Goal: Task Accomplishment & Management: Complete application form

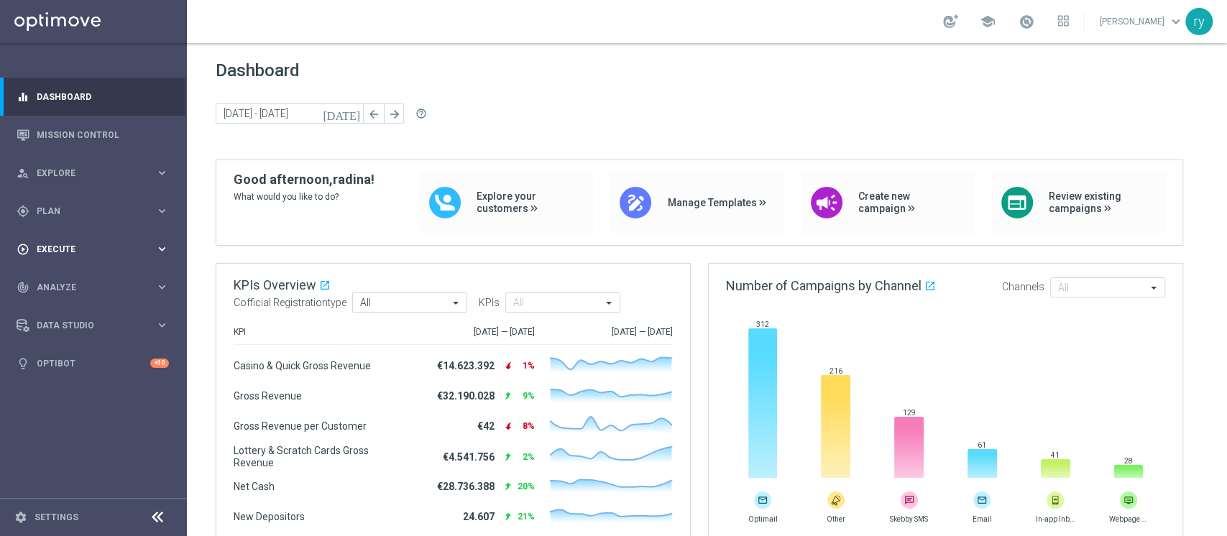
click at [84, 247] on span "Execute" at bounding box center [96, 249] width 119 height 9
click at [133, 207] on span "Plan" at bounding box center [96, 211] width 119 height 9
click at [59, 285] on span "Templates" at bounding box center [89, 284] width 103 height 9
click at [65, 297] on div "Optimail" at bounding box center [115, 306] width 141 height 22
click at [80, 303] on link "Optimail" at bounding box center [97, 305] width 105 height 11
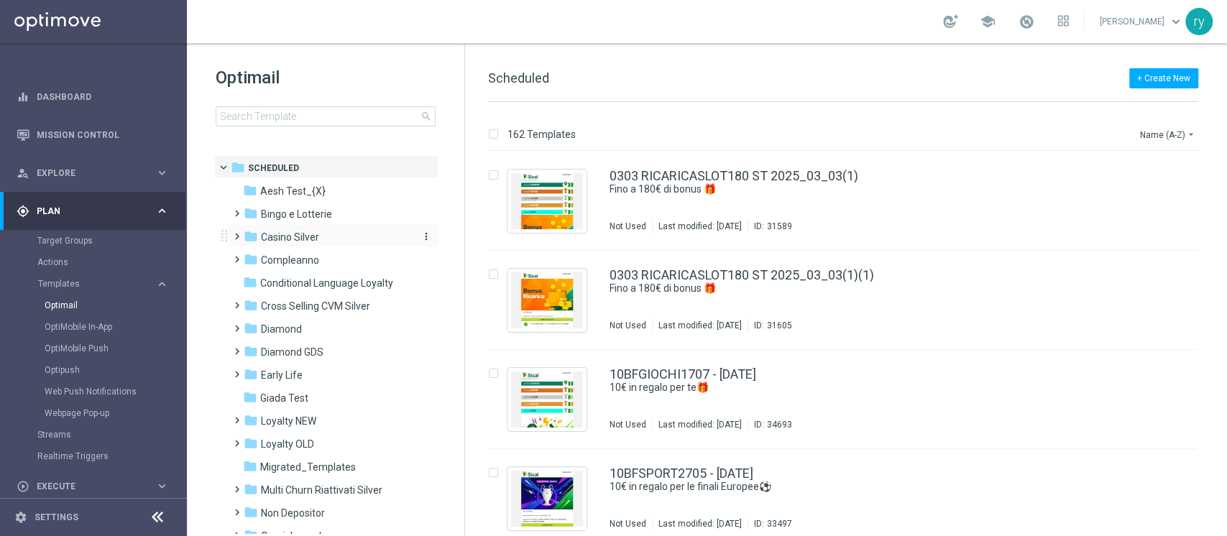
click at [293, 239] on span "Casino Silver" at bounding box center [290, 237] width 58 height 13
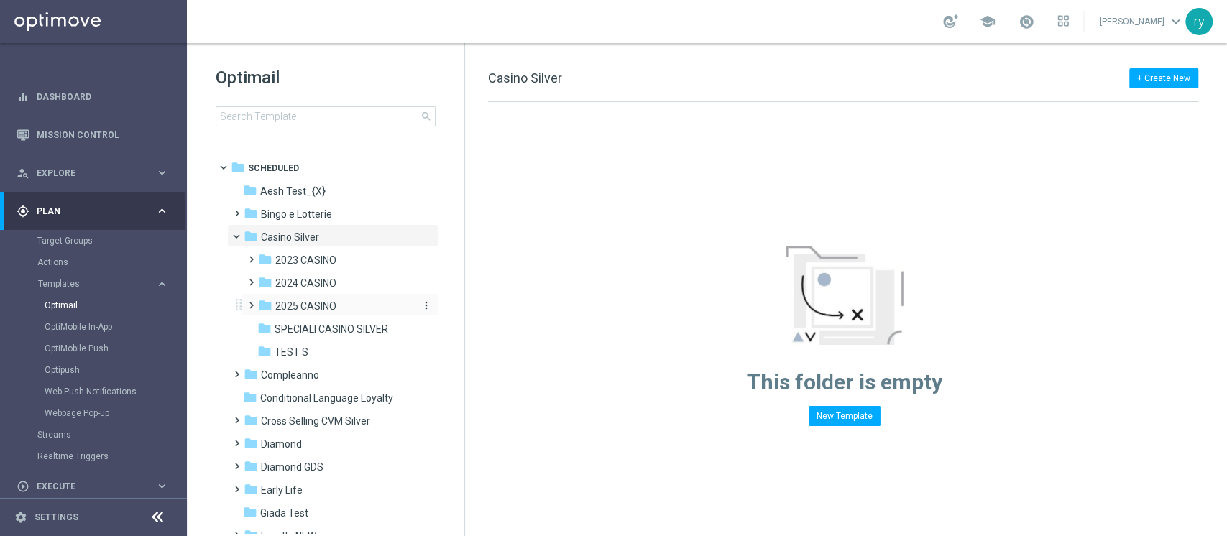
click at [295, 305] on span "2025 CASINO" at bounding box center [305, 306] width 61 height 13
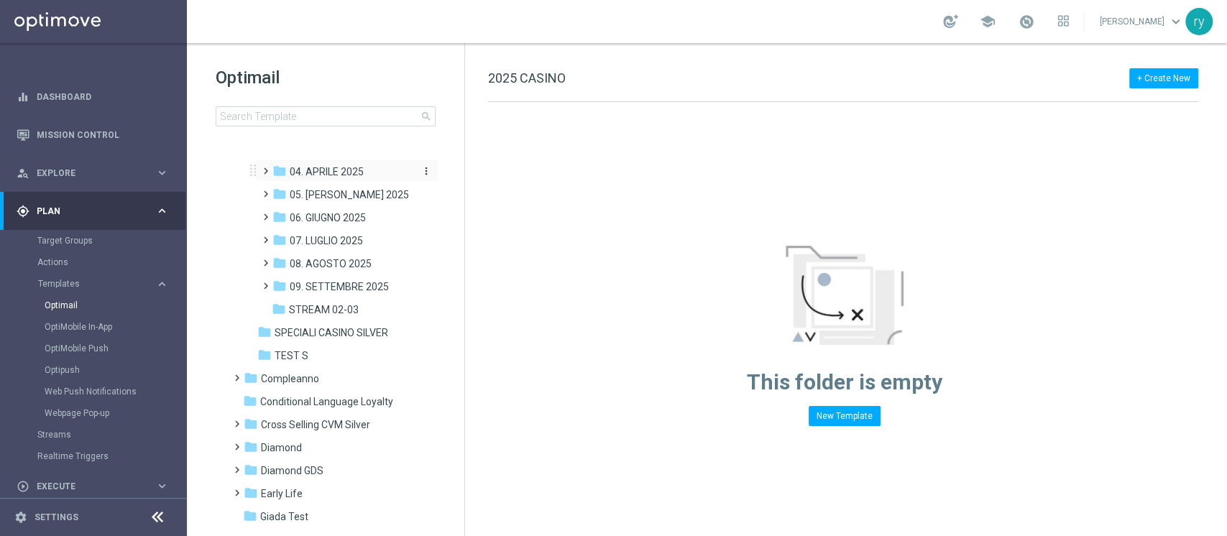
scroll to position [287, 0]
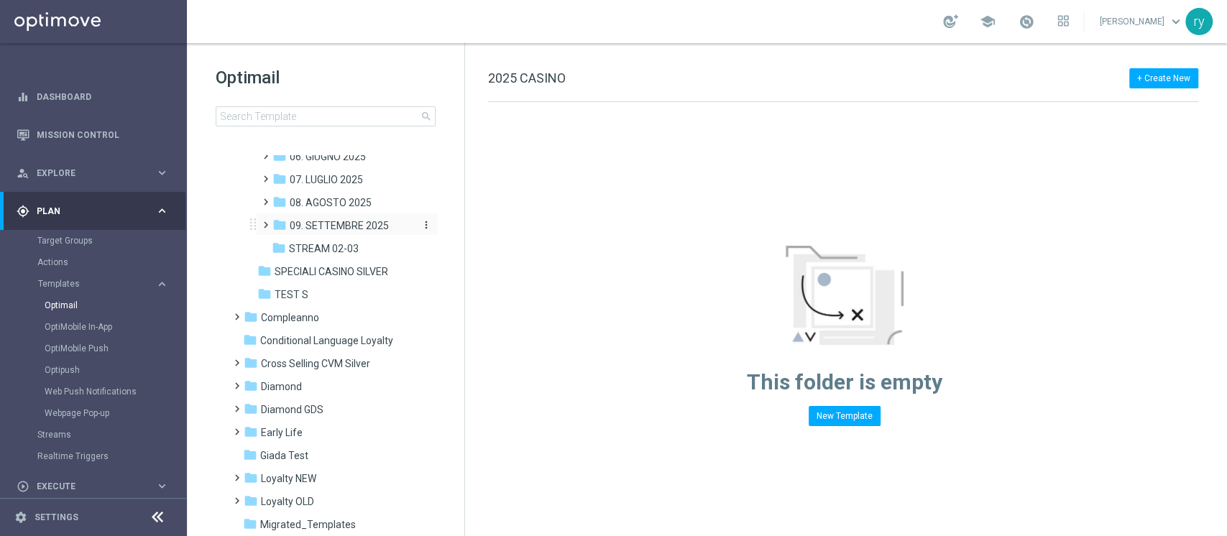
click at [330, 227] on span "09. SETTEMBRE 2025" at bounding box center [339, 225] width 99 height 13
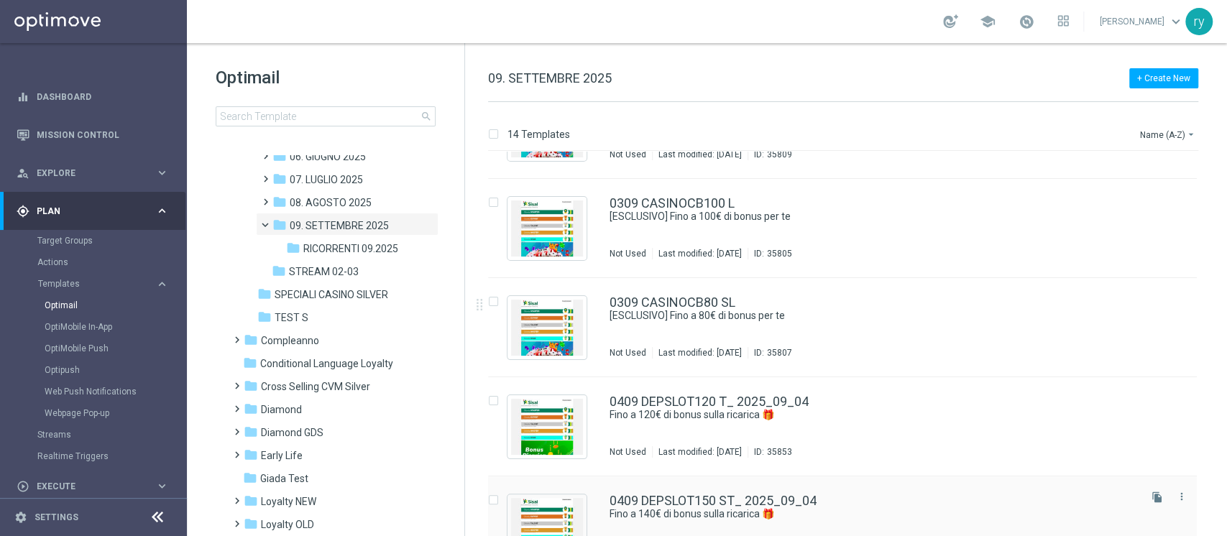
scroll to position [1004, 0]
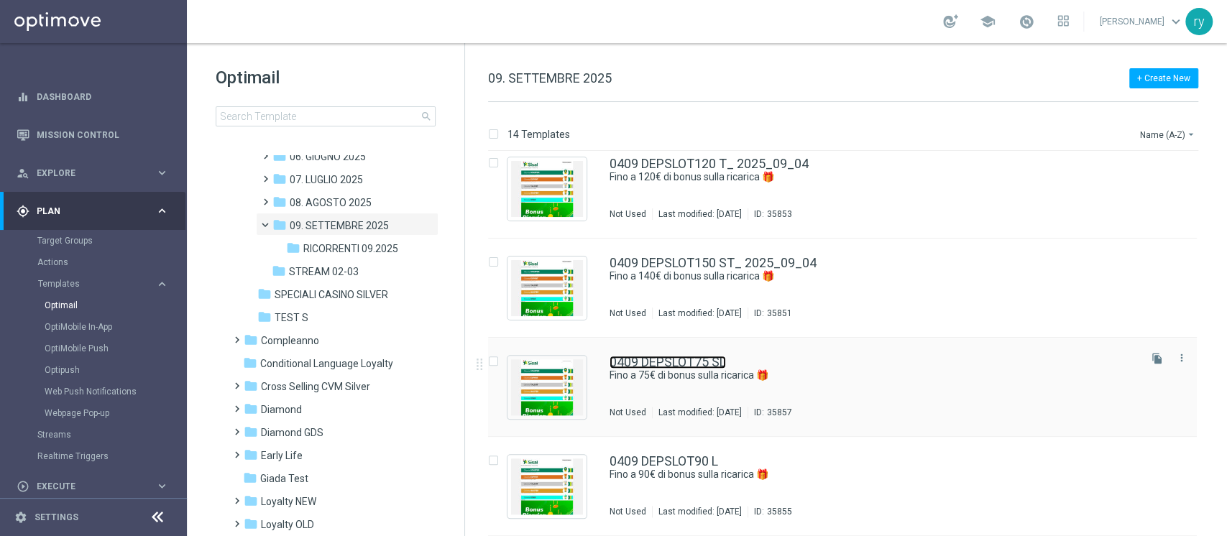
click at [726, 364] on link "0409 DEPSLOT75 SL" at bounding box center [667, 362] width 116 height 13
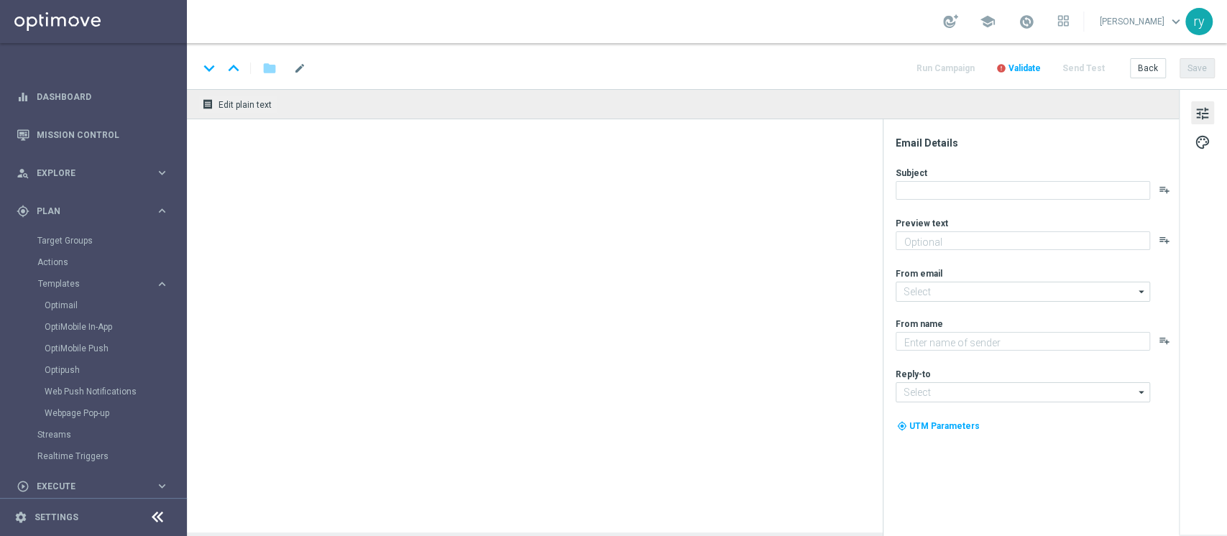
type textarea "Scopri la promozione che ti abbiamo riservato"
type textarea "Sisal"
type input "[EMAIL_ADDRESS][DOMAIN_NAME]"
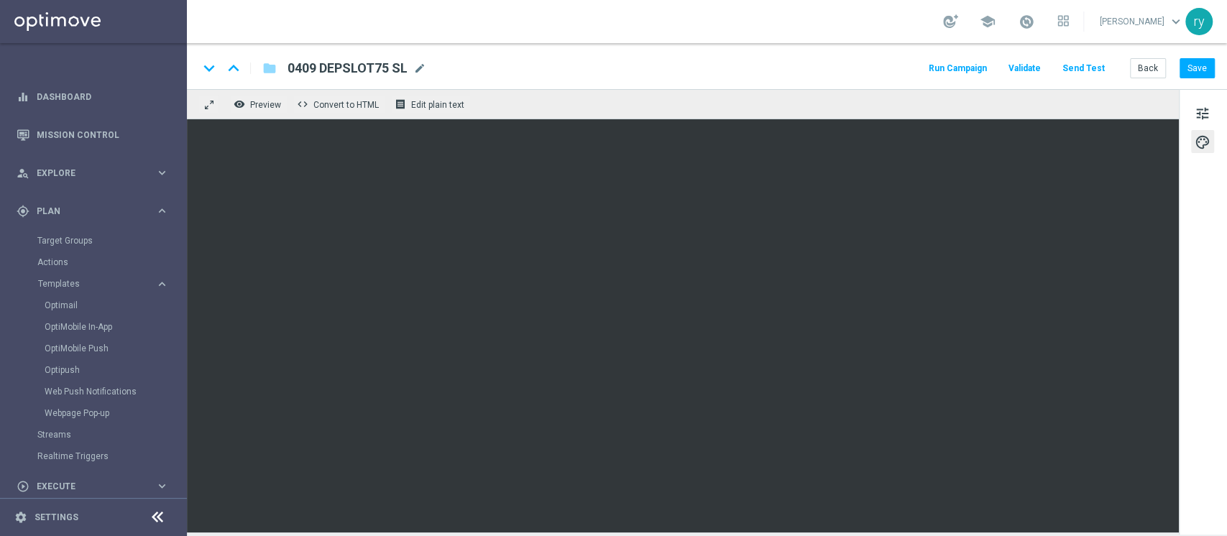
click at [954, 73] on button "Run Campaign" at bounding box center [957, 68] width 63 height 19
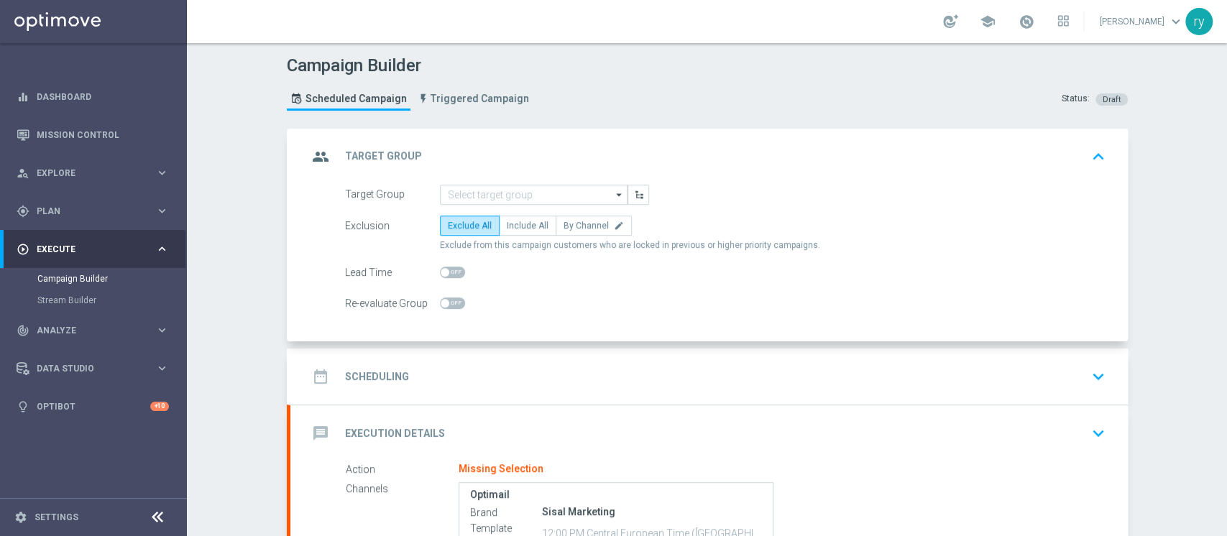
click at [546, 205] on form "Target Group arrow_drop_down Drag here to set row groups Drag here to set colum…" at bounding box center [725, 249] width 760 height 129
click at [544, 193] on input at bounding box center [534, 195] width 188 height 20
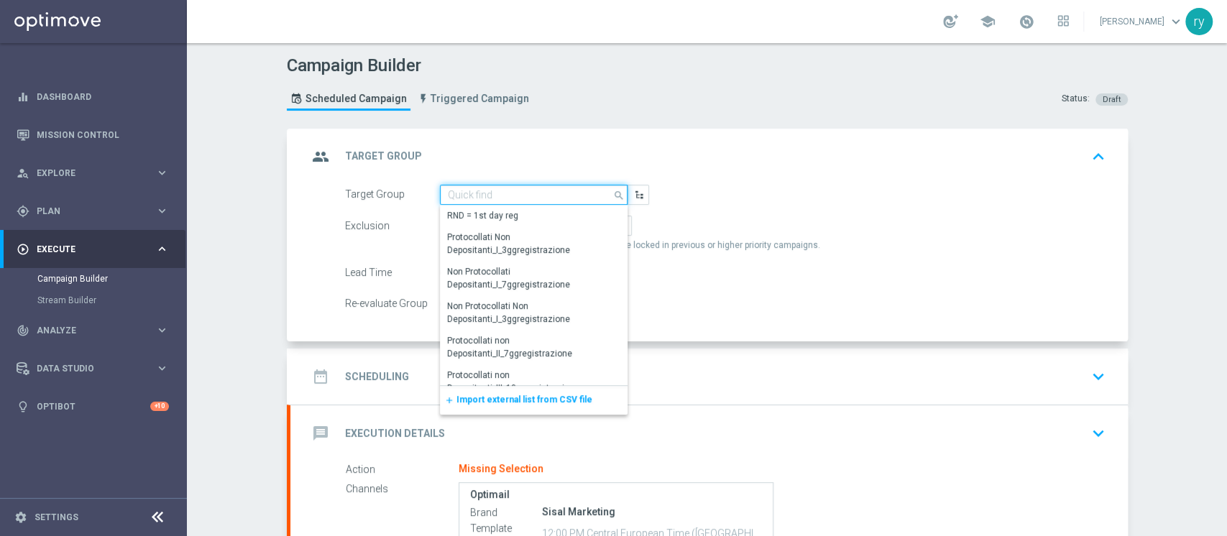
paste input "NO SALDO Active Casinò Silver Moda 15-29,99"
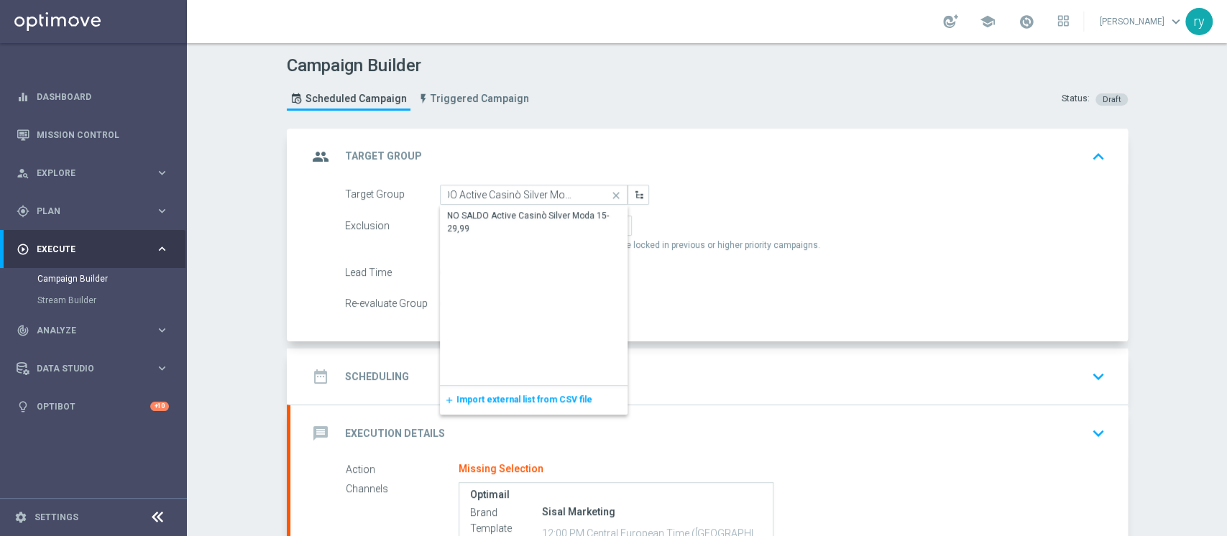
click at [537, 205] on div "Show Selected 0 of NaN" at bounding box center [534, 205] width 188 height 1
click at [540, 215] on div "NO SALDO Active Casinò Silver Moda 15-29,99" at bounding box center [534, 222] width 174 height 26
type input "NO SALDO Active Casinò Silver Moda 15-29,99"
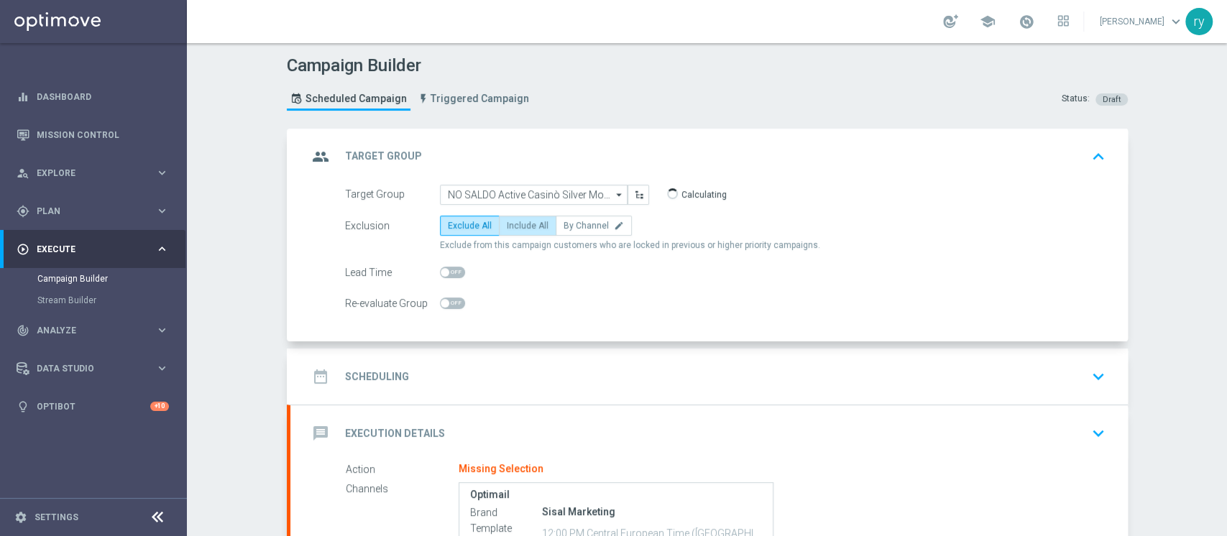
click at [528, 221] on span "Include All" at bounding box center [528, 226] width 42 height 10
click at [516, 224] on input "Include All" at bounding box center [511, 228] width 9 height 9
radio input "true"
click at [545, 372] on div "date_range Scheduling keyboard_arrow_down" at bounding box center [709, 376] width 803 height 27
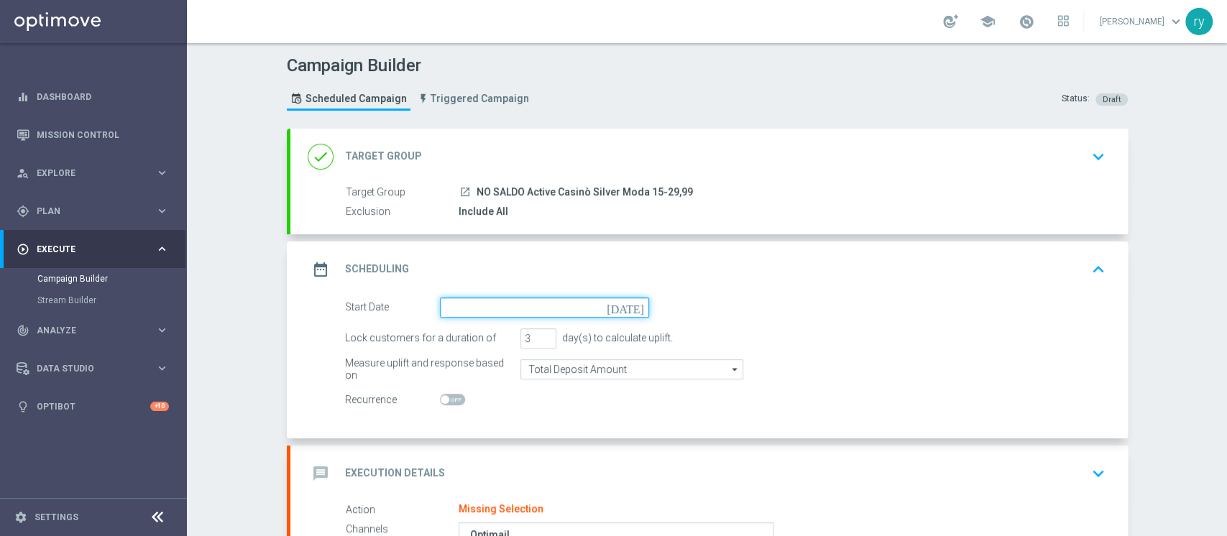
click at [520, 301] on input at bounding box center [544, 308] width 209 height 20
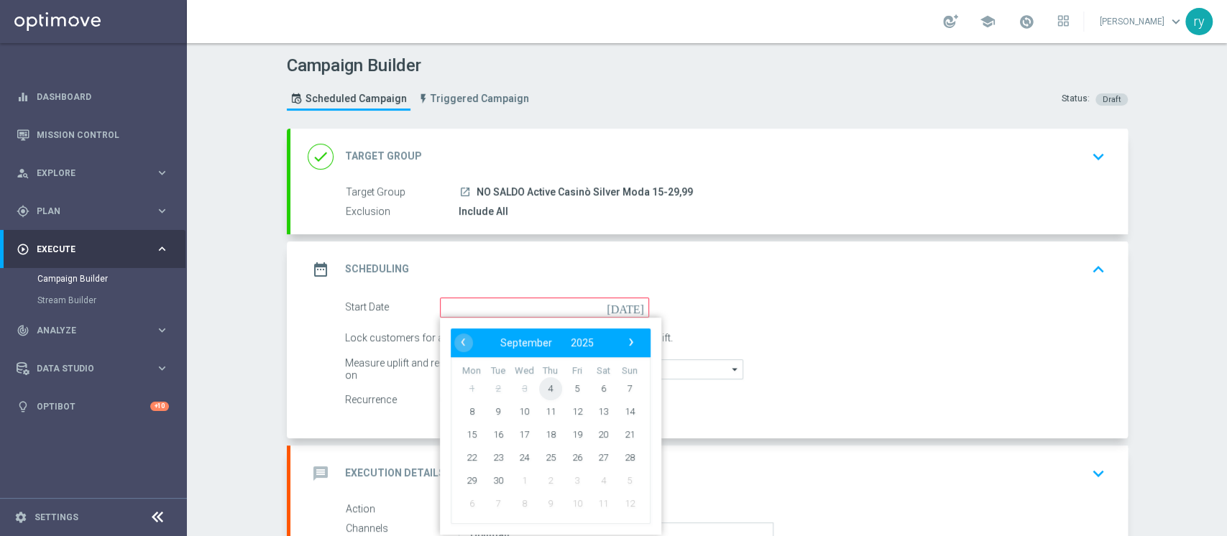
click at [538, 387] on span "4" at bounding box center [549, 388] width 23 height 23
type input "[DATE]"
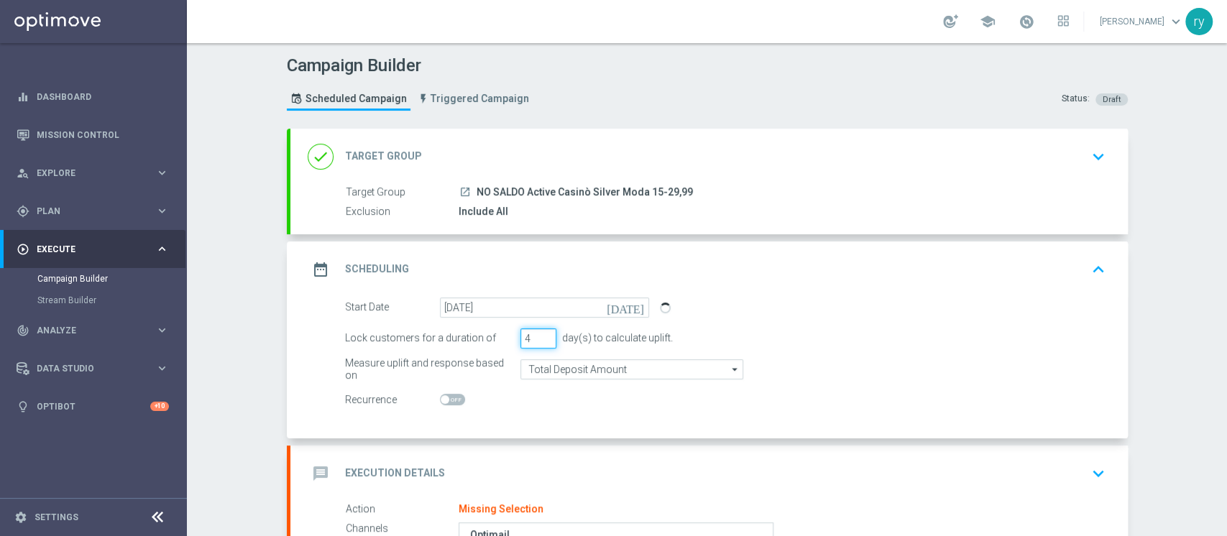
type input "4"
click at [542, 336] on input "4" at bounding box center [538, 338] width 36 height 20
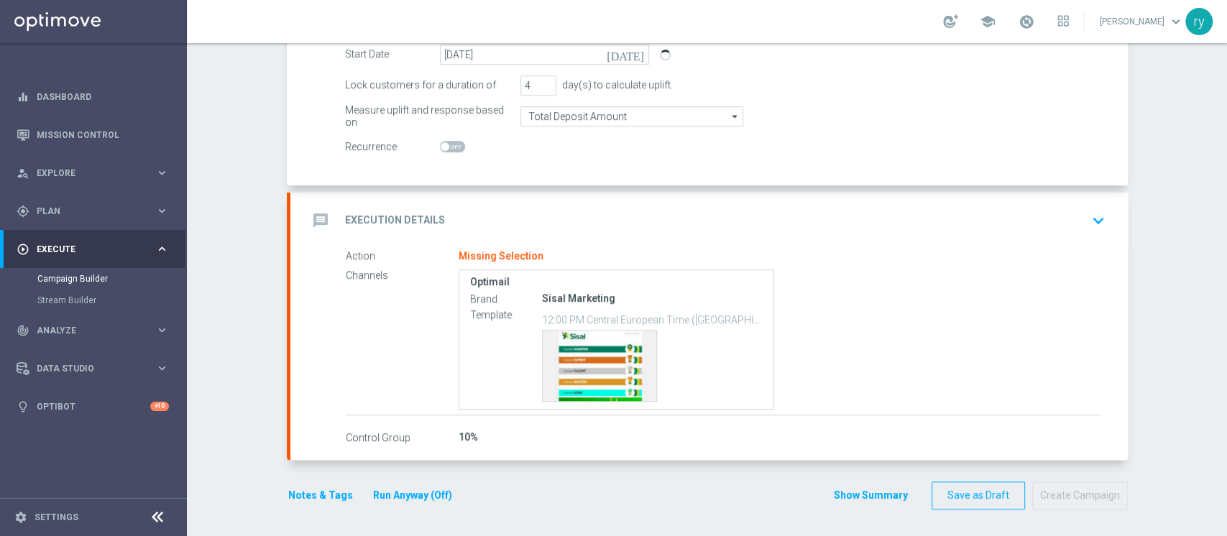
click at [551, 221] on div "message Execution Details keyboard_arrow_down" at bounding box center [709, 220] width 803 height 27
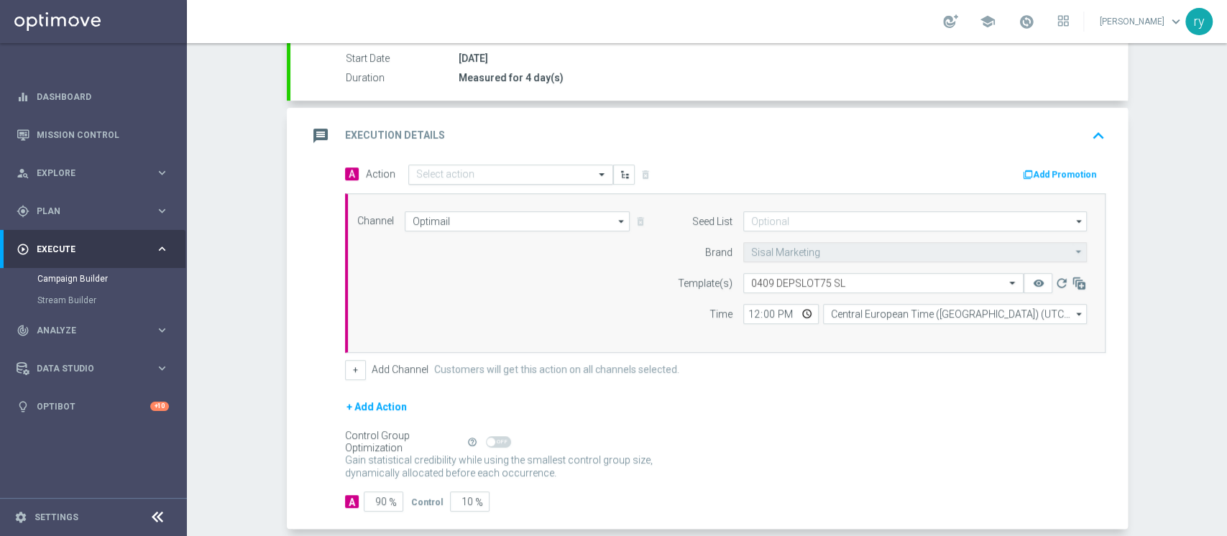
drag, startPoint x: 502, startPoint y: 170, endPoint x: 510, endPoint y: 166, distance: 8.4
click at [503, 170] on input "text" at bounding box center [496, 175] width 160 height 12
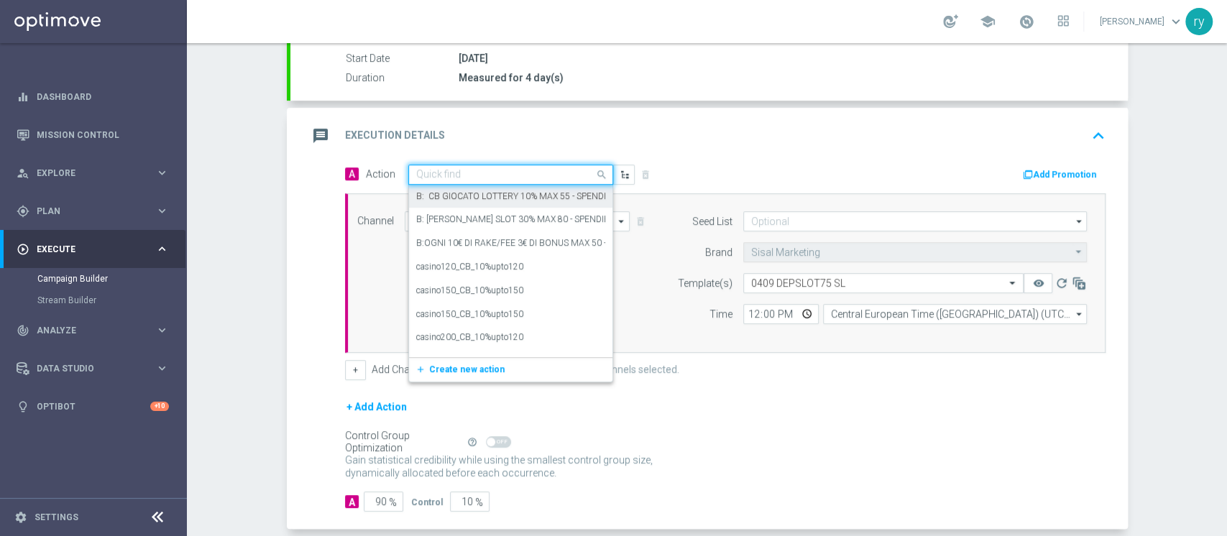
paste input "dep 25€ per 15% fino a 90€"
type input "dep 25€ per 15% fino a 90€"
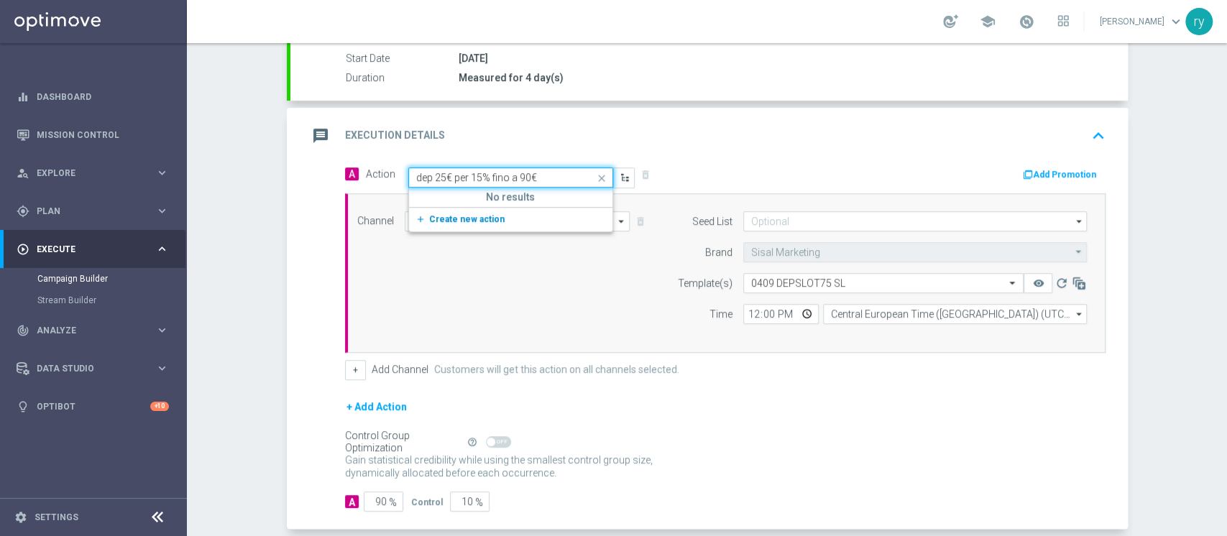
click at [458, 219] on span "Create new action" at bounding box center [466, 219] width 75 height 10
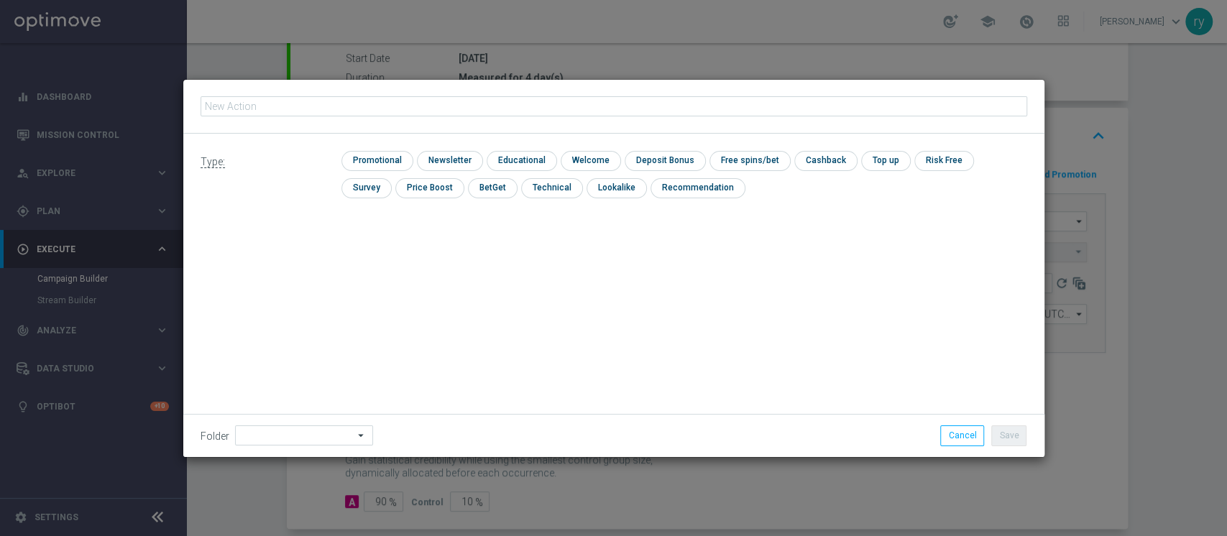
click at [327, 97] on input "text" at bounding box center [614, 106] width 827 height 20
type input "dep 25€ per 15% fino a 90€"
click at [391, 161] on input "checkbox" at bounding box center [375, 160] width 68 height 19
checkbox input "true"
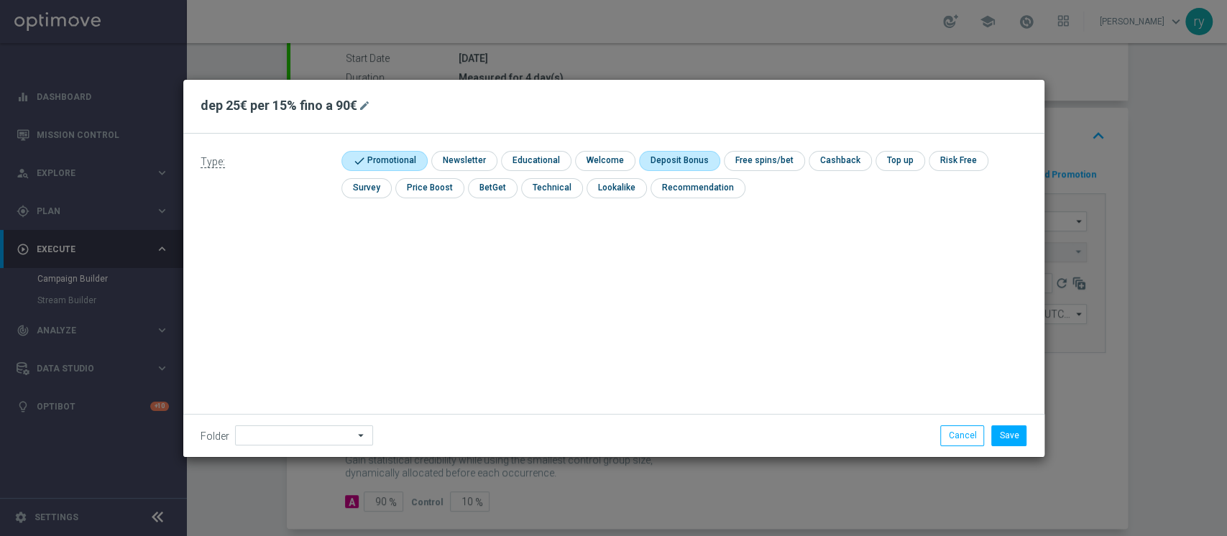
click at [704, 157] on input "checkbox" at bounding box center [677, 160] width 77 height 19
checkbox input "true"
click at [1017, 444] on button "Save" at bounding box center [1008, 435] width 35 height 20
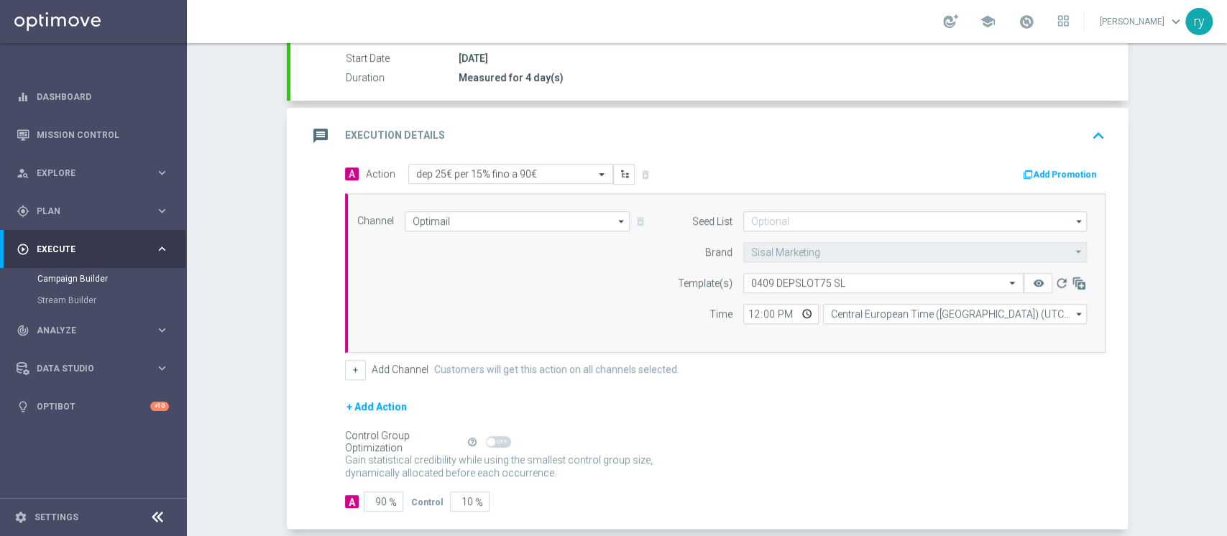
click at [1051, 167] on button "Add Promotion" at bounding box center [1061, 175] width 80 height 16
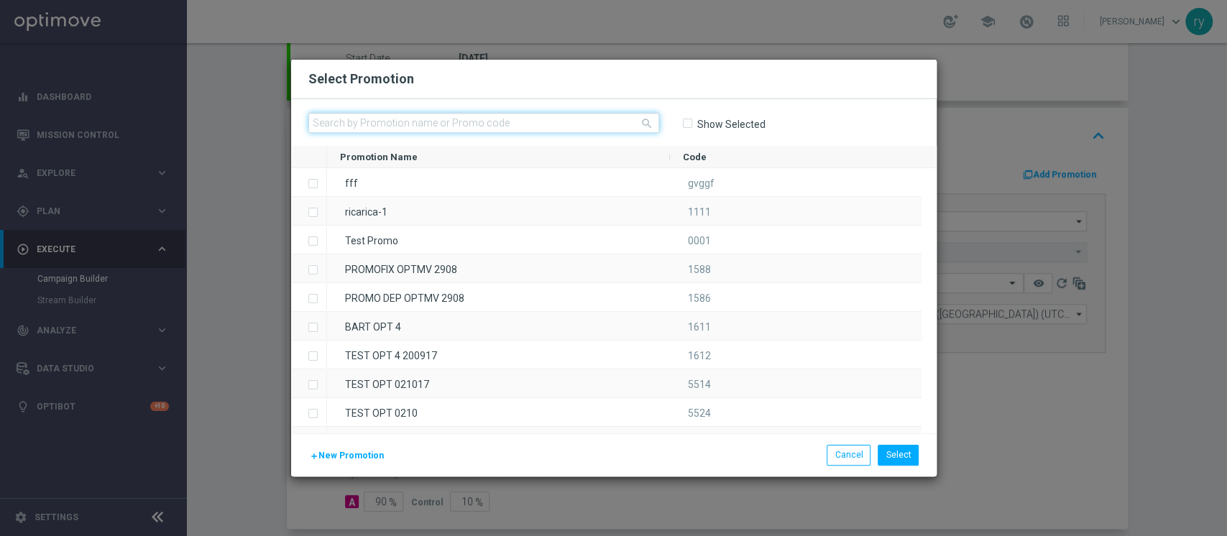
click at [405, 128] on input "text" at bounding box center [483, 123] width 351 height 20
paste input "334098"
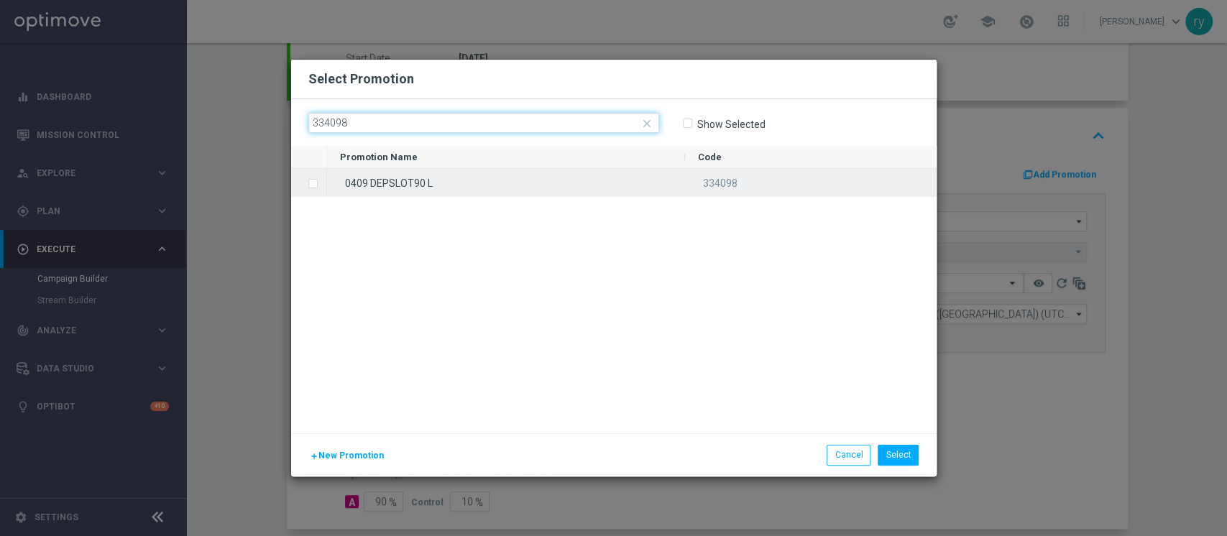
type input "334098"
click at [318, 178] on span "Press SPACE to select this row." at bounding box center [315, 183] width 14 height 29
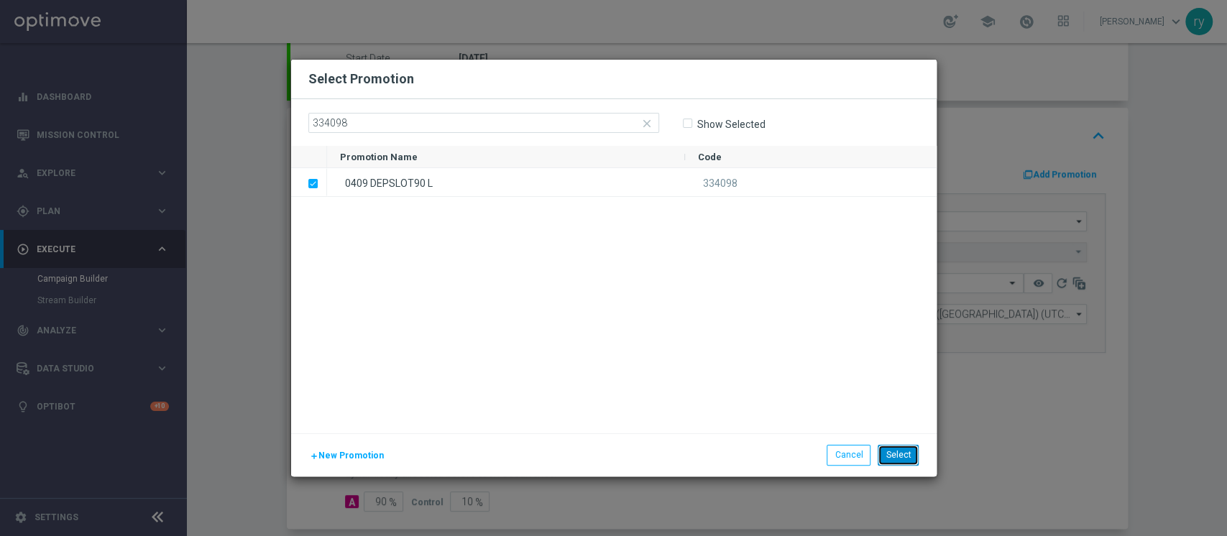
click at [897, 461] on button "Select" at bounding box center [898, 455] width 41 height 20
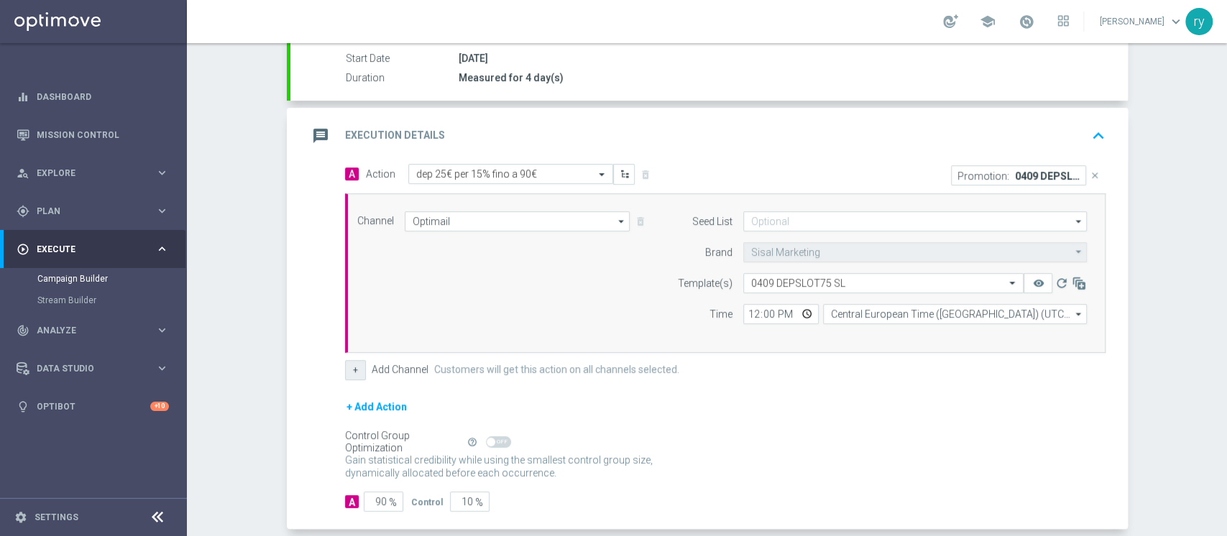
click at [351, 369] on button "+" at bounding box center [355, 370] width 21 height 20
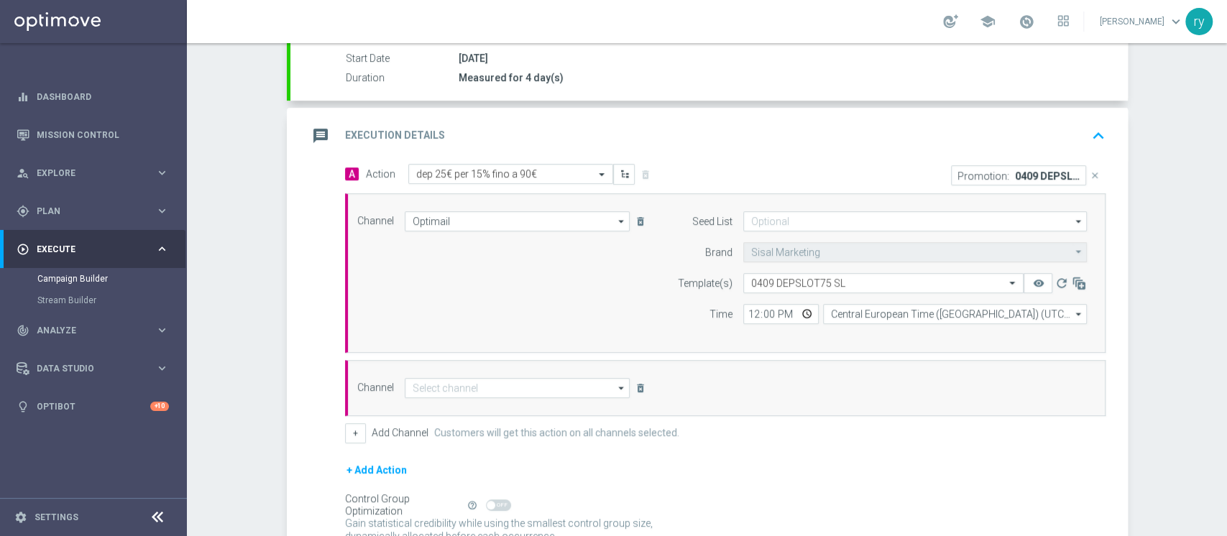
click at [425, 397] on div "Channel arrow_drop_down Drag here to set row groups Drag here to set column lab…" at bounding box center [725, 388] width 760 height 56
click at [428, 390] on input at bounding box center [518, 388] width 226 height 20
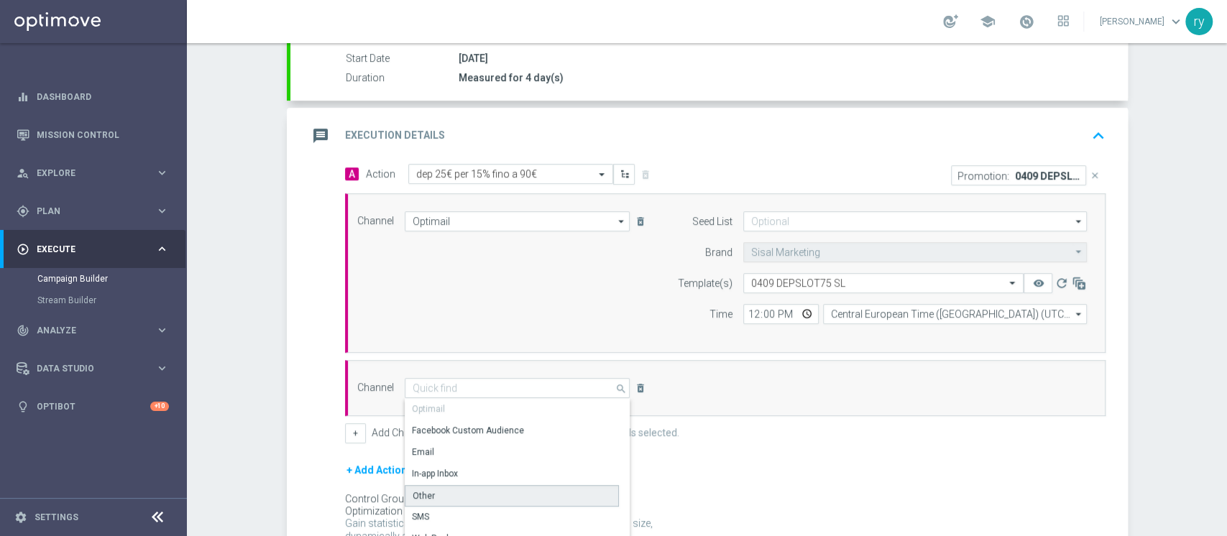
click at [451, 497] on div "Other" at bounding box center [512, 496] width 214 height 22
type input "Other"
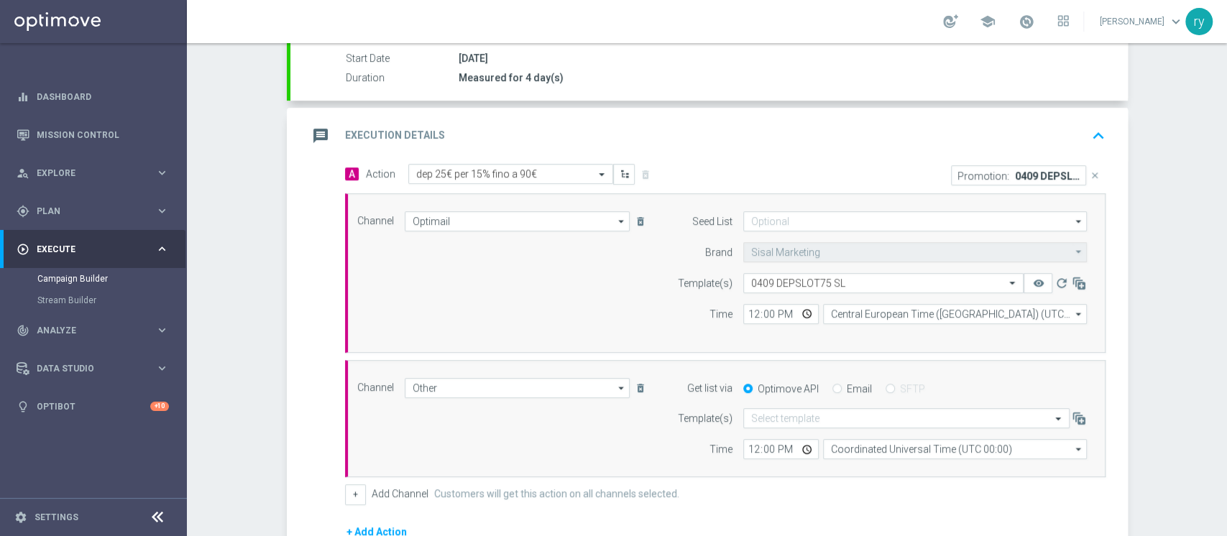
click at [834, 385] on div "Email" at bounding box center [852, 388] width 40 height 13
click at [832, 385] on input "Email" at bounding box center [836, 389] width 9 height 9
radio input "true"
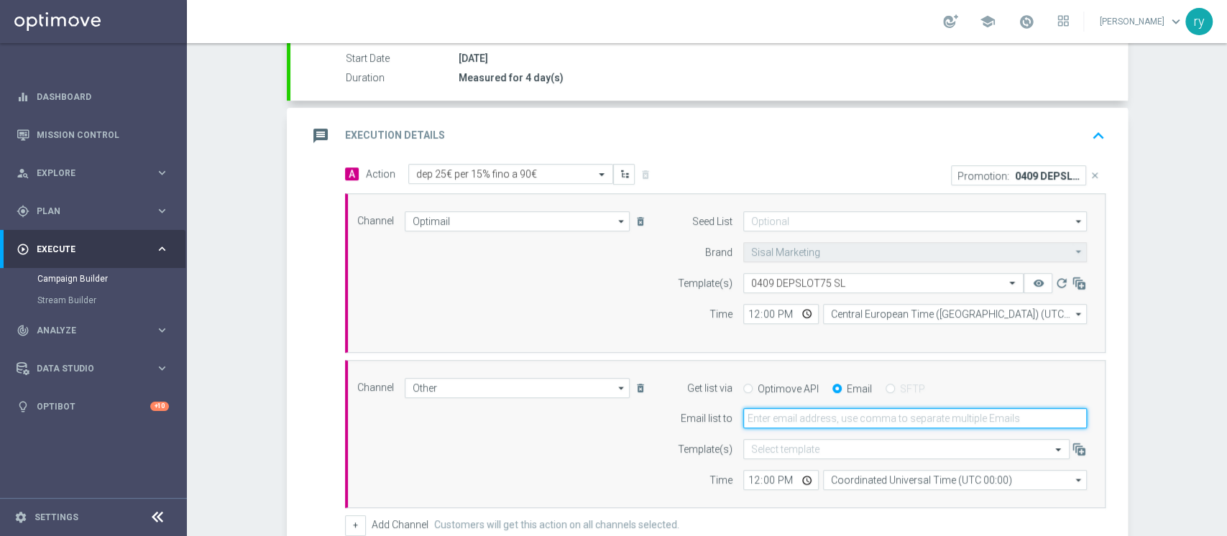
click at [811, 427] on input "email" at bounding box center [915, 418] width 344 height 20
type input "[EMAIL_ADDRESS][DOMAIN_NAME]"
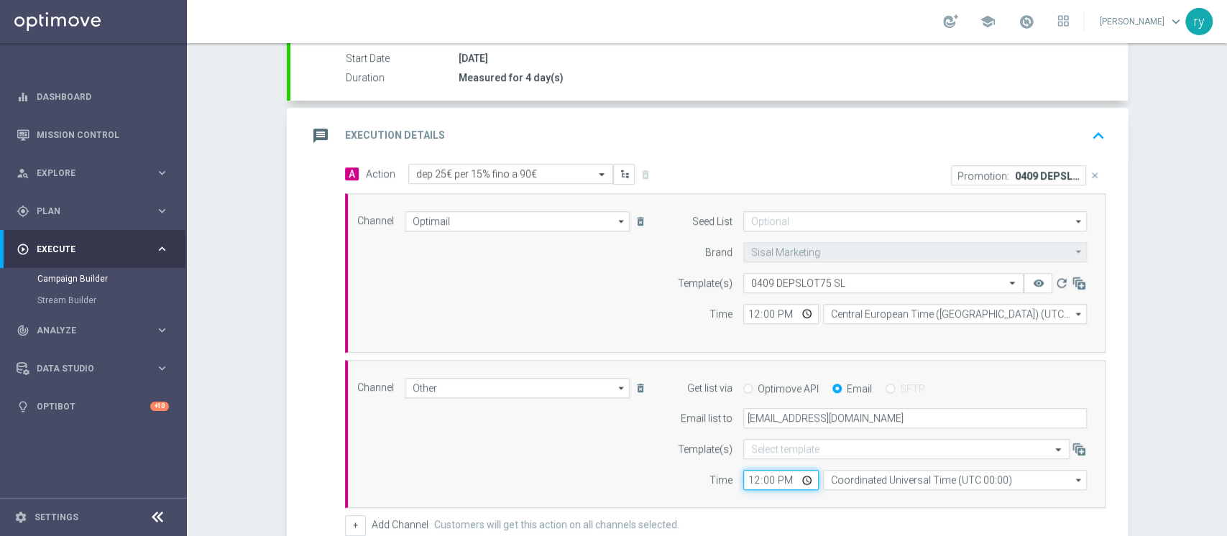
click at [745, 479] on input "12:00" at bounding box center [780, 480] width 75 height 20
type input "17:00"
click at [857, 482] on input "Coordinated Universal Time (UTC 00:00)" at bounding box center [955, 480] width 264 height 20
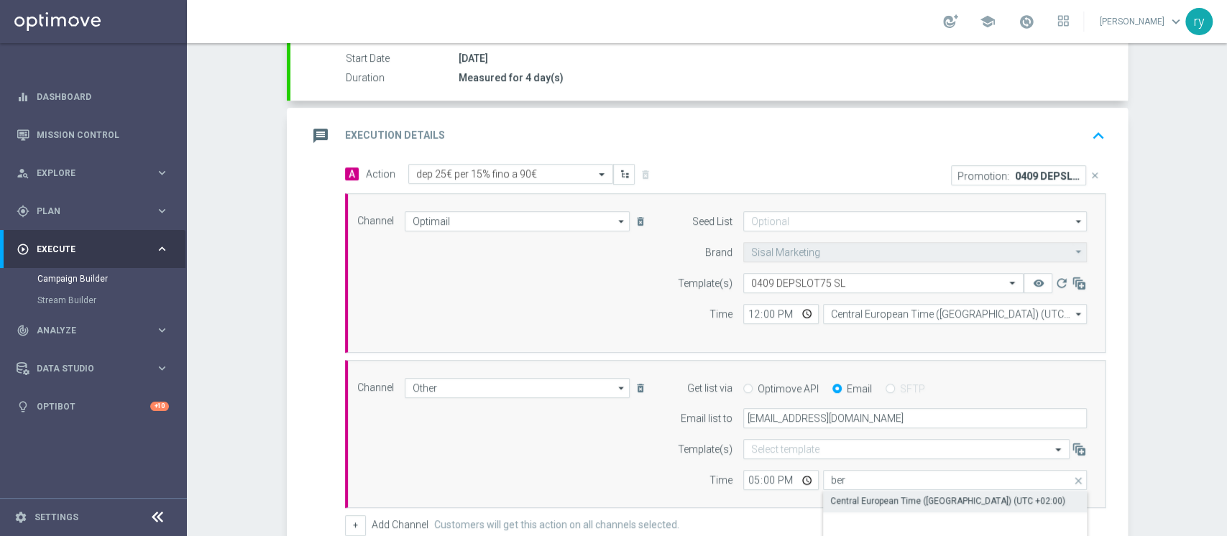
click at [860, 507] on div "Central European Time ([GEOGRAPHIC_DATA]) (UTC +02:00)" at bounding box center [955, 501] width 264 height 20
type input "Central European Time ([GEOGRAPHIC_DATA]) (UTC +02:00)"
click at [857, 513] on div "A Action Select action dep 25€ per 15% fino a 90€ delete_forever Promotion: 040…" at bounding box center [725, 350] width 782 height 372
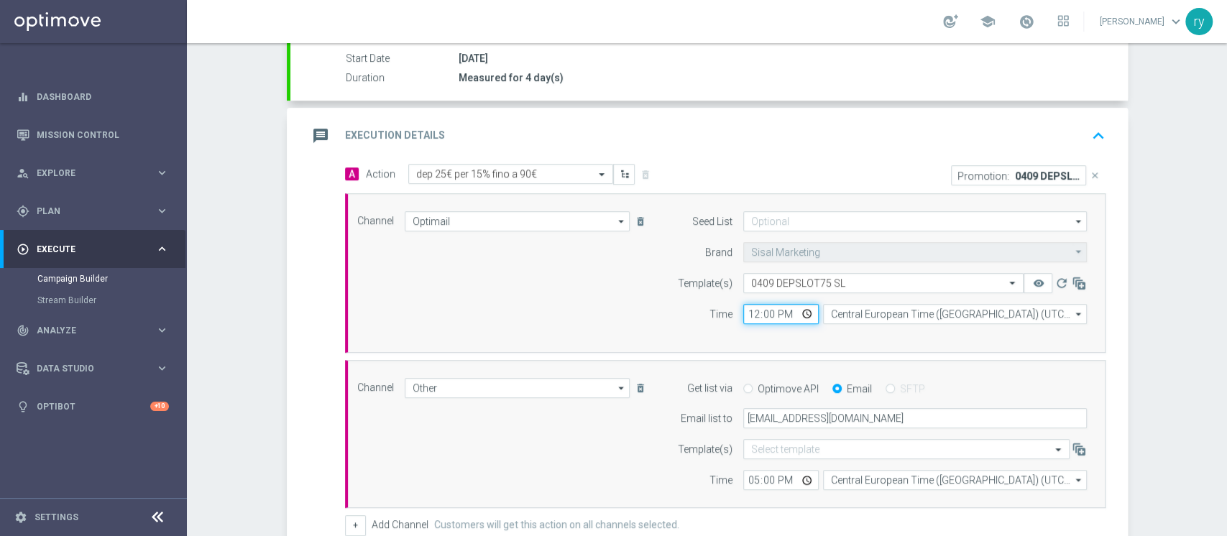
click at [747, 311] on input "12:00" at bounding box center [780, 314] width 75 height 20
type input "17:00"
click at [727, 346] on div "Channel Optimail Optimail arrow_drop_down Drag here to set row groups Drag here…" at bounding box center [725, 273] width 760 height 160
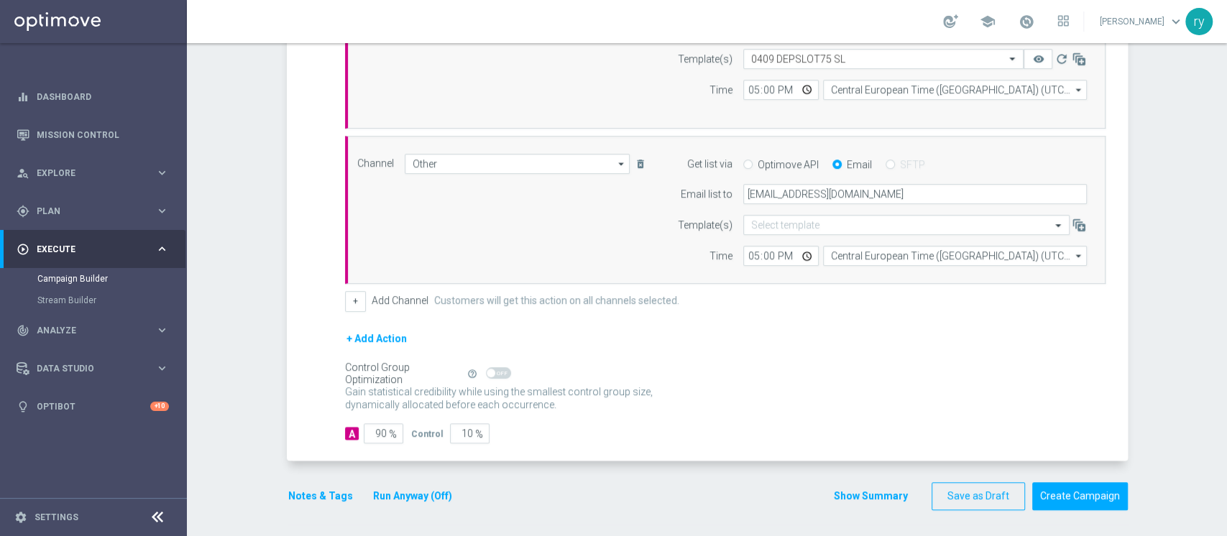
scroll to position [465, 0]
click at [293, 492] on button "Notes & Tags" at bounding box center [321, 496] width 68 height 18
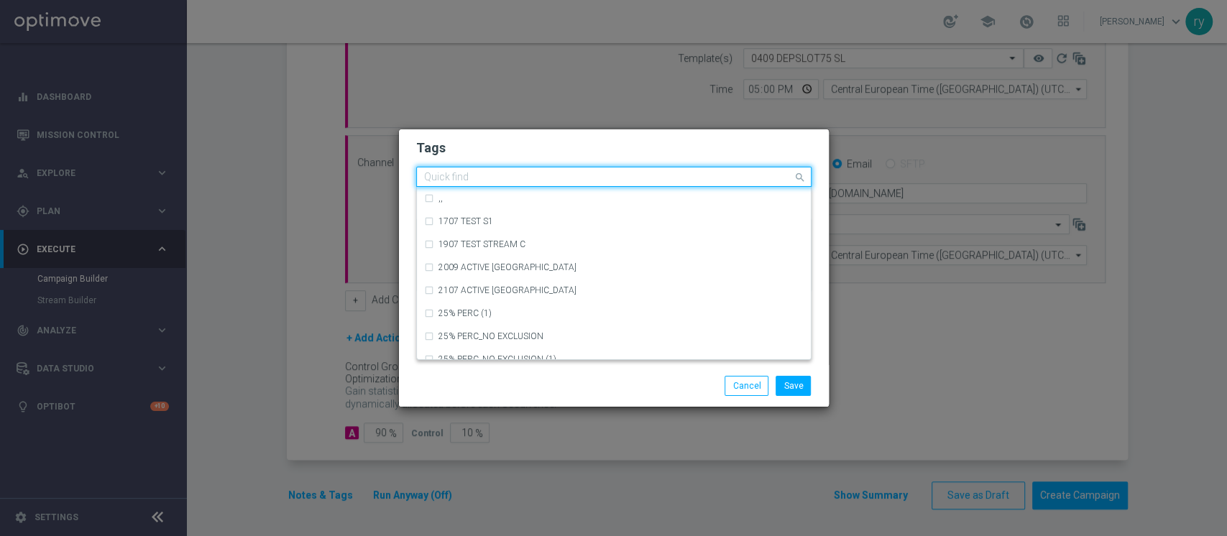
click at [457, 179] on input "text" at bounding box center [608, 178] width 369 height 12
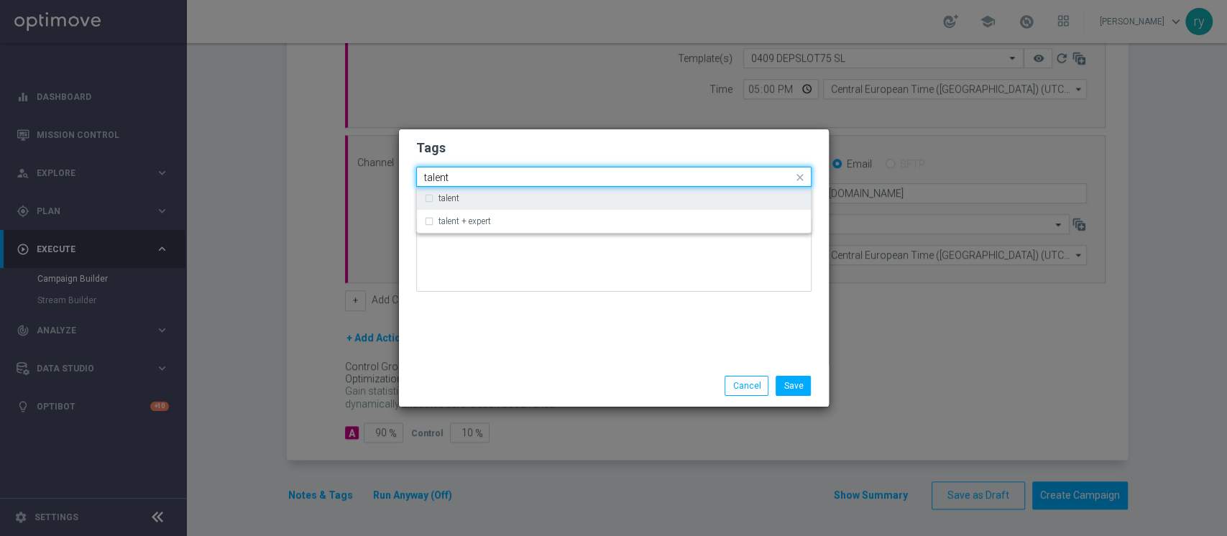
click at [487, 204] on div "talent" at bounding box center [613, 198] width 379 height 23
type input "talent"
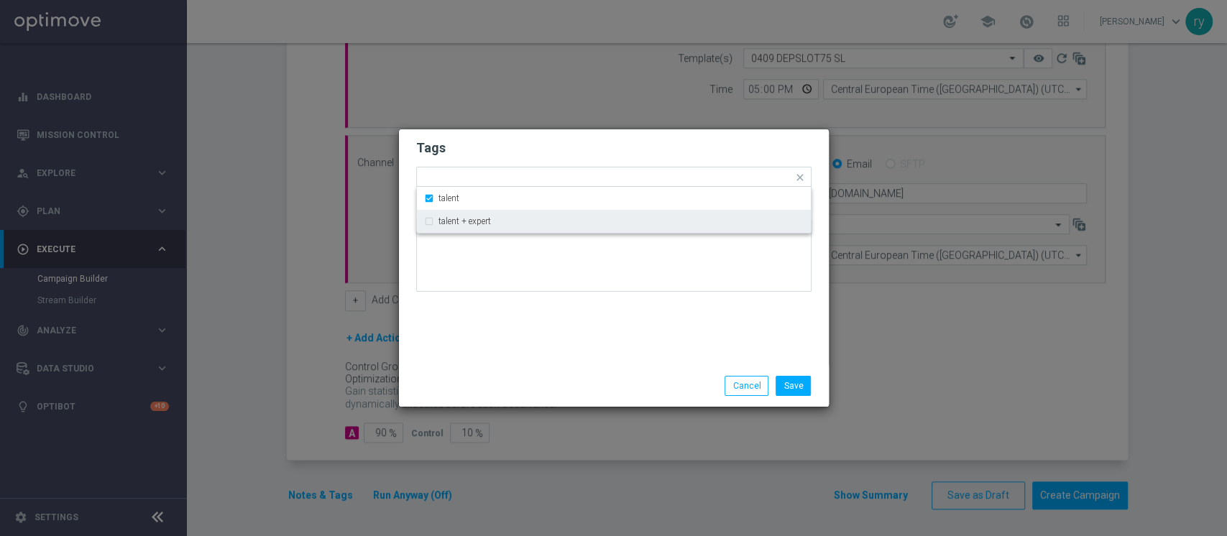
drag, startPoint x: 511, startPoint y: 316, endPoint x: 518, endPoint y: 197, distance: 119.5
click at [512, 316] on div "Tags Quick find × talent talent talent + expert Notes" at bounding box center [614, 247] width 430 height 236
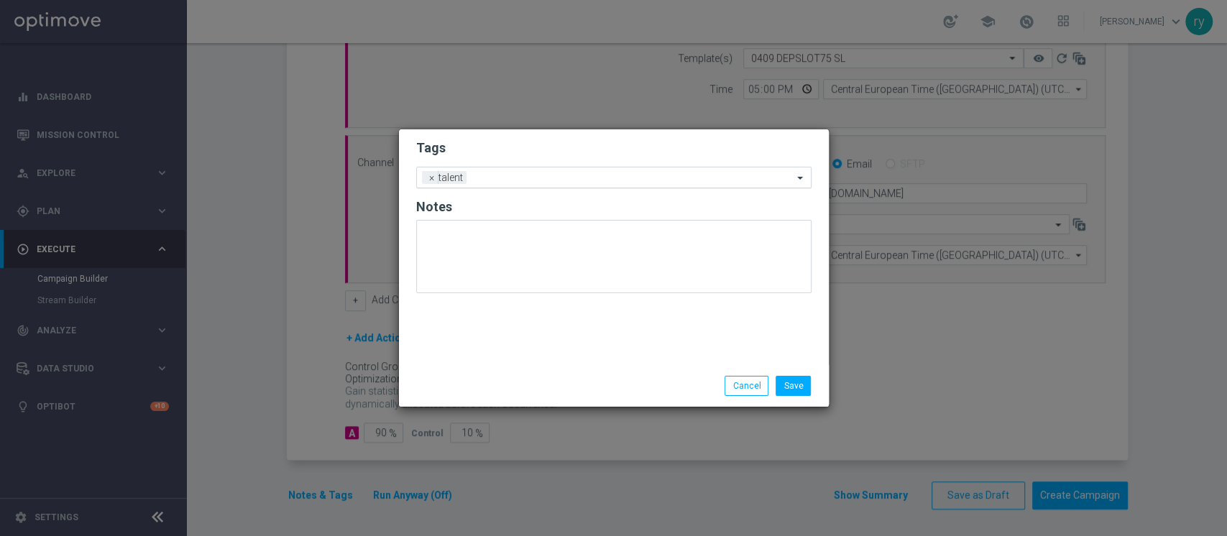
click at [518, 178] on input "text" at bounding box center [632, 178] width 321 height 12
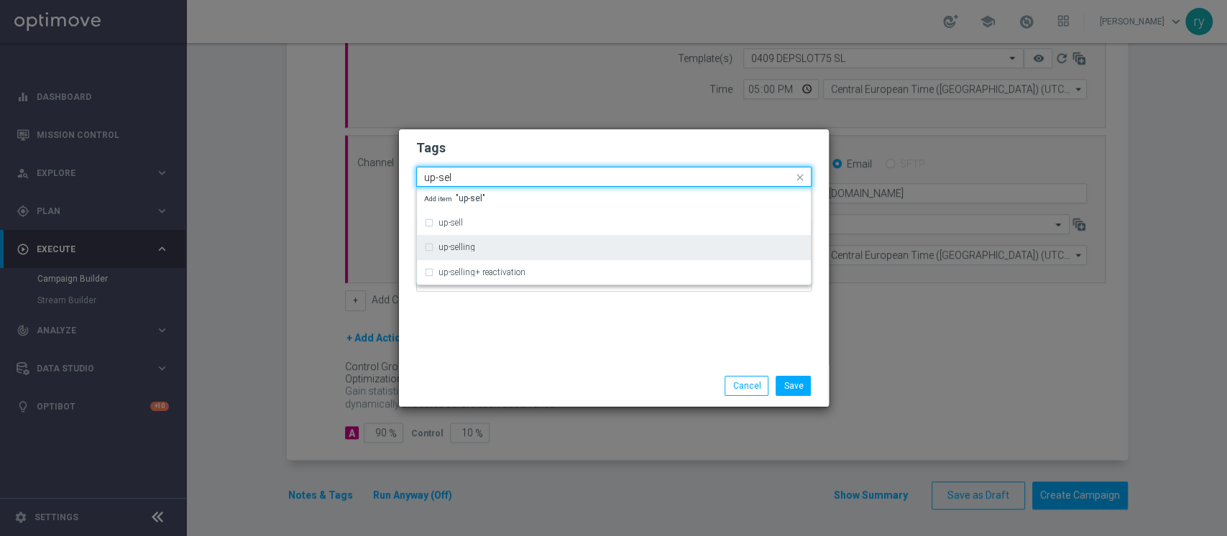
click at [529, 244] on div "up-selling" at bounding box center [620, 247] width 365 height 9
type input "up-sel"
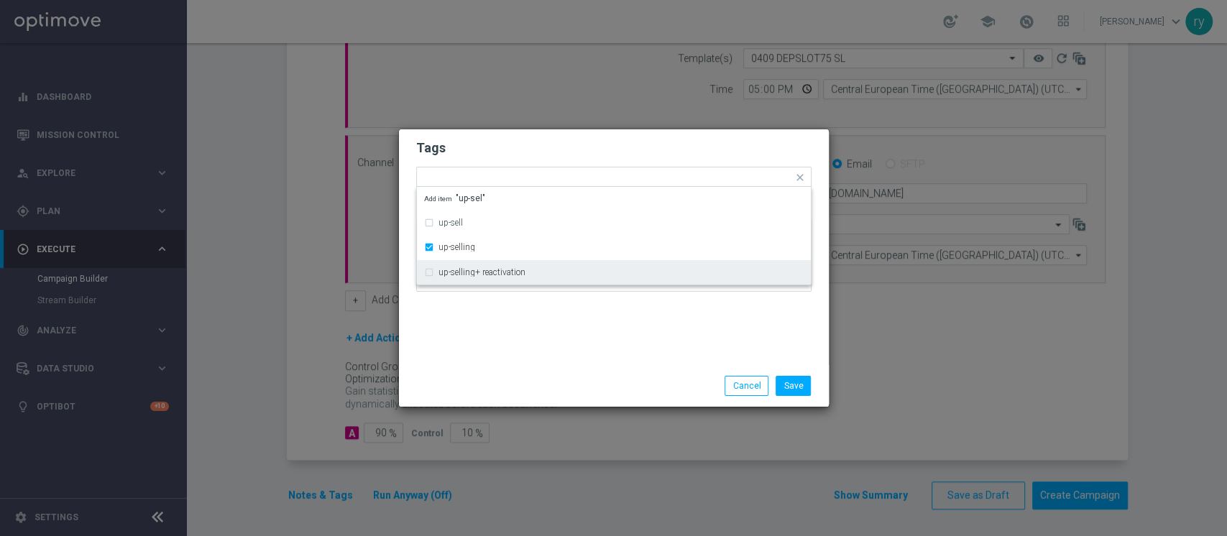
click at [529, 323] on div "Tags Quick find × talent × up-selling up-sell up-selling up-selling+ reactivati…" at bounding box center [614, 247] width 430 height 236
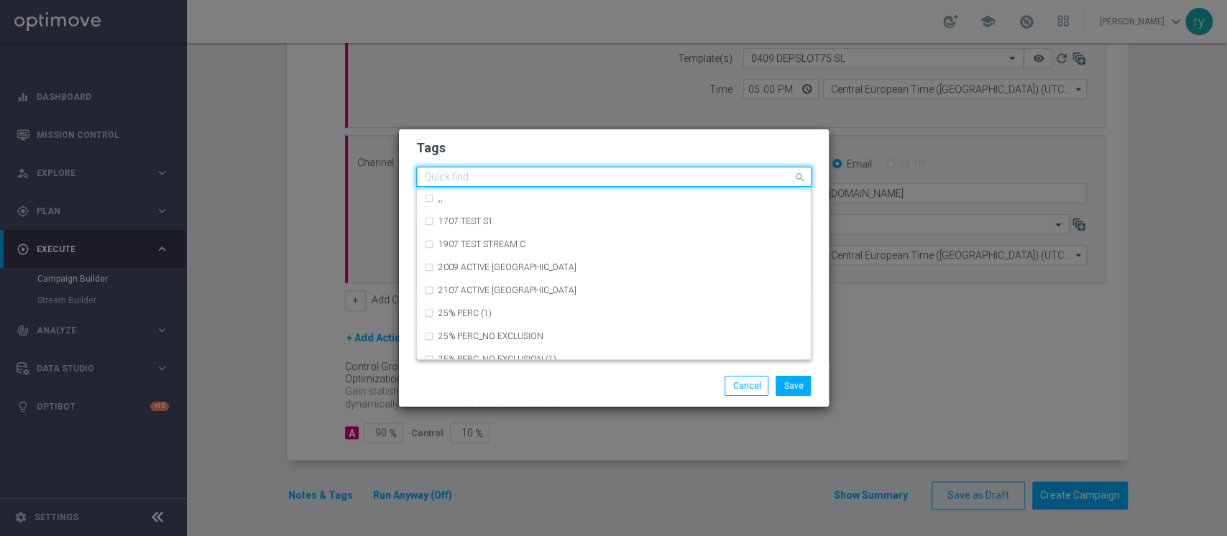
click at [584, 167] on div "Quick find × talent × up-selling" at bounding box center [613, 177] width 395 height 20
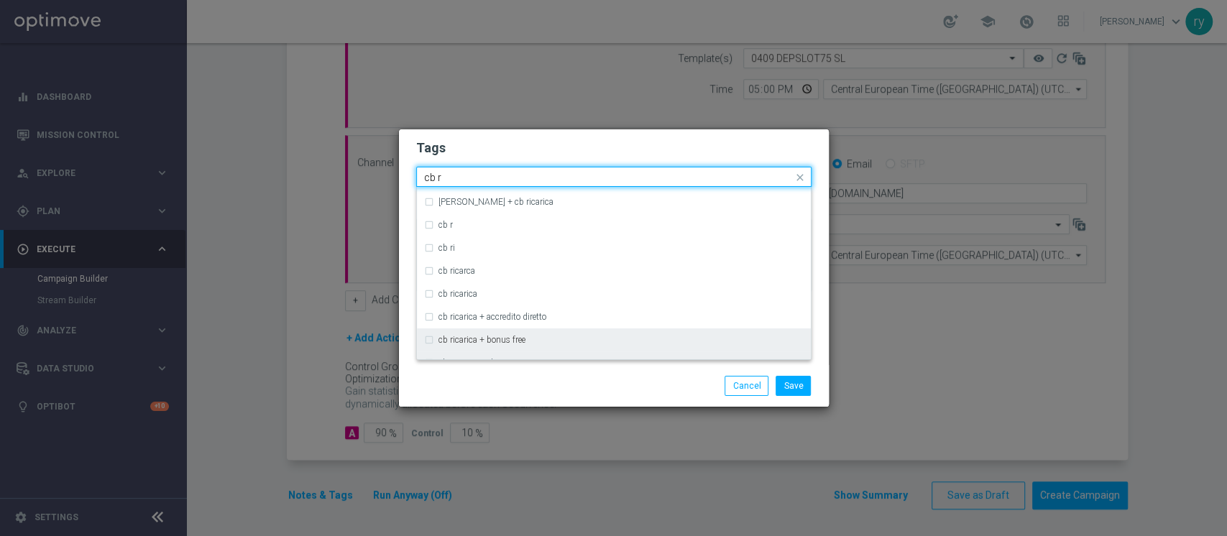
scroll to position [96, 0]
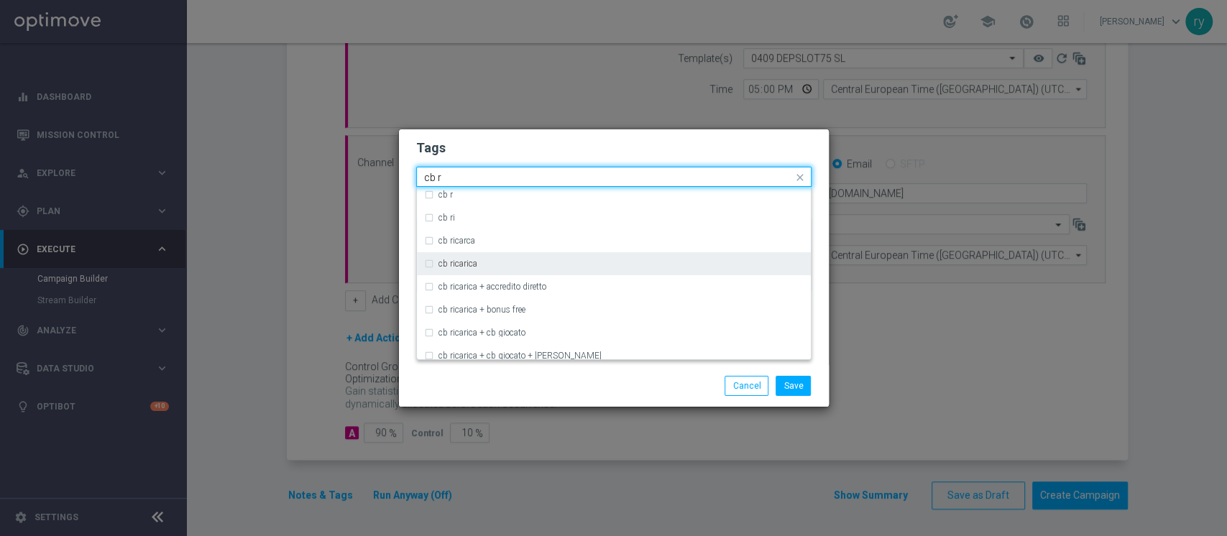
click at [498, 268] on div "cb ricarica" at bounding box center [613, 263] width 379 height 23
type input "cb r"
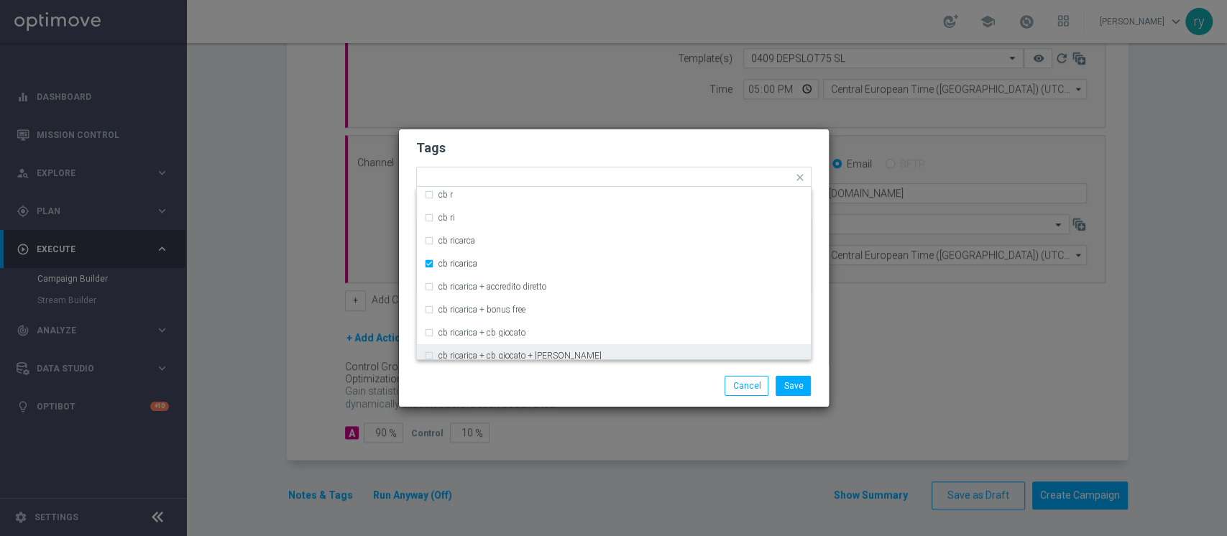
click at [531, 369] on div "Save Cancel" at bounding box center [614, 386] width 430 height 42
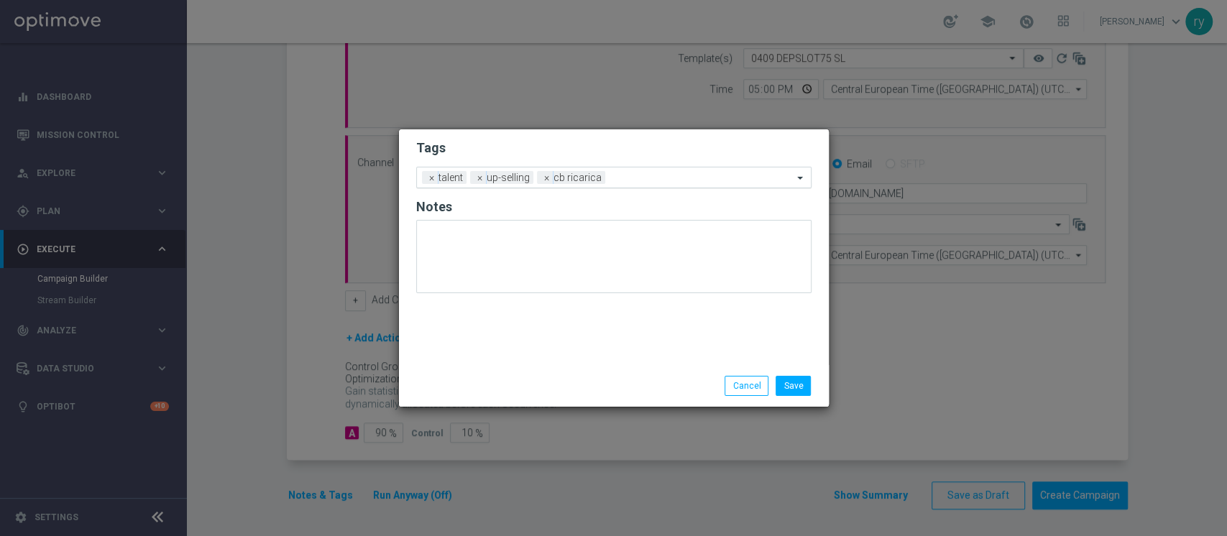
click at [632, 175] on input "text" at bounding box center [702, 178] width 182 height 12
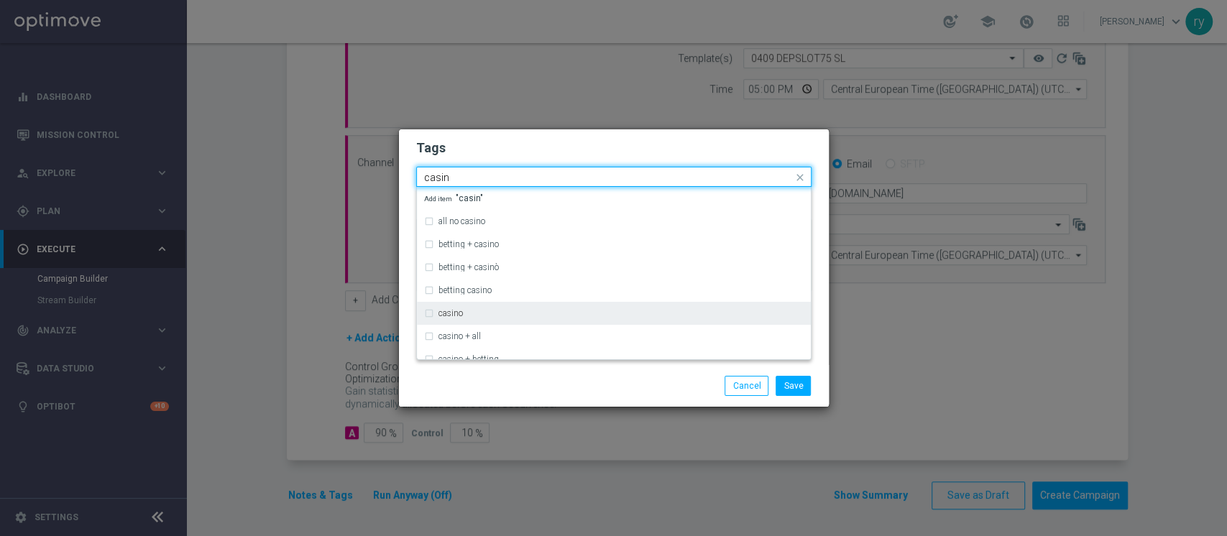
click at [532, 319] on div "casino" at bounding box center [613, 313] width 379 height 23
type input "casin"
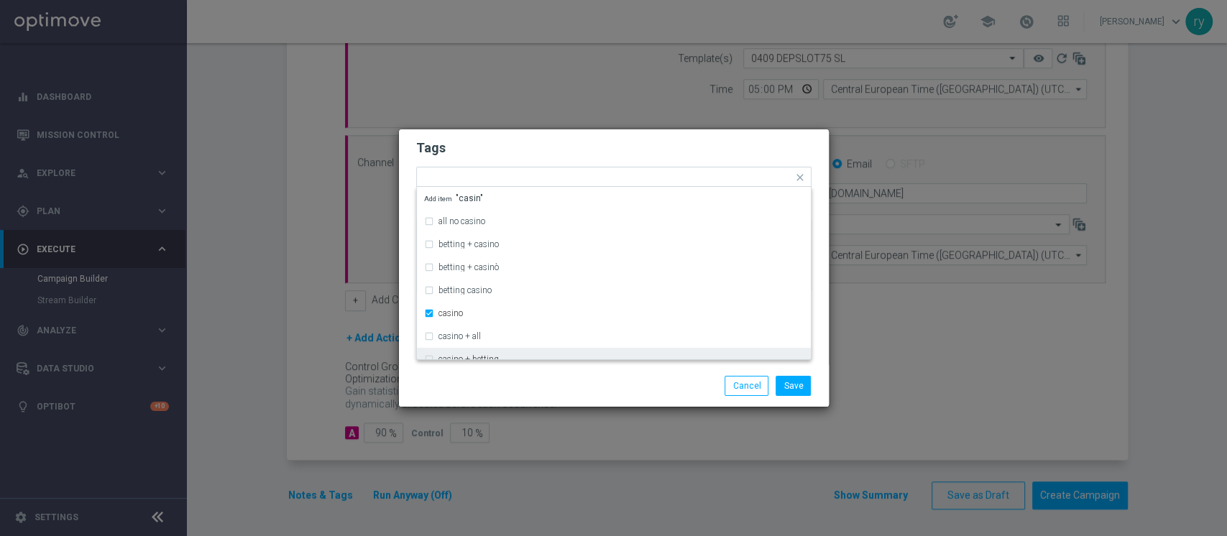
click at [535, 371] on div "Save Cancel" at bounding box center [614, 386] width 430 height 42
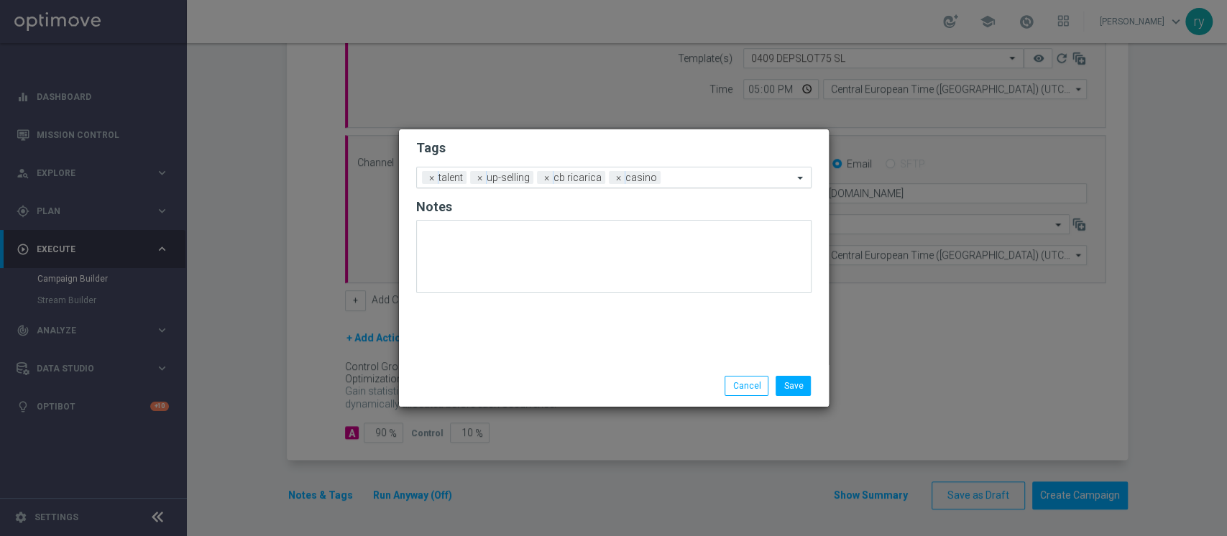
click at [684, 180] on input "text" at bounding box center [729, 178] width 126 height 12
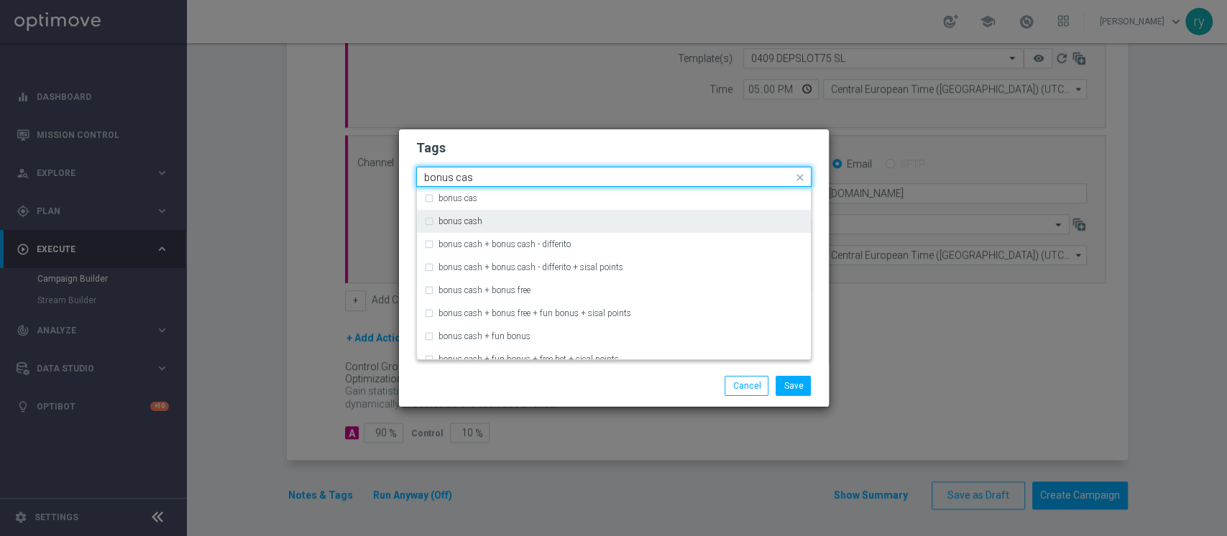
click at [440, 221] on label "bonus cash" at bounding box center [460, 221] width 44 height 9
type input "bonus cas"
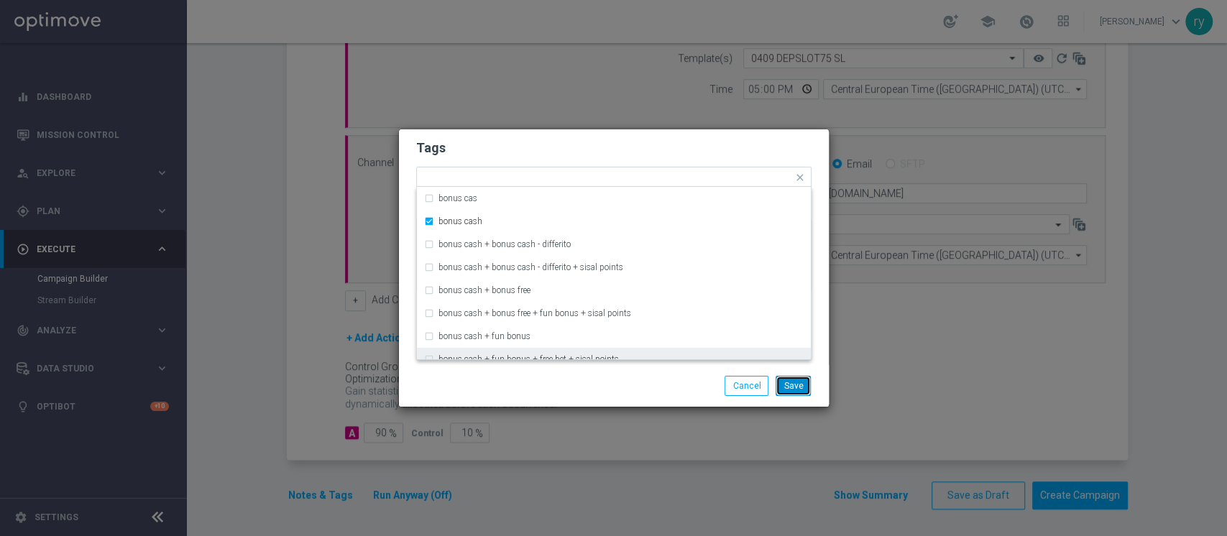
click at [792, 390] on button "Save" at bounding box center [793, 386] width 35 height 20
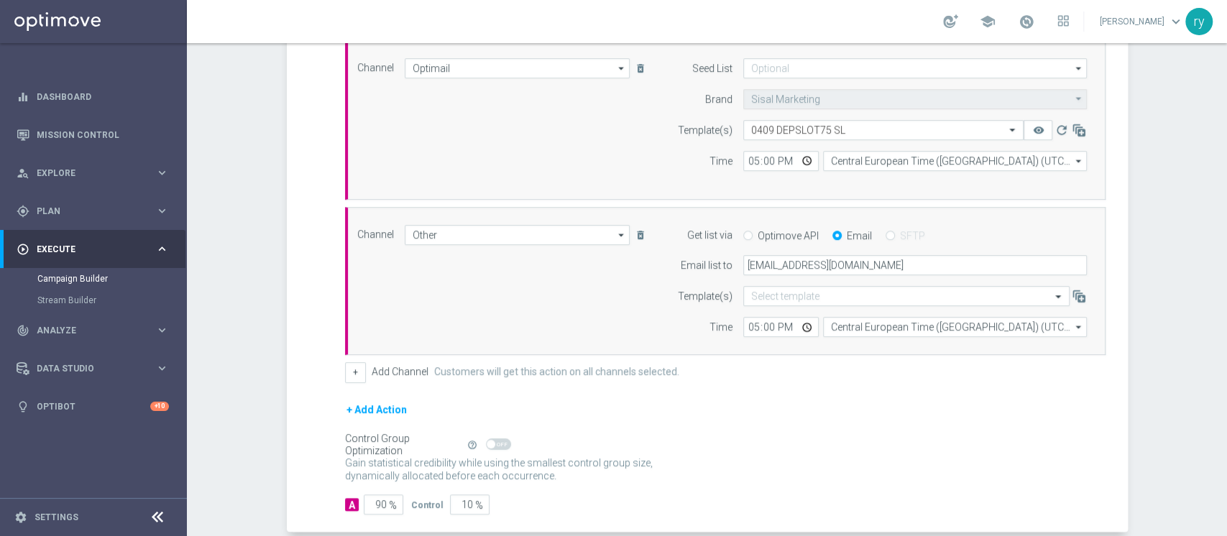
scroll to position [273, 0]
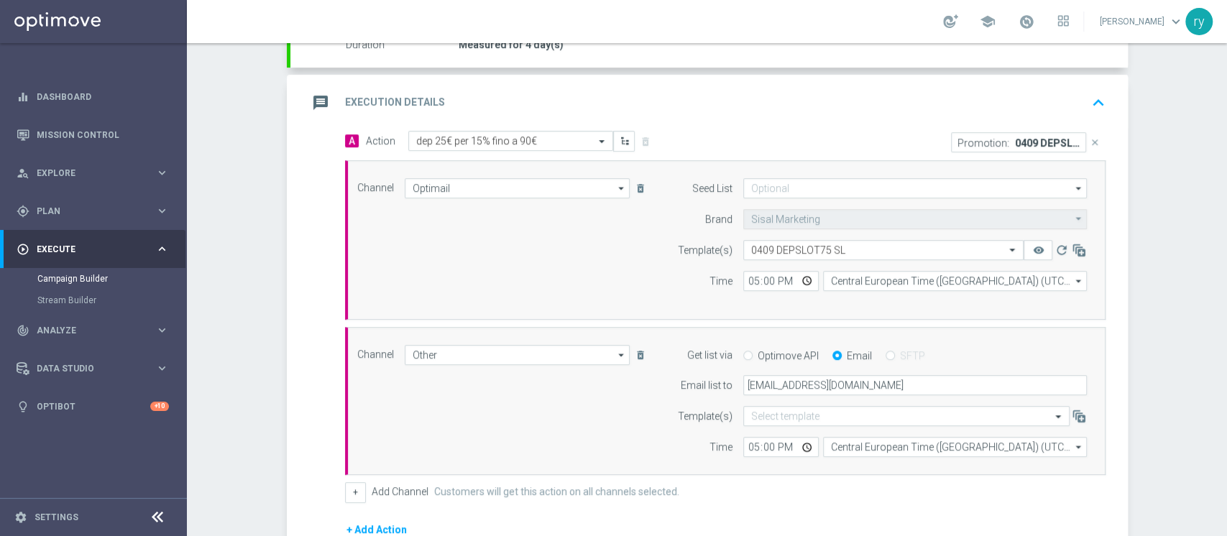
click at [1090, 141] on icon "close" at bounding box center [1095, 142] width 10 height 10
click at [1058, 139] on button "Add Promotion" at bounding box center [1061, 142] width 80 height 16
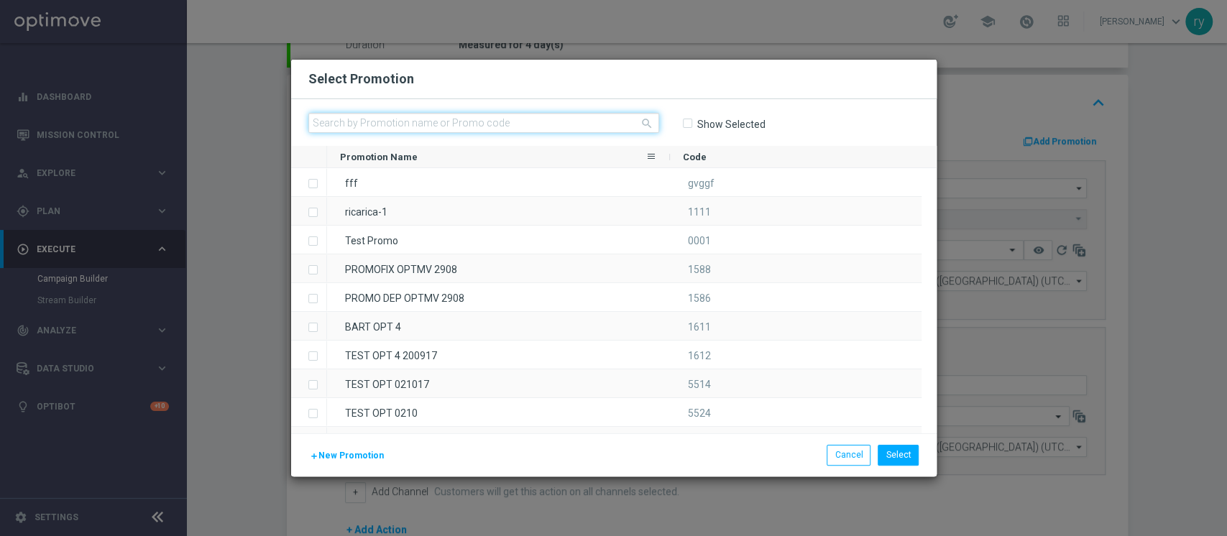
click at [345, 115] on input "text" at bounding box center [483, 123] width 351 height 20
paste input "334099"
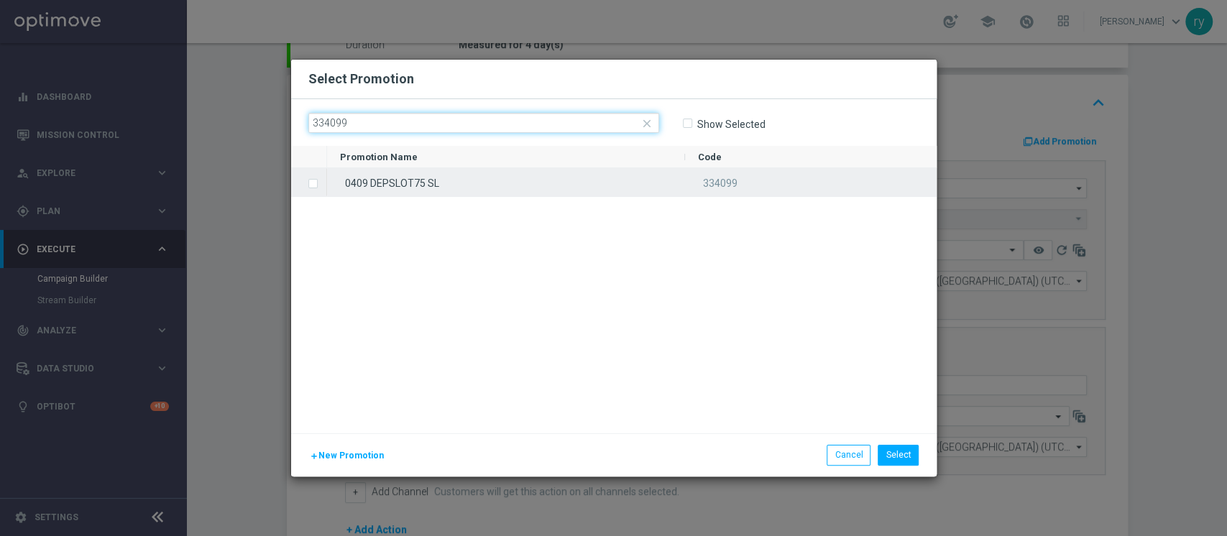
type input "334099"
click at [322, 181] on label "Press SPACE to select this row." at bounding box center [324, 184] width 5 height 13
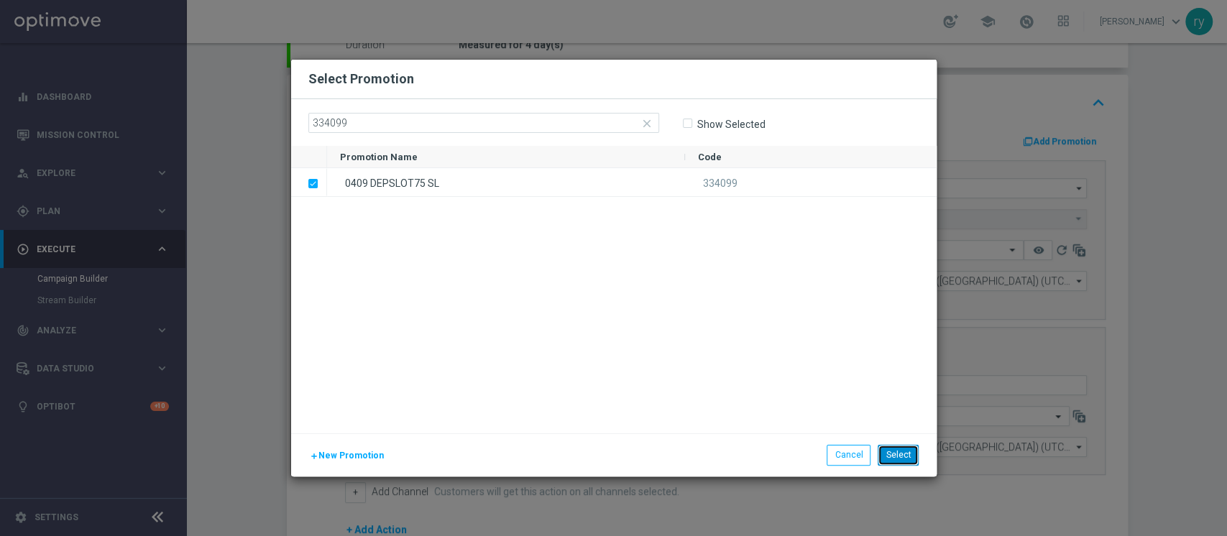
click at [891, 459] on button "Select" at bounding box center [898, 455] width 41 height 20
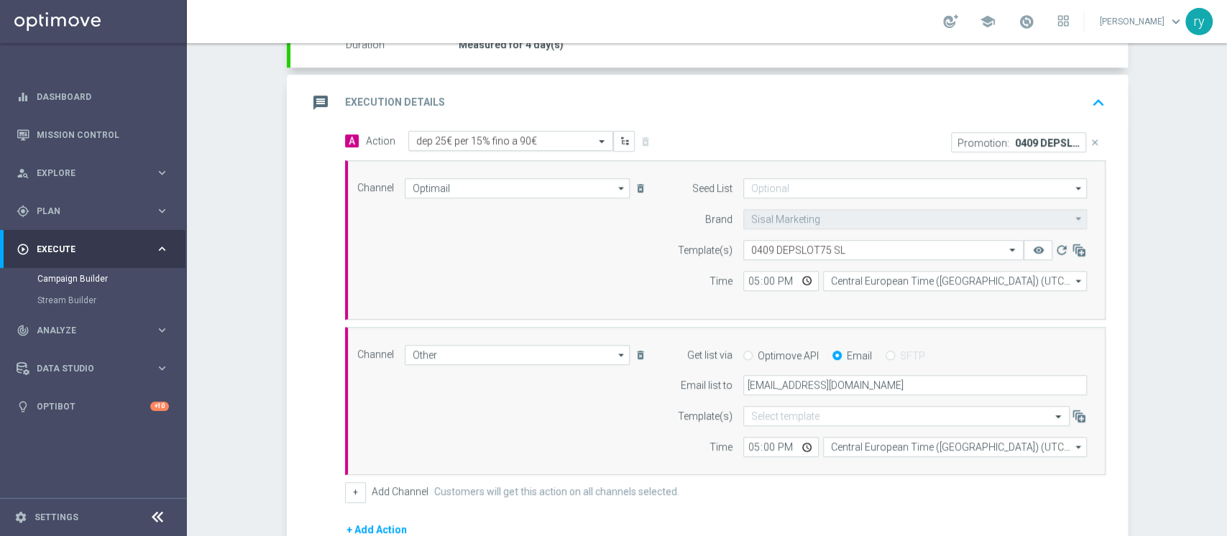
click at [484, 131] on div "Select action dep 25€ per 15% fino a 90€" at bounding box center [510, 141] width 205 height 20
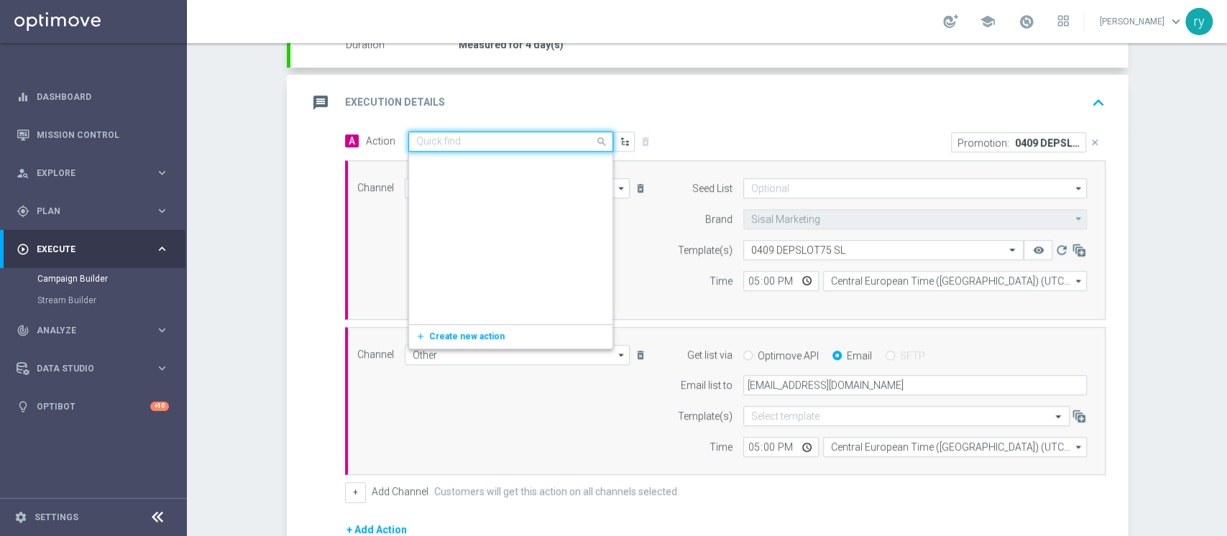
scroll to position [108012, 0]
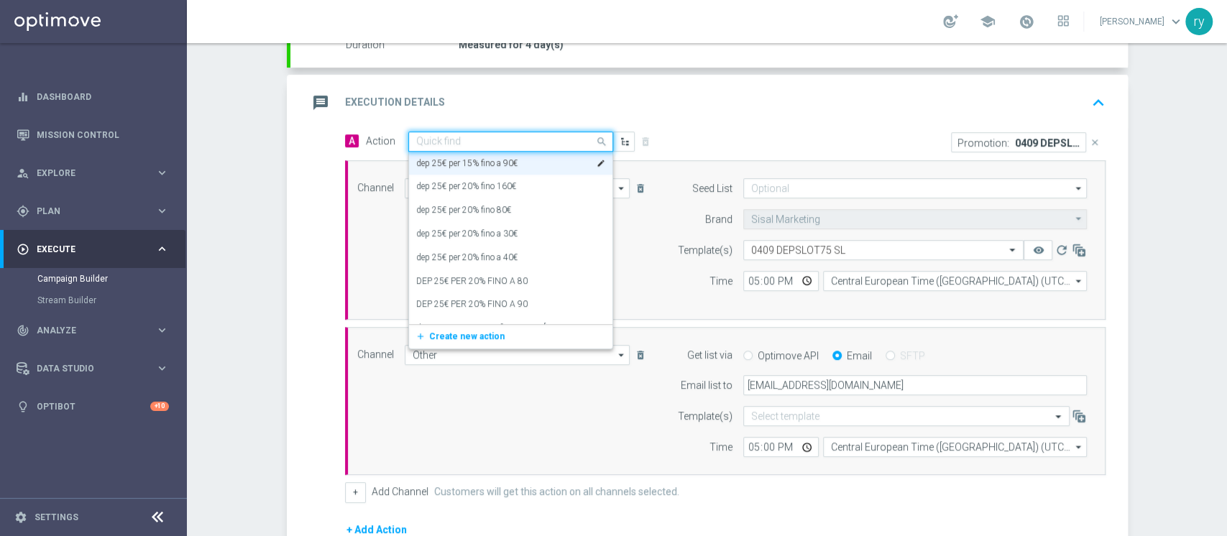
paste input "dep 20€ per 15% fino a 75€"
type input "dep 20€ per 15% fino a 75€"
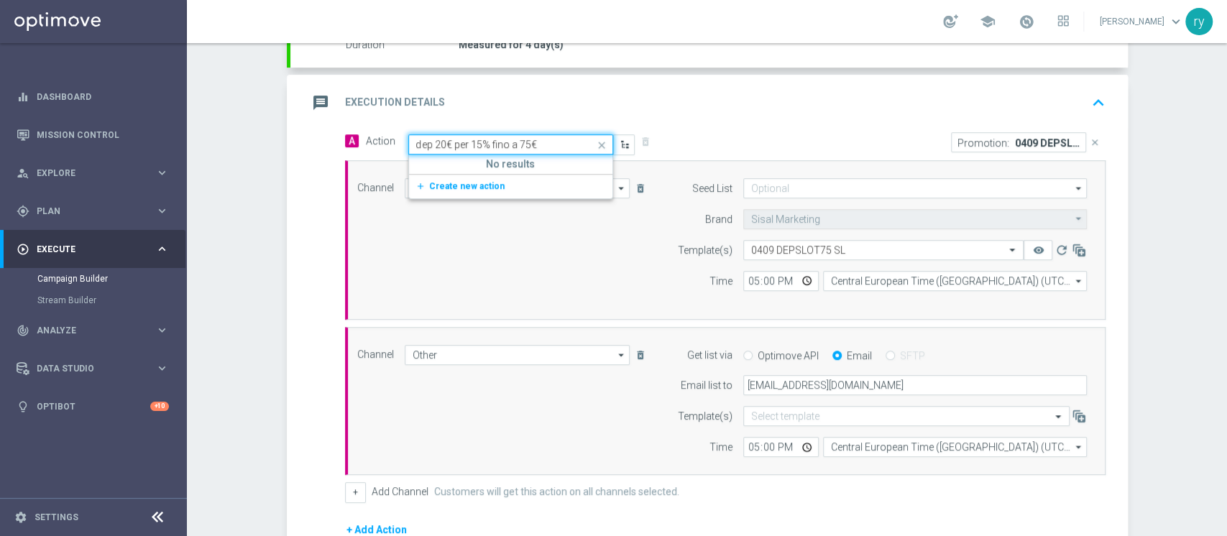
scroll to position [0, 0]
click at [466, 185] on span "Create new action" at bounding box center [466, 186] width 75 height 10
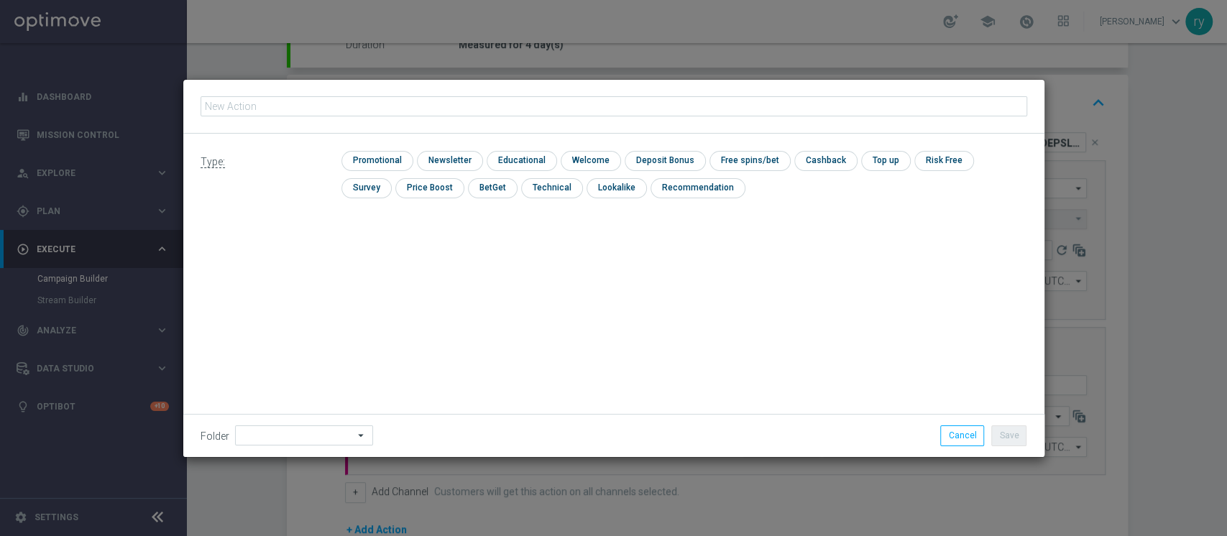
type input "dep 20€ per 15% fino a 75€"
click at [375, 158] on input "checkbox" at bounding box center [375, 160] width 68 height 19
checkbox input "true"
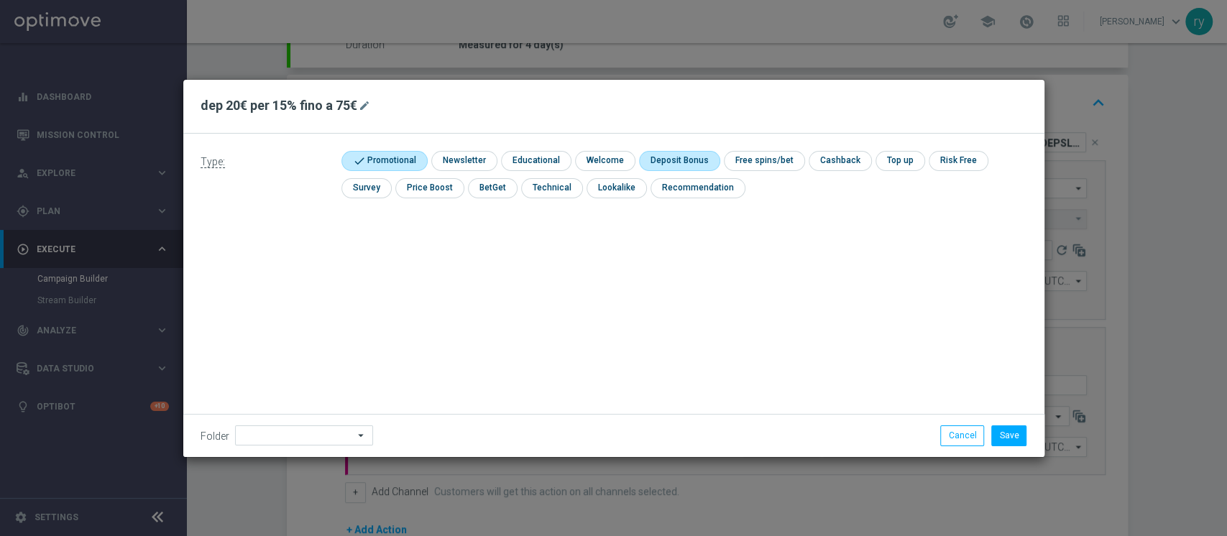
click at [695, 160] on input "checkbox" at bounding box center [677, 160] width 77 height 19
checkbox input "true"
click at [1013, 441] on button "Save" at bounding box center [1008, 435] width 35 height 20
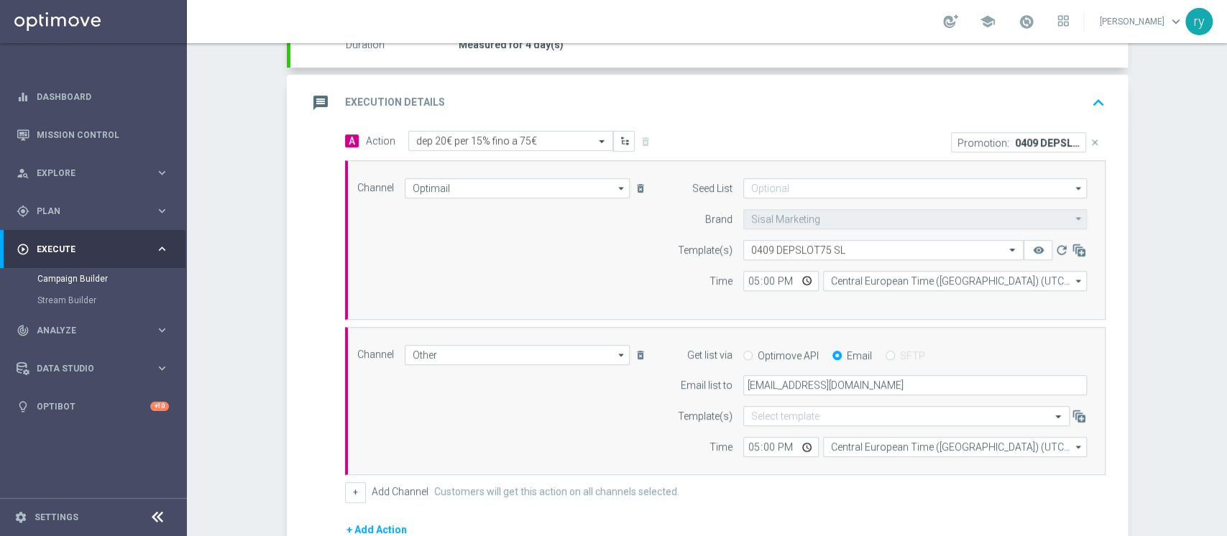
click at [553, 282] on div "Channel Optimail Optimail arrow_drop_down Drag here to set row groups Drag here…" at bounding box center [722, 240] width 752 height 124
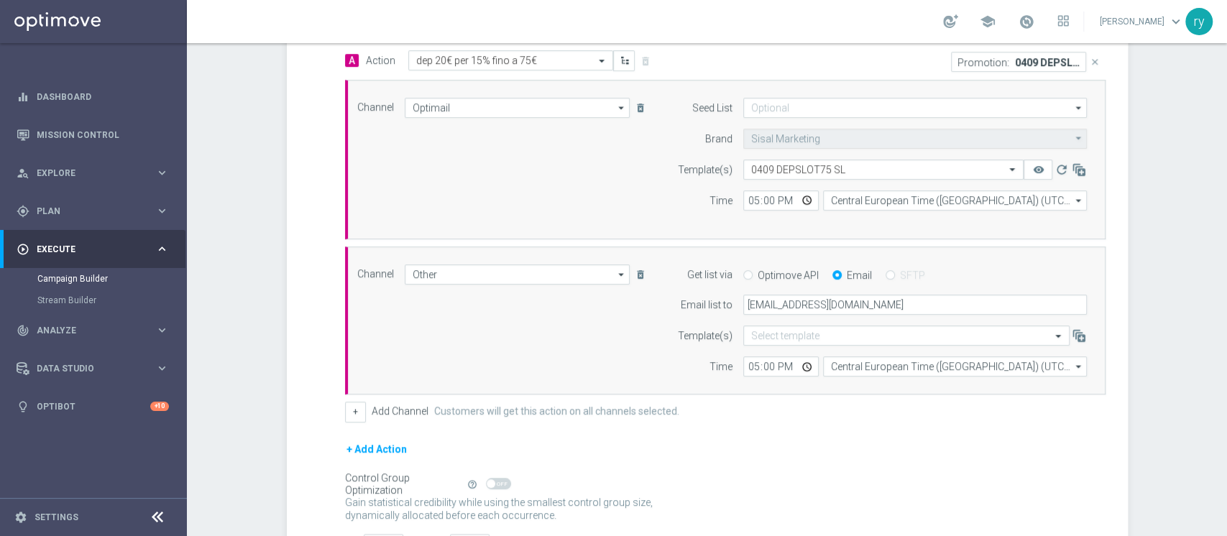
scroll to position [465, 0]
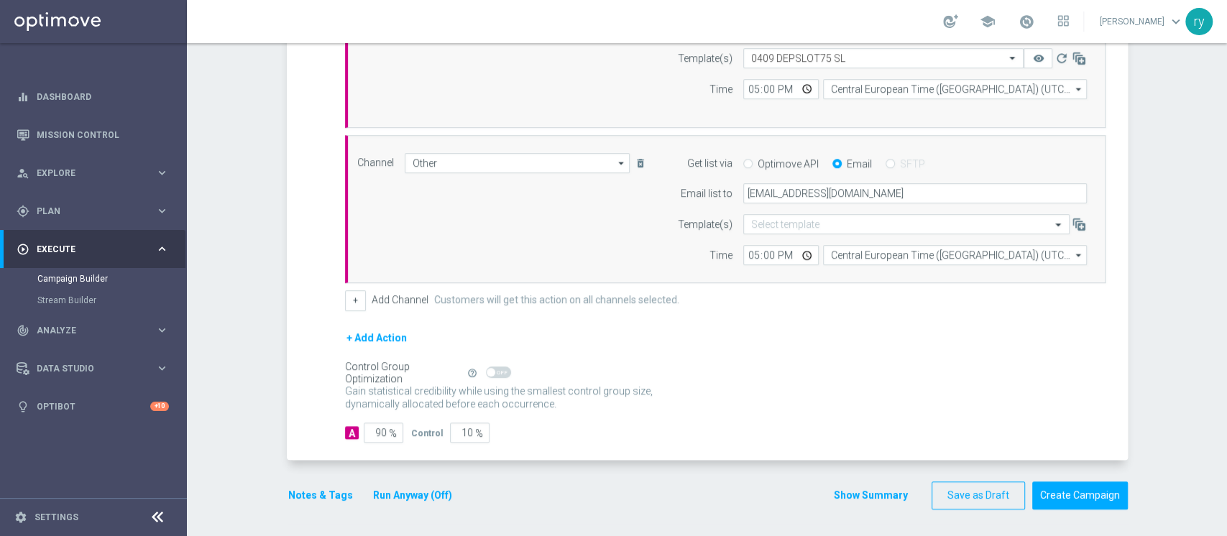
click at [845, 491] on button "Show Summary" at bounding box center [870, 495] width 75 height 17
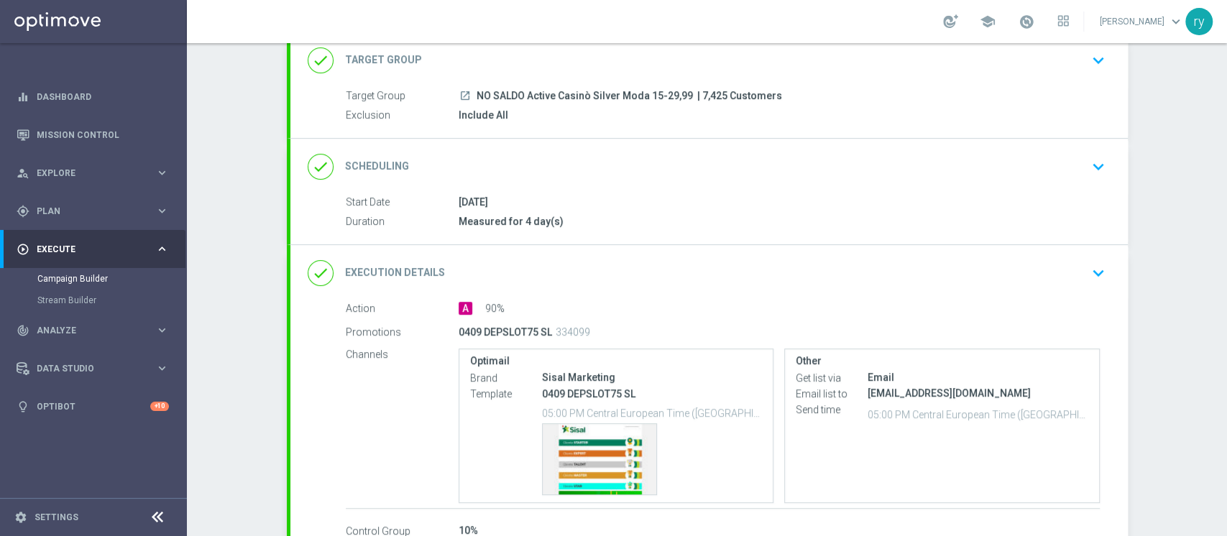
scroll to position [190, 0]
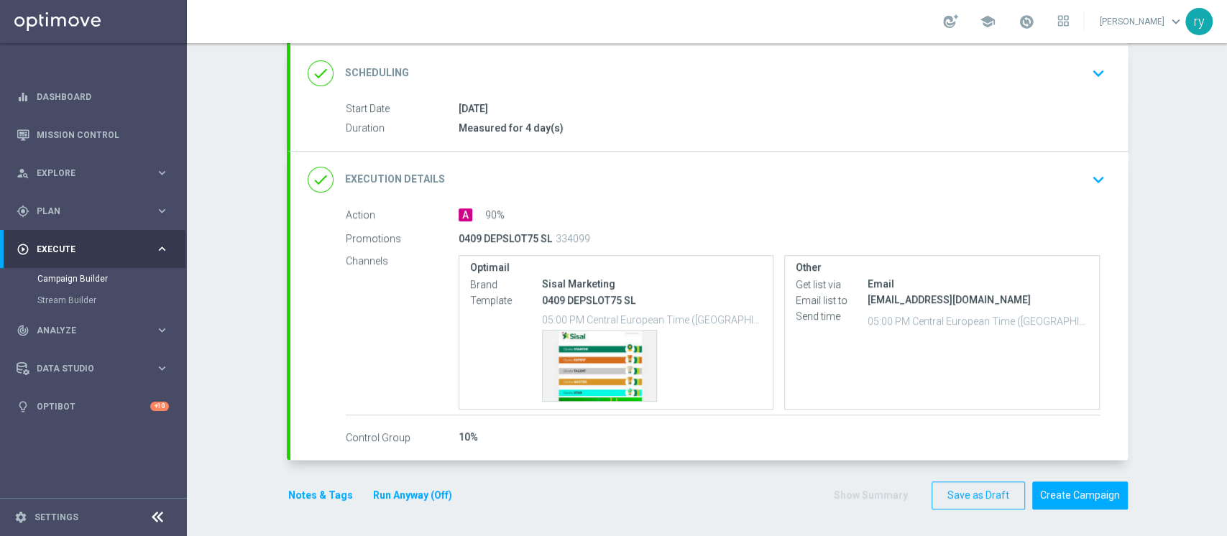
click at [395, 500] on button "Run Anyway (Off)" at bounding box center [413, 496] width 82 height 18
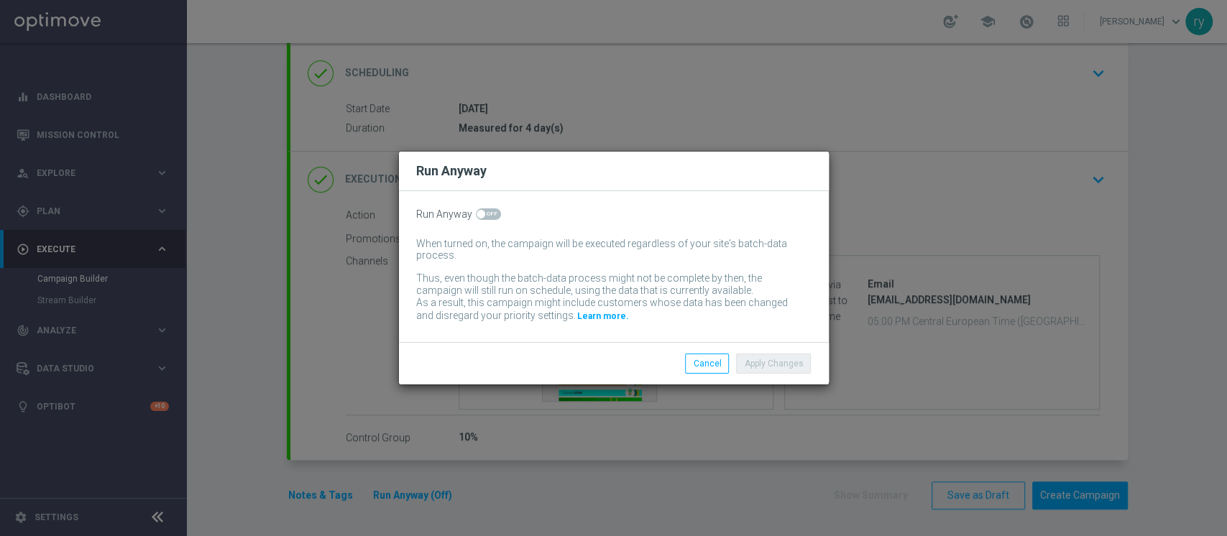
click at [492, 213] on span at bounding box center [488, 213] width 25 height 11
click at [492, 213] on input "checkbox" at bounding box center [488, 213] width 25 height 11
checkbox input "true"
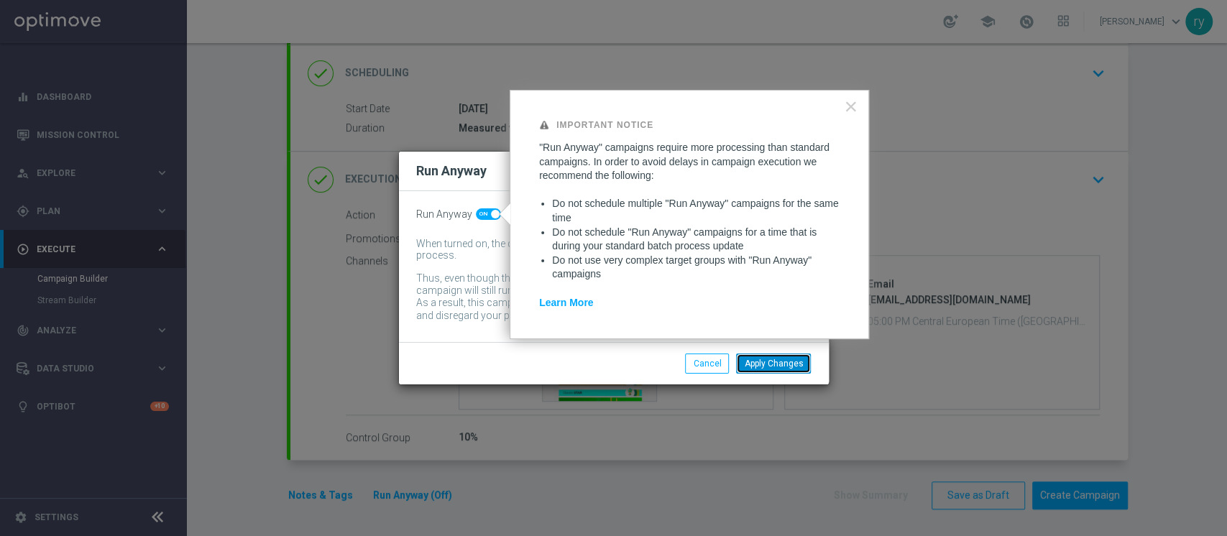
click at [765, 360] on button "Apply Changes" at bounding box center [773, 364] width 75 height 20
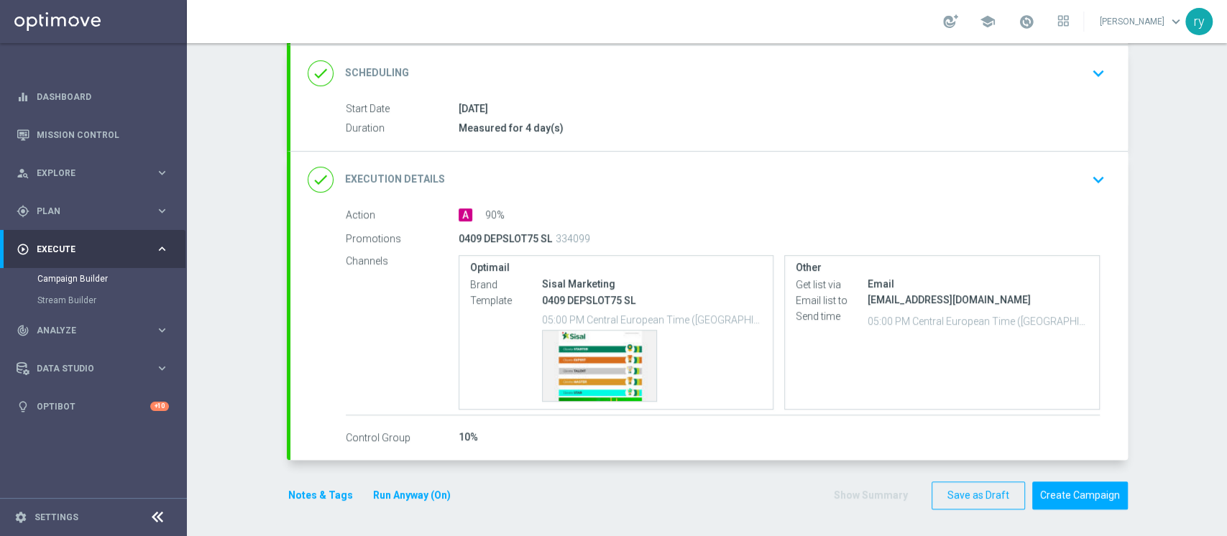
click at [735, 482] on div "Notes & Tags Run Anyway (On) Show Summary Save as Draft Create Campaign" at bounding box center [707, 496] width 841 height 28
click at [1059, 492] on button "Create Campaign" at bounding box center [1080, 496] width 96 height 28
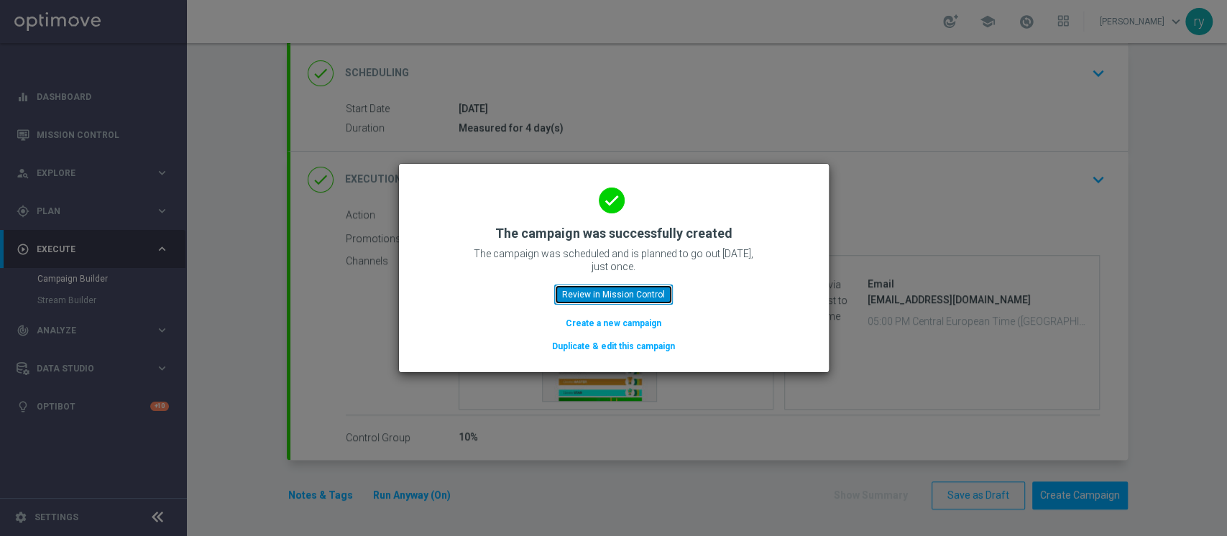
click at [657, 287] on button "Review in Mission Control" at bounding box center [613, 295] width 119 height 20
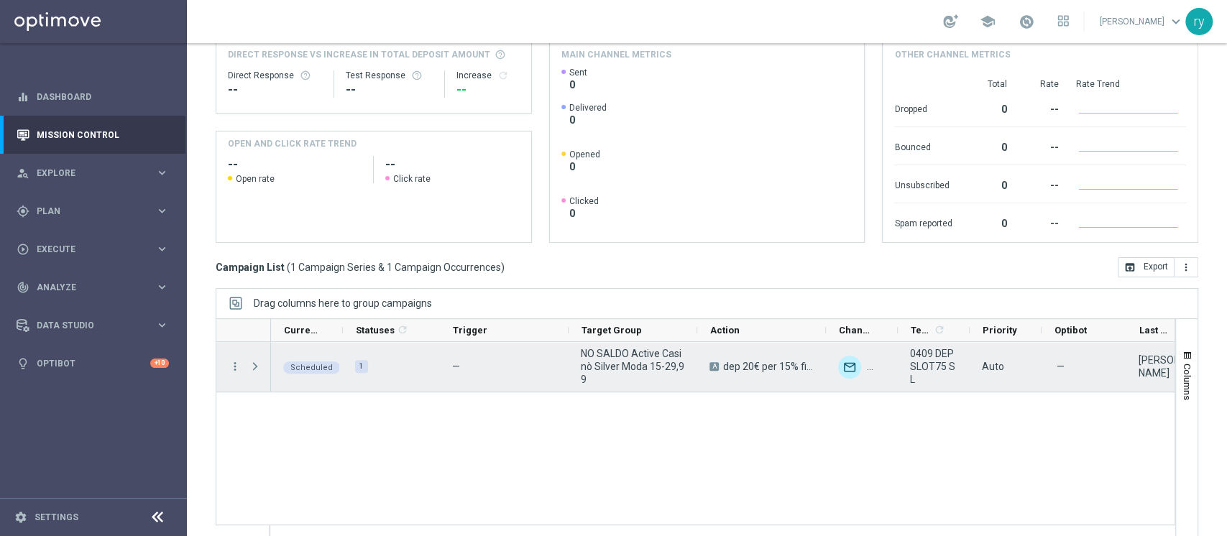
scroll to position [182, 0]
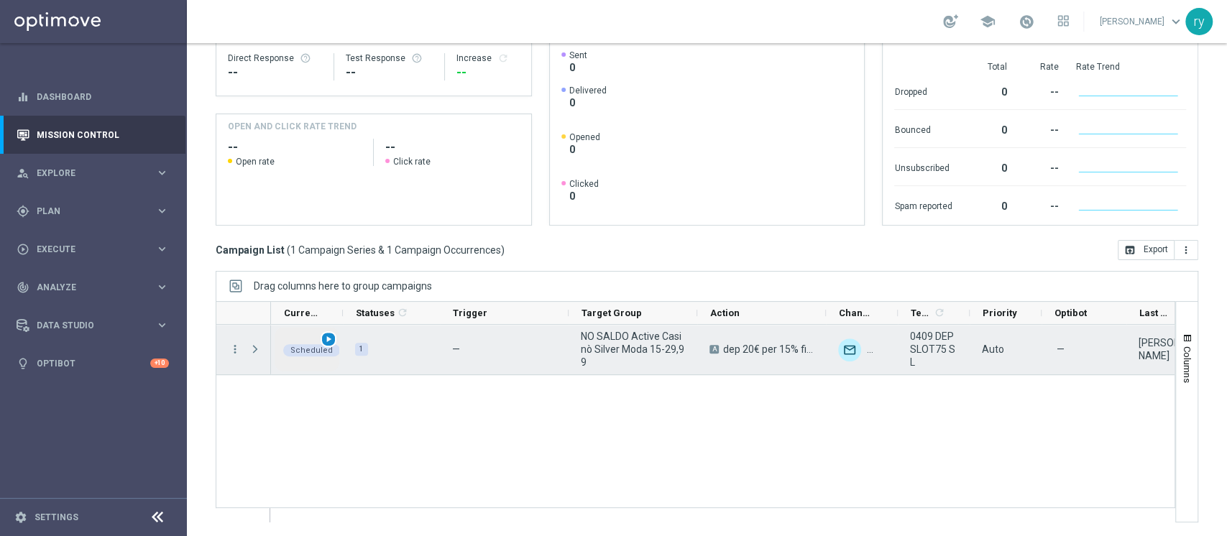
click at [331, 335] on span "play_arrow" at bounding box center [328, 339] width 10 height 10
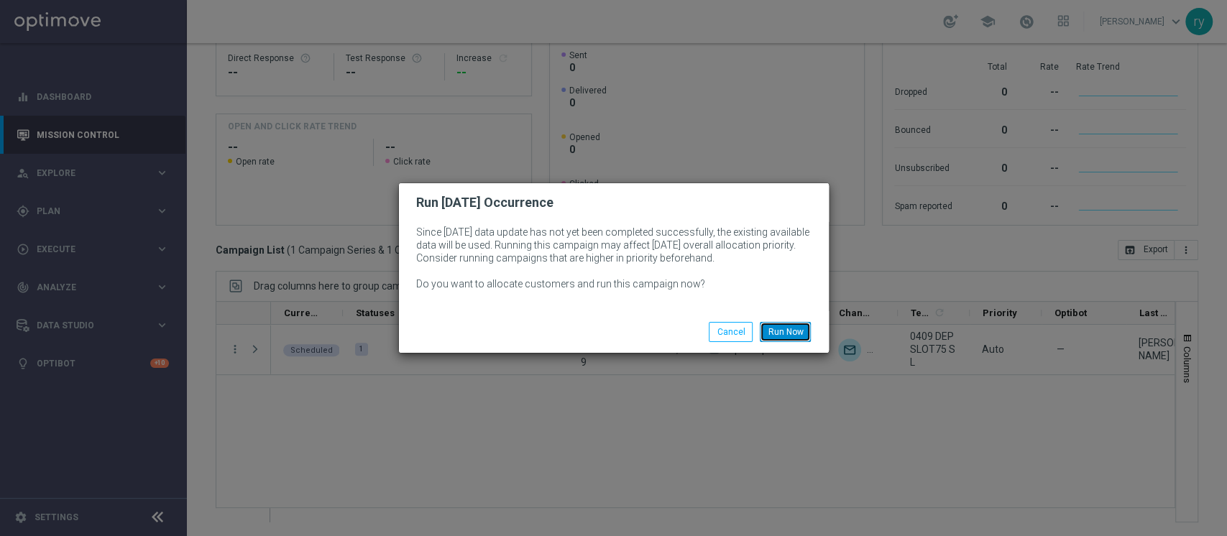
click at [791, 337] on button "Run Now" at bounding box center [785, 332] width 51 height 20
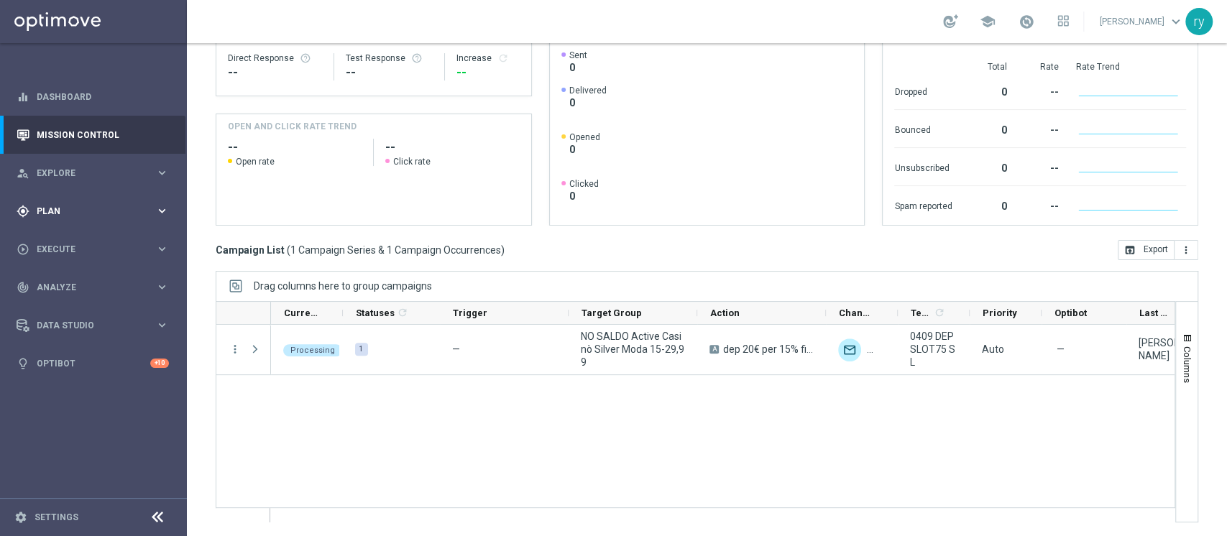
click at [142, 201] on div "gps_fixed Plan keyboard_arrow_right" at bounding box center [92, 211] width 185 height 38
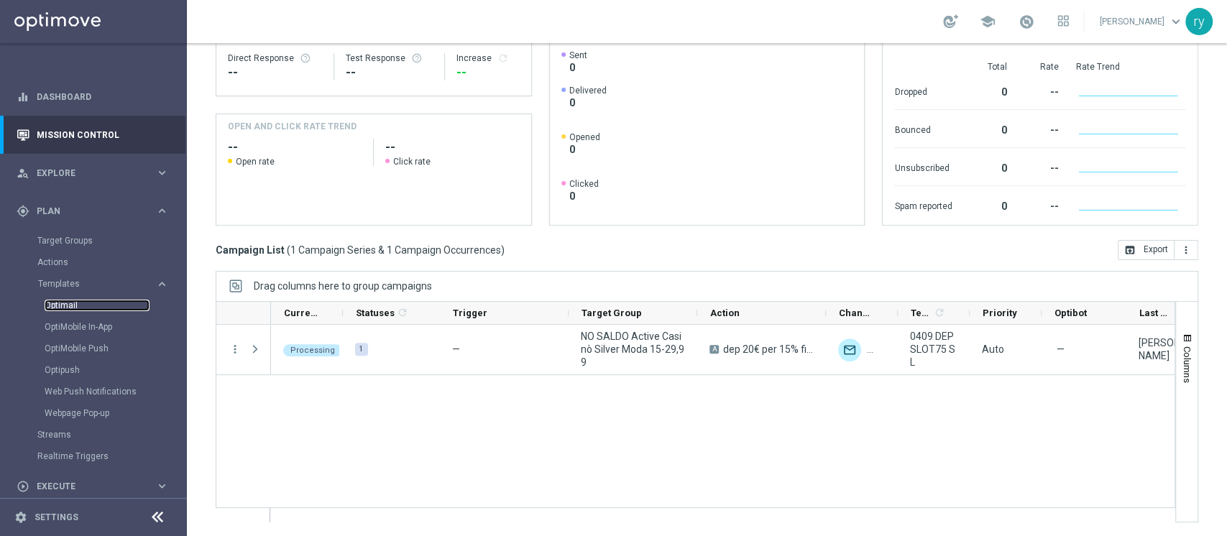
click at [59, 305] on link "Optimail" at bounding box center [97, 305] width 105 height 11
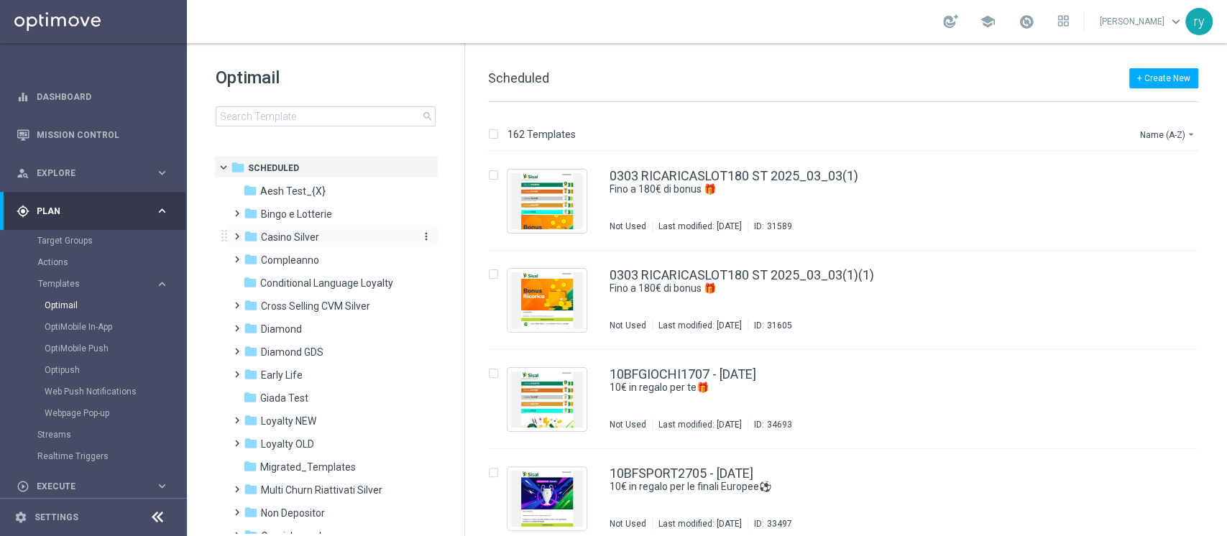
click at [300, 232] on span "Casino Silver" at bounding box center [290, 237] width 58 height 13
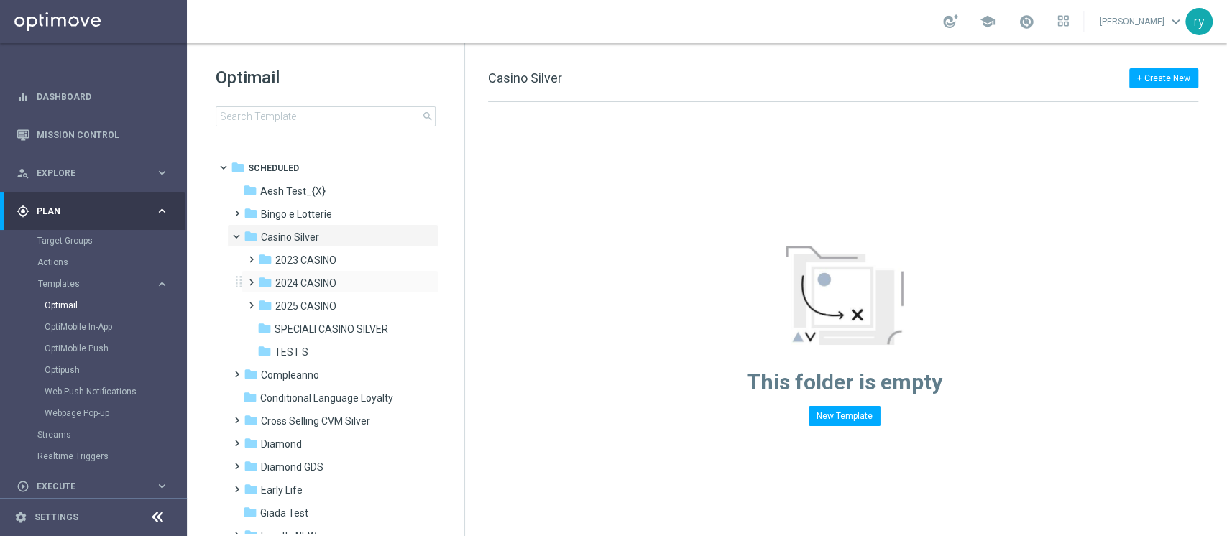
click at [320, 293] on div "folder 2025 CASINO more_vert" at bounding box center [339, 304] width 197 height 23
click at [321, 298] on div "folder 2025 CASINO" at bounding box center [334, 306] width 153 height 17
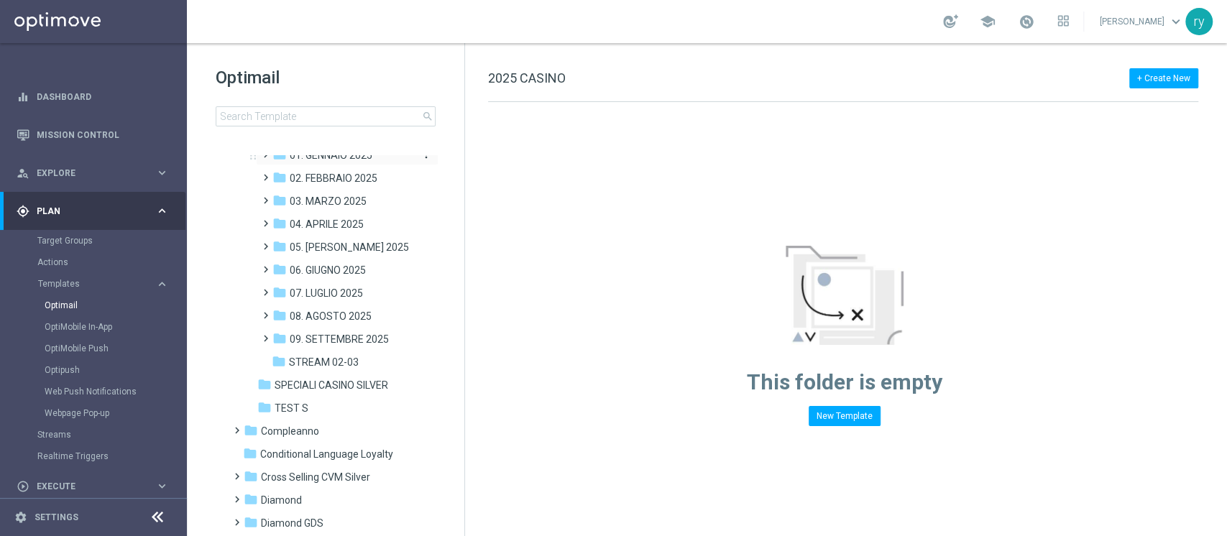
scroll to position [191, 0]
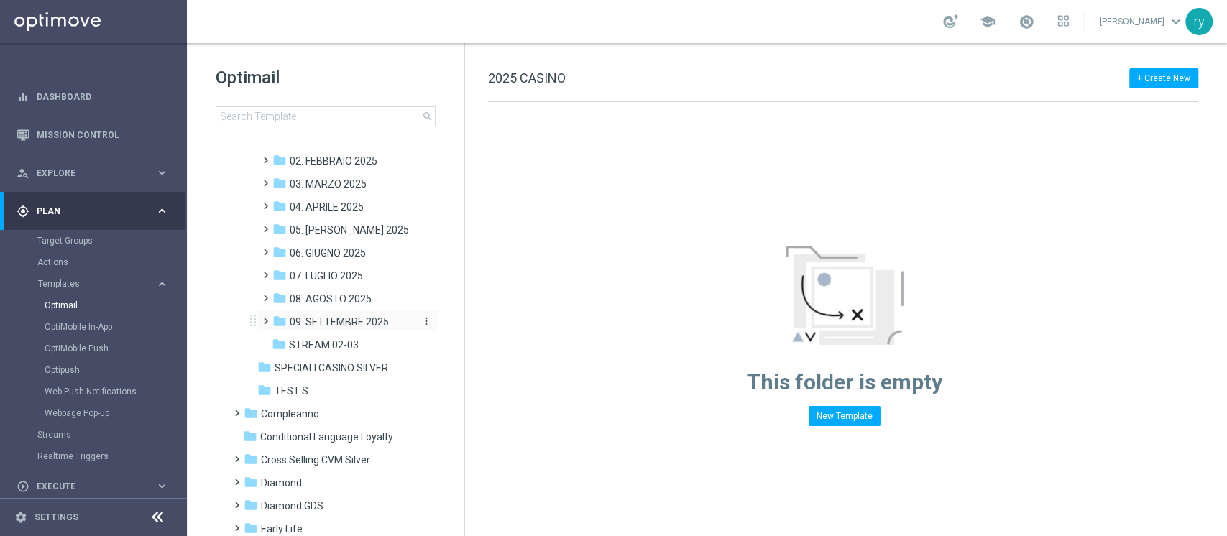
click at [339, 319] on span "09. SETTEMBRE 2025" at bounding box center [339, 322] width 99 height 13
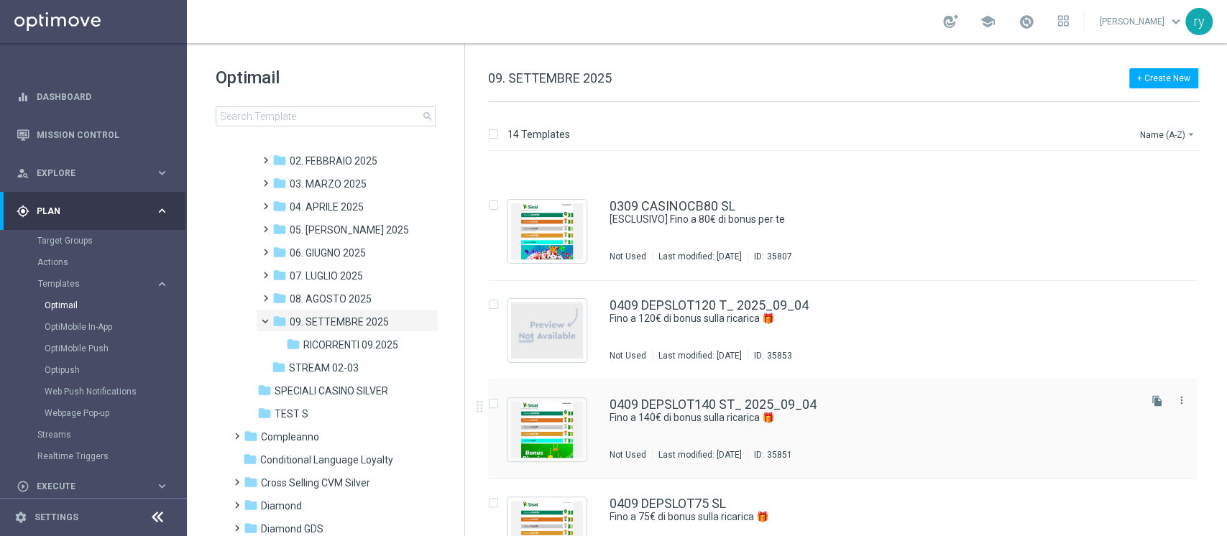
scroll to position [1004, 0]
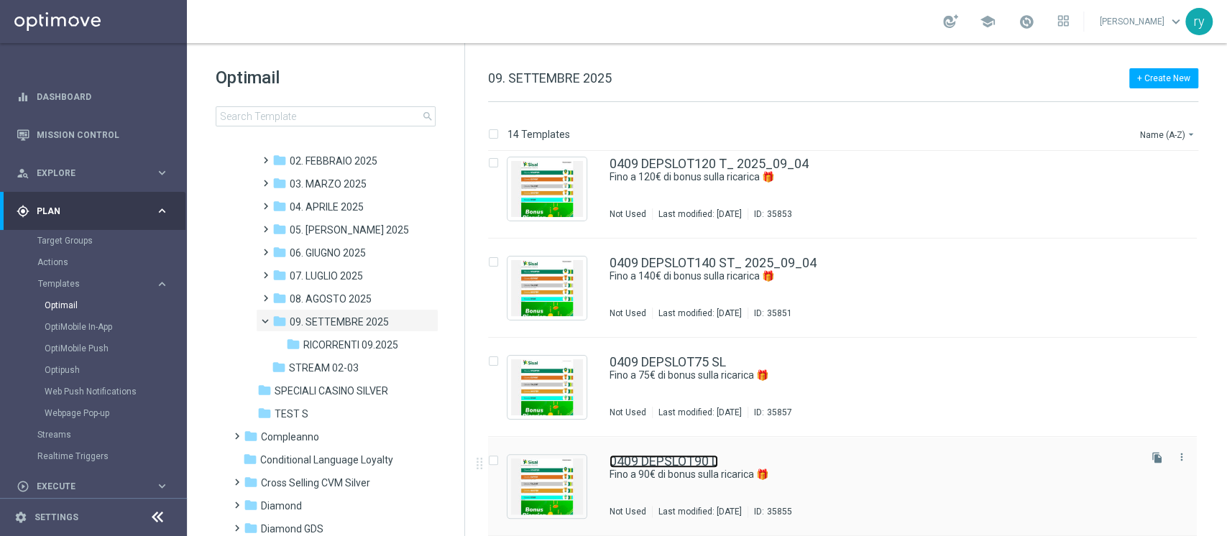
click at [673, 458] on link "0409 DEPSLOT90 L" at bounding box center [663, 461] width 109 height 13
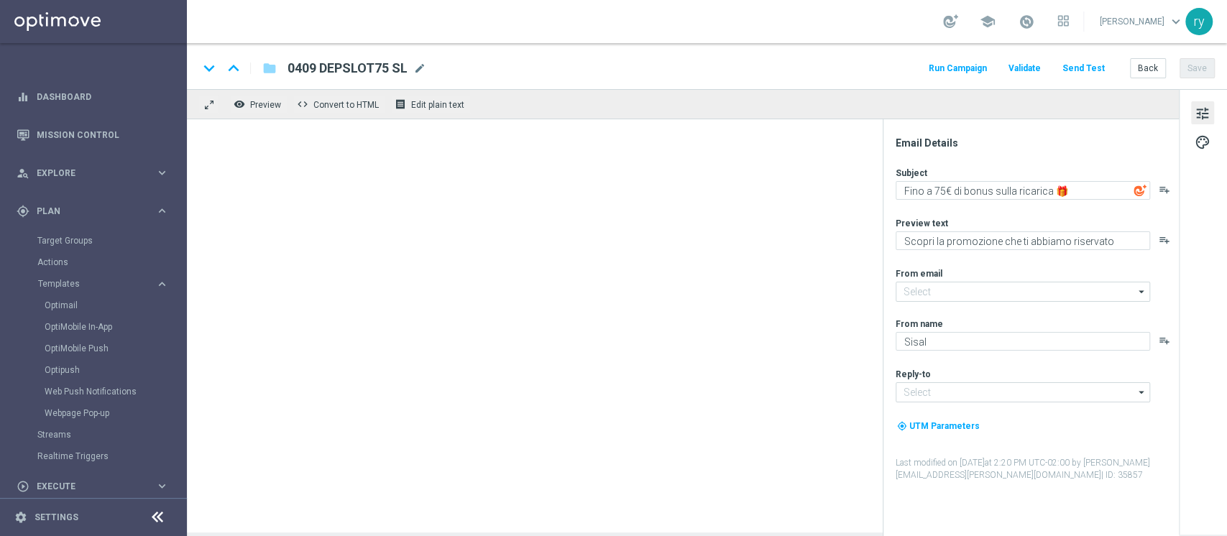
type textarea "Fino a 90€ di bonus sulla ricarica 🎁"
type input "[EMAIL_ADDRESS][DOMAIN_NAME]"
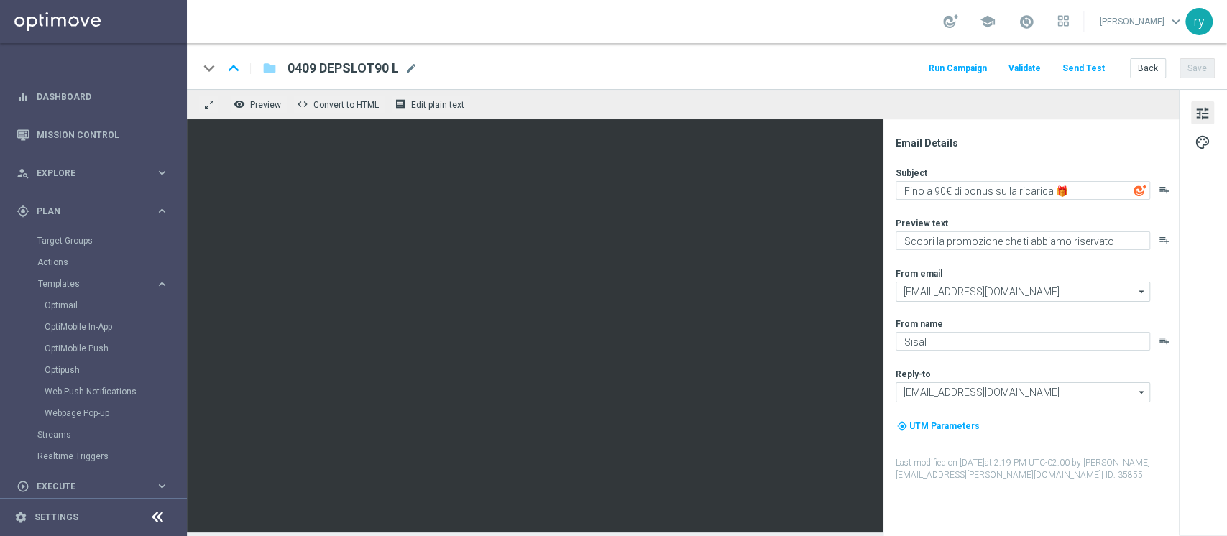
click at [970, 62] on button "Run Campaign" at bounding box center [957, 68] width 63 height 19
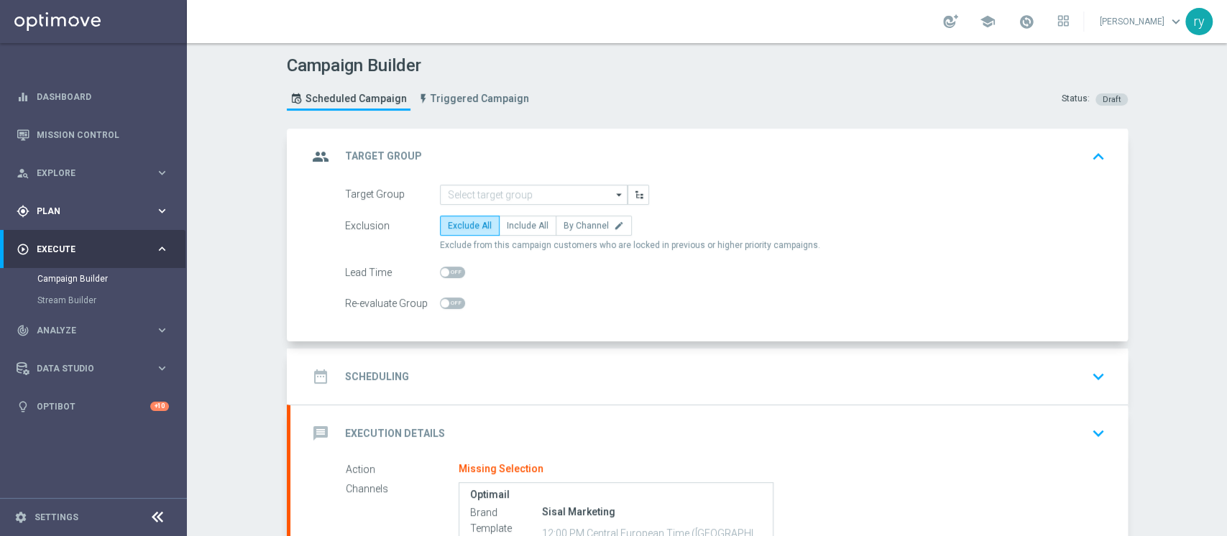
click at [54, 208] on span "Plan" at bounding box center [96, 211] width 119 height 9
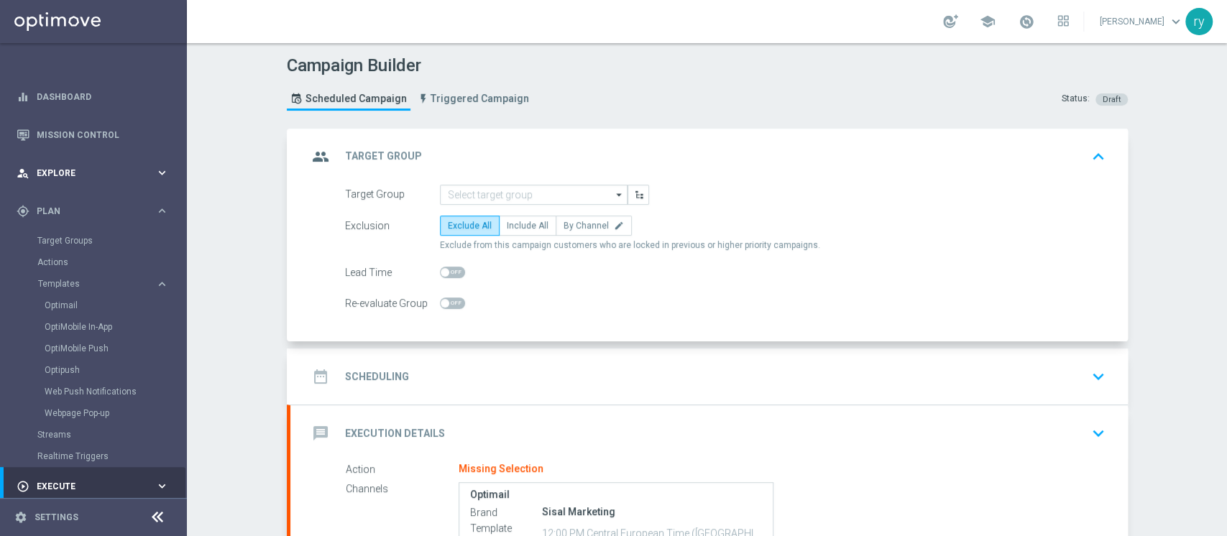
click at [68, 170] on span "Explore" at bounding box center [96, 173] width 119 height 9
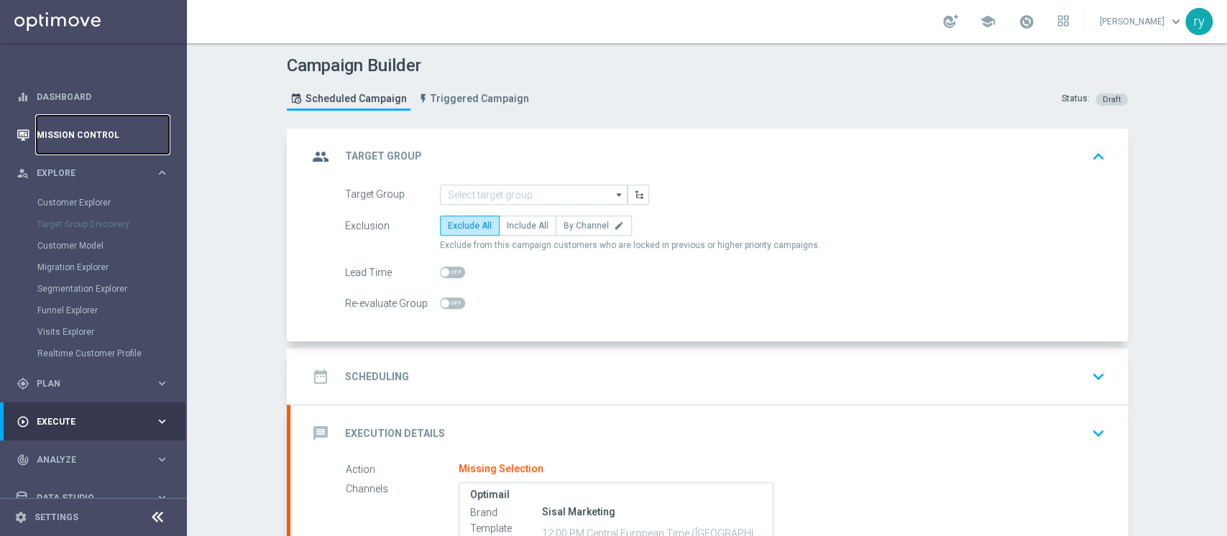
click at [86, 129] on link "Mission Control" at bounding box center [103, 135] width 132 height 38
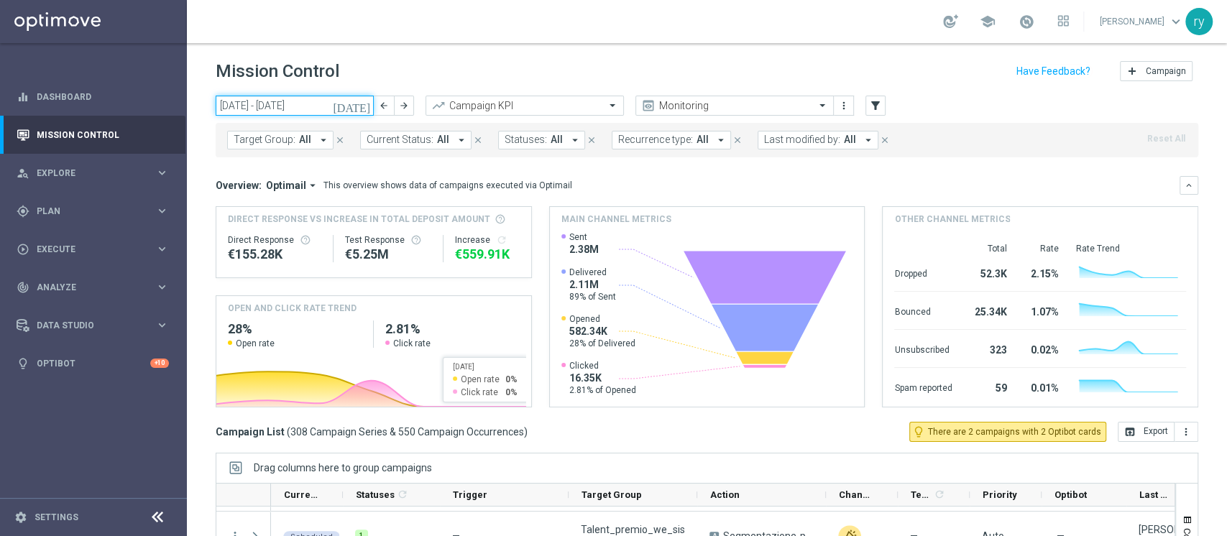
click at [270, 106] on input "01 Sep 2025 - 07 Sep 2025" at bounding box center [295, 106] width 158 height 20
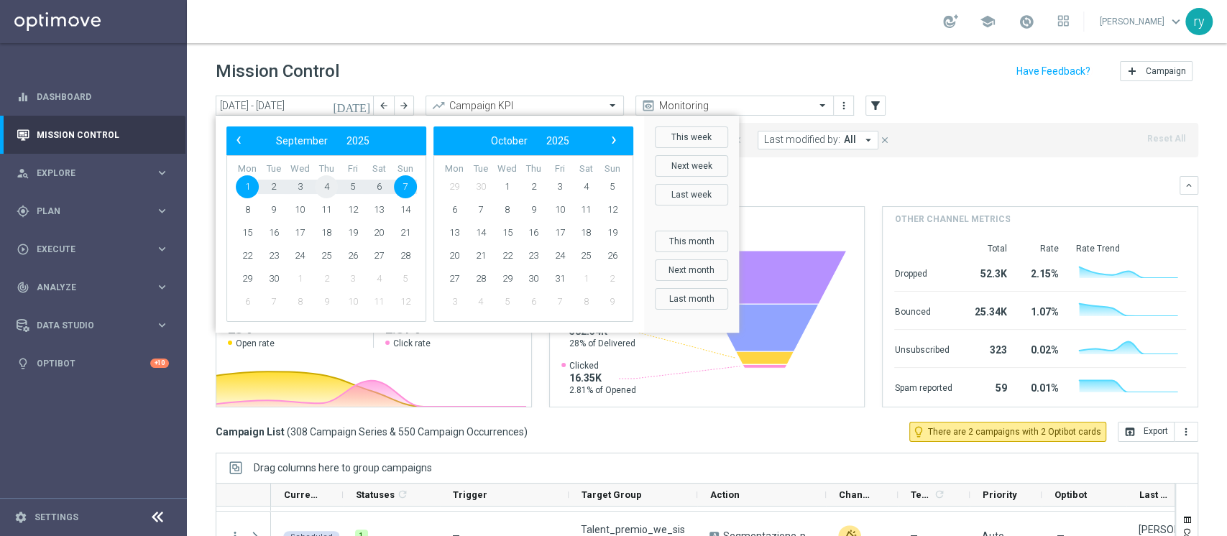
click at [329, 185] on span "4" at bounding box center [326, 186] width 23 height 23
type input "[DATE] - [DATE]"
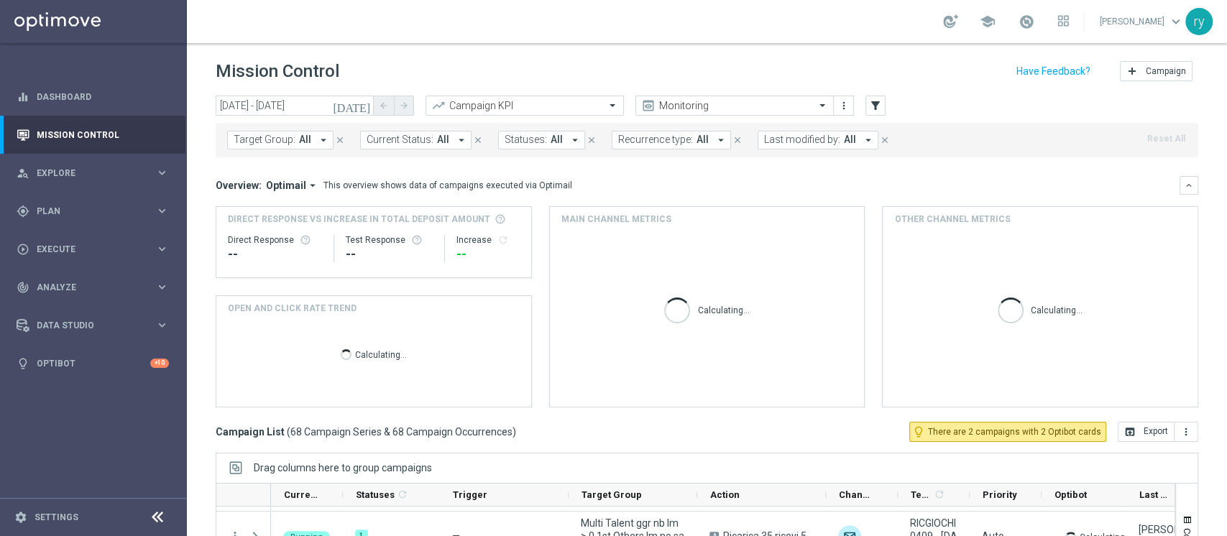
click at [862, 137] on icon "arrow_drop_down" at bounding box center [868, 140] width 13 height 13
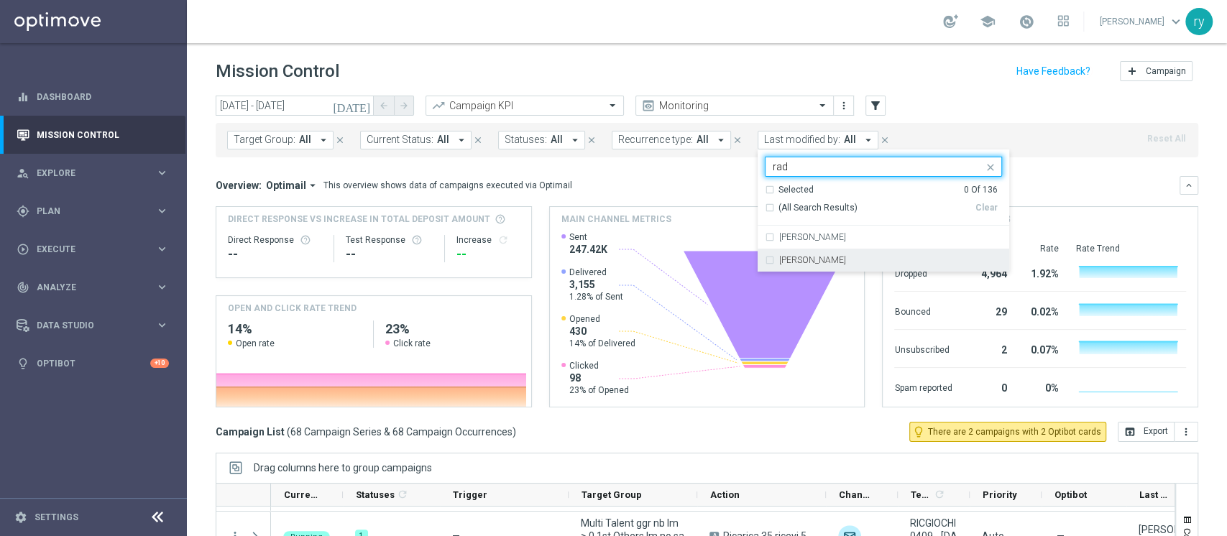
click at [801, 252] on div "[PERSON_NAME]" at bounding box center [883, 260] width 237 height 23
type input "rad"
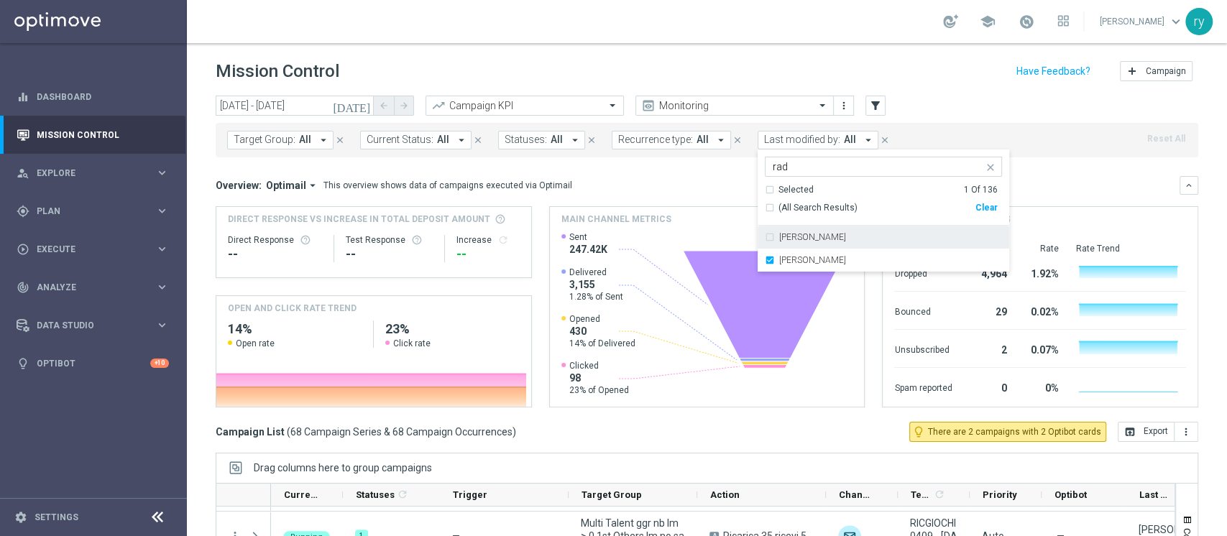
click at [732, 200] on div "Overview: Optimail arrow_drop_down This overview shows data of campaigns execut…" at bounding box center [707, 291] width 983 height 231
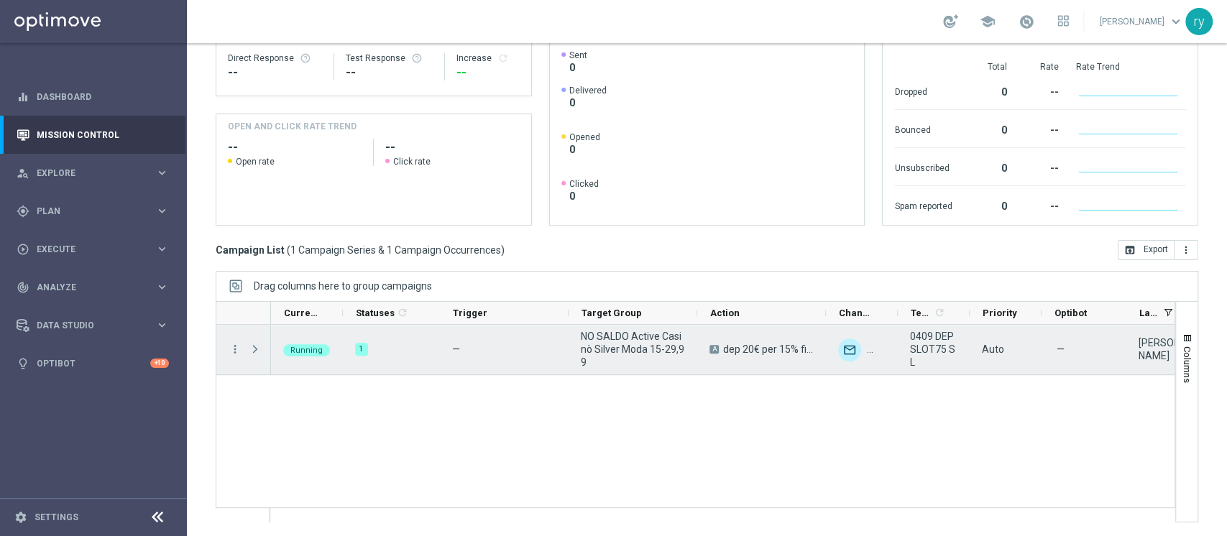
click at [259, 349] on span "Press SPACE to select this row." at bounding box center [255, 349] width 13 height 11
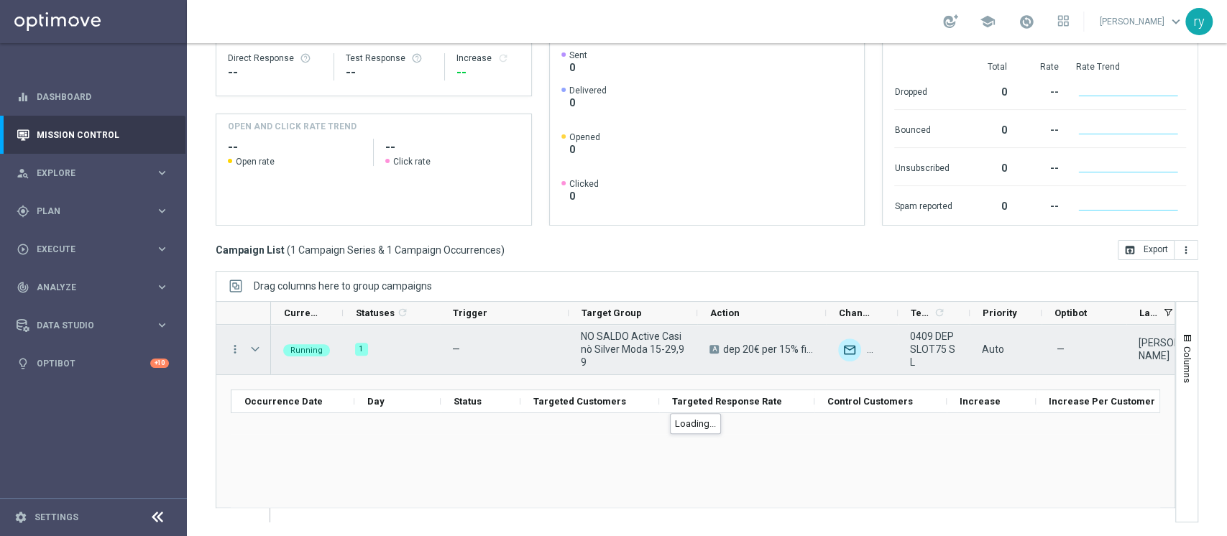
click at [259, 349] on span "Press SPACE to select this row." at bounding box center [255, 349] width 13 height 11
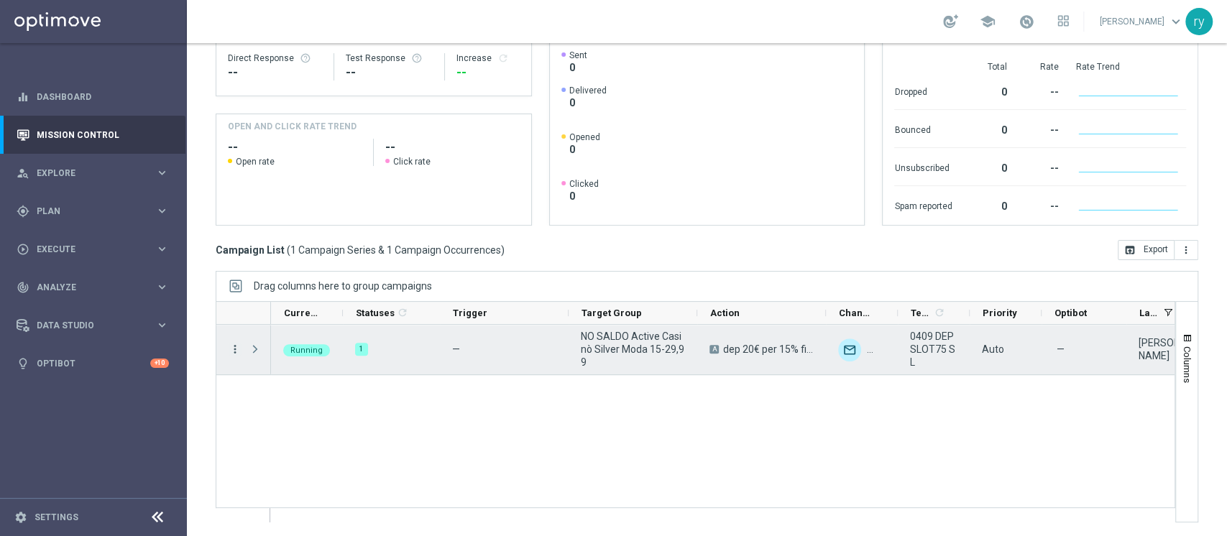
click at [236, 348] on icon "more_vert" at bounding box center [235, 349] width 13 height 13
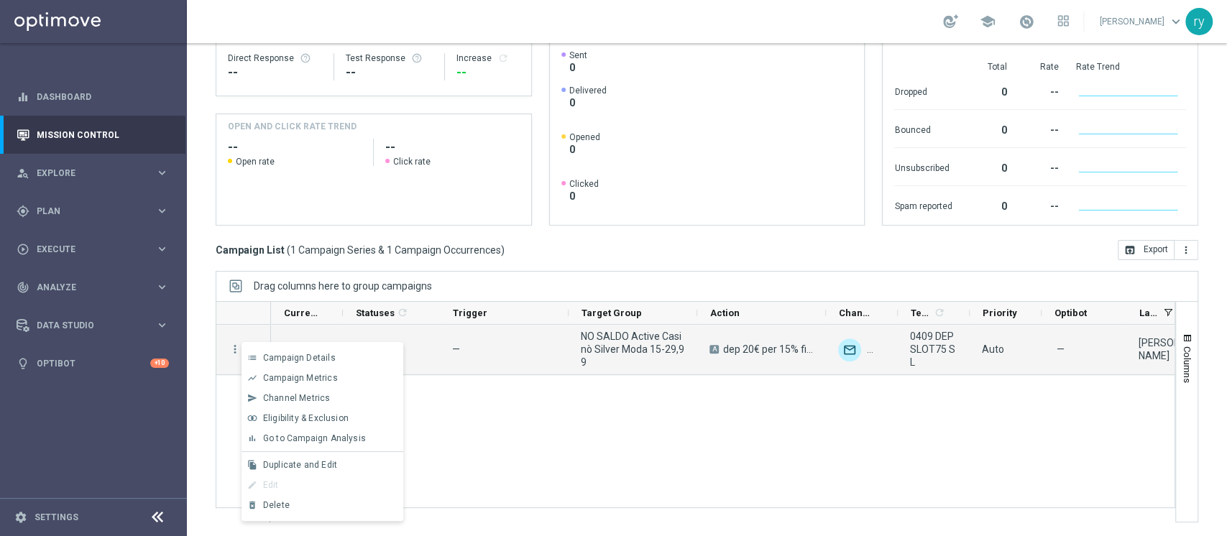
click at [451, 405] on div "— NO SALDO Active Casinò Silver Moda 15-29,99 A dep 20€ per 15% fino a 75€ unfo…" at bounding box center [722, 423] width 903 height 197
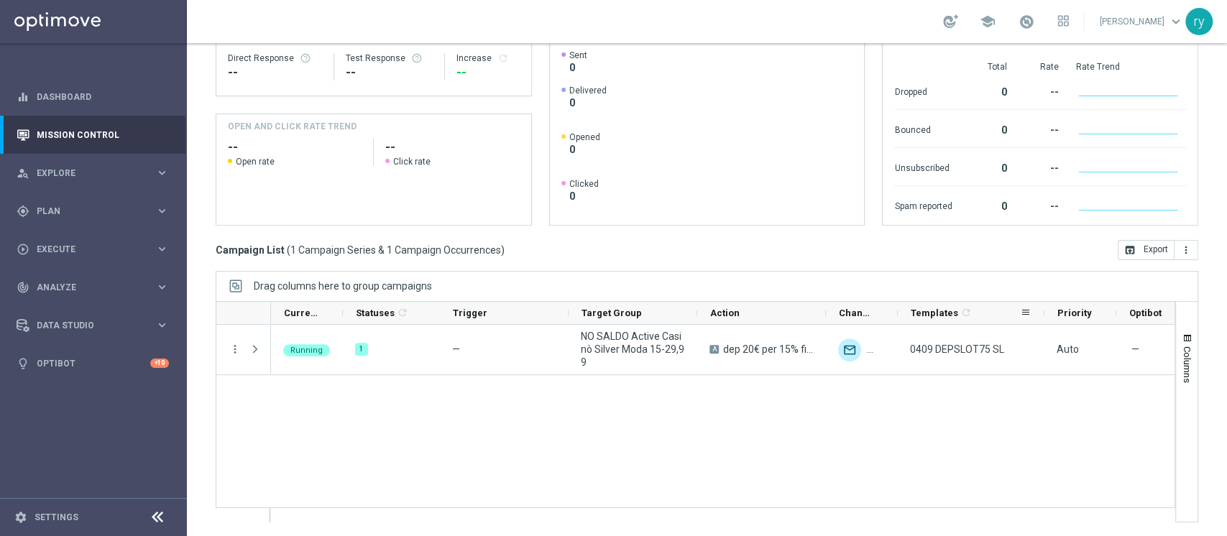
drag, startPoint x: 967, startPoint y: 313, endPoint x: 1042, endPoint y: 315, distance: 75.5
click at [1042, 315] on div at bounding box center [1044, 313] width 6 height 22
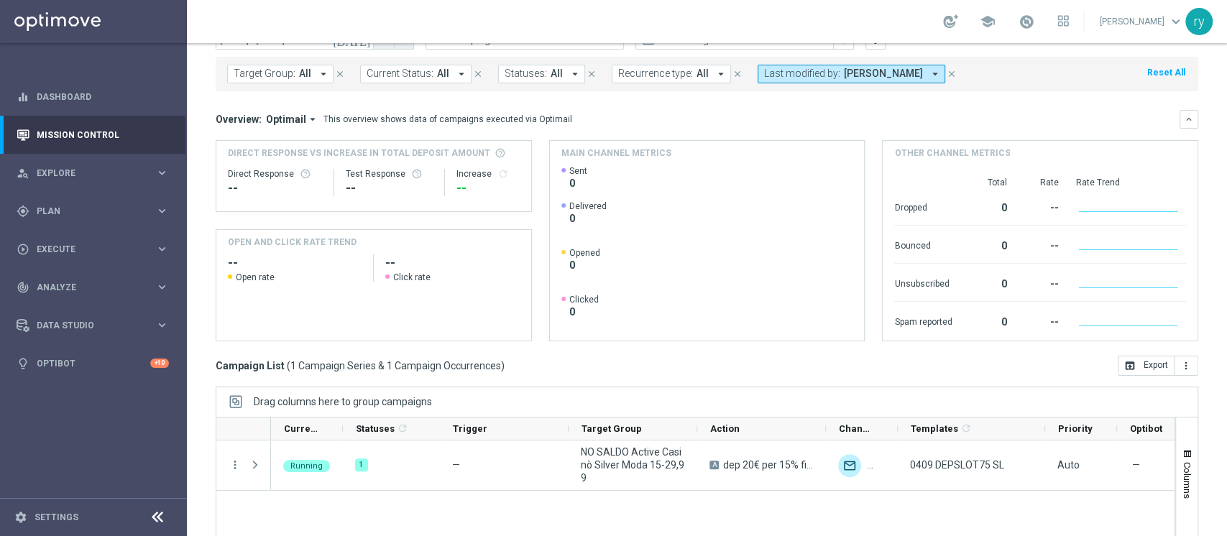
scroll to position [96, 0]
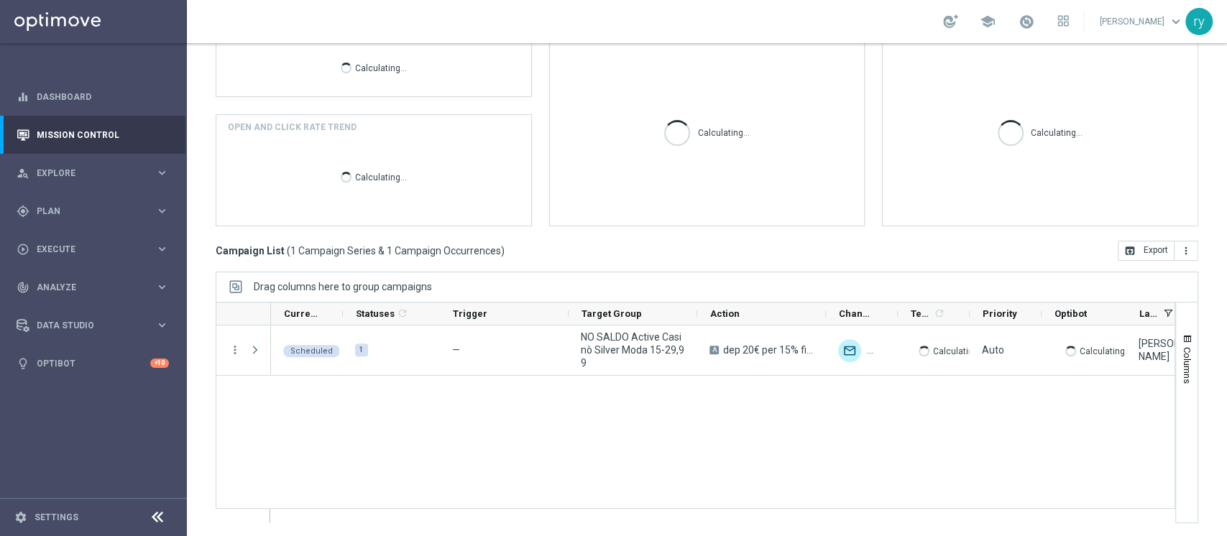
scroll to position [182, 0]
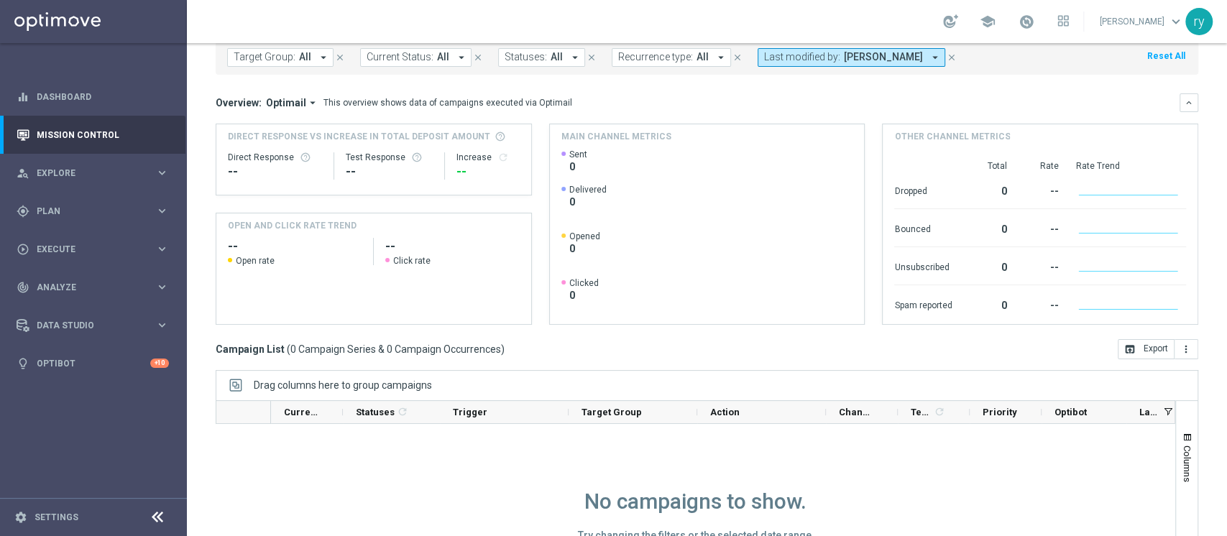
scroll to position [182, 0]
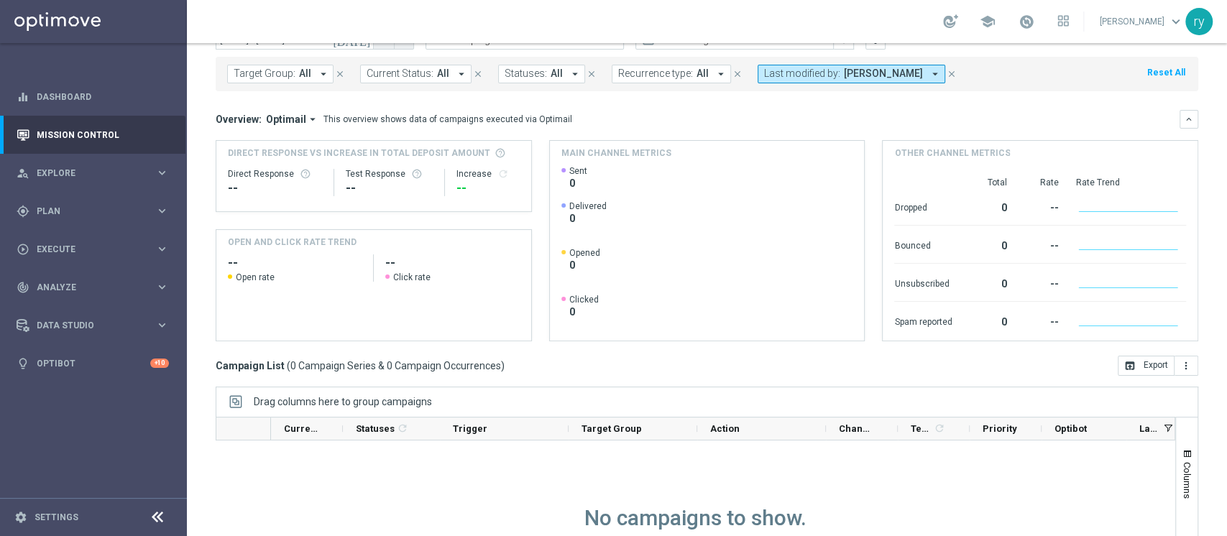
scroll to position [182, 0]
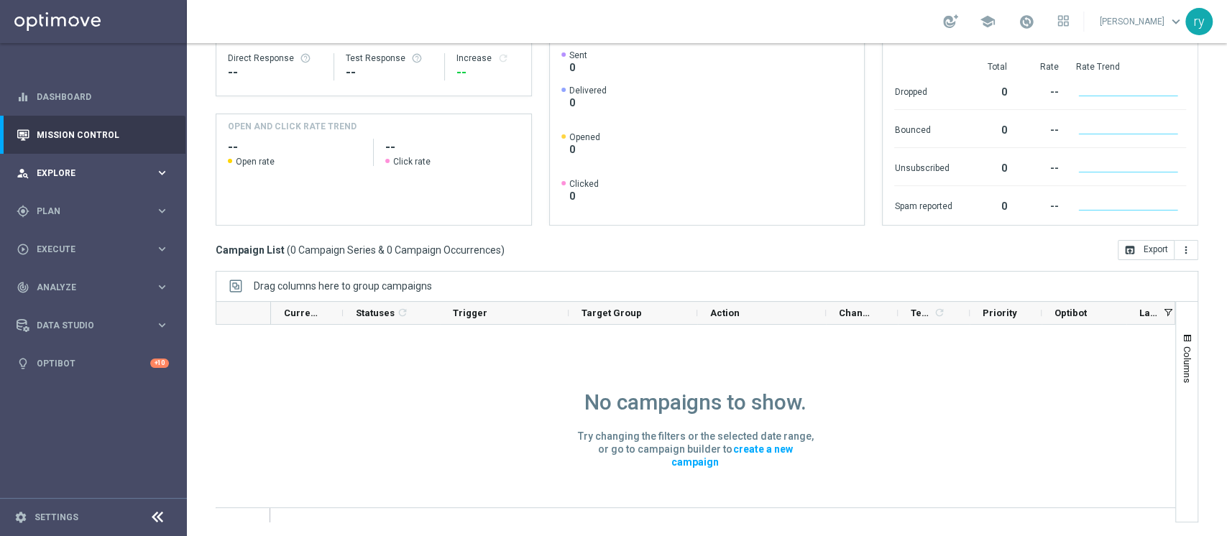
click at [88, 169] on span "Explore" at bounding box center [96, 173] width 119 height 9
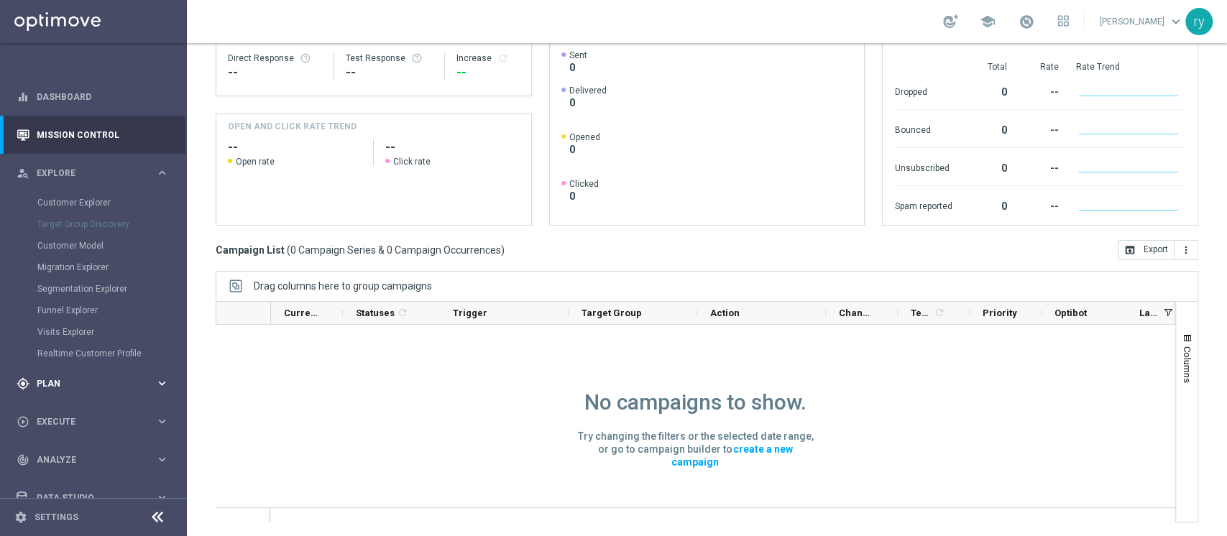
click at [98, 382] on span "Plan" at bounding box center [96, 383] width 119 height 9
click at [142, 279] on button "Templates keyboard_arrow_right" at bounding box center [103, 283] width 132 height 11
click at [92, 305] on link "Optimail" at bounding box center [97, 305] width 105 height 11
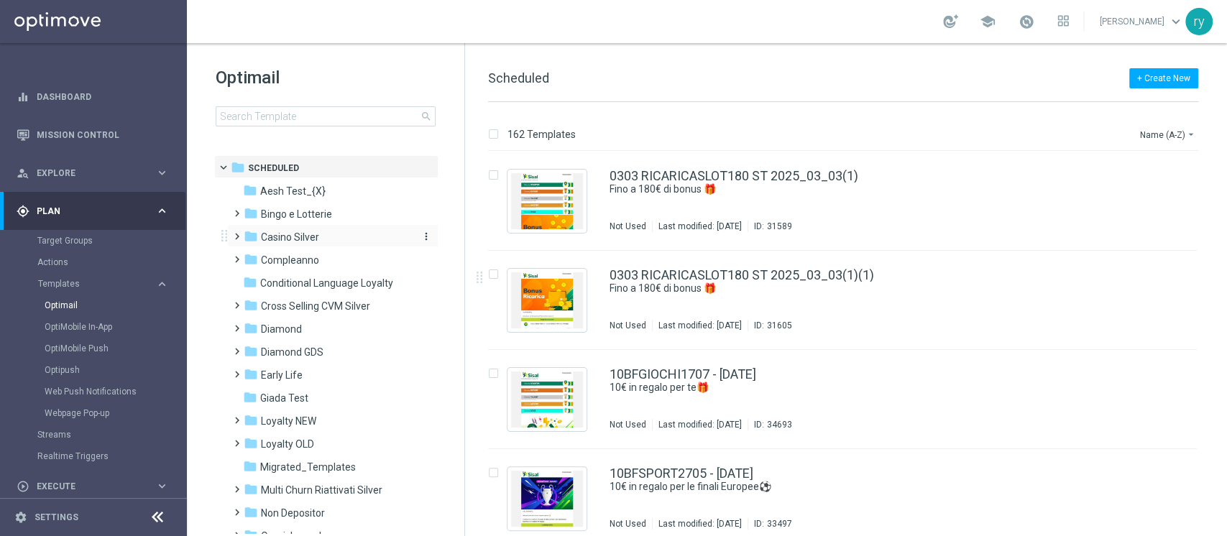
click at [328, 233] on div "folder Casino Silver" at bounding box center [326, 237] width 165 height 17
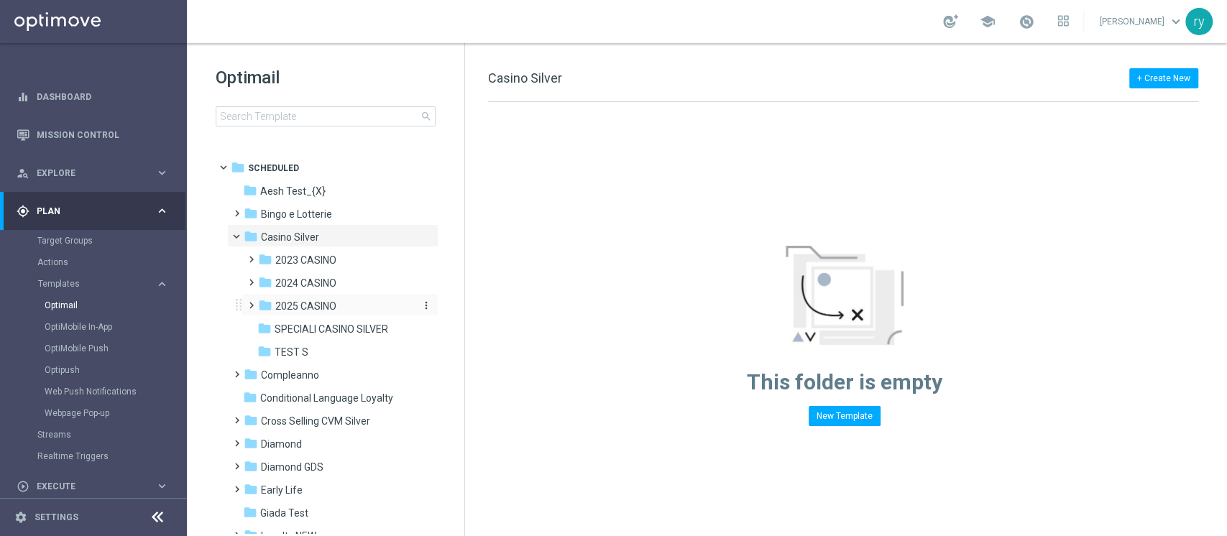
click at [329, 298] on div "folder 2025 CASINO" at bounding box center [334, 306] width 153 height 17
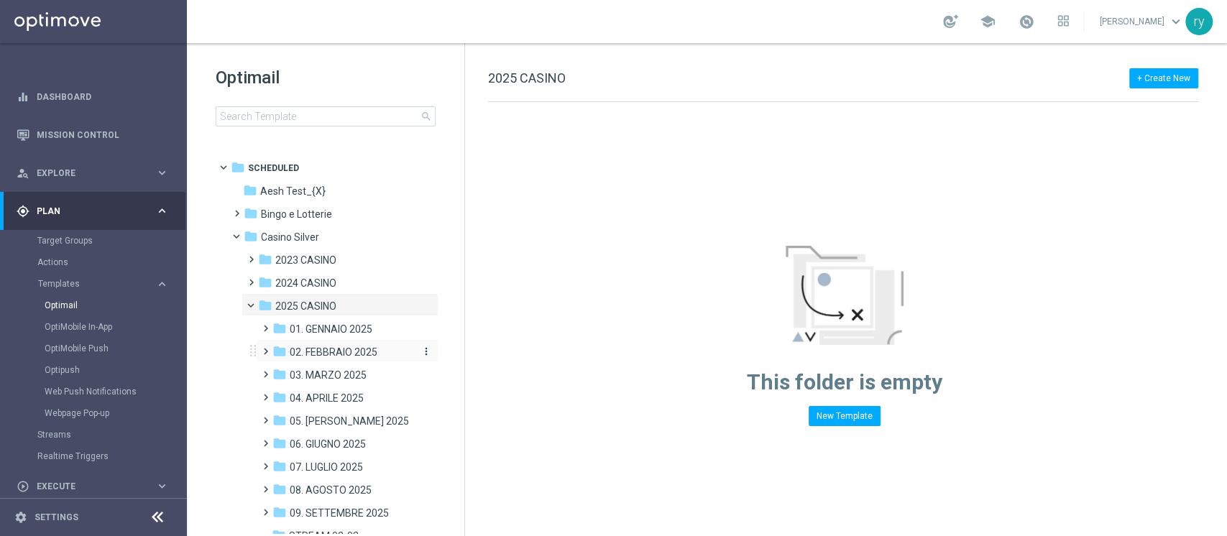
scroll to position [191, 0]
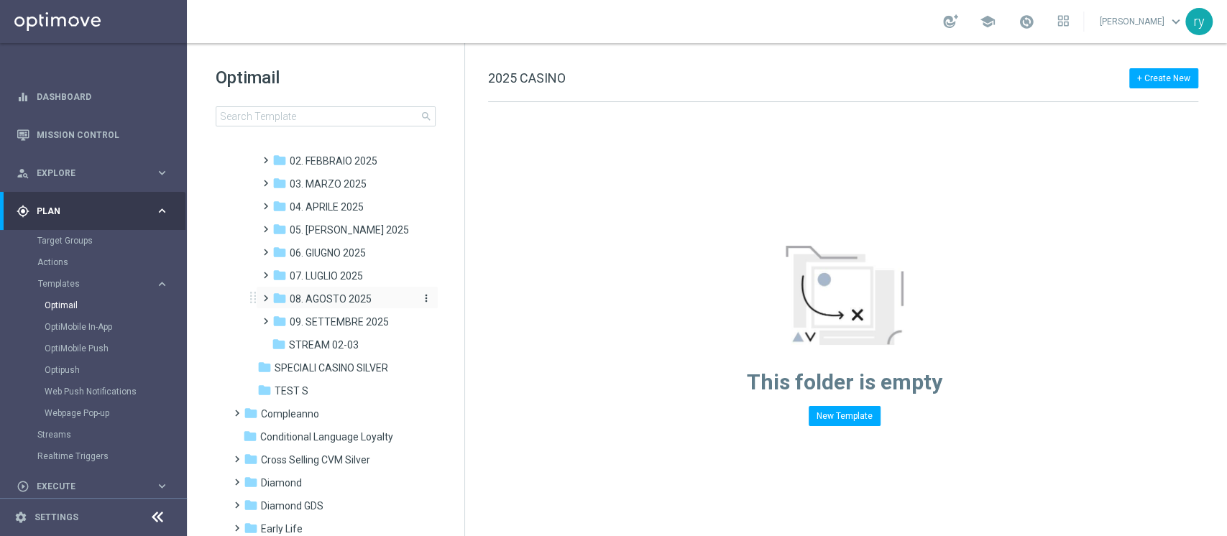
click at [349, 295] on span "08. AGOSTO 2025" at bounding box center [331, 299] width 82 height 13
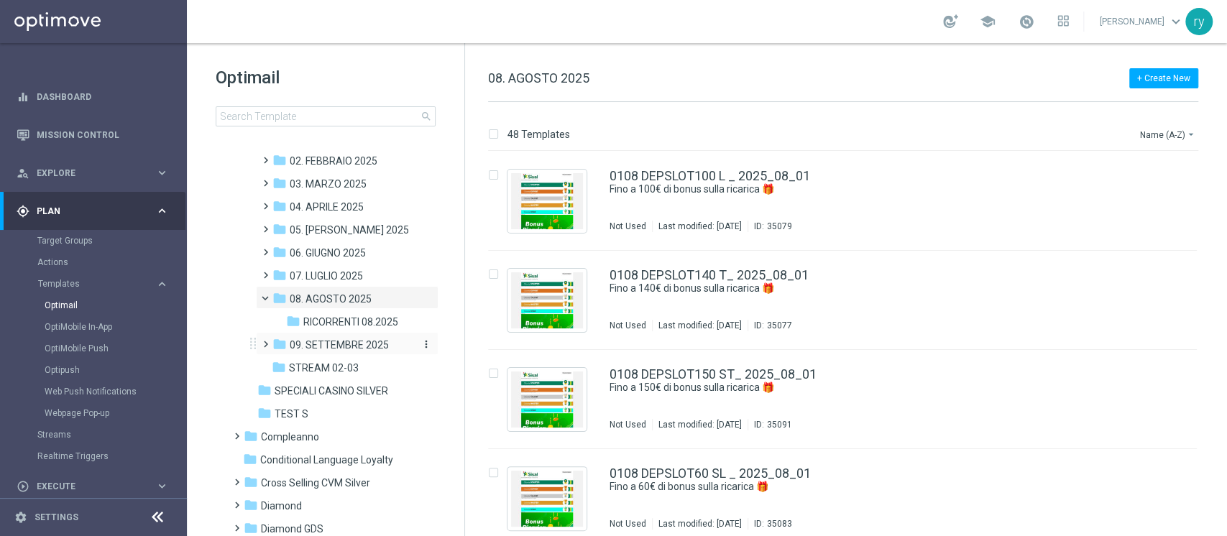
click at [347, 339] on span "09. SETTEMBRE 2025" at bounding box center [339, 345] width 99 height 13
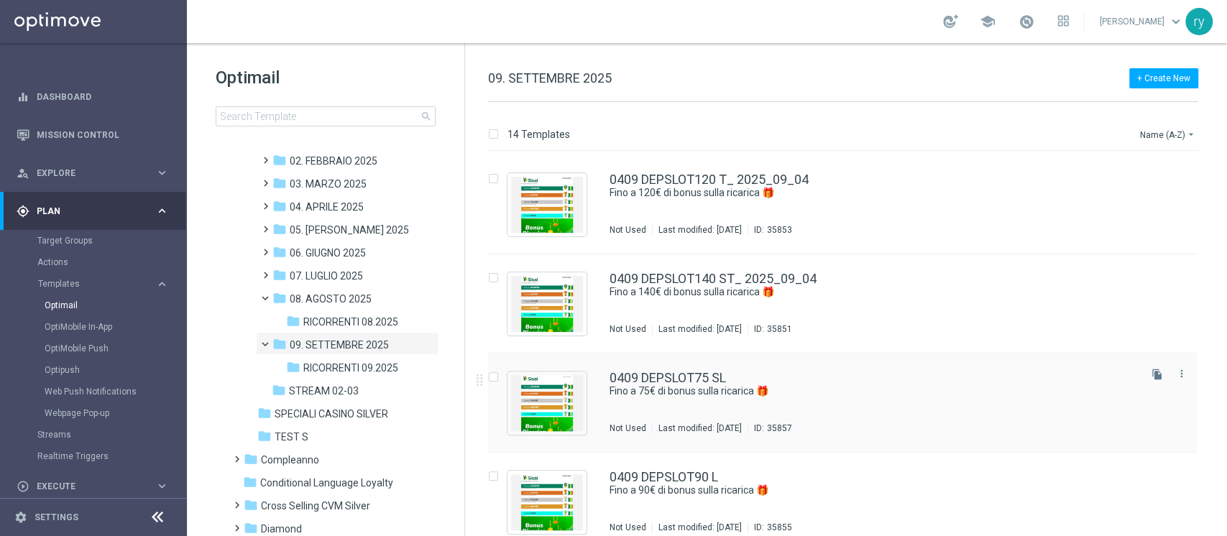
scroll to position [1004, 0]
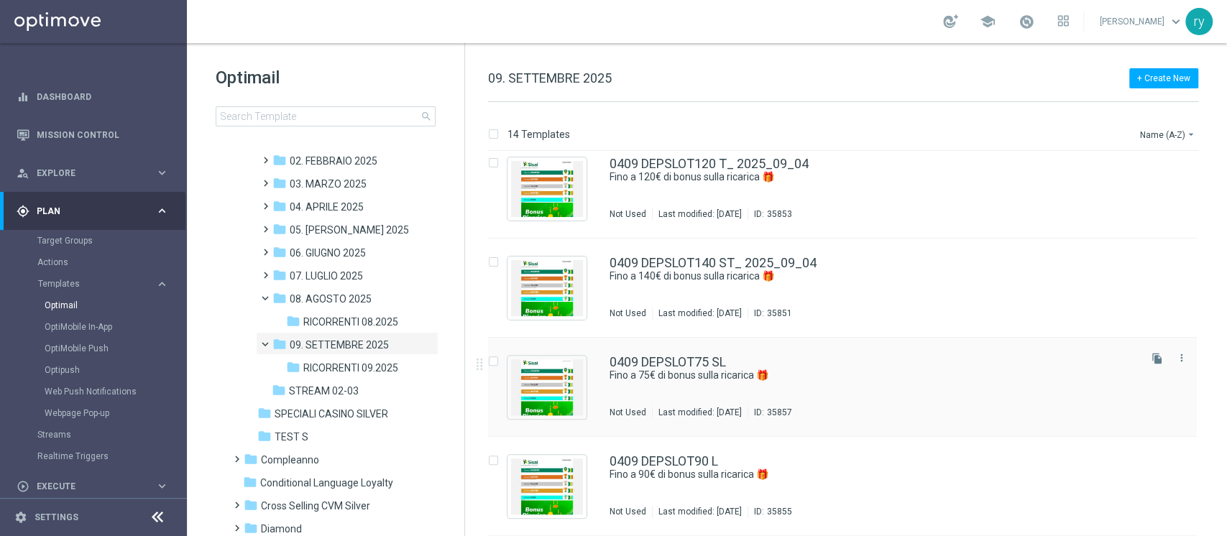
click at [832, 362] on div "0409 DEPSLOT75 SL" at bounding box center [872, 362] width 527 height 13
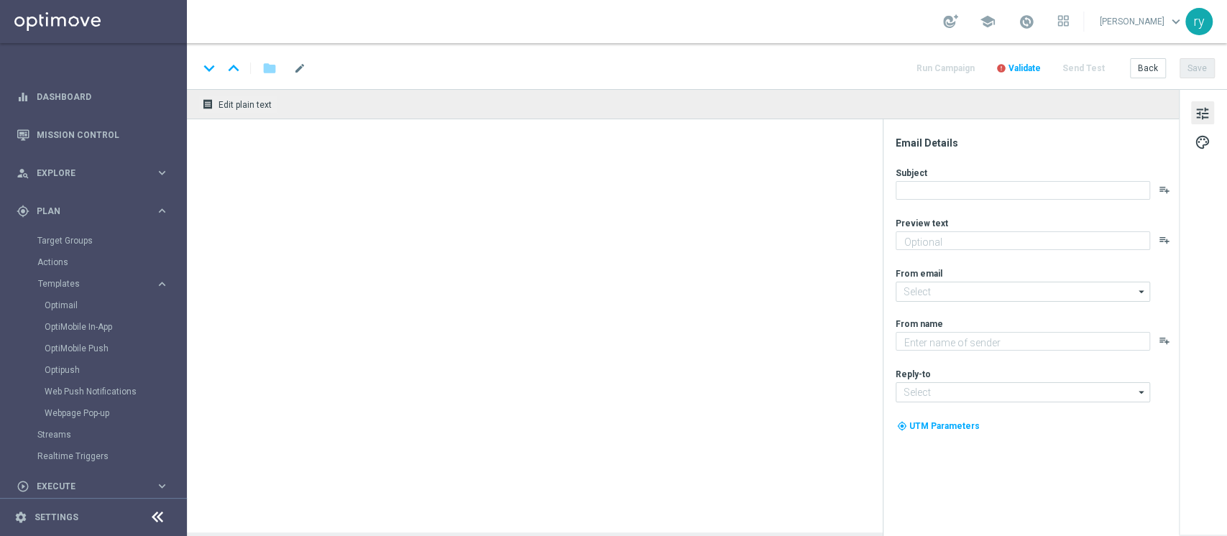
type textarea "Scopri la promozione che ti abbiamo riservato"
type input "[EMAIL_ADDRESS][DOMAIN_NAME]"
type textarea "Sisal"
type input "[EMAIL_ADDRESS][DOMAIN_NAME]"
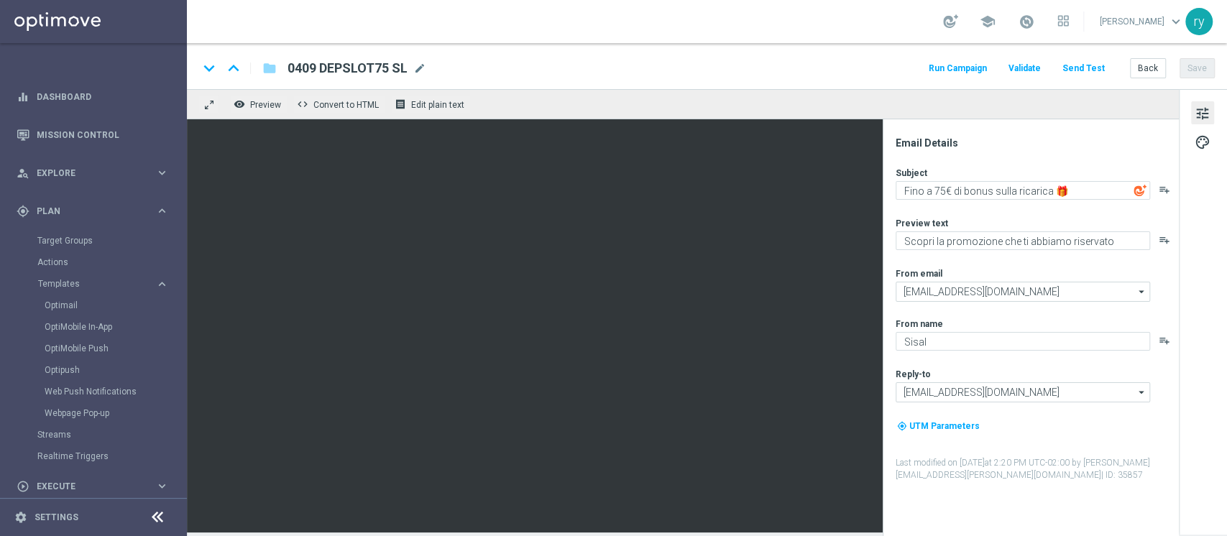
click at [960, 70] on button "Run Campaign" at bounding box center [957, 68] width 63 height 19
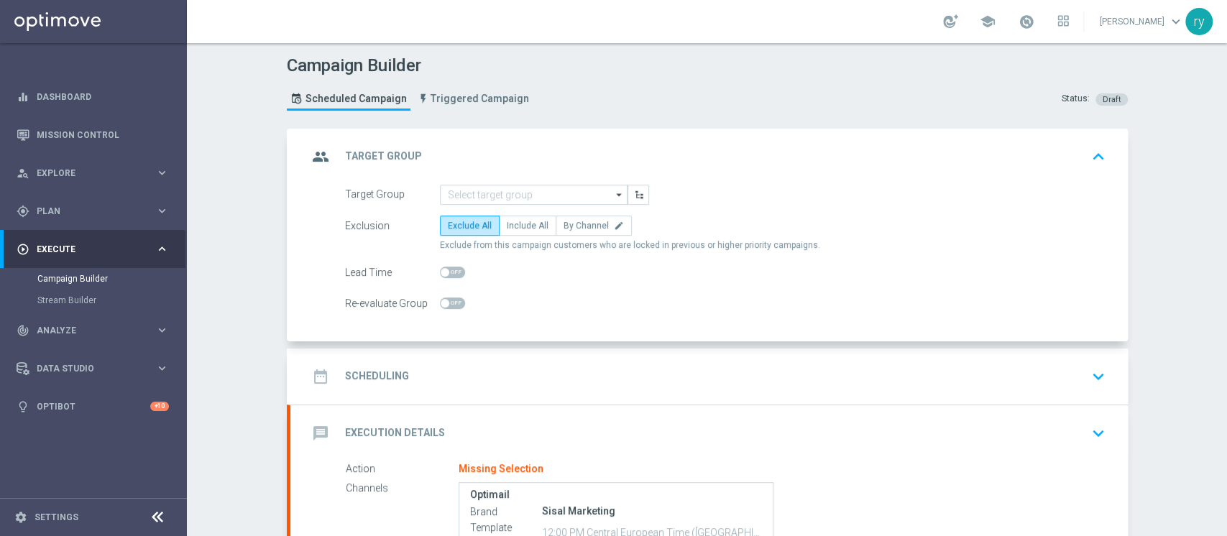
scroll to position [96, 0]
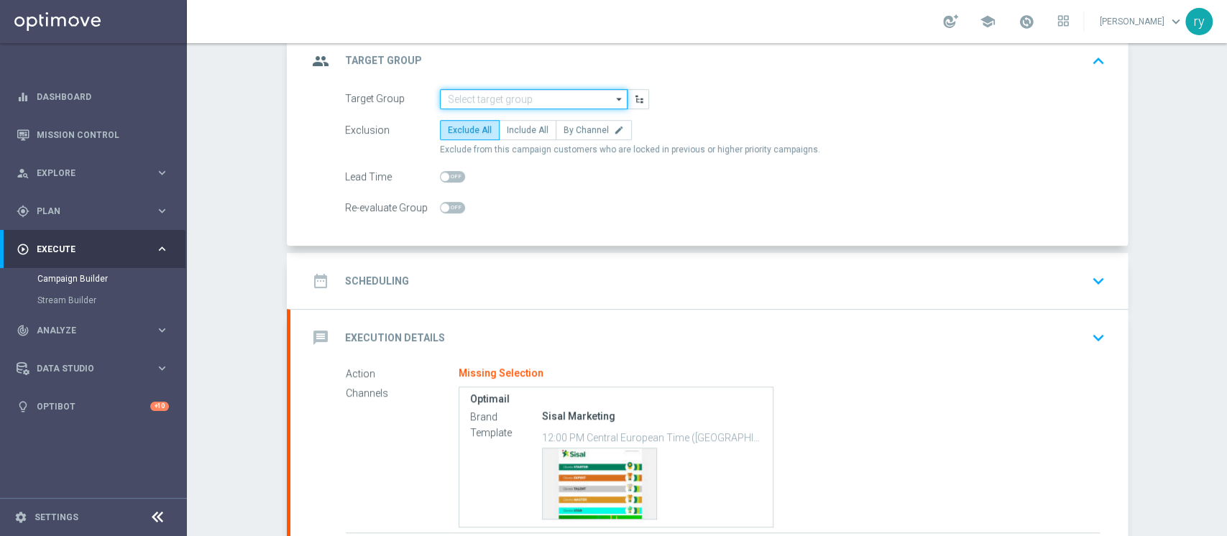
click at [466, 101] on input at bounding box center [534, 99] width 188 height 20
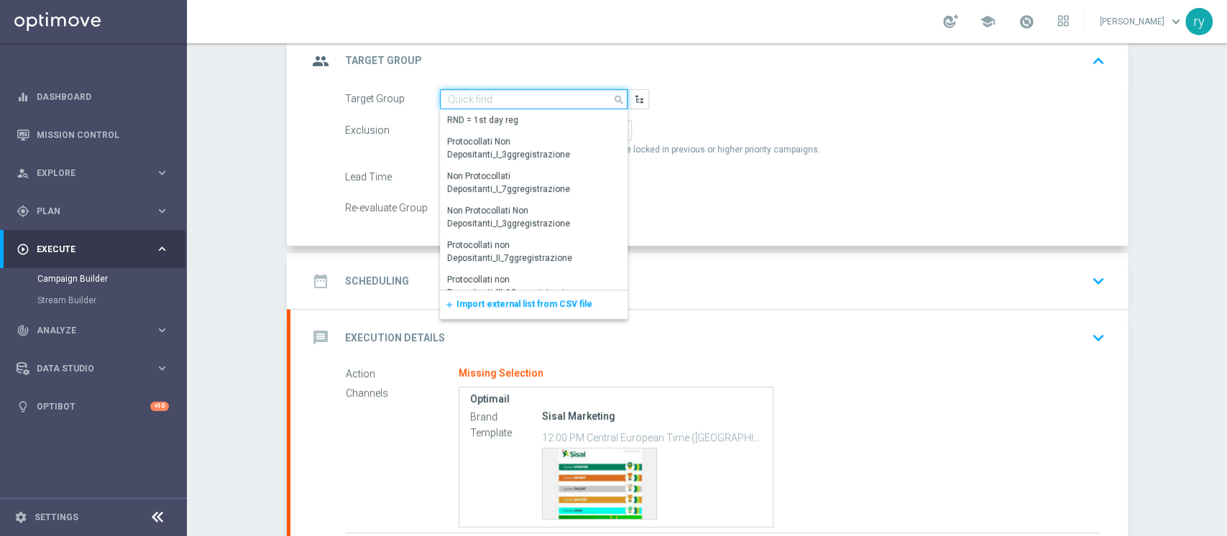
paste input "NO SALDO Active Casinò Silver Moda 0-15€"
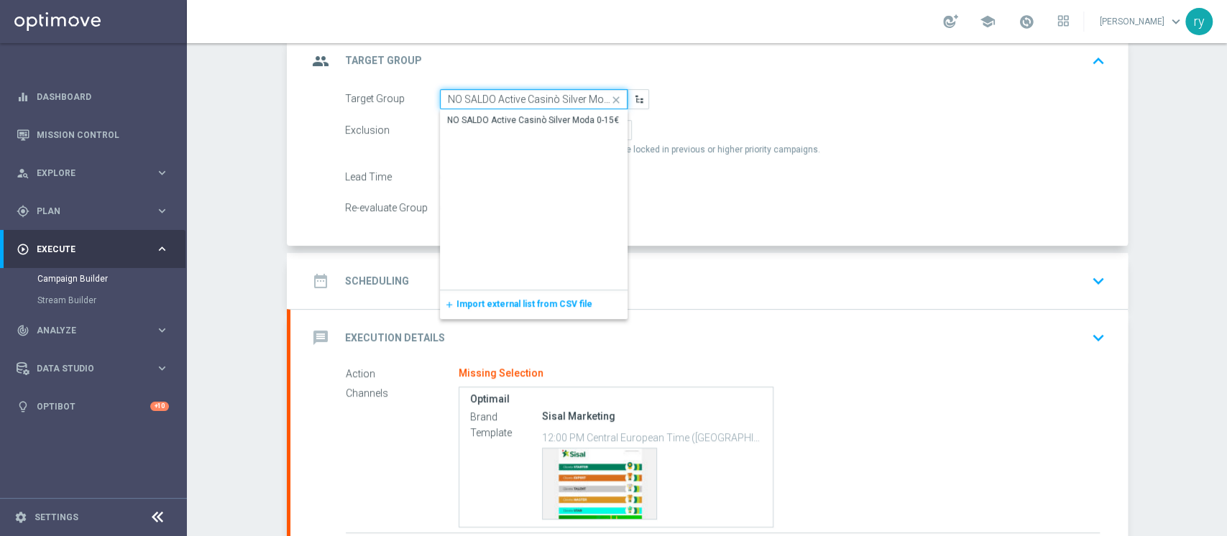
scroll to position [0, 26]
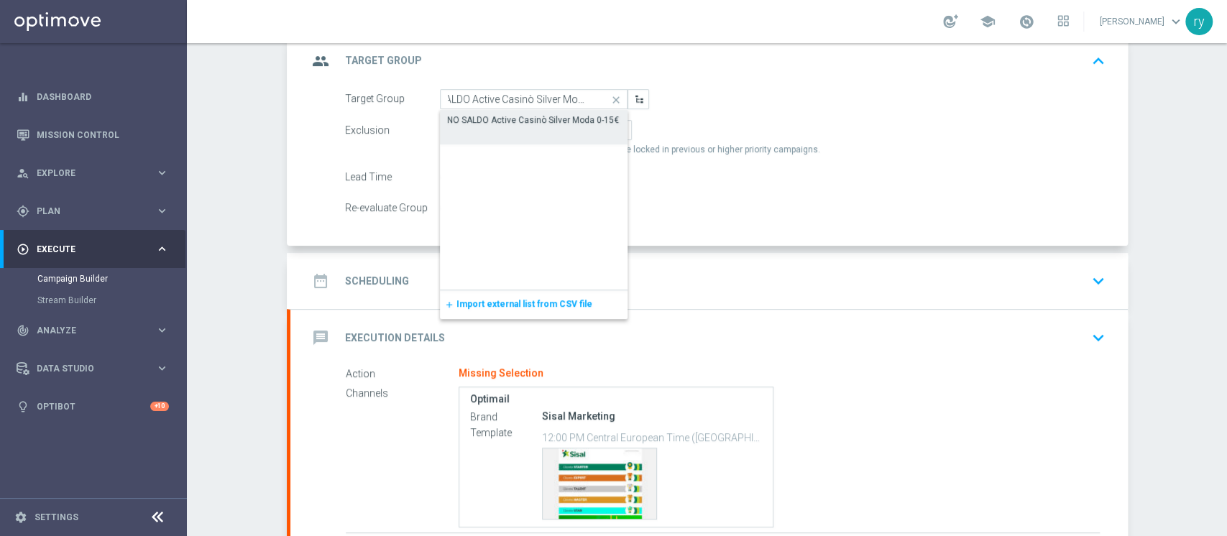
click at [479, 118] on div "NO SALDO Active Casinò Silver Moda 0-15€" at bounding box center [533, 120] width 172 height 13
type input "NO SALDO Active Casinò Silver Moda 0-15€"
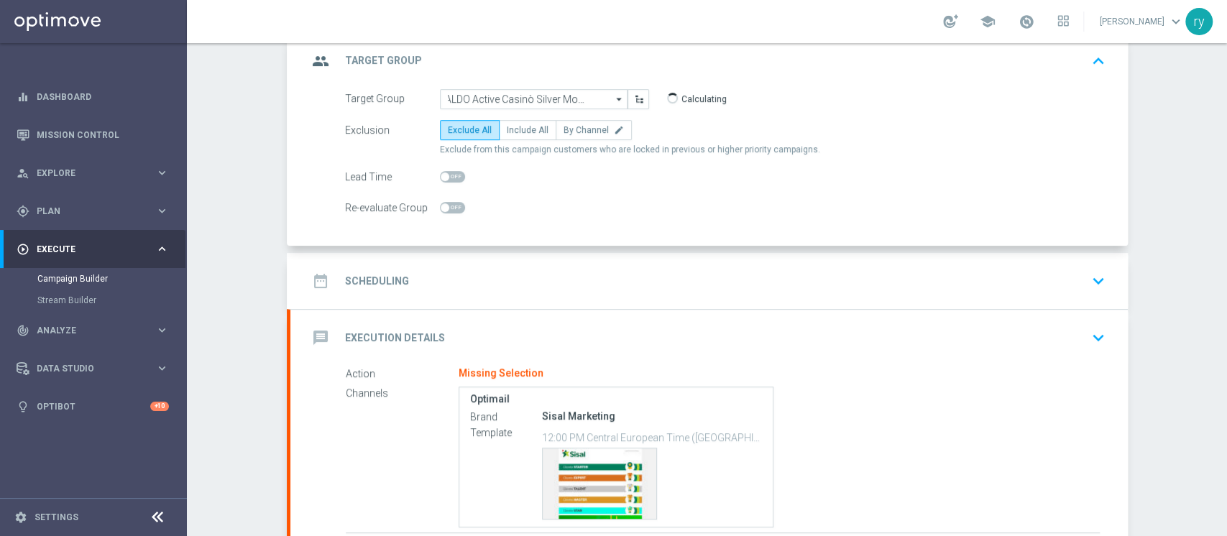
scroll to position [0, 0]
click at [512, 128] on span "Include All" at bounding box center [528, 130] width 42 height 10
click at [512, 128] on input "Include All" at bounding box center [511, 132] width 9 height 9
radio input "true"
click at [510, 272] on div "date_range Scheduling keyboard_arrow_down" at bounding box center [709, 280] width 803 height 27
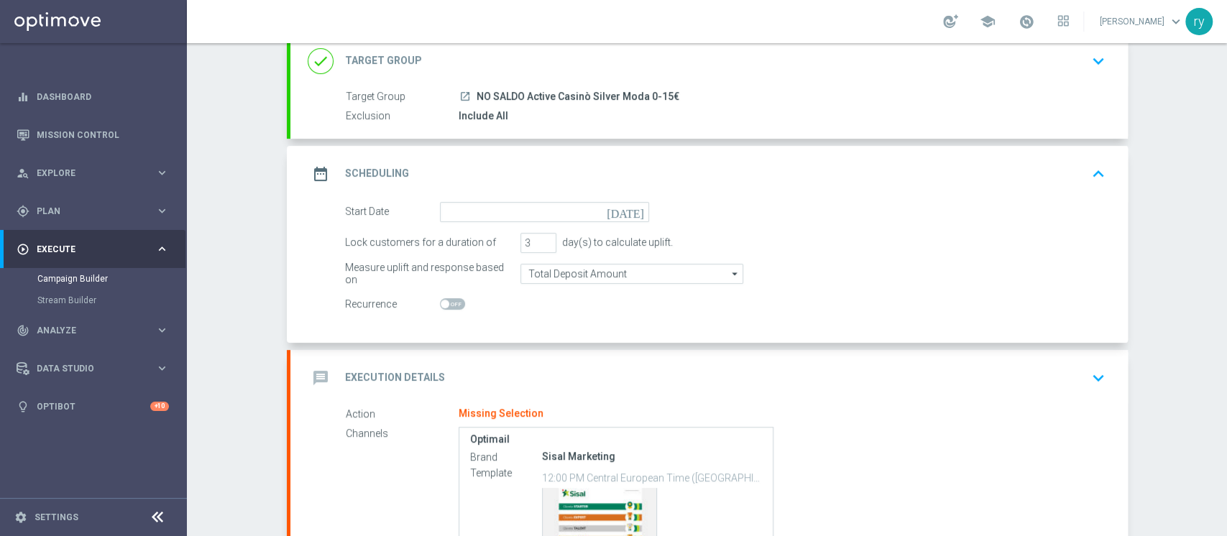
click at [629, 214] on icon "[DATE]" at bounding box center [628, 210] width 42 height 16
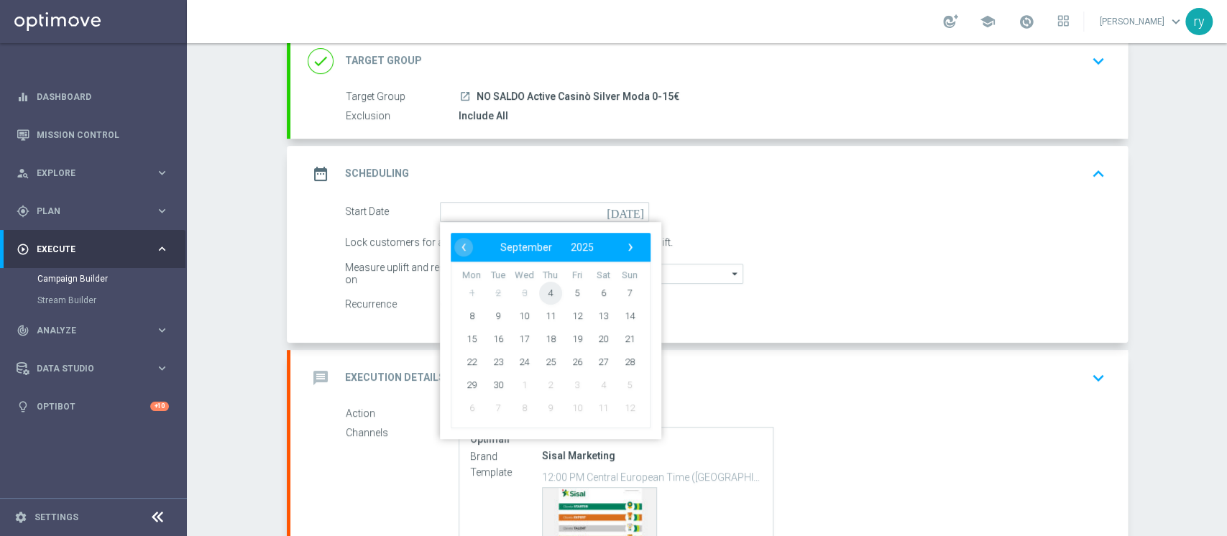
click at [543, 291] on span "4" at bounding box center [549, 292] width 23 height 23
type input "[DATE]"
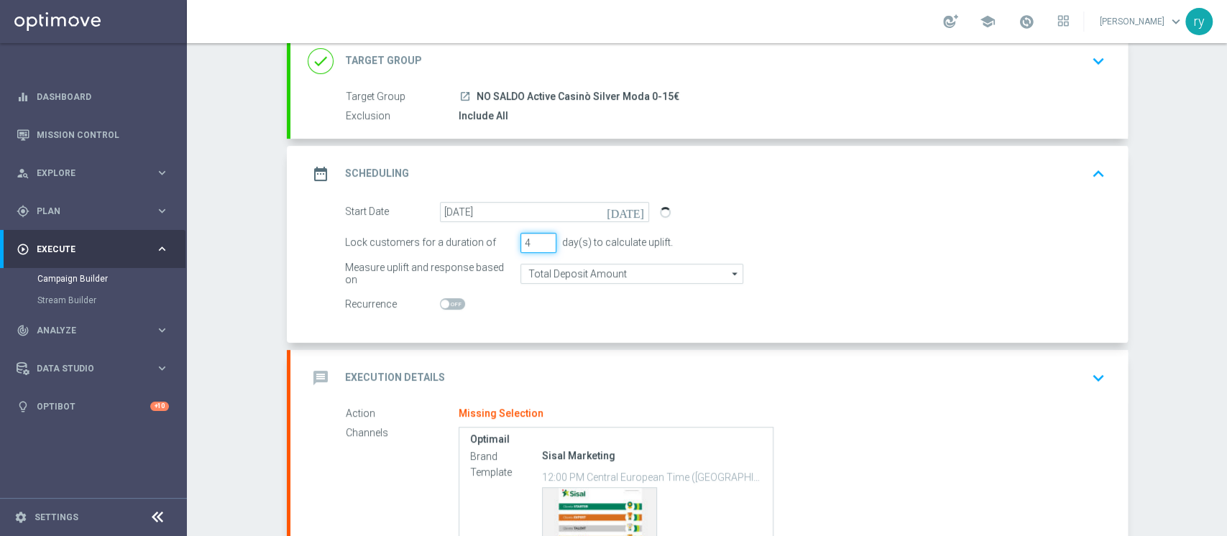
type input "4"
click at [540, 237] on input "4" at bounding box center [538, 243] width 36 height 20
click at [504, 379] on div "message Execution Details keyboard_arrow_down" at bounding box center [709, 377] width 803 height 27
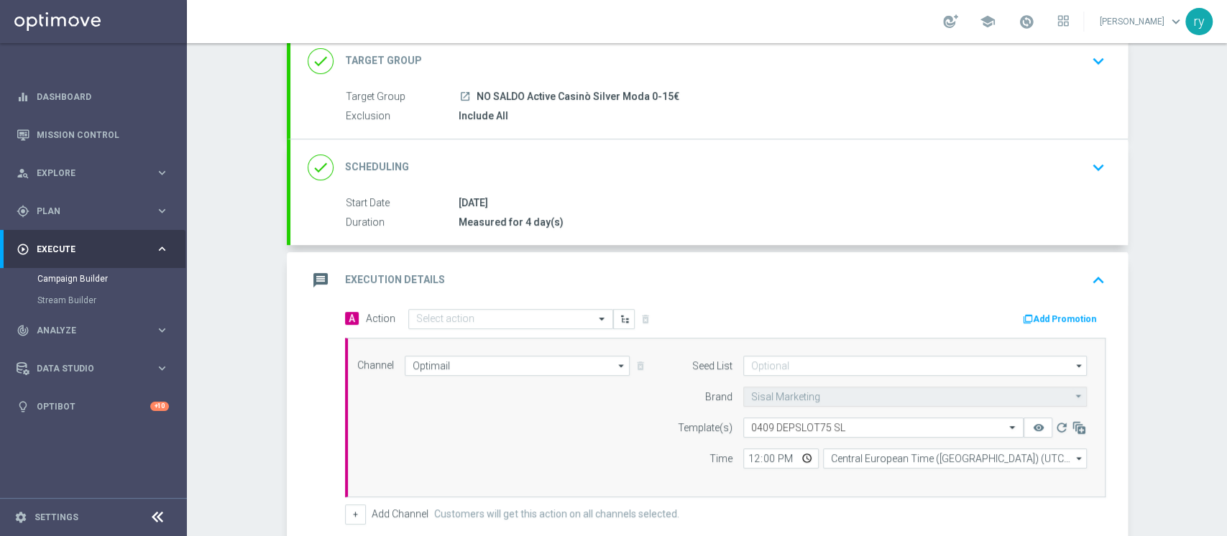
click at [1061, 314] on button "Add Promotion" at bounding box center [1061, 319] width 80 height 16
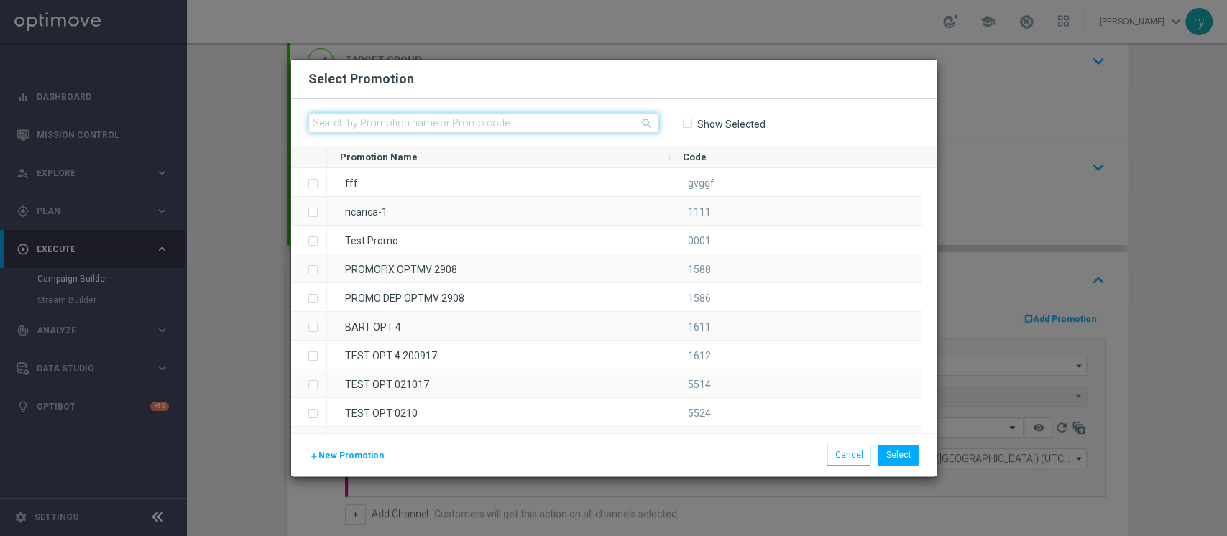
click at [426, 119] on input "text" at bounding box center [483, 123] width 351 height 20
paste input "334099"
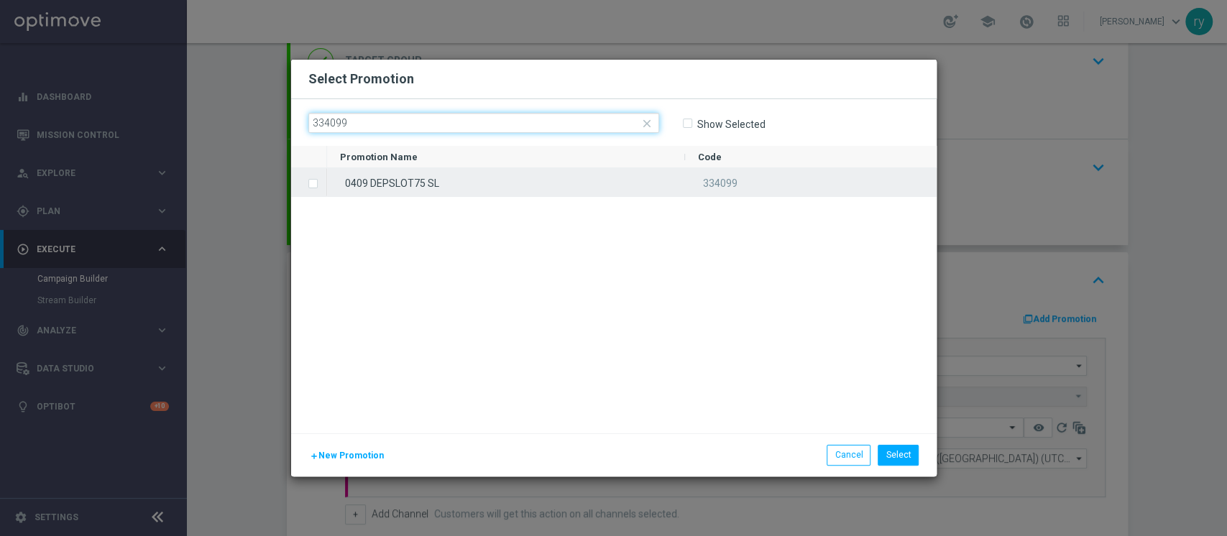
type input "334099"
click at [322, 183] on label "Press SPACE to select this row." at bounding box center [324, 184] width 5 height 13
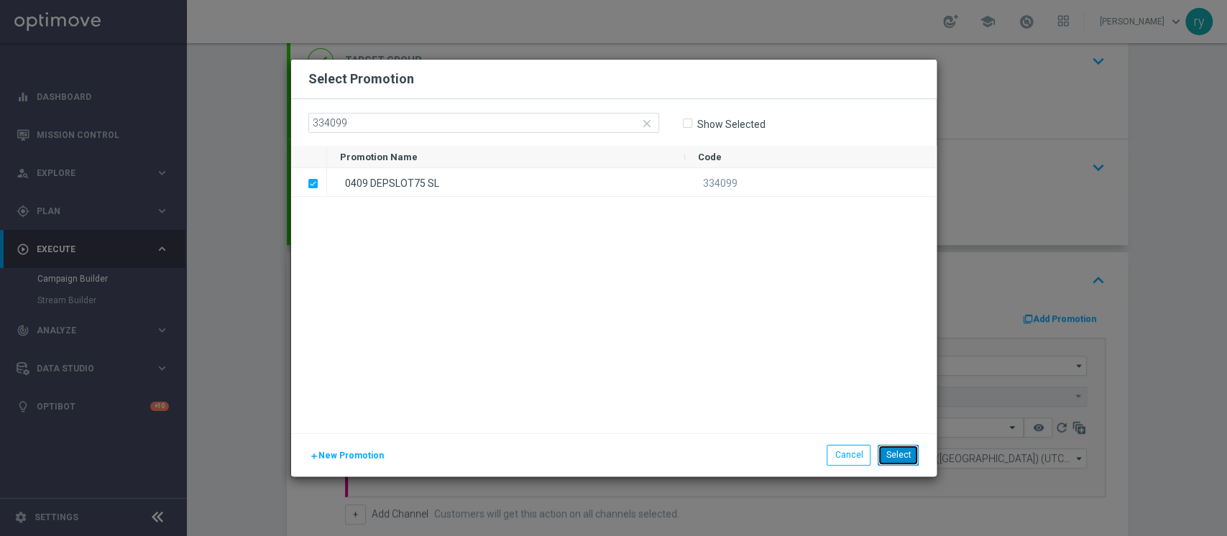
click at [881, 448] on button "Select" at bounding box center [898, 455] width 41 height 20
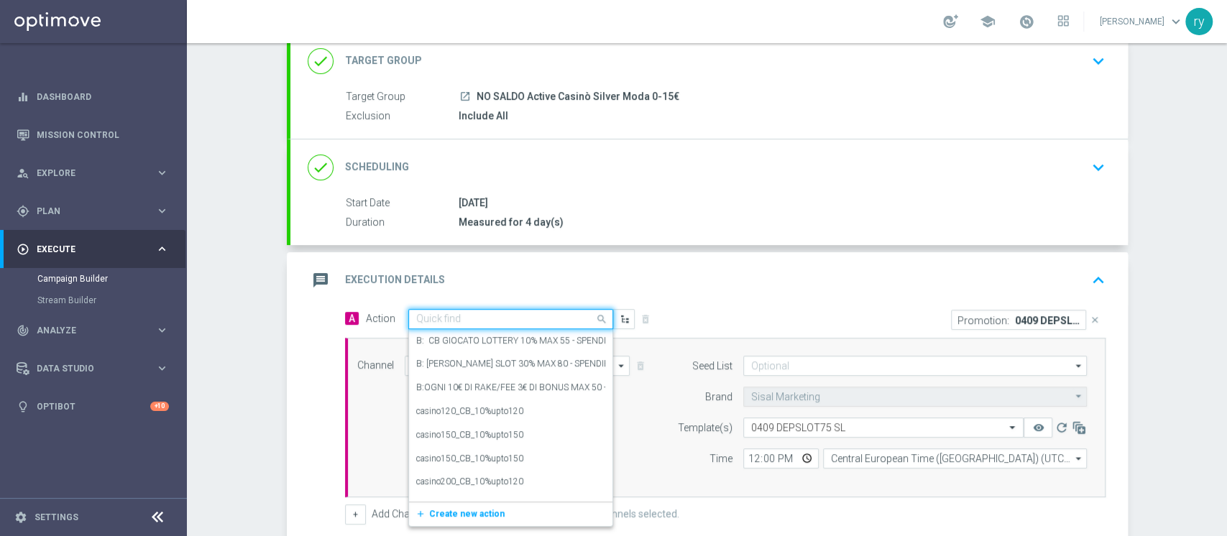
click at [416, 313] on input "text" at bounding box center [496, 319] width 160 height 12
paste input "dep 20€ per 15% fino a 75€"
type input "dep 20€ per 15% fino a 75€"
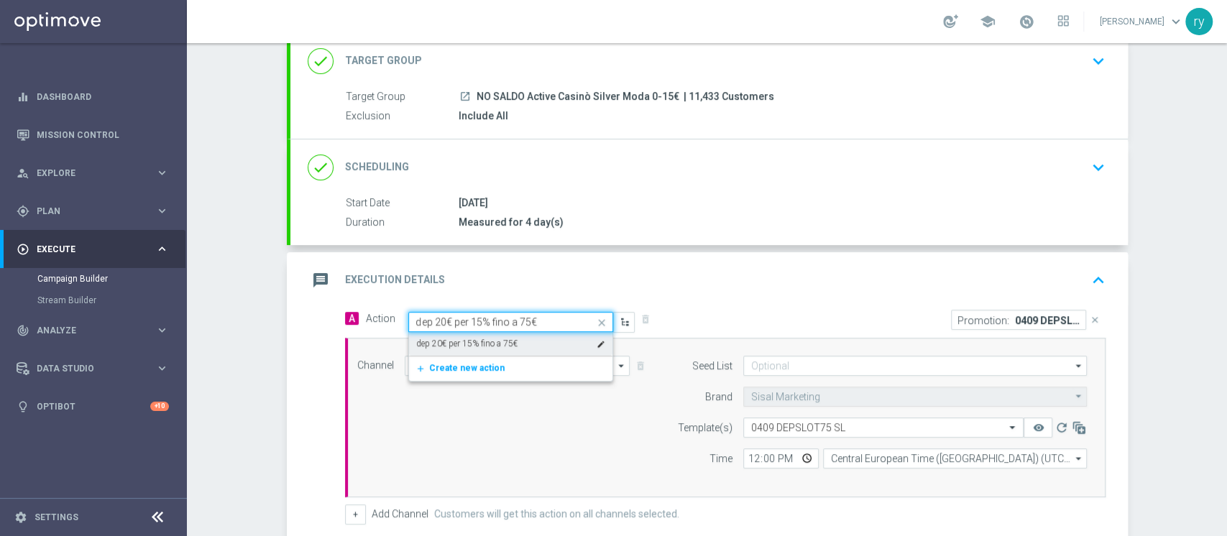
click at [479, 344] on label "dep 20€ per 15% fino a 75€" at bounding box center [466, 344] width 101 height 12
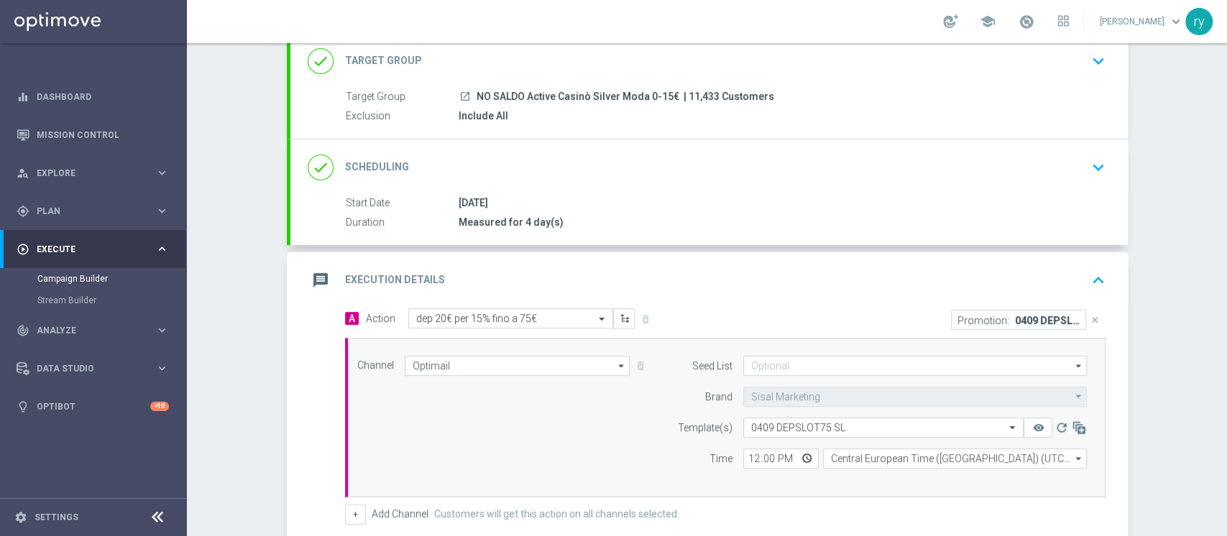
click at [699, 319] on div "A Action Select action dep 20€ per 15% fino a 75€ delete_forever" at bounding box center [529, 318] width 391 height 21
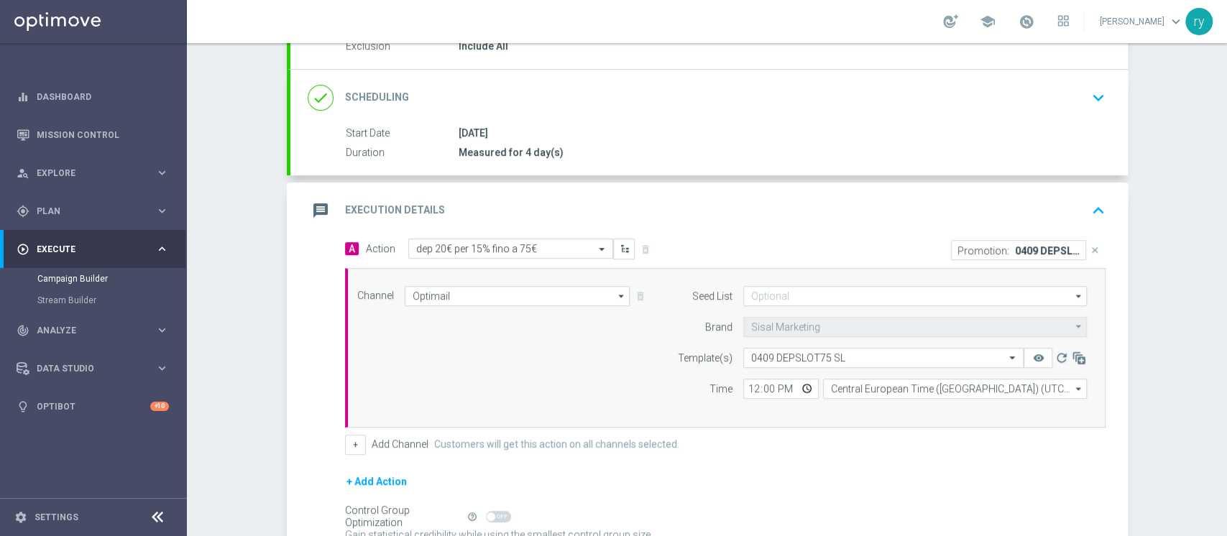
scroll to position [191, 0]
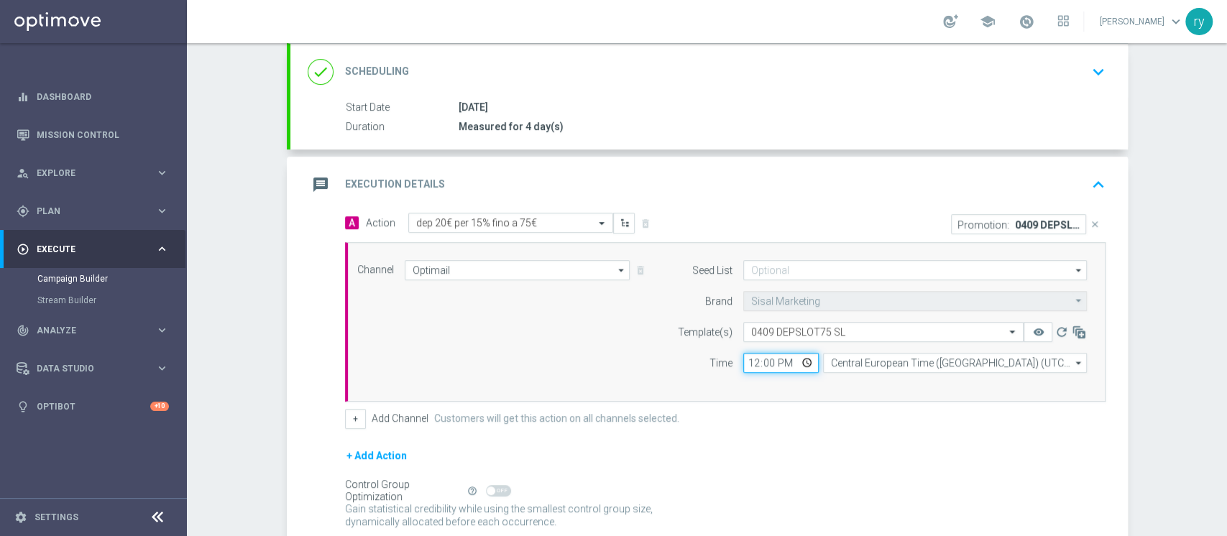
click at [743, 359] on input "12:00" at bounding box center [780, 363] width 75 height 20
type input "18:00"
drag, startPoint x: 724, startPoint y: 417, endPoint x: 743, endPoint y: 408, distance: 20.6
click at [736, 413] on div "+ Add Channel Customers will get this action on all channels selected." at bounding box center [725, 419] width 760 height 20
click at [345, 417] on button "+" at bounding box center [355, 419] width 21 height 20
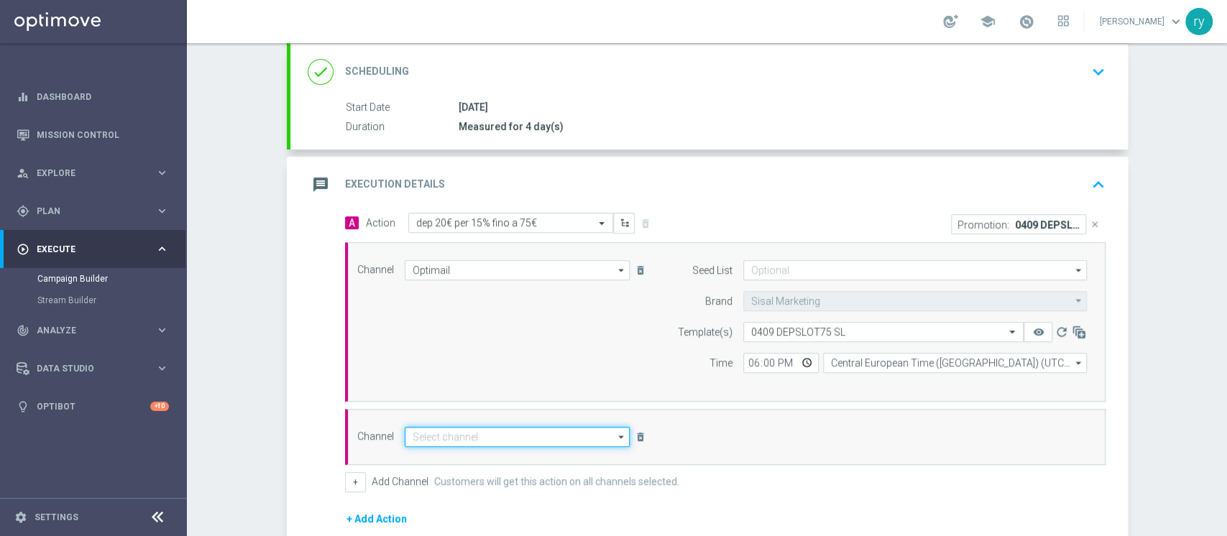
click at [436, 438] on input at bounding box center [518, 437] width 226 height 20
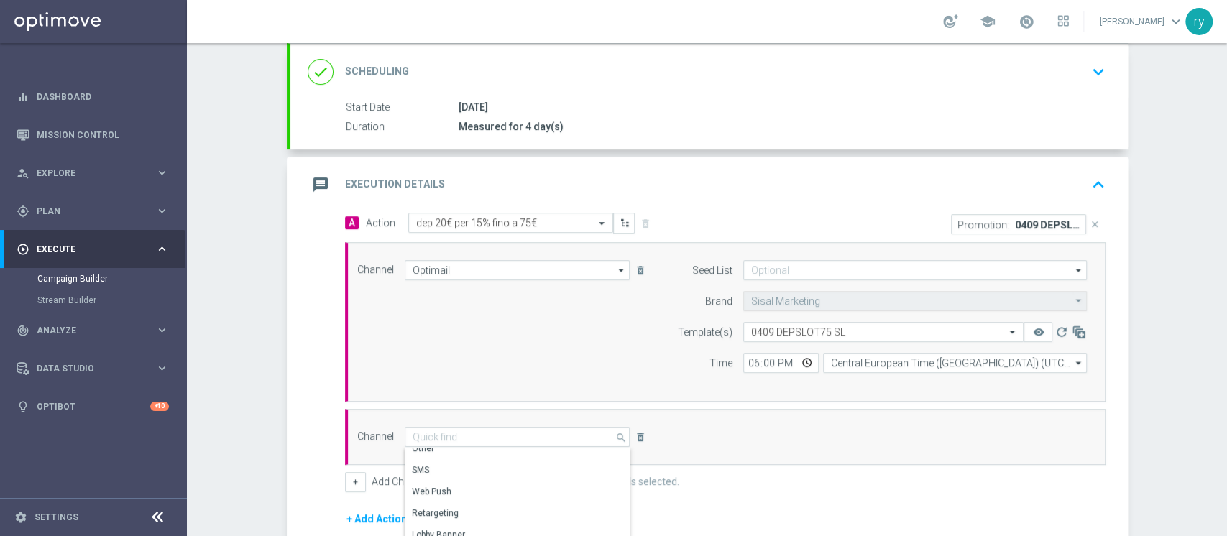
click at [709, 466] on div "A Action Select action dep 20€ per 15% fino a 75€ delete_forever Promotion: 040…" at bounding box center [725, 353] width 782 height 280
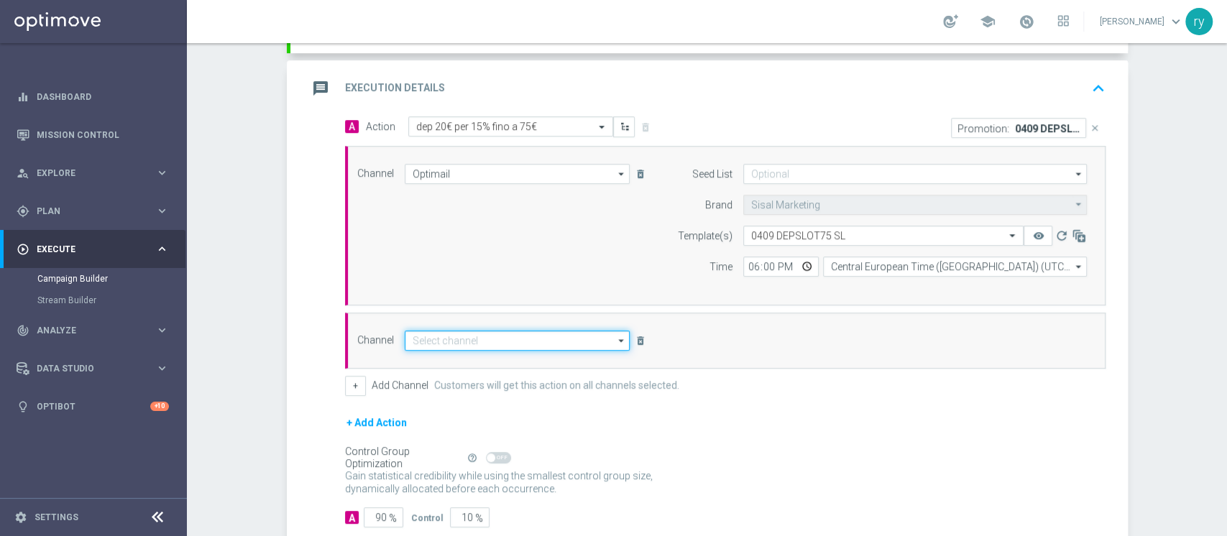
click at [554, 338] on input at bounding box center [518, 341] width 226 height 20
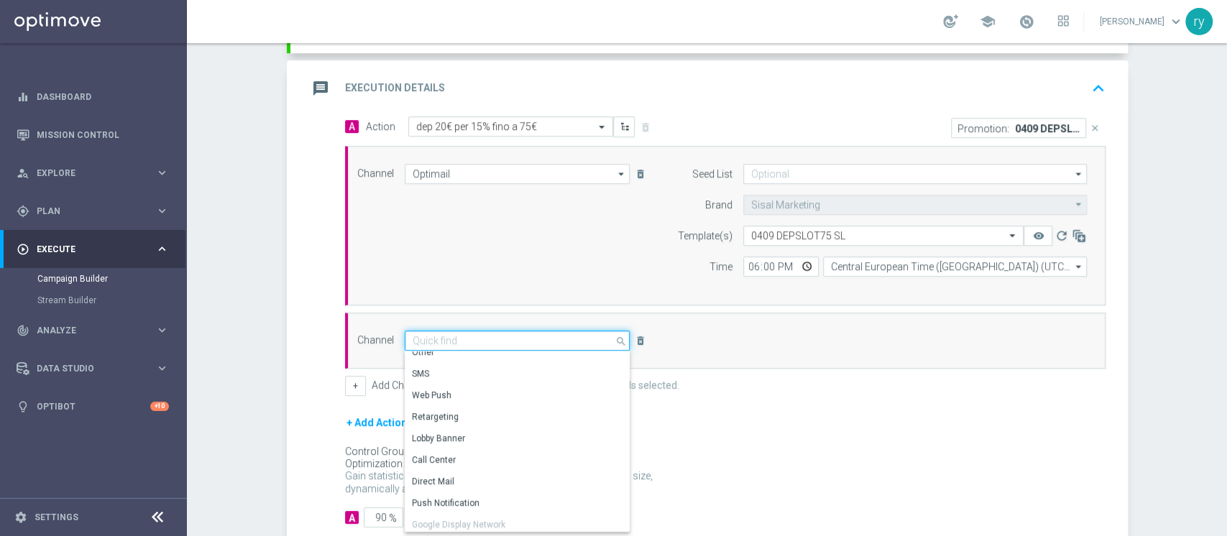
scroll to position [0, 0]
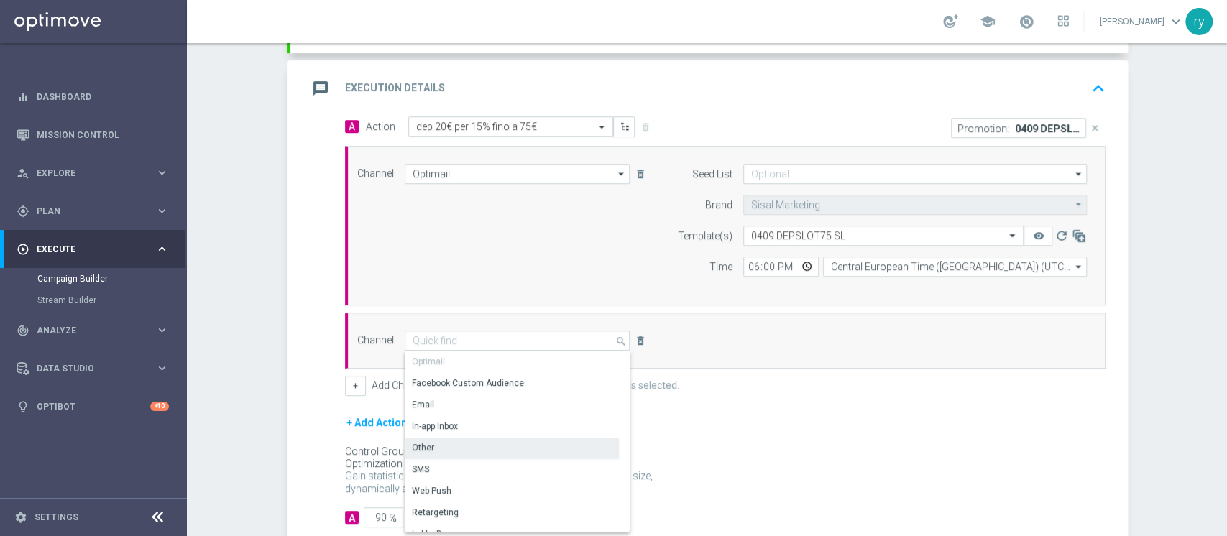
click at [504, 446] on div "Other" at bounding box center [512, 448] width 214 height 20
type input "Other"
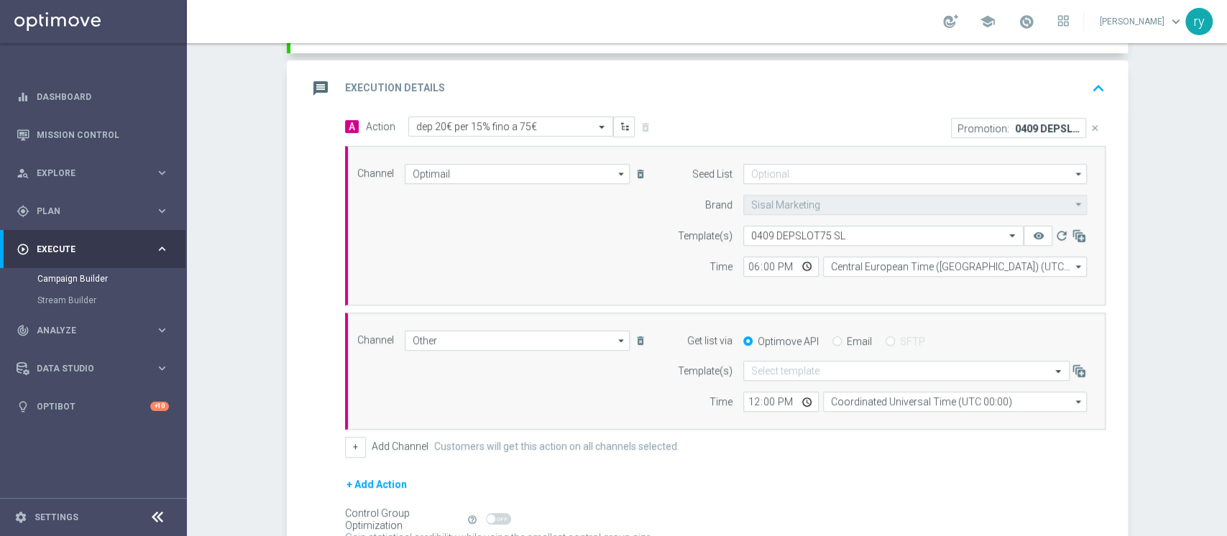
click at [848, 338] on label "Email" at bounding box center [859, 341] width 25 height 13
click at [842, 338] on input "Email" at bounding box center [836, 342] width 9 height 9
radio input "true"
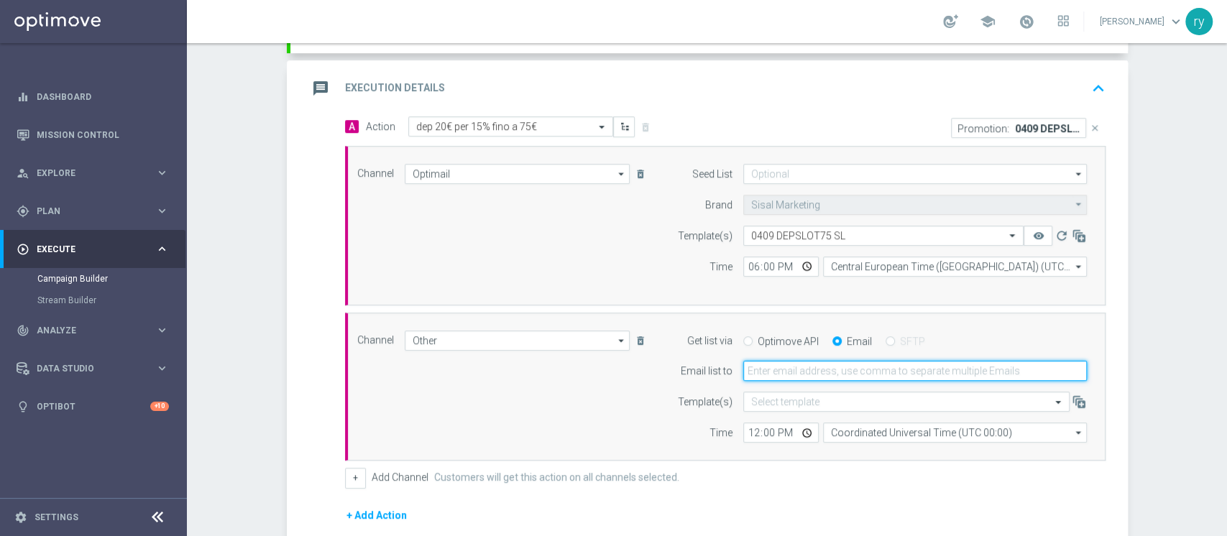
click at [822, 370] on input "email" at bounding box center [915, 371] width 344 height 20
type input "[EMAIL_ADDRESS][DOMAIN_NAME]"
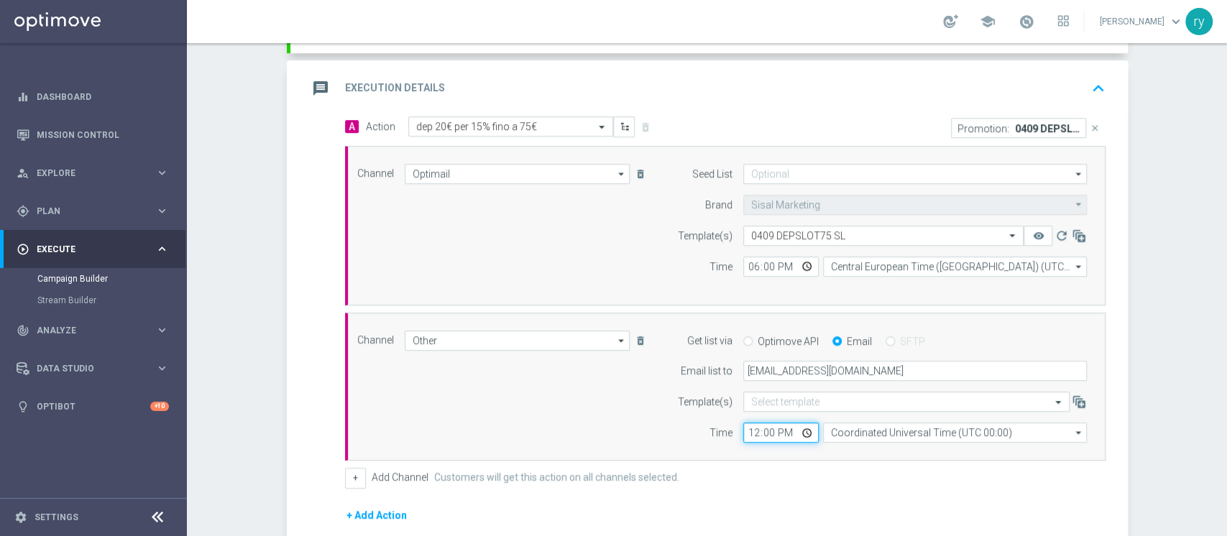
click at [743, 437] on input "12:00" at bounding box center [780, 433] width 75 height 20
type input "18:00"
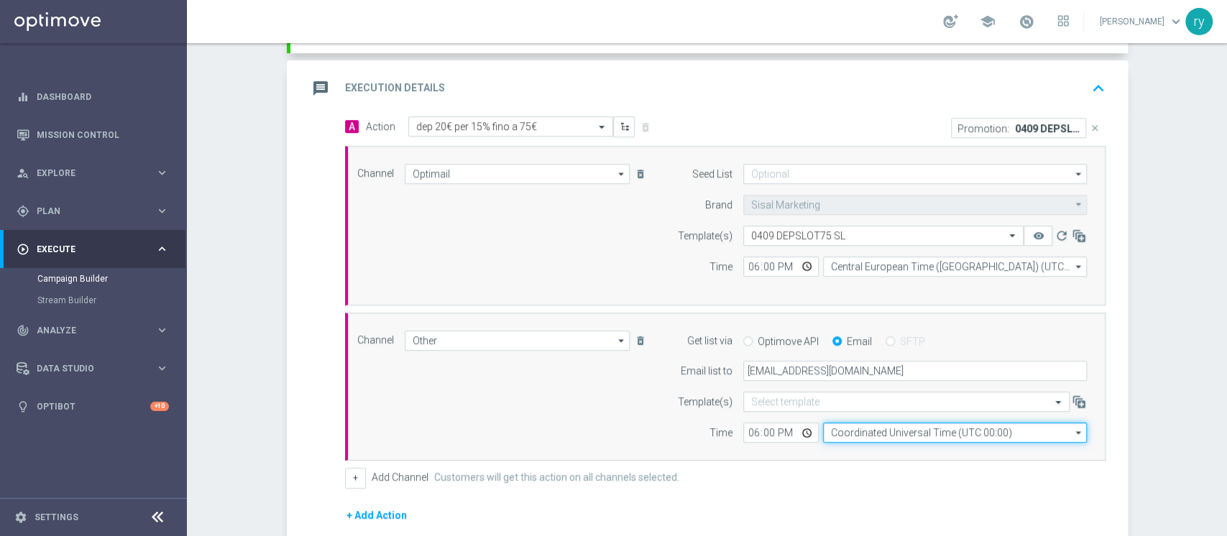
click at [889, 435] on input "Coordinated Universal Time (UTC 00:00)" at bounding box center [955, 433] width 264 height 20
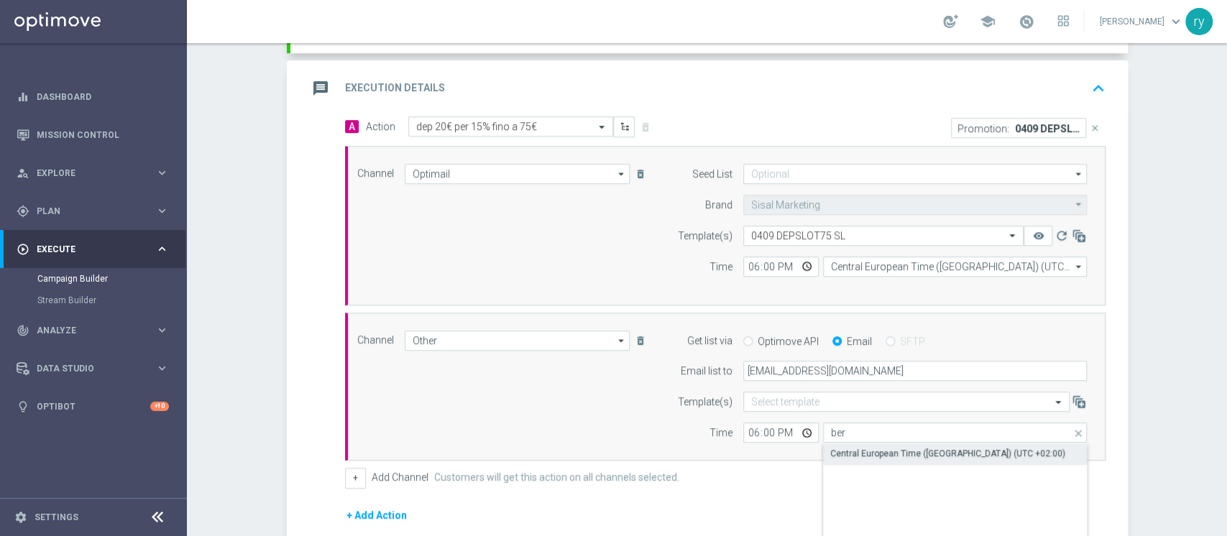
click at [892, 451] on div "Central European Time ([GEOGRAPHIC_DATA]) (UTC +02:00)" at bounding box center [947, 453] width 235 height 13
type input "Central European Time ([GEOGRAPHIC_DATA]) (UTC +02:00)"
click at [671, 439] on div "Time" at bounding box center [695, 433] width 73 height 20
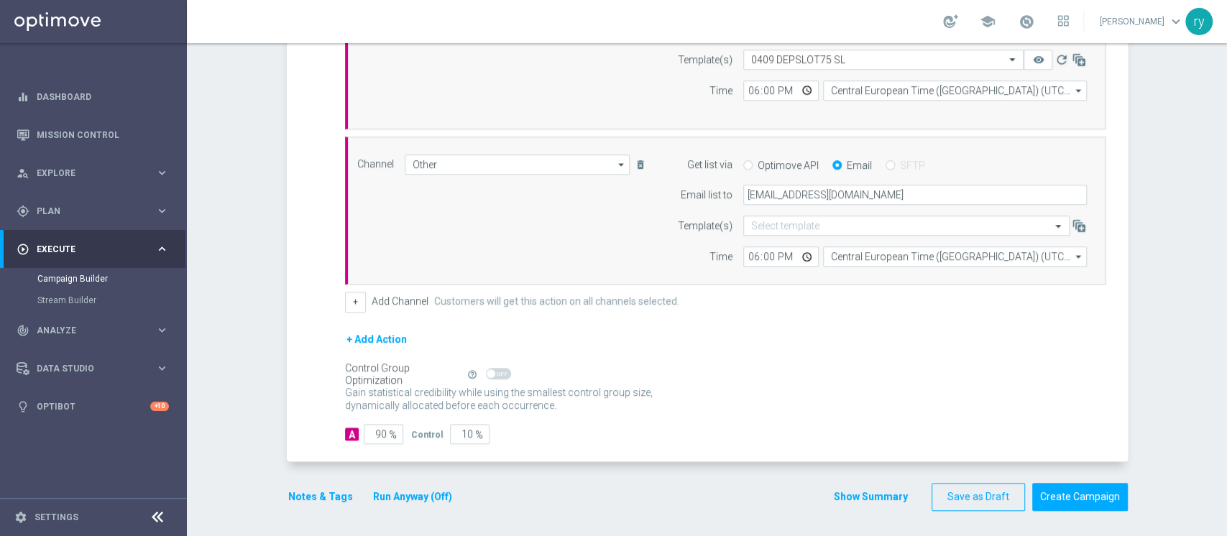
scroll to position [465, 0]
click at [308, 497] on button "Notes & Tags" at bounding box center [321, 496] width 68 height 18
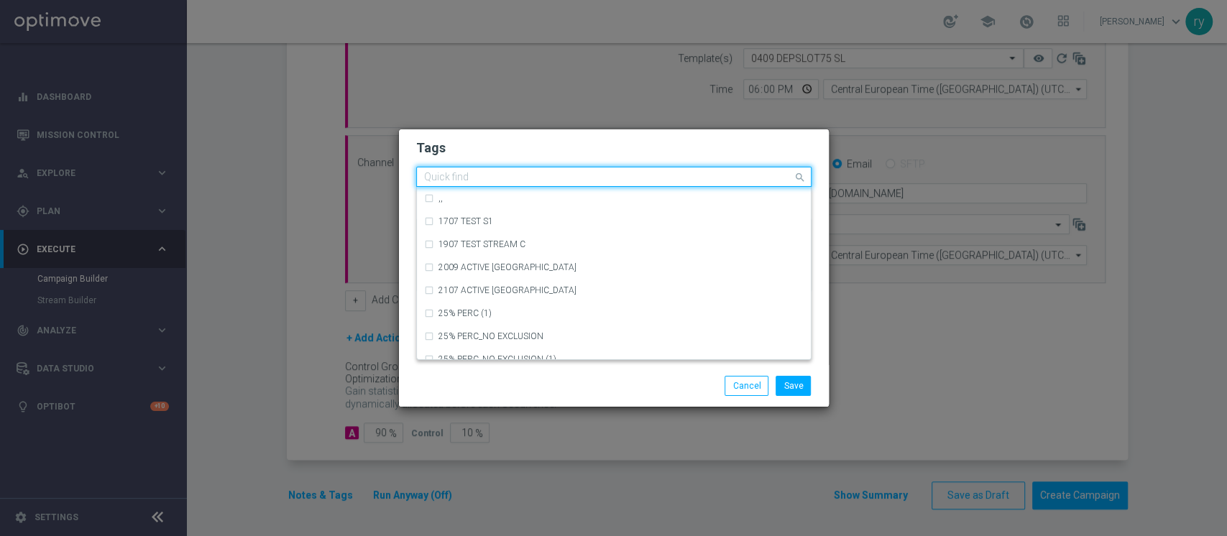
click at [528, 168] on div "Quick find" at bounding box center [605, 177] width 376 height 18
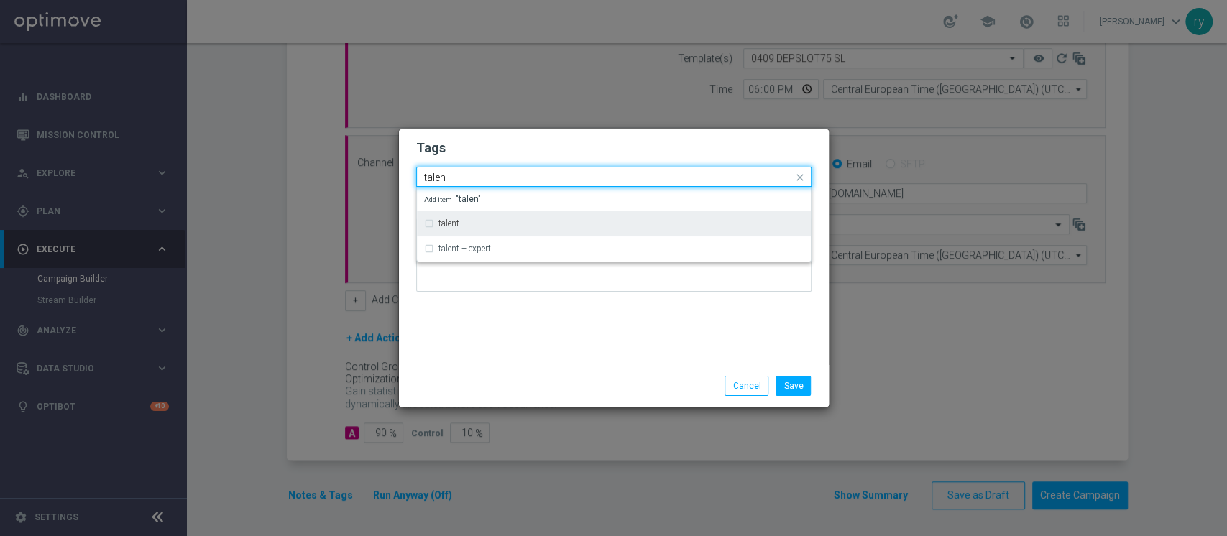
click at [491, 221] on div "talent" at bounding box center [620, 223] width 365 height 9
type input "talen"
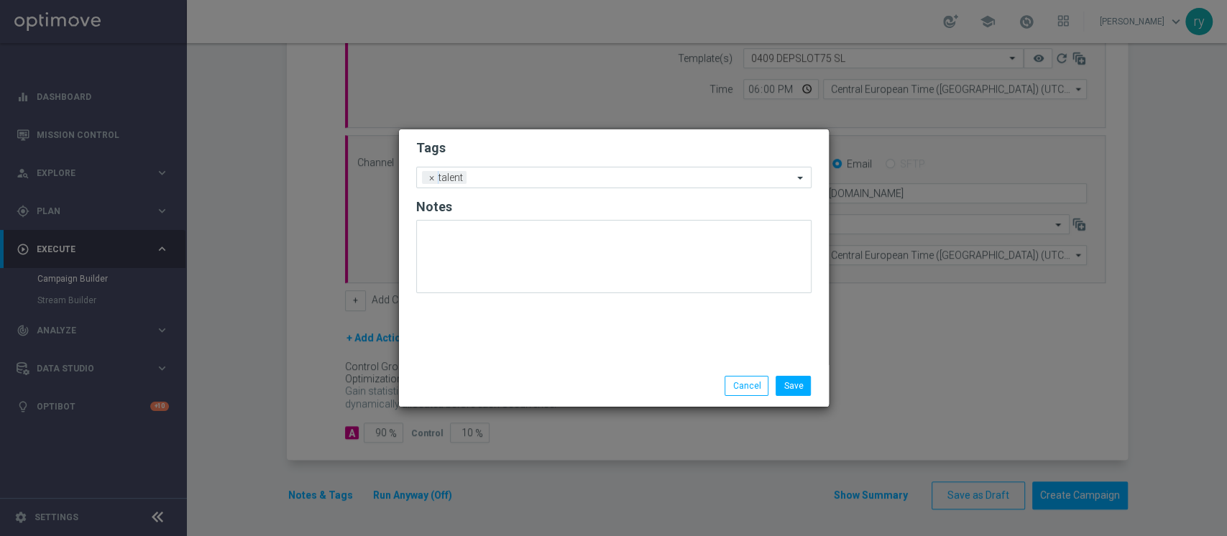
click at [492, 304] on div "Tags Add a new tag × talent Notes" at bounding box center [614, 247] width 430 height 236
click at [517, 177] on input "text" at bounding box center [632, 178] width 321 height 12
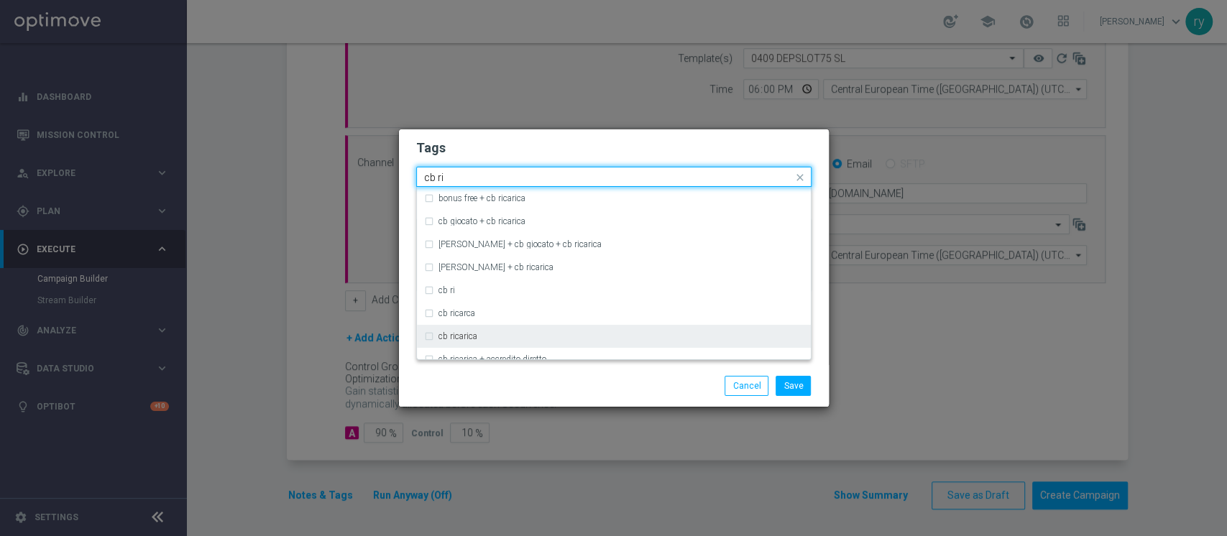
click at [475, 328] on div "cb ricarica" at bounding box center [613, 336] width 379 height 23
type input "cb ri"
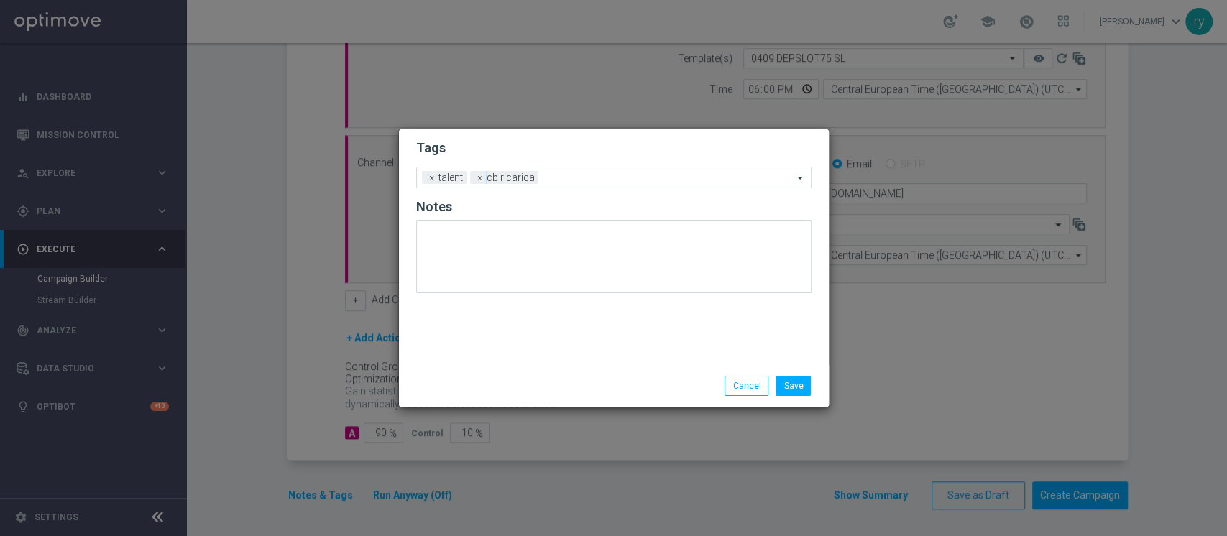
click at [520, 383] on div "Save Cancel" at bounding box center [613, 386] width 417 height 20
click at [595, 186] on div "Add a new tag × talent × cb ricarica" at bounding box center [613, 178] width 395 height 22
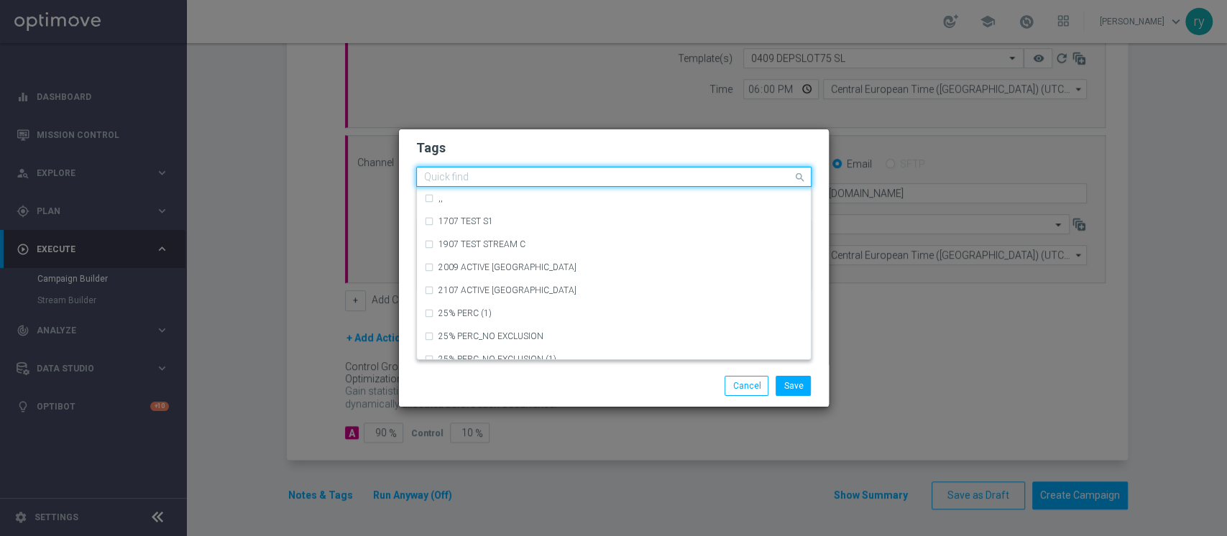
type input "y"
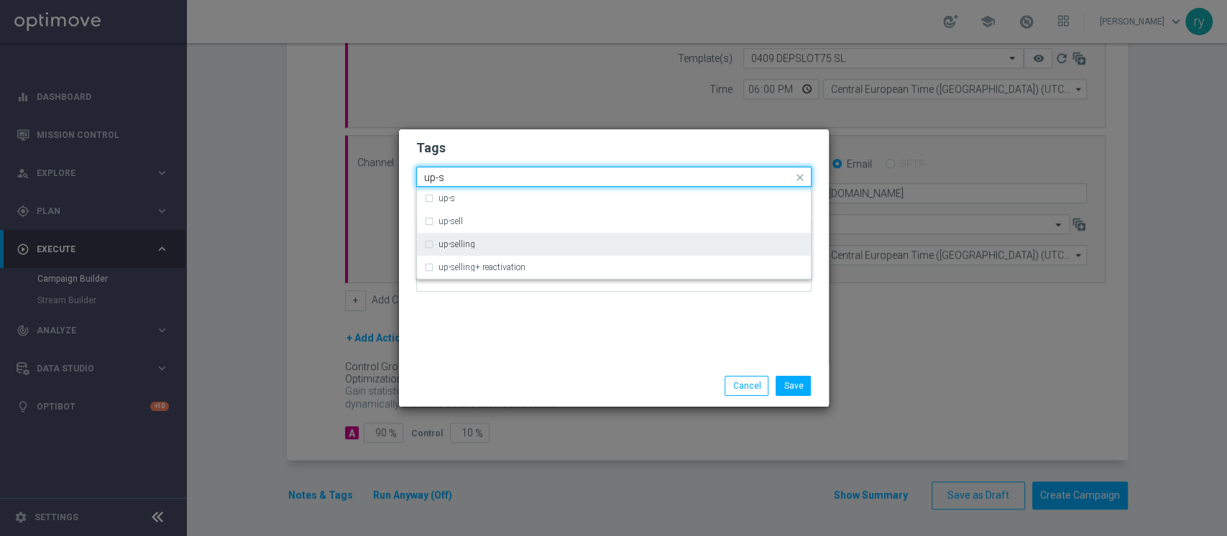
click at [502, 245] on div "up-selling" at bounding box center [620, 244] width 365 height 9
type input "up-s"
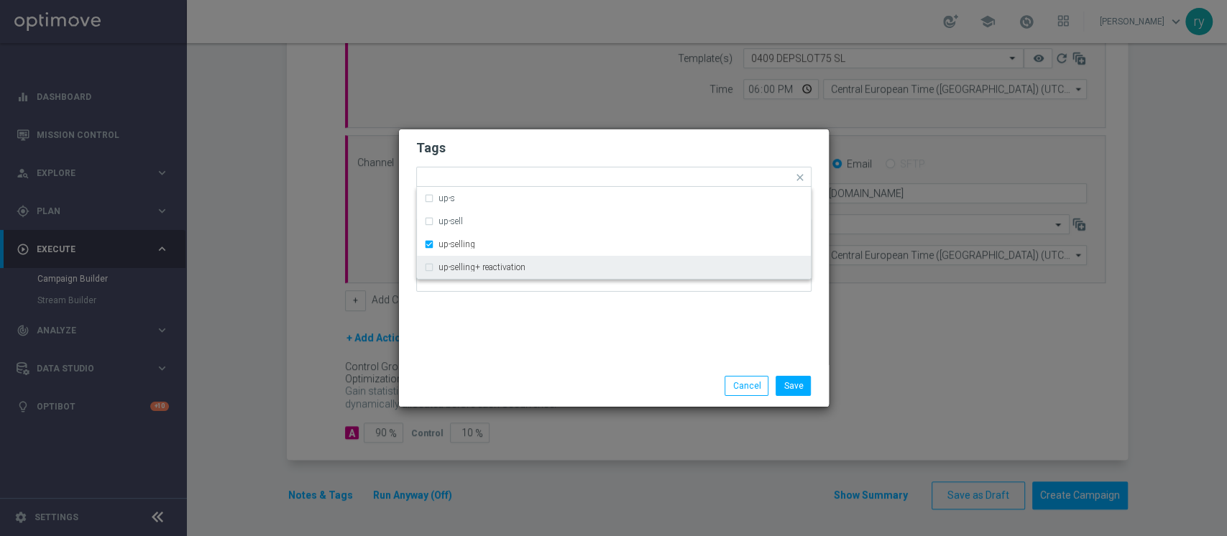
click at [521, 316] on div "Tags Quick find × talent × cb ricarica × up-selling up-s up-sell up-selling up-…" at bounding box center [614, 247] width 430 height 236
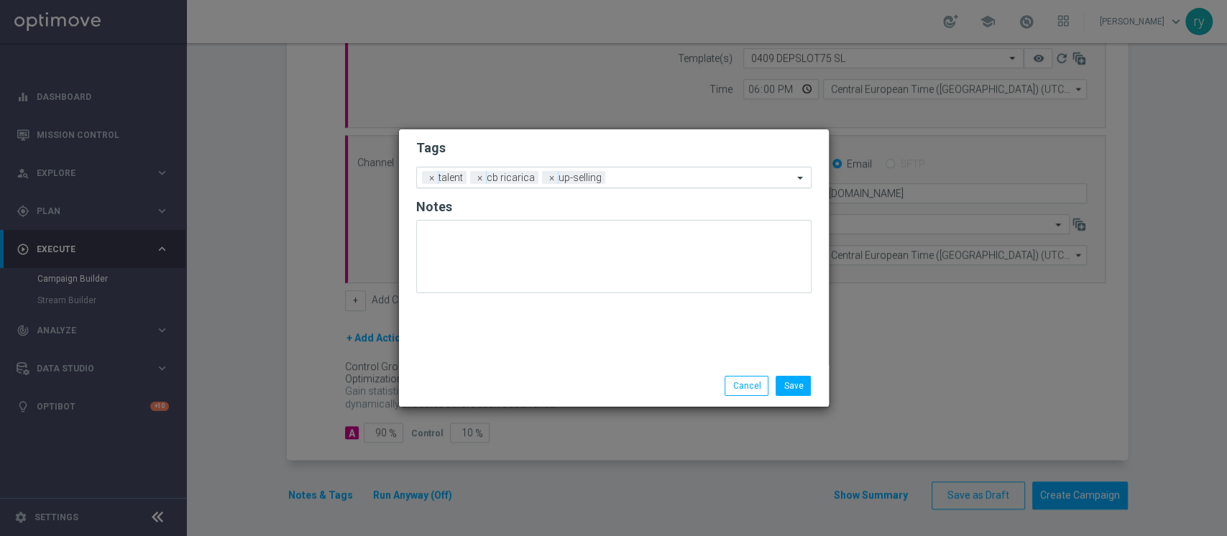
click at [613, 170] on div "Add a new tag × talent × cb ricarica × up-selling" at bounding box center [605, 177] width 376 height 20
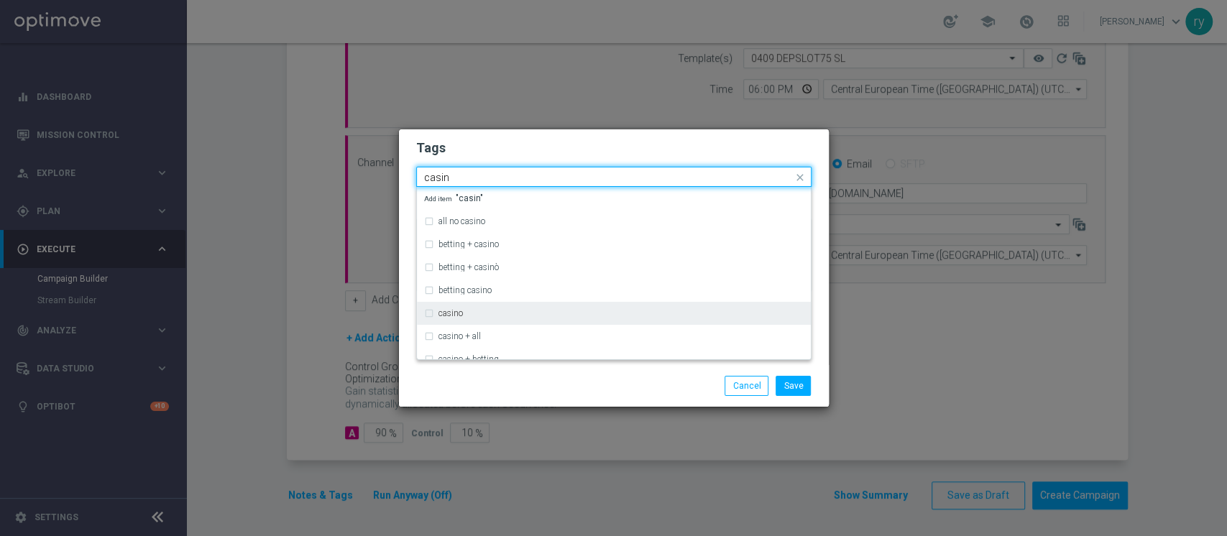
click at [539, 311] on div "casino" at bounding box center [620, 313] width 365 height 9
type input "casin"
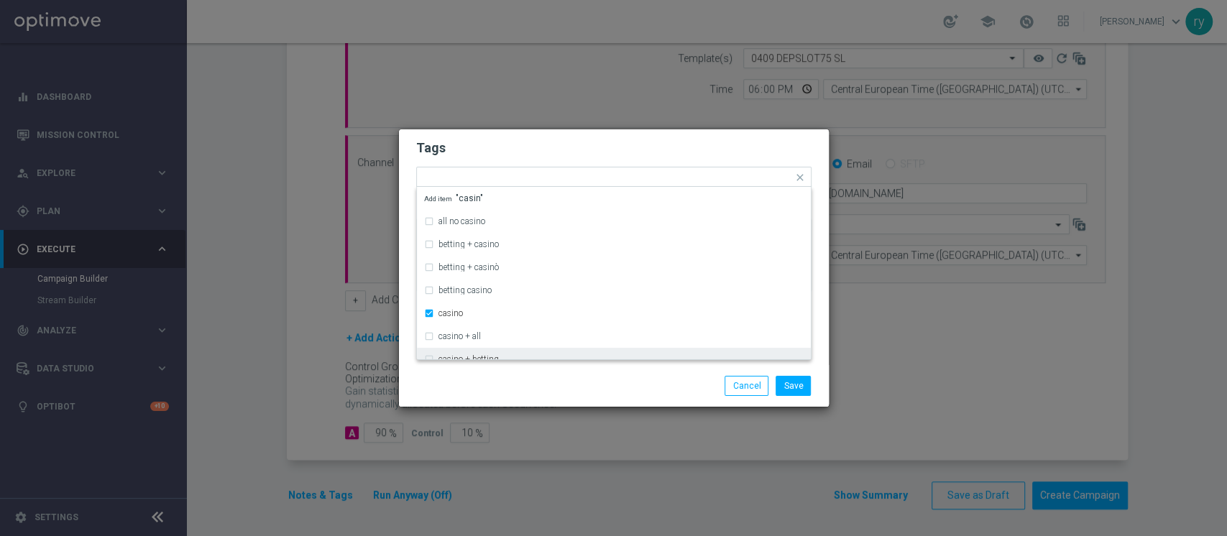
click at [555, 364] on div "Tags Quick find × talent × cb ricarica × up-selling × casino all no casino bett…" at bounding box center [614, 247] width 430 height 236
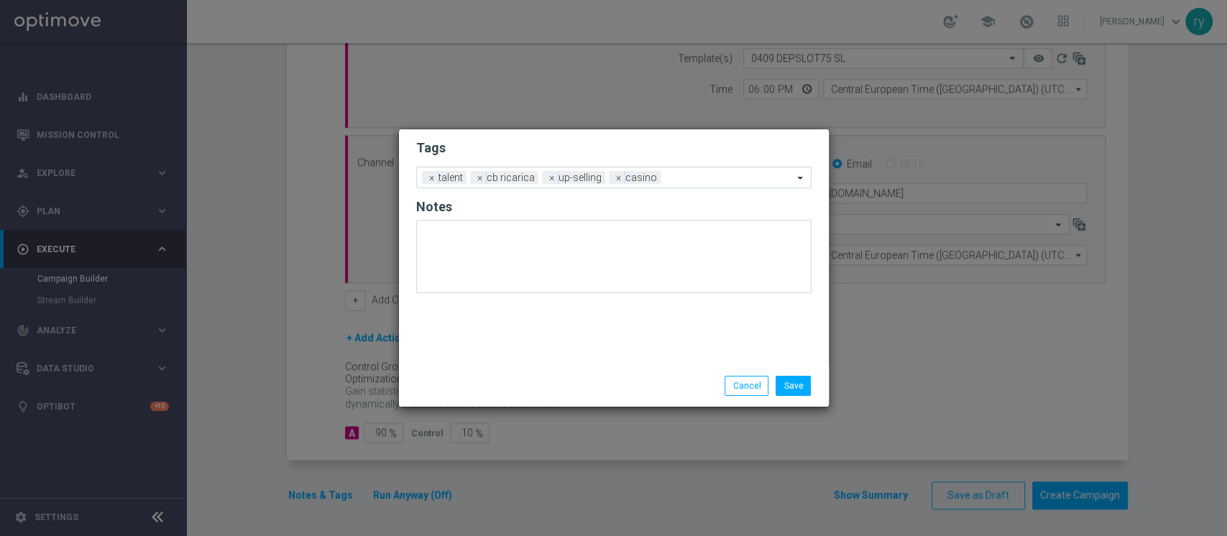
click at [709, 160] on form "Tags Add a new tag × talent × cb ricarica × up-selling × casino Notes" at bounding box center [613, 220] width 395 height 168
click at [712, 178] on input "text" at bounding box center [729, 178] width 126 height 12
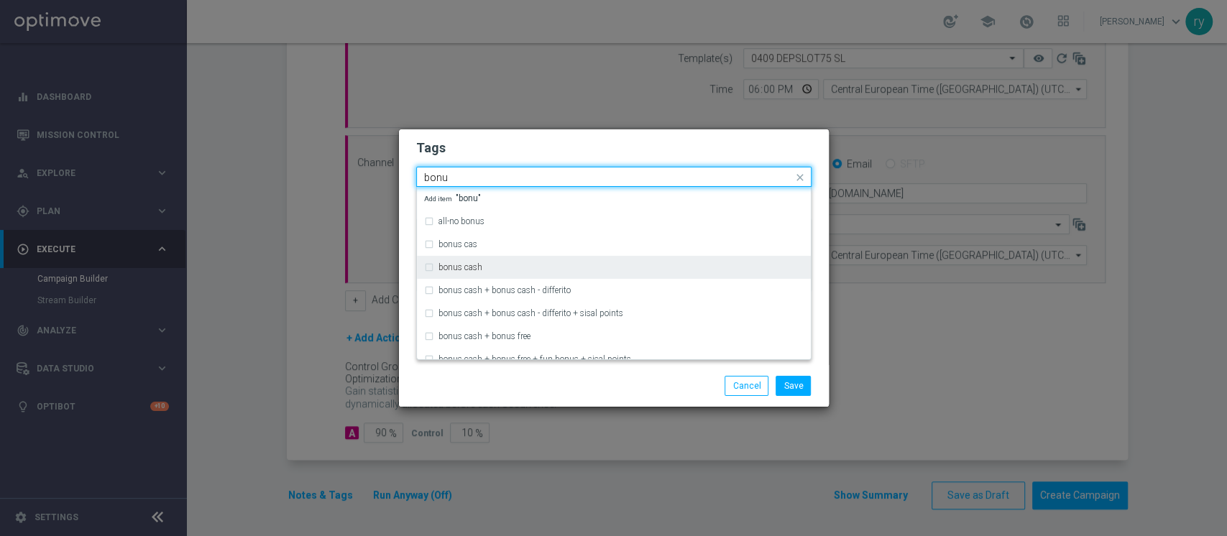
click at [525, 262] on div "bonus cash" at bounding box center [613, 267] width 379 height 23
type input "bonu"
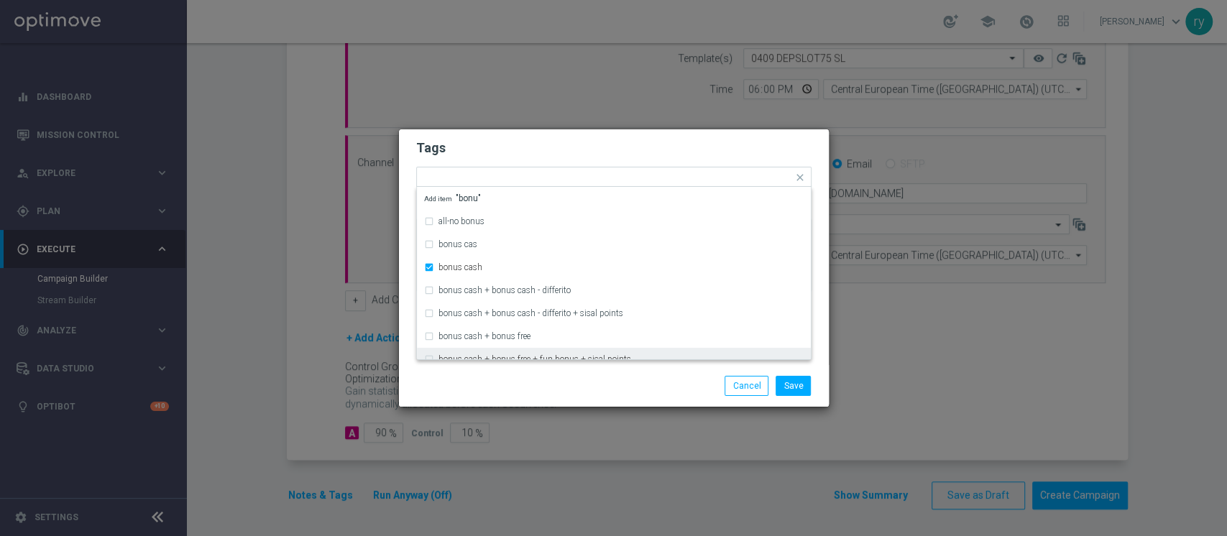
click at [602, 369] on div "Save Cancel" at bounding box center [614, 386] width 430 height 42
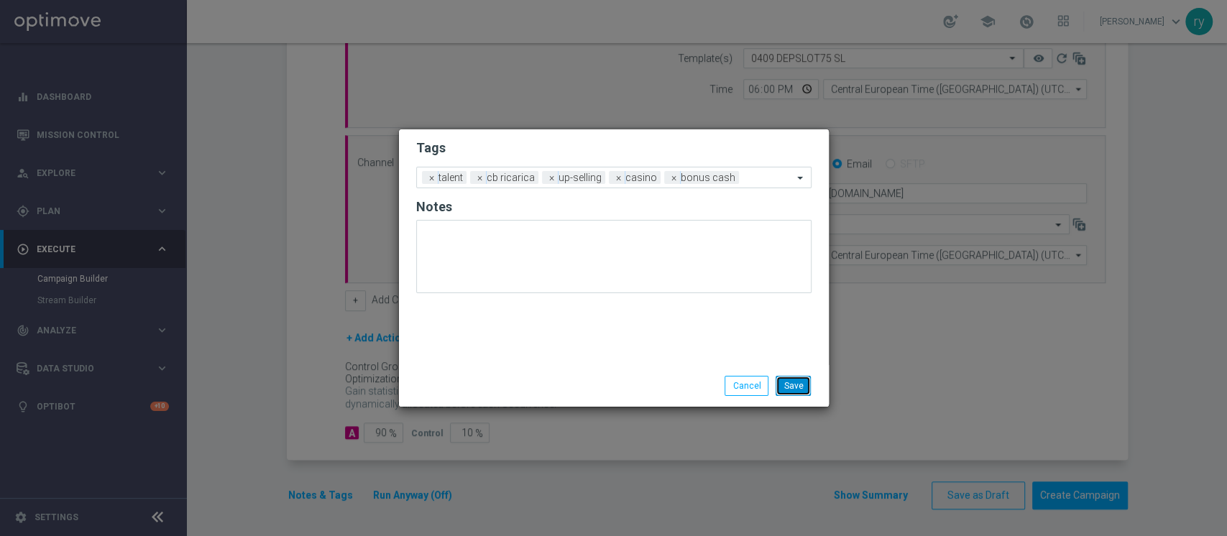
click at [792, 385] on button "Save" at bounding box center [793, 386] width 35 height 20
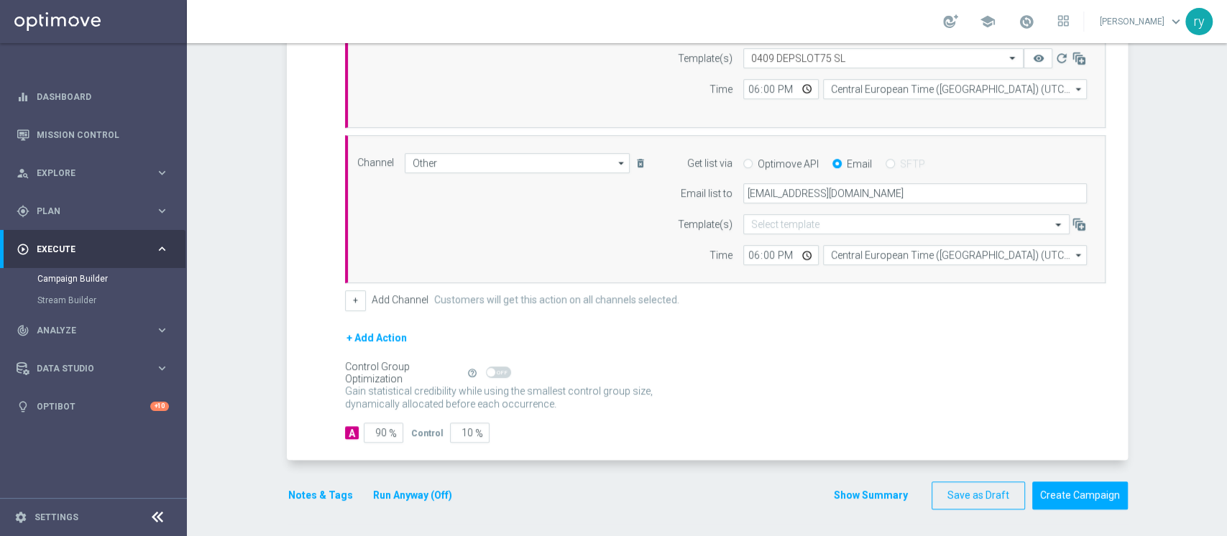
click at [391, 497] on button "Run Anyway (Off)" at bounding box center [413, 496] width 82 height 18
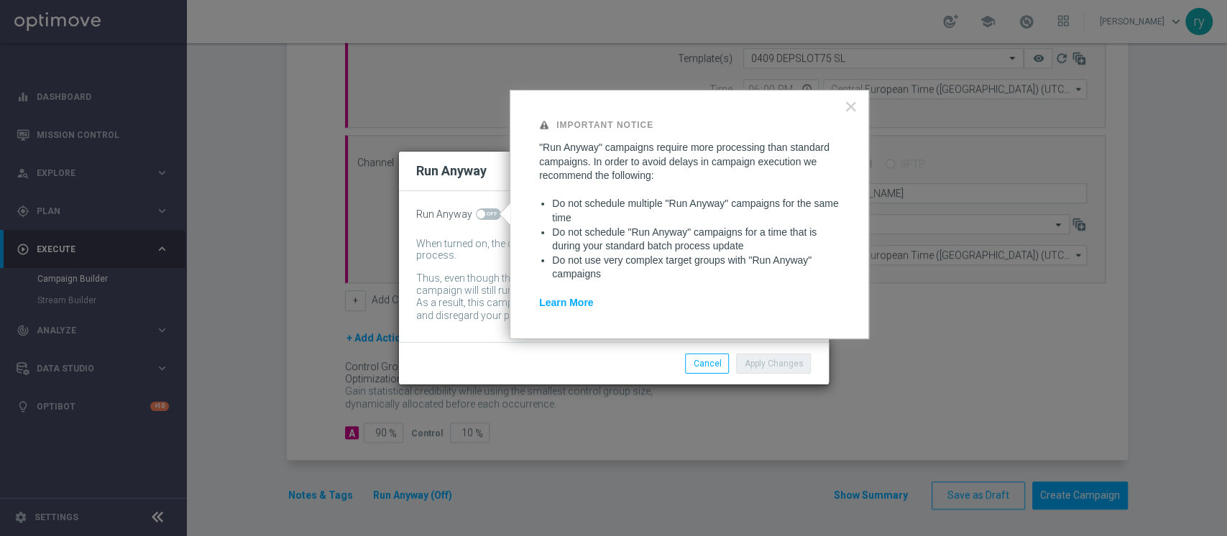
click at [487, 213] on span at bounding box center [488, 213] width 25 height 11
click at [487, 213] on input "checkbox" at bounding box center [488, 213] width 25 height 11
checkbox input "true"
click at [763, 364] on button "Apply Changes" at bounding box center [773, 364] width 75 height 20
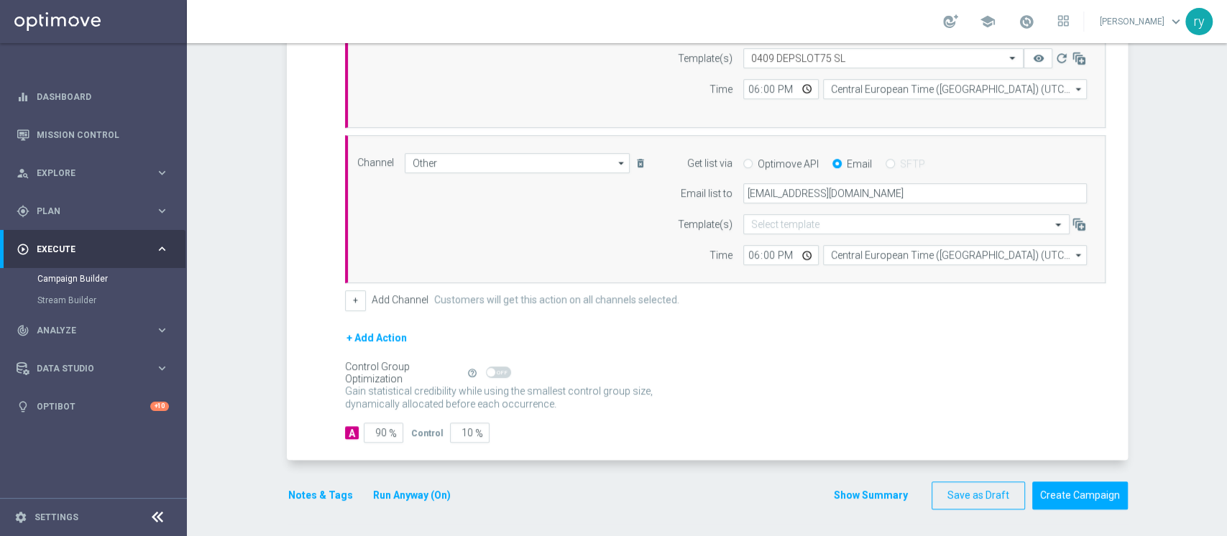
click at [853, 493] on button "Show Summary" at bounding box center [870, 495] width 75 height 17
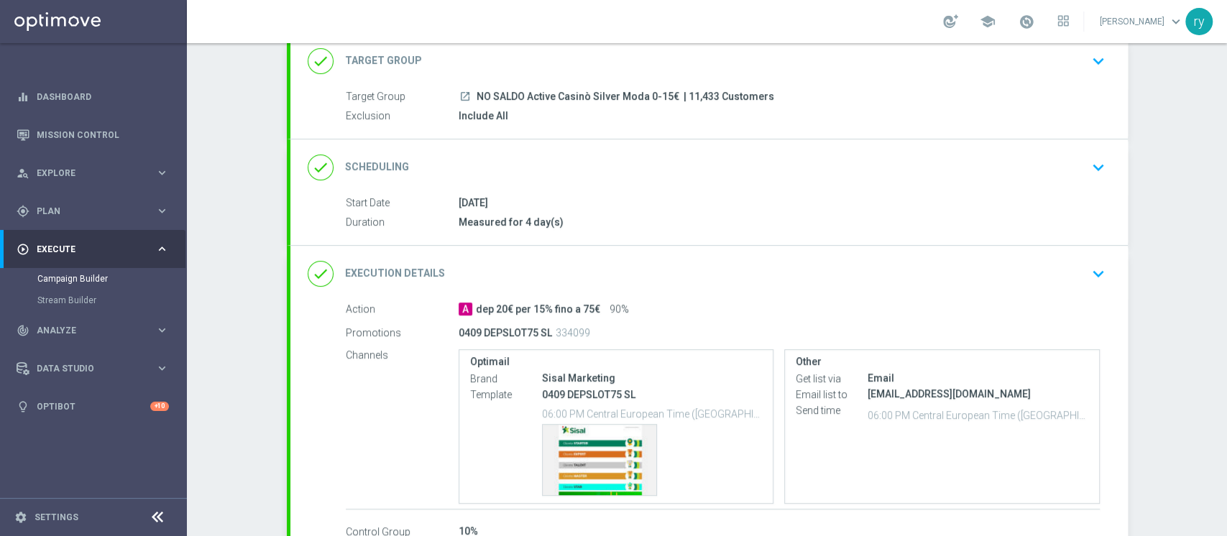
scroll to position [190, 0]
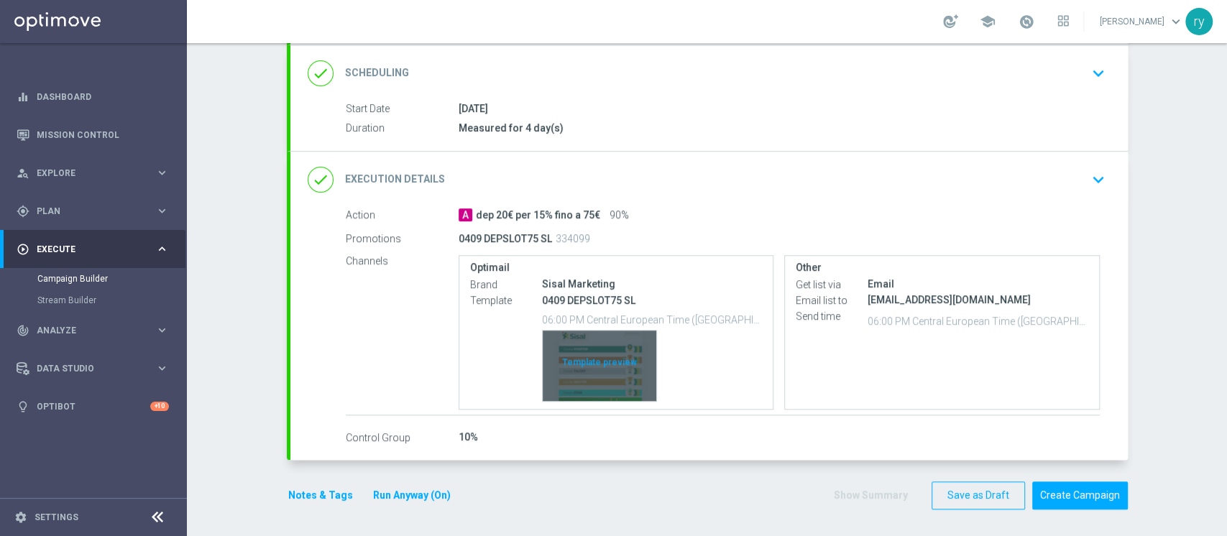
click at [558, 372] on div "Template preview" at bounding box center [600, 366] width 114 height 70
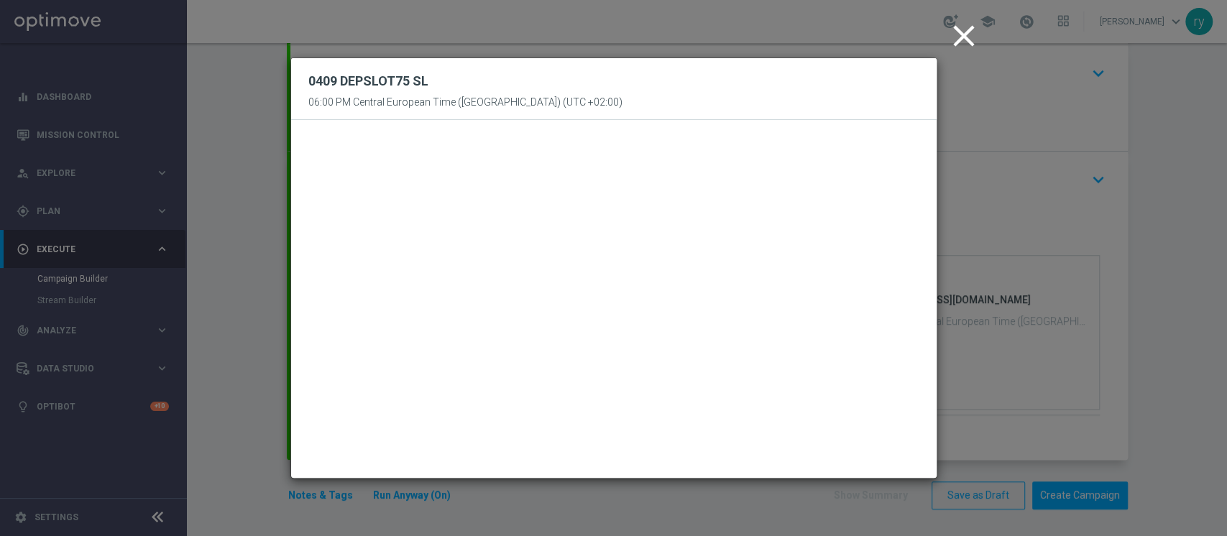
click at [953, 39] on icon "close" at bounding box center [964, 36] width 36 height 36
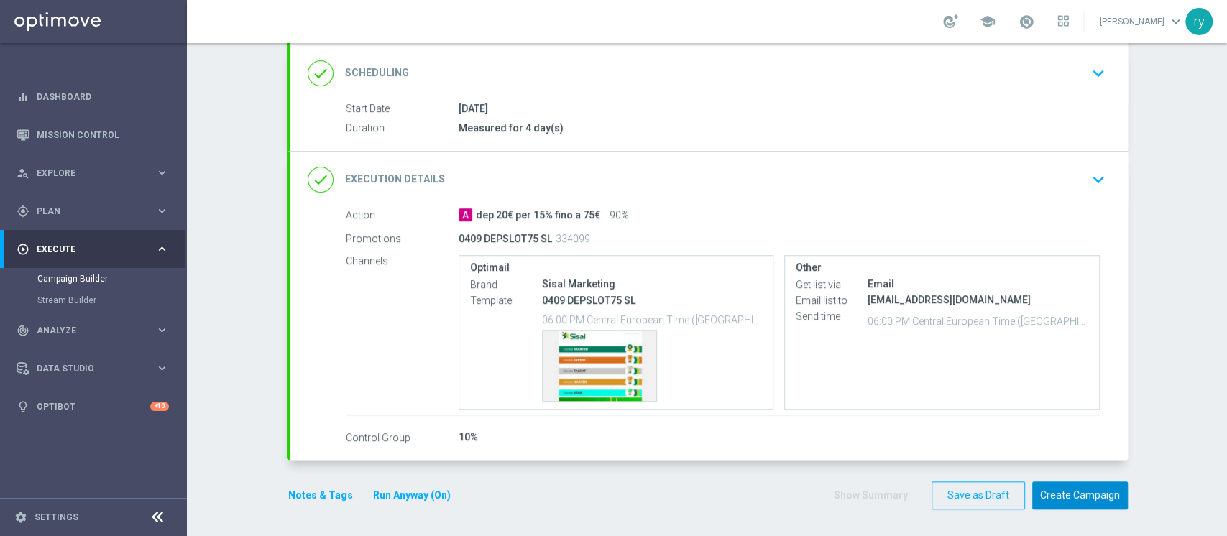
click at [1046, 492] on button "Create Campaign" at bounding box center [1080, 496] width 96 height 28
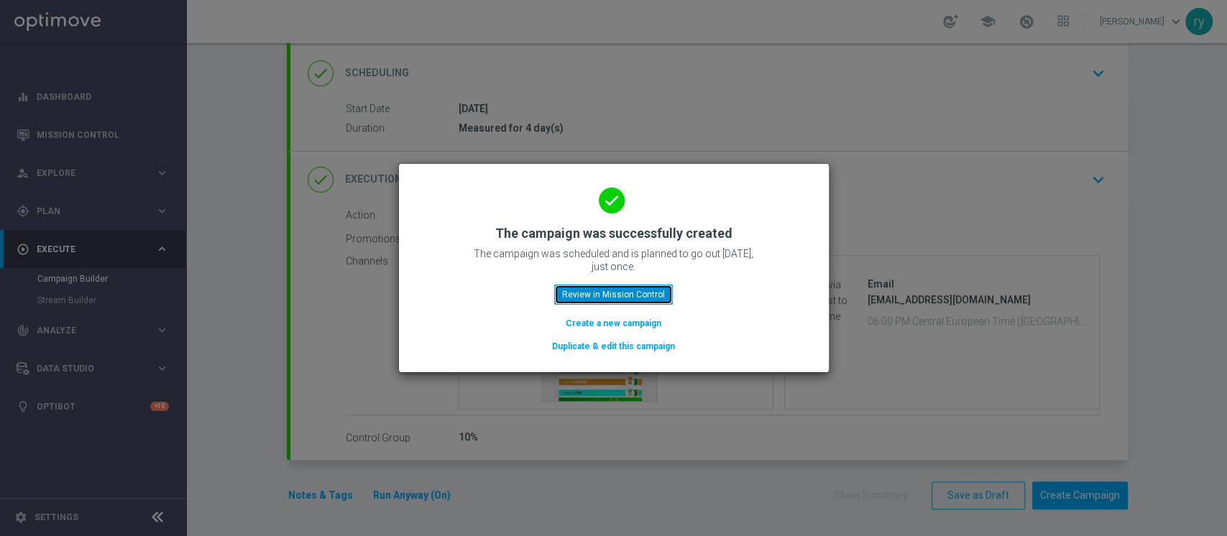
click at [651, 293] on button "Review in Mission Control" at bounding box center [613, 295] width 119 height 20
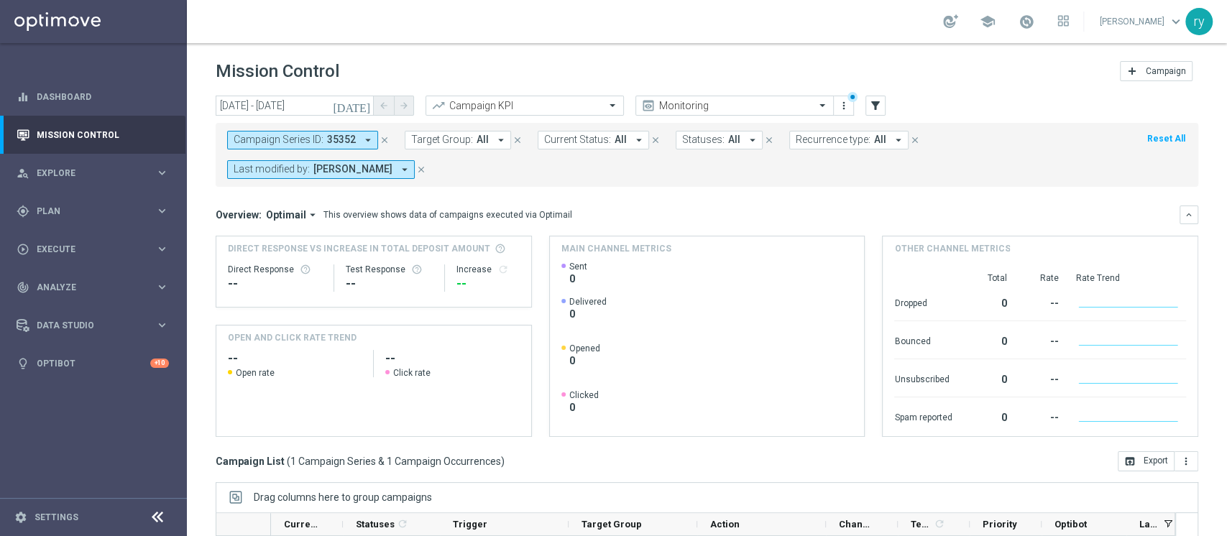
scroll to position [191, 0]
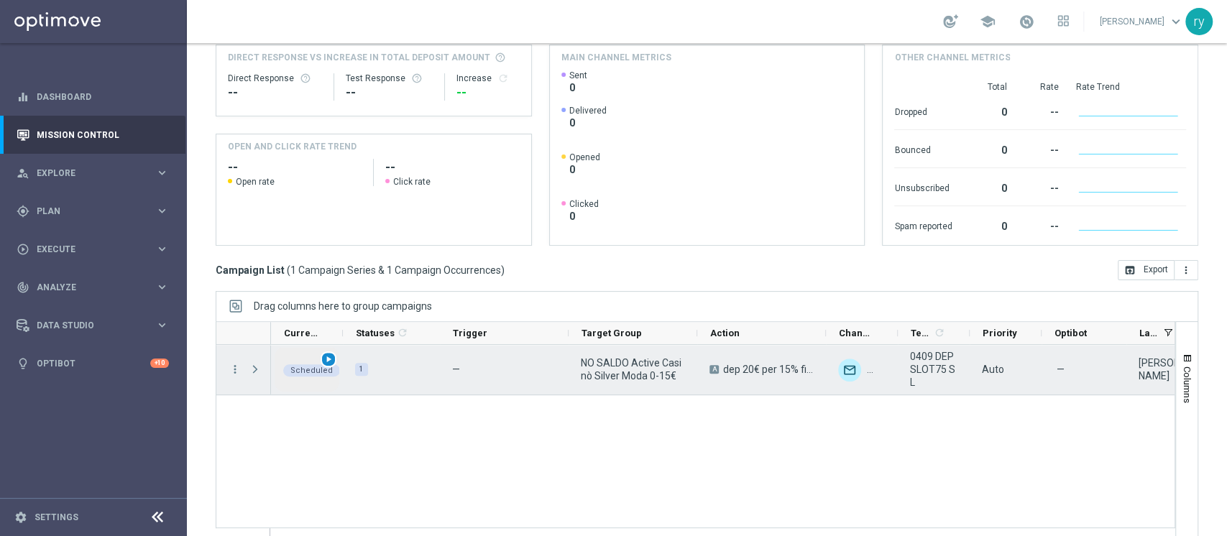
click at [328, 362] on span "play_arrow" at bounding box center [328, 359] width 10 height 10
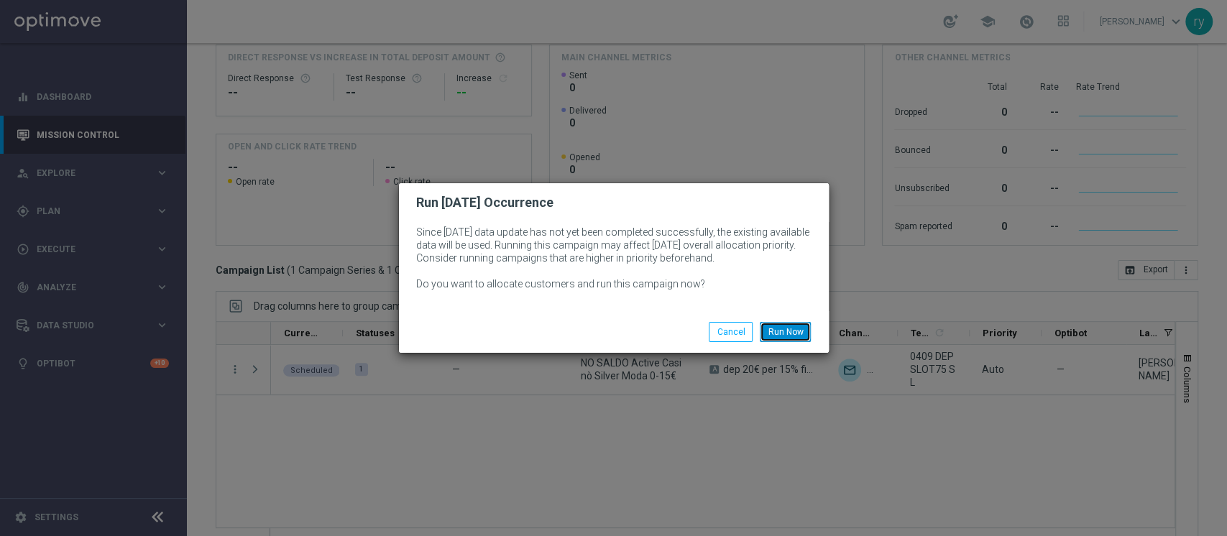
click at [772, 336] on button "Run Now" at bounding box center [785, 332] width 51 height 20
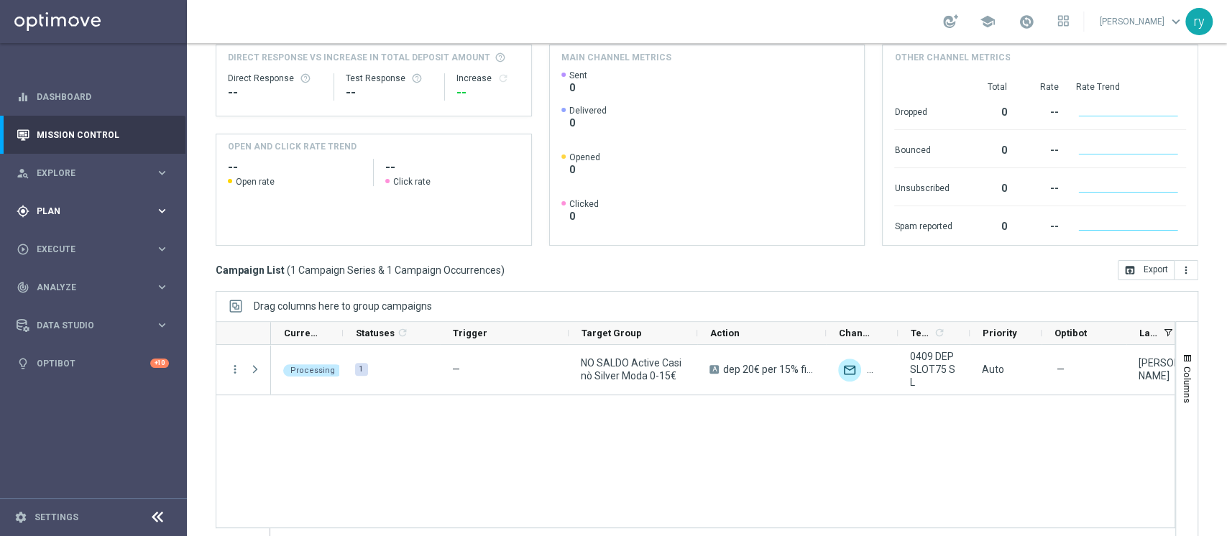
click at [152, 208] on span "Plan" at bounding box center [96, 211] width 119 height 9
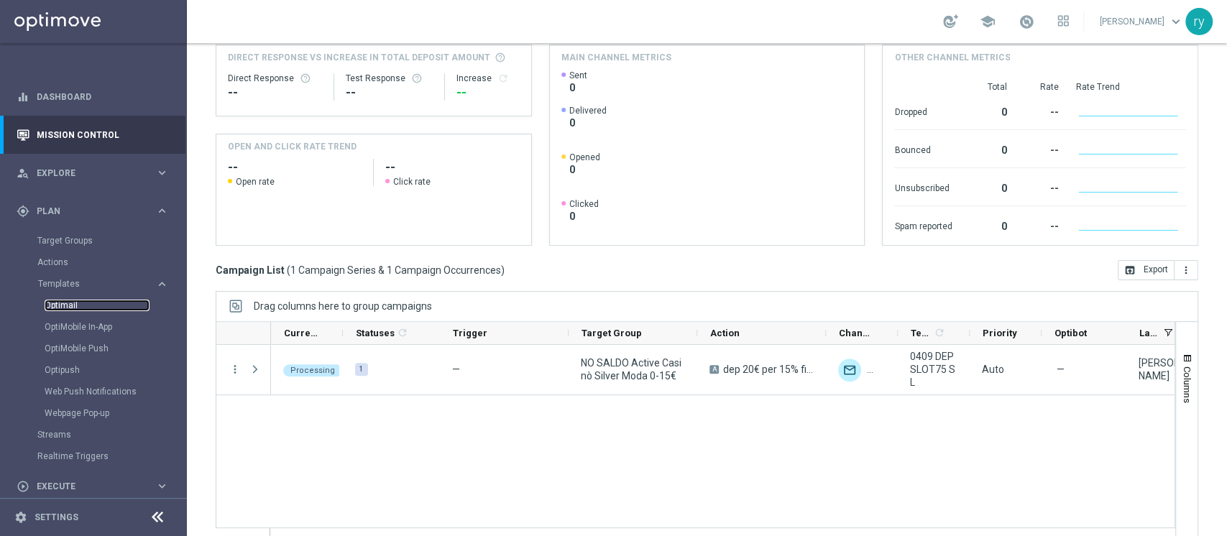
click at [86, 305] on link "Optimail" at bounding box center [97, 305] width 105 height 11
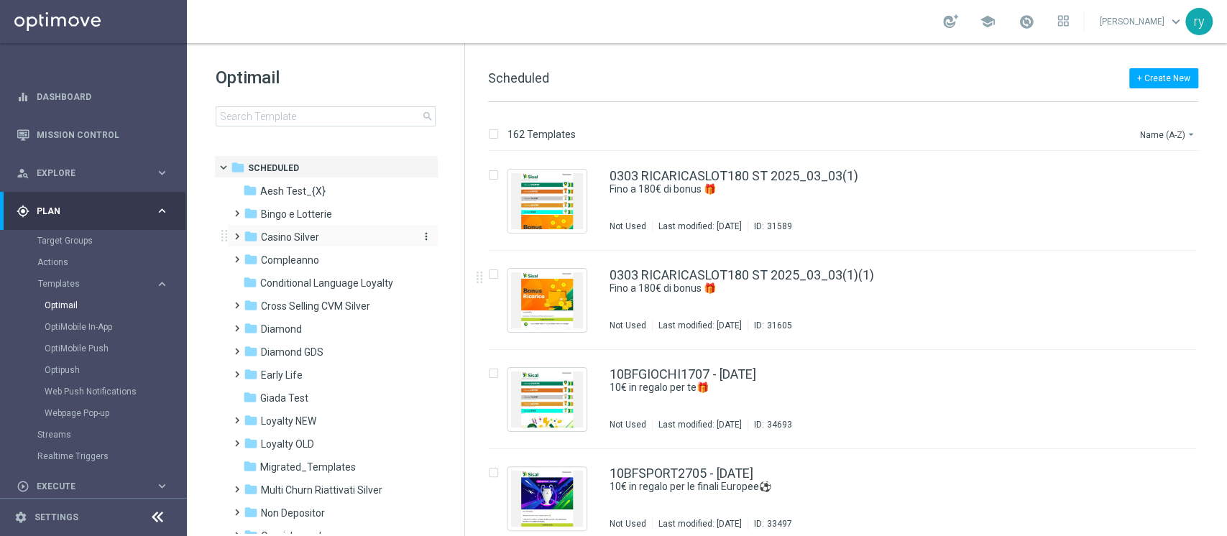
click at [262, 229] on div "folder Casino Silver" at bounding box center [326, 237] width 165 height 17
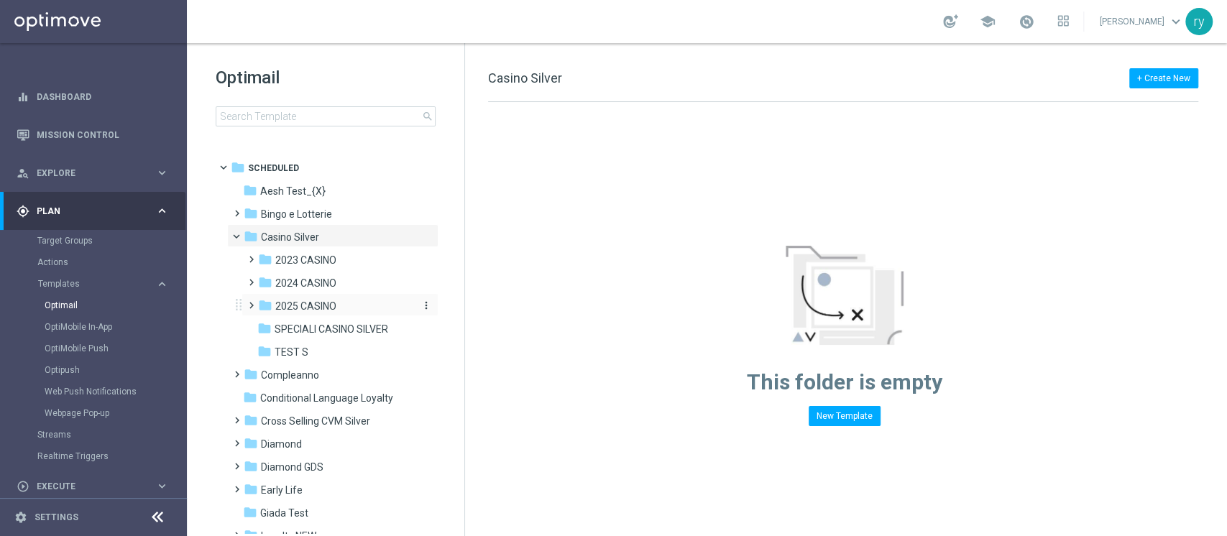
click at [336, 310] on div "folder 2025 CASINO" at bounding box center [334, 306] width 153 height 17
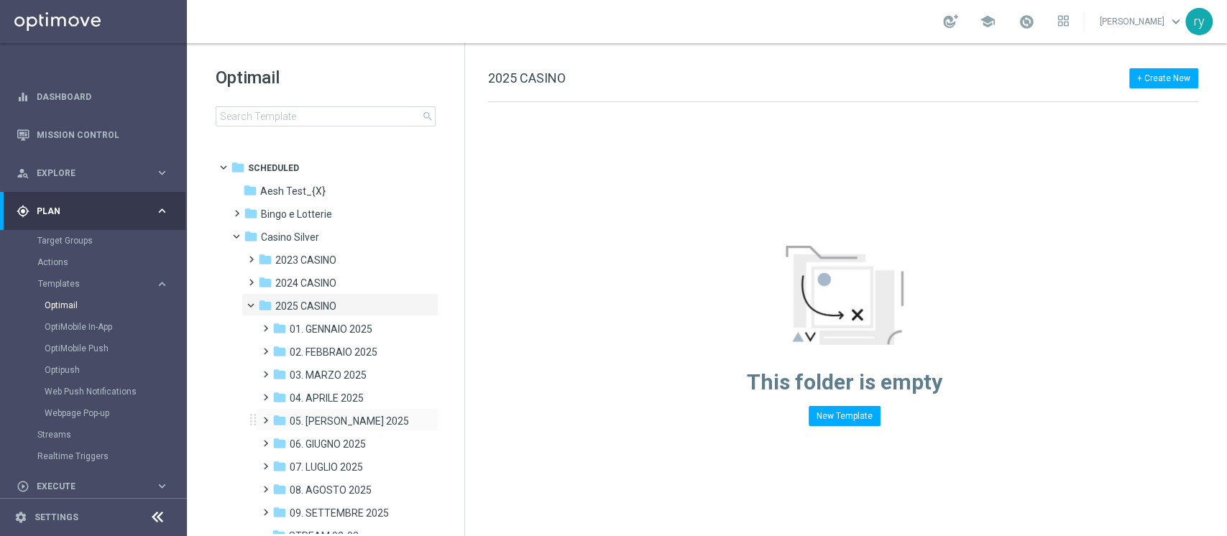
scroll to position [96, 0]
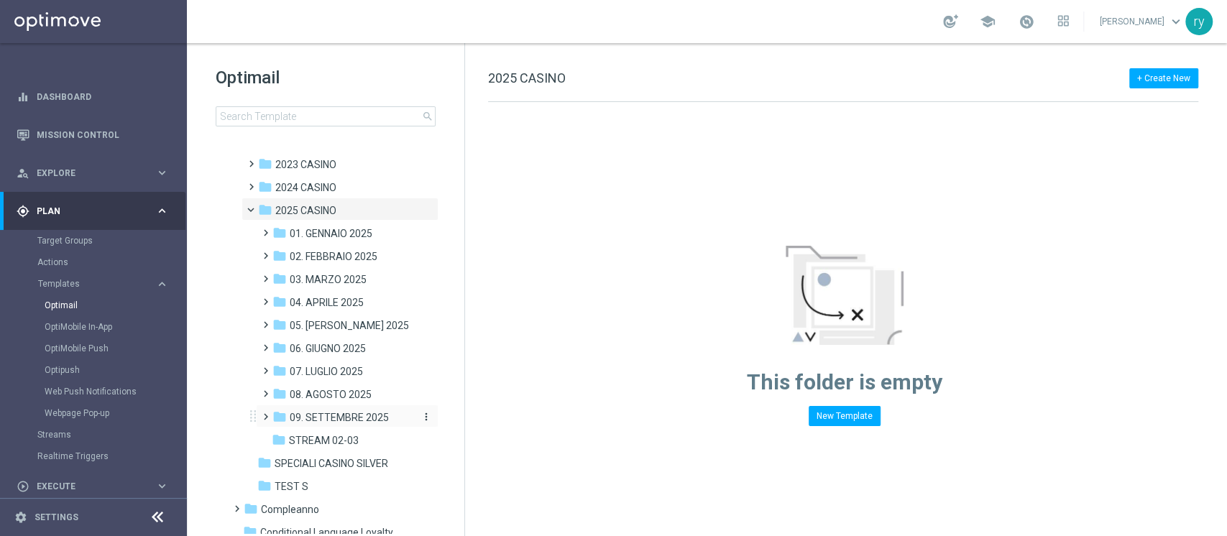
click at [362, 414] on span "09. SETTEMBRE 2025" at bounding box center [339, 417] width 99 height 13
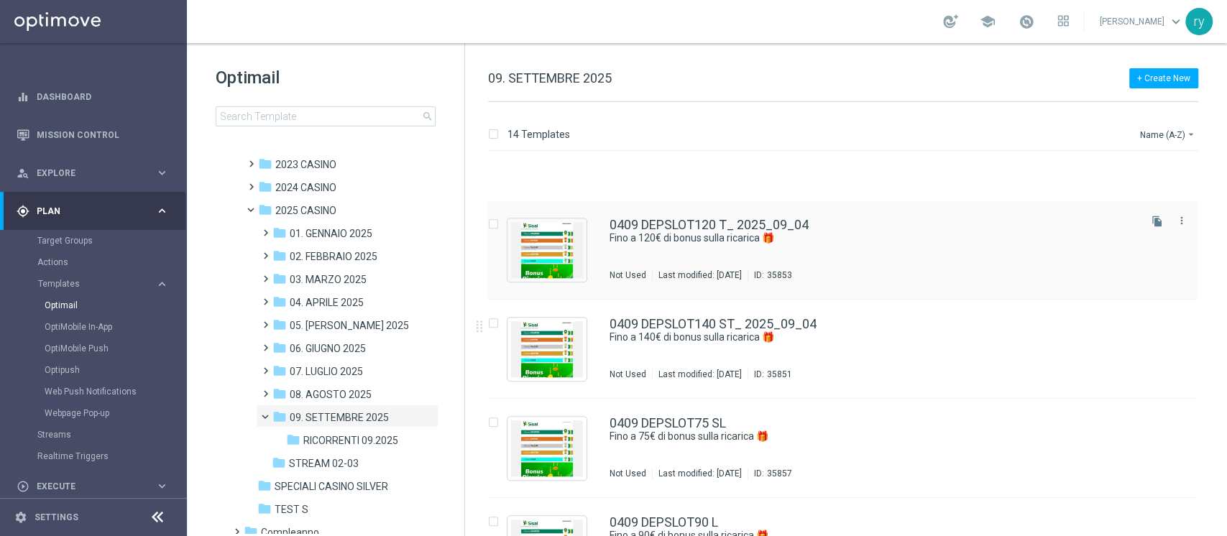
scroll to position [1004, 0]
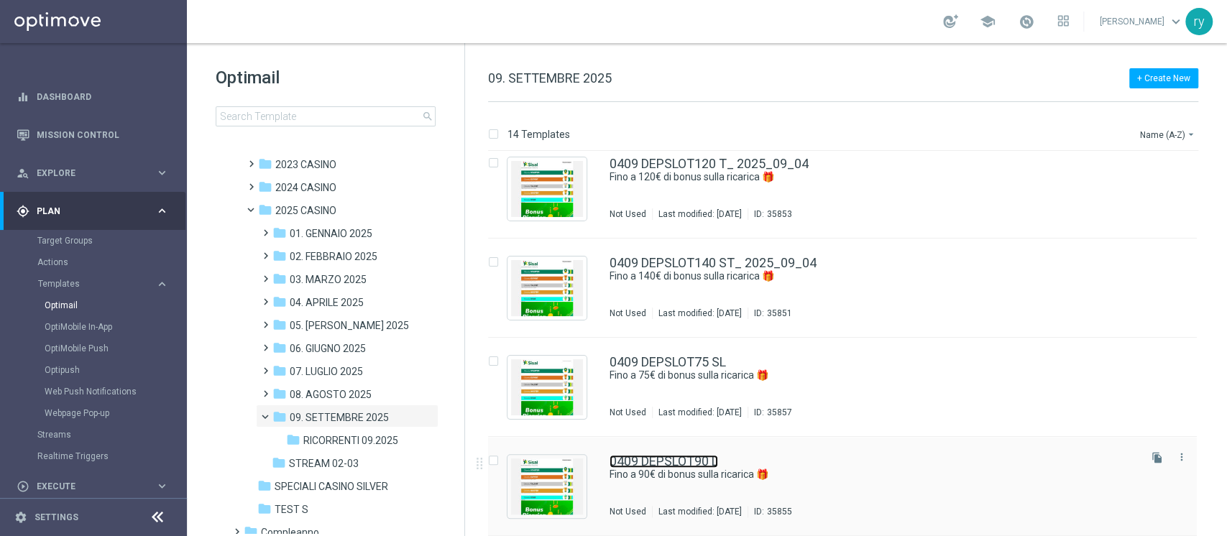
click at [697, 463] on link "0409 DEPSLOT90 L" at bounding box center [663, 461] width 109 height 13
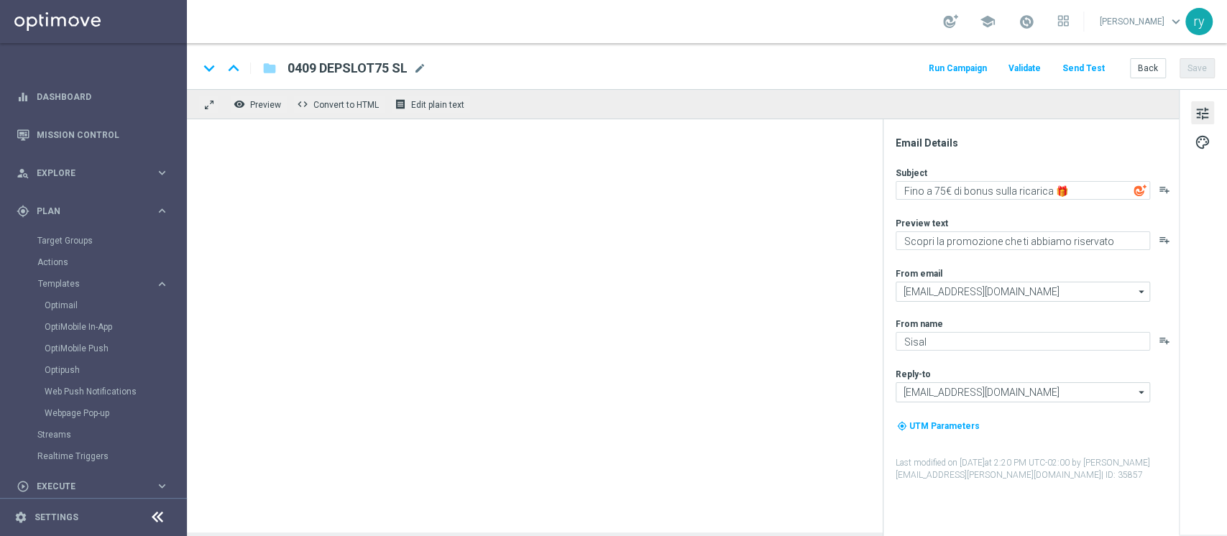
type textarea "Fino a 90€ di bonus sulla ricarica 🎁"
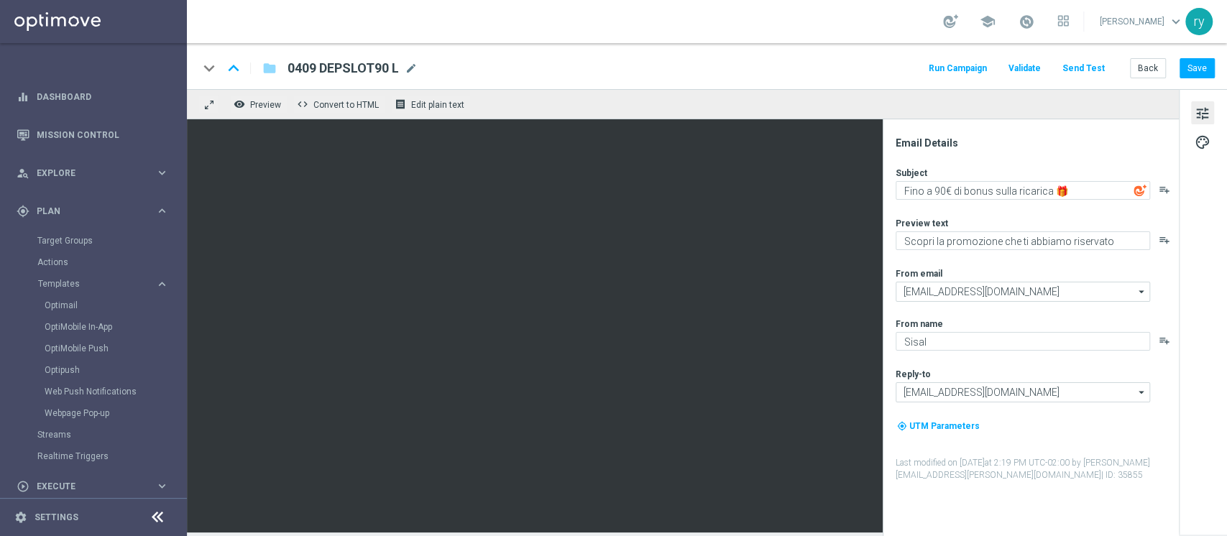
click at [967, 60] on button "Run Campaign" at bounding box center [957, 68] width 63 height 19
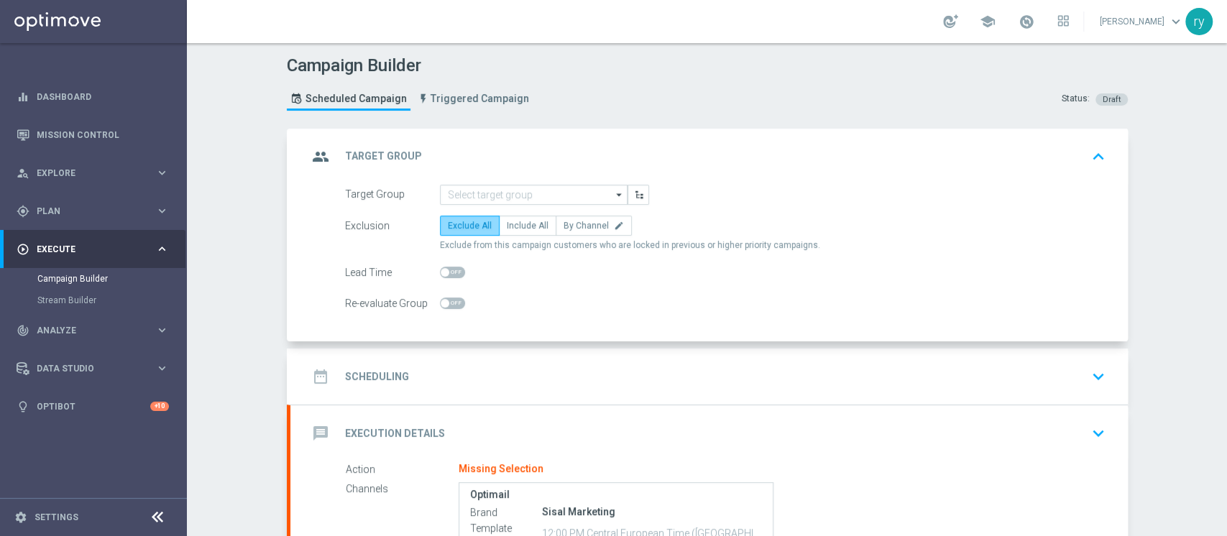
click at [467, 213] on form "Target Group arrow_drop_down Drag here to set row groups Drag here to set colum…" at bounding box center [725, 249] width 760 height 129
click at [473, 189] on input at bounding box center [534, 195] width 188 height 20
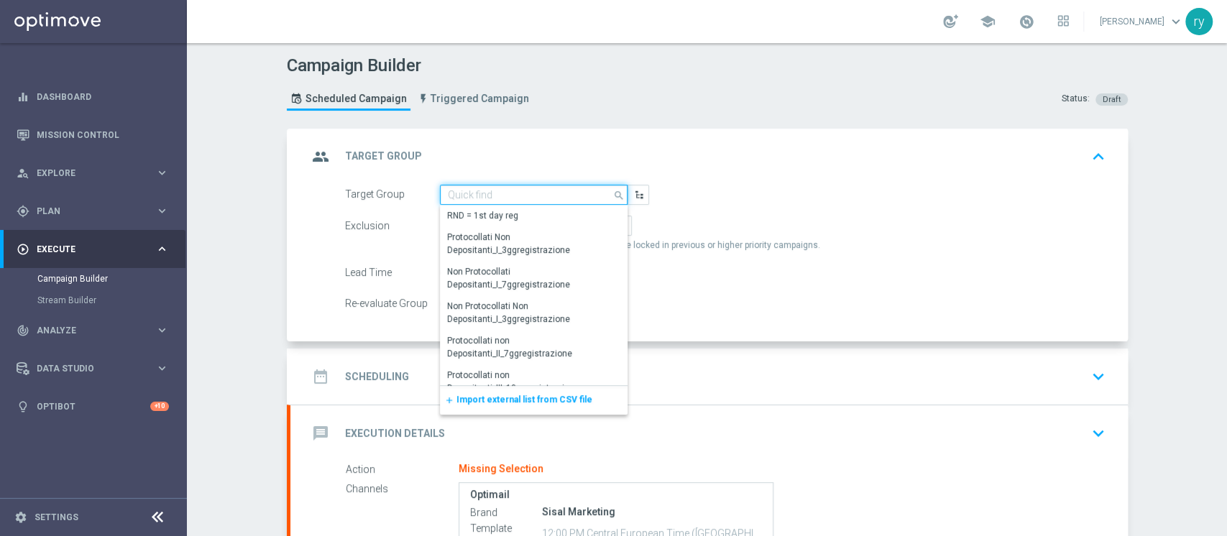
paste input "NO SALDO Active Casinò Silver Moda 15-29,99"
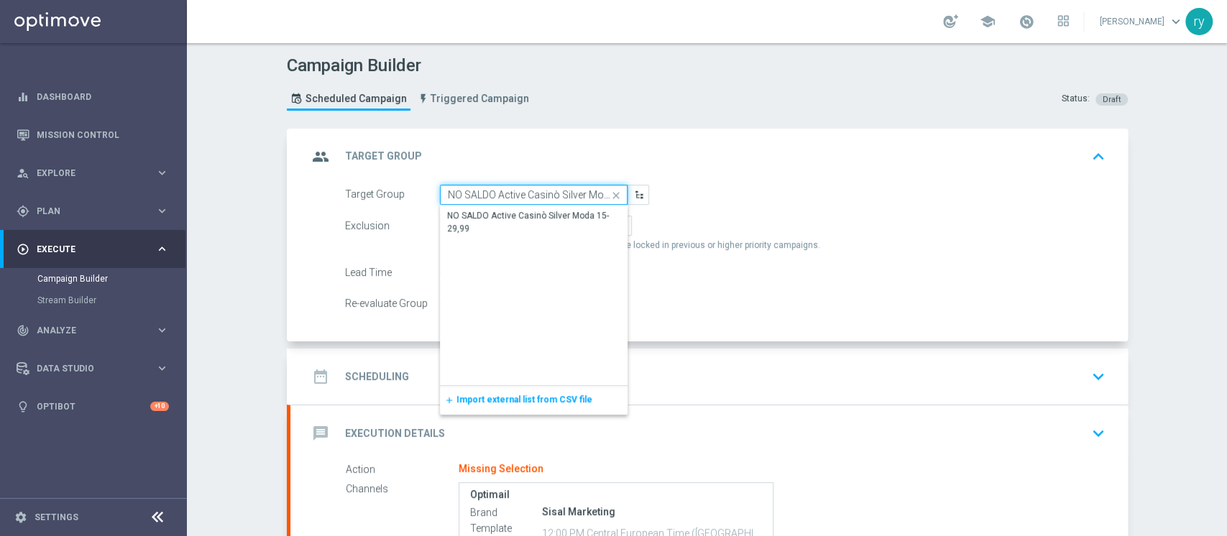
scroll to position [0, 39]
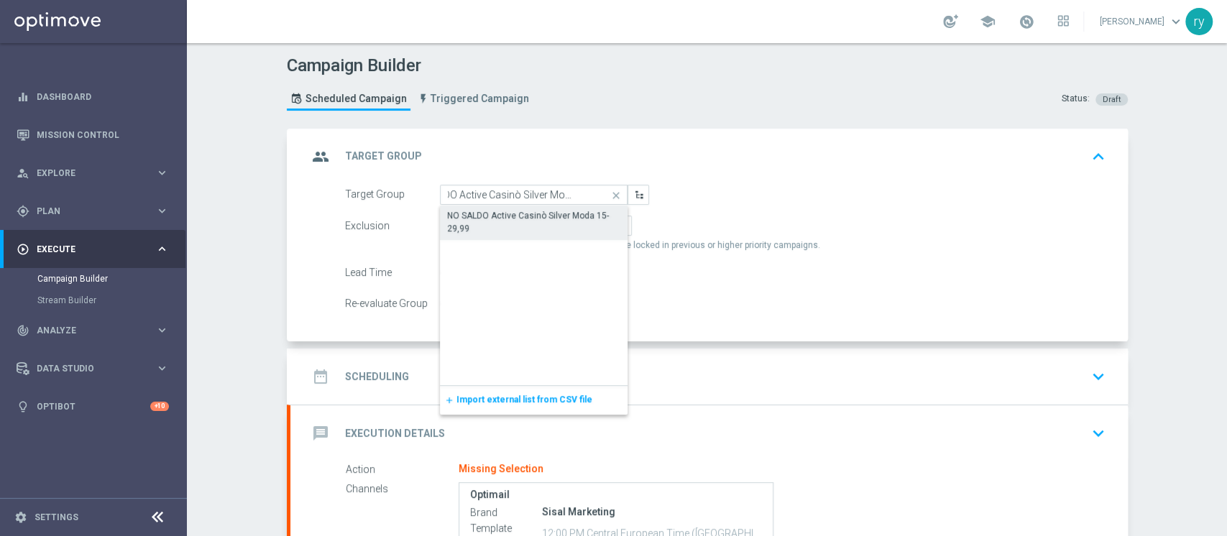
click at [472, 221] on div "NO SALDO Active Casinò Silver Moda 15-29,99" at bounding box center [534, 222] width 174 height 26
type input "NO SALDO Active Casinò Silver Moda 15-29,99"
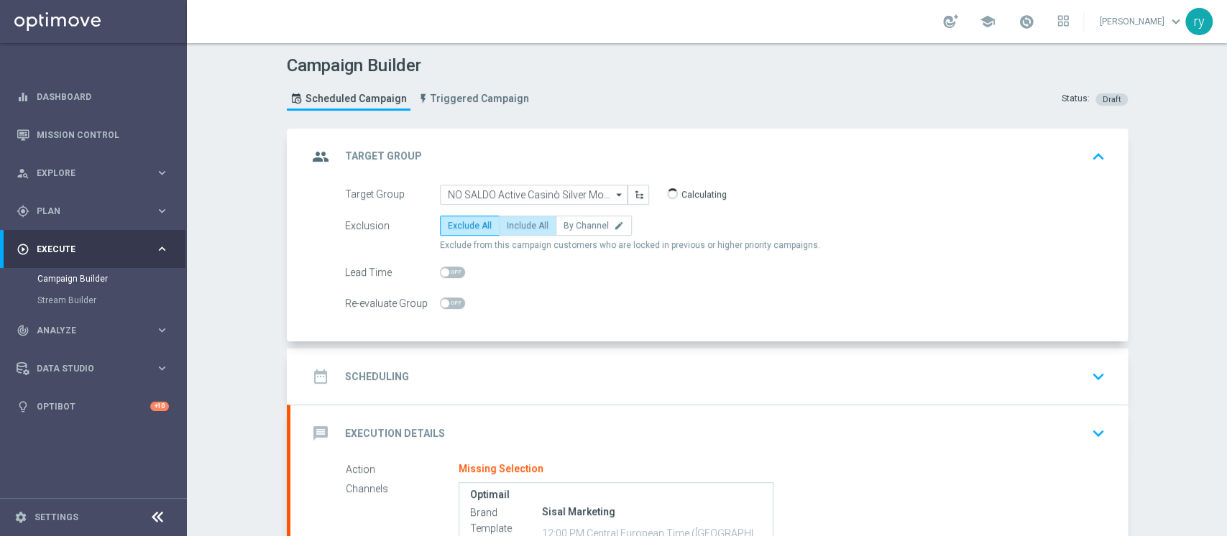
click at [516, 229] on span "Include All" at bounding box center [528, 226] width 42 height 10
click at [516, 229] on input "Include All" at bounding box center [511, 228] width 9 height 9
radio input "true"
click at [500, 379] on div "date_range Scheduling keyboard_arrow_down" at bounding box center [709, 376] width 803 height 27
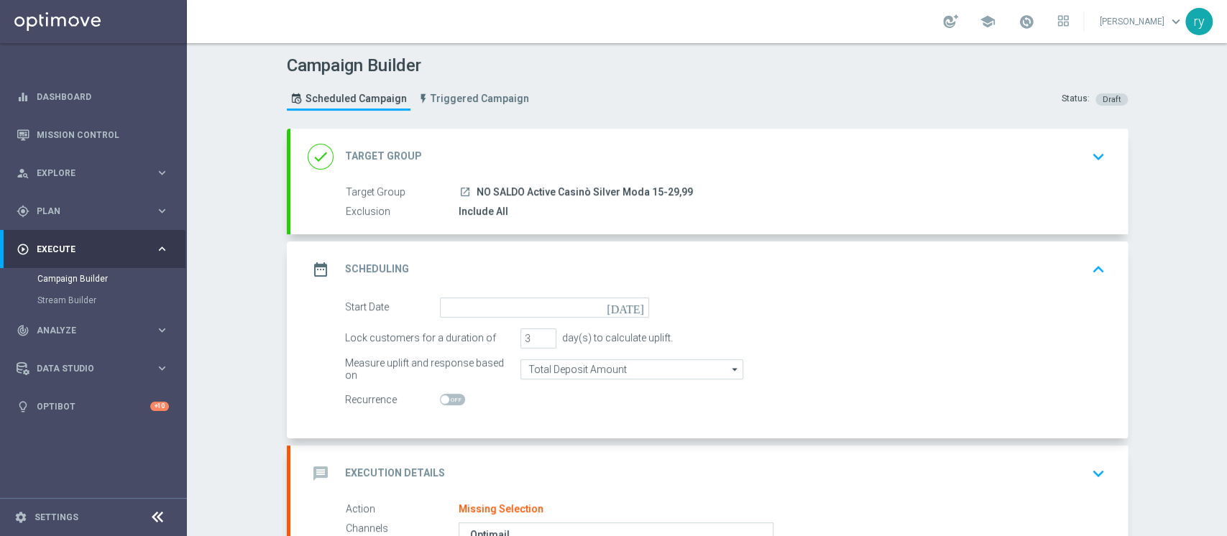
click at [629, 305] on icon "[DATE]" at bounding box center [628, 306] width 42 height 16
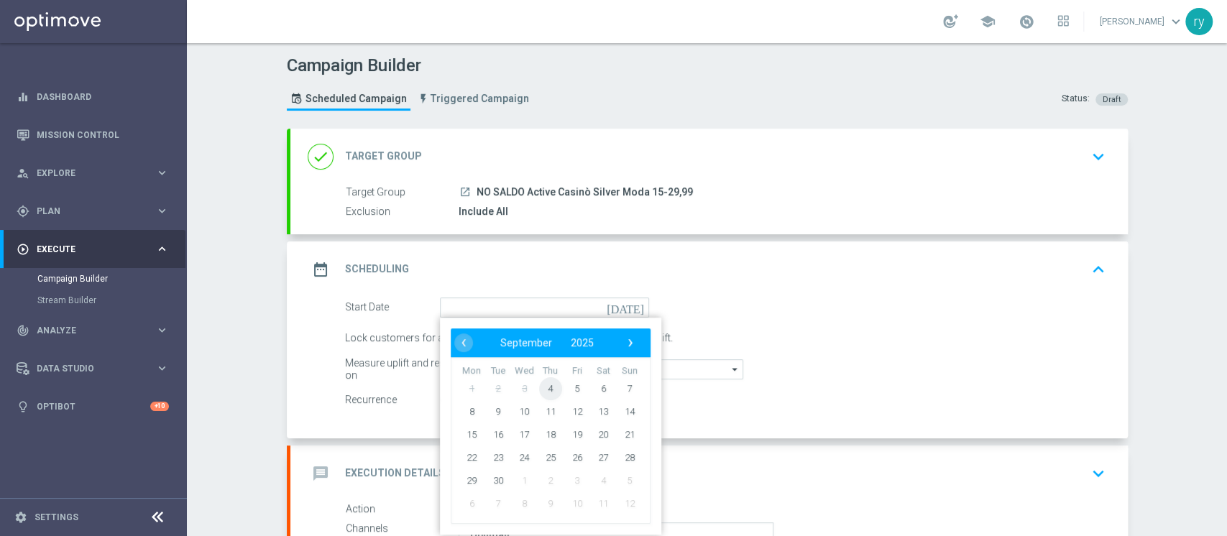
click at [538, 387] on span "4" at bounding box center [549, 388] width 23 height 23
type input "[DATE]"
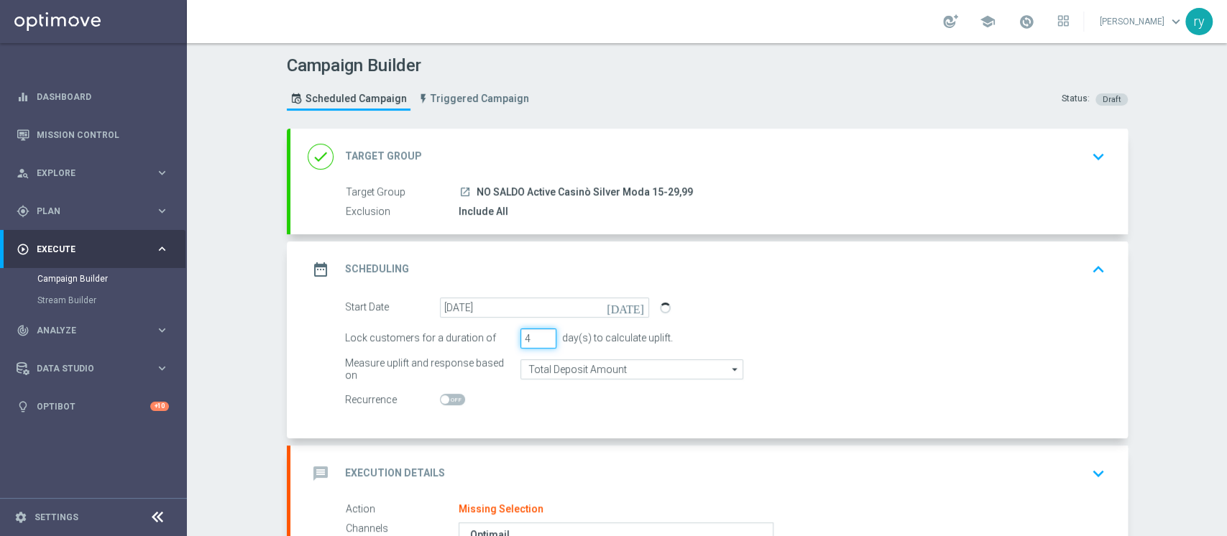
type input "4"
click at [535, 331] on input "4" at bounding box center [538, 338] width 36 height 20
click at [543, 400] on switch at bounding box center [544, 400] width 209 height 12
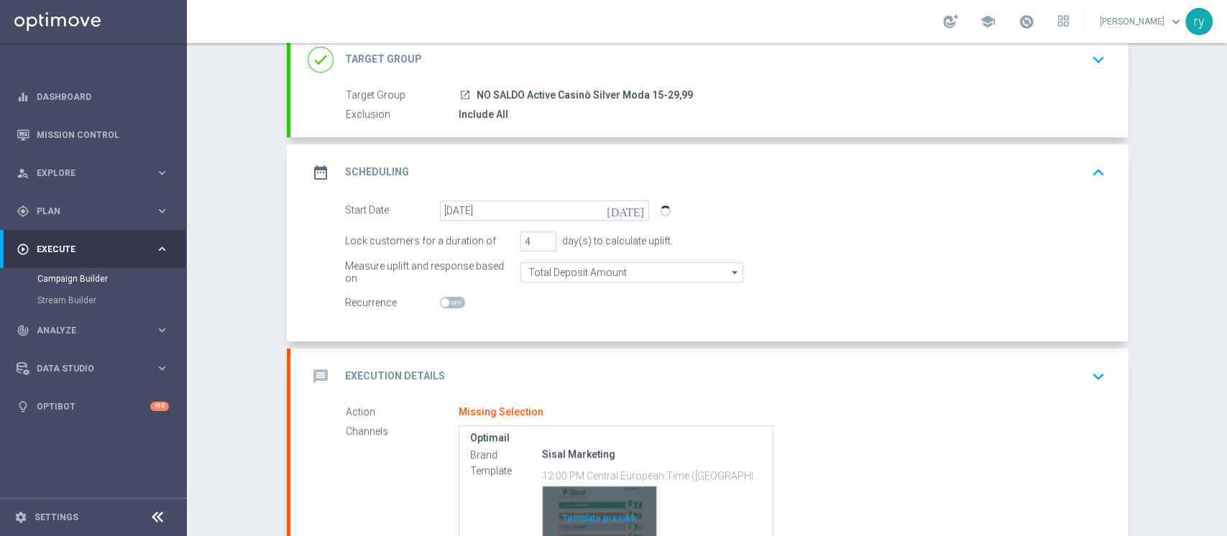
scroll to position [253, 0]
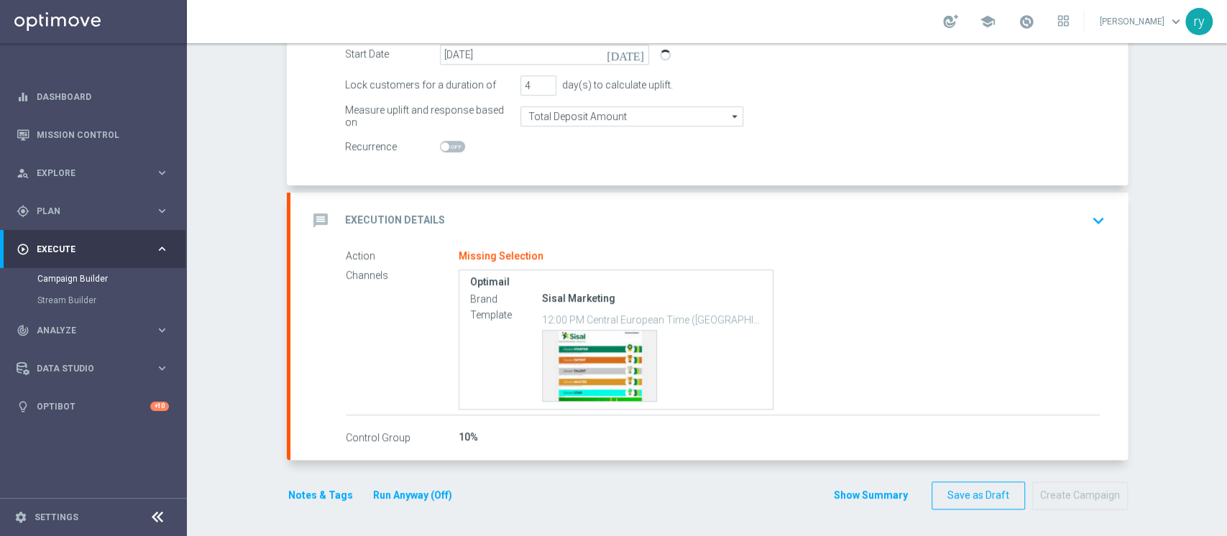
click at [522, 230] on div "message Execution Details keyboard_arrow_down" at bounding box center [709, 220] width 803 height 27
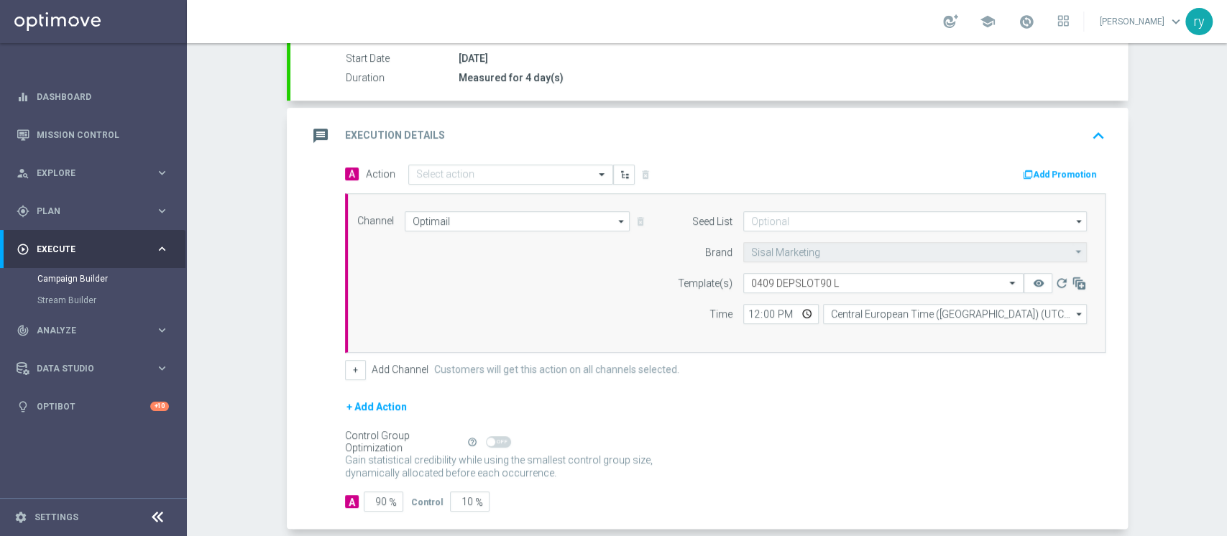
click at [1067, 172] on button "Add Promotion" at bounding box center [1061, 175] width 80 height 16
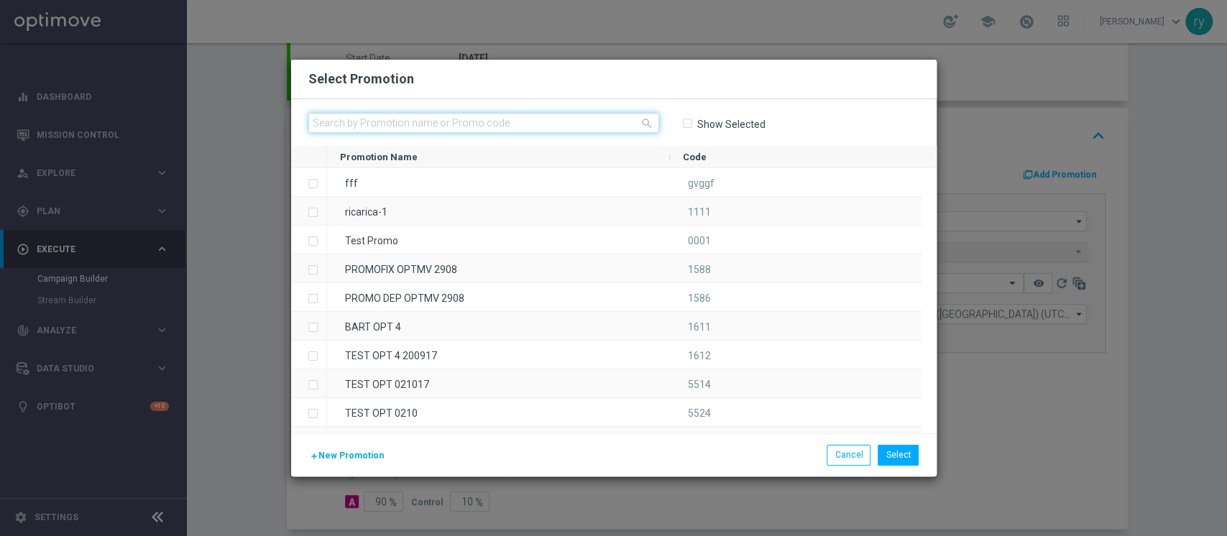
click at [403, 116] on input "text" at bounding box center [483, 123] width 351 height 20
paste input "334098"
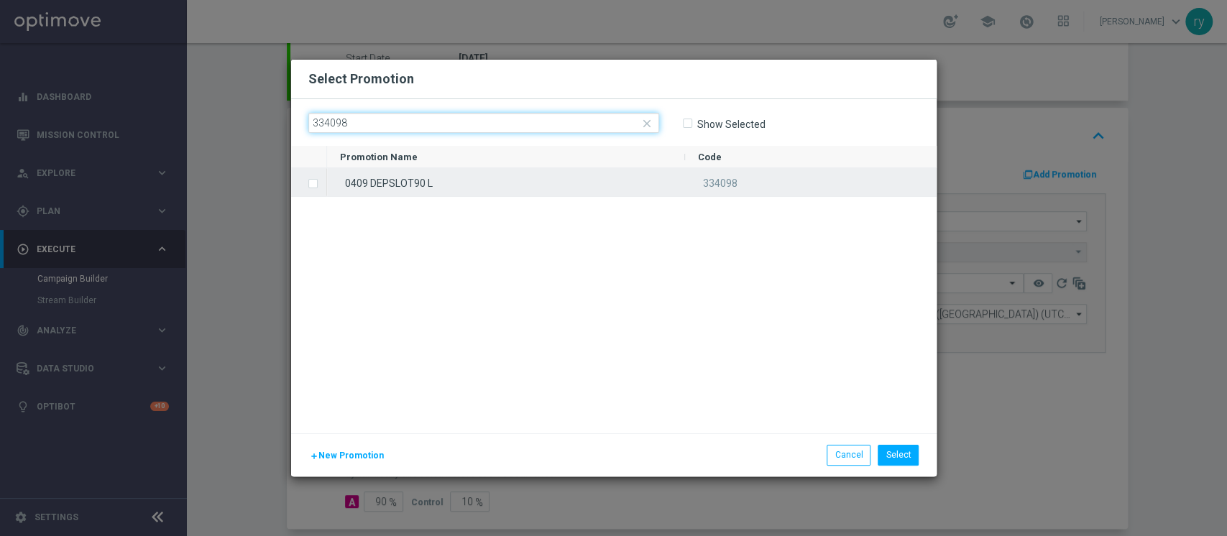
type input "334098"
click at [396, 176] on div "0409 DEPSLOT90 L" at bounding box center [506, 182] width 358 height 28
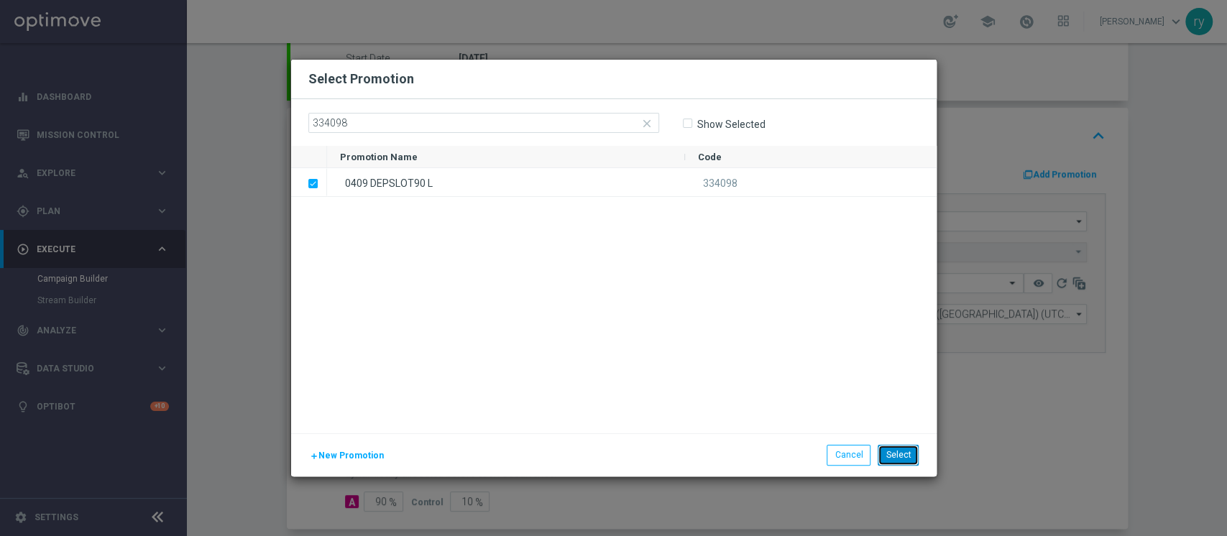
click at [914, 450] on button "Select" at bounding box center [898, 455] width 41 height 20
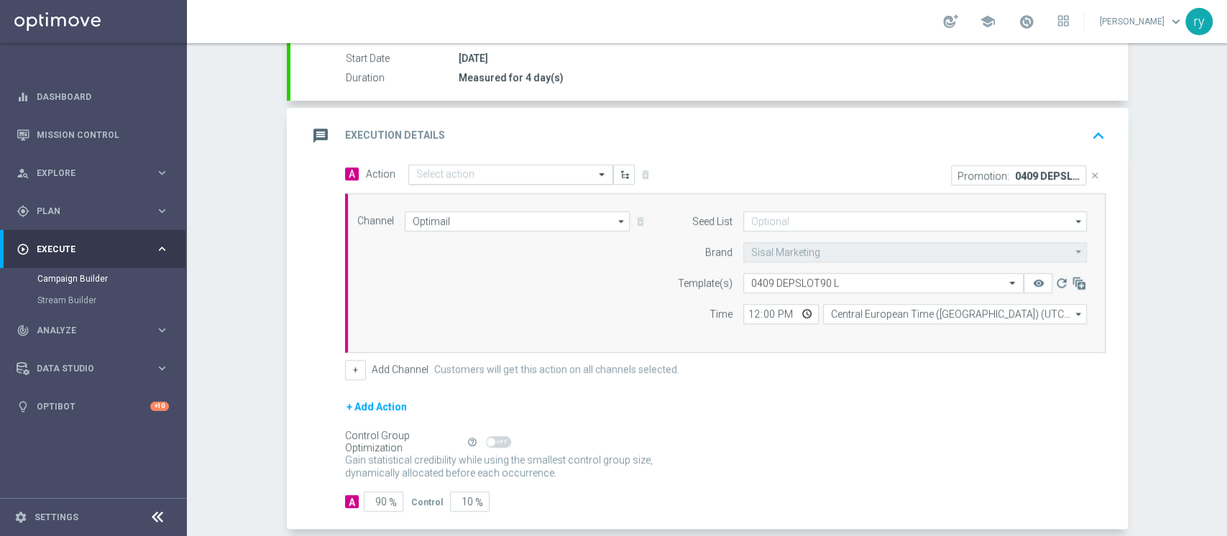
click at [456, 165] on div "Select action" at bounding box center [510, 175] width 205 height 20
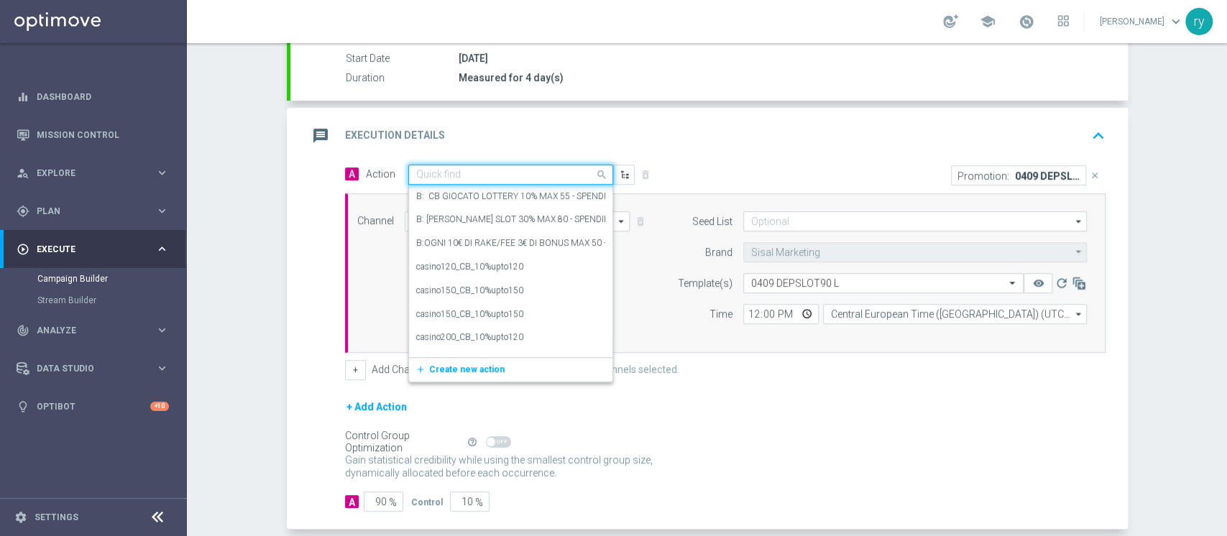
paste input "dep 25€ per 15% fino a 90€"
type input "dep 25€ per 15% fino a 90€"
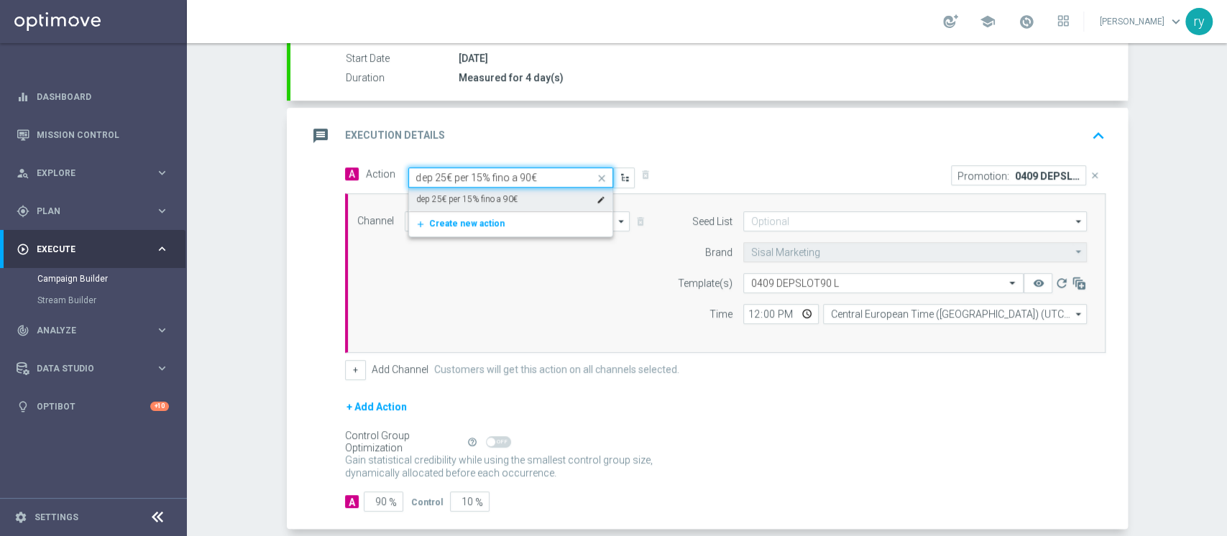
click at [473, 190] on div "dep 25€ per 15% fino a 90€ edit" at bounding box center [510, 200] width 189 height 24
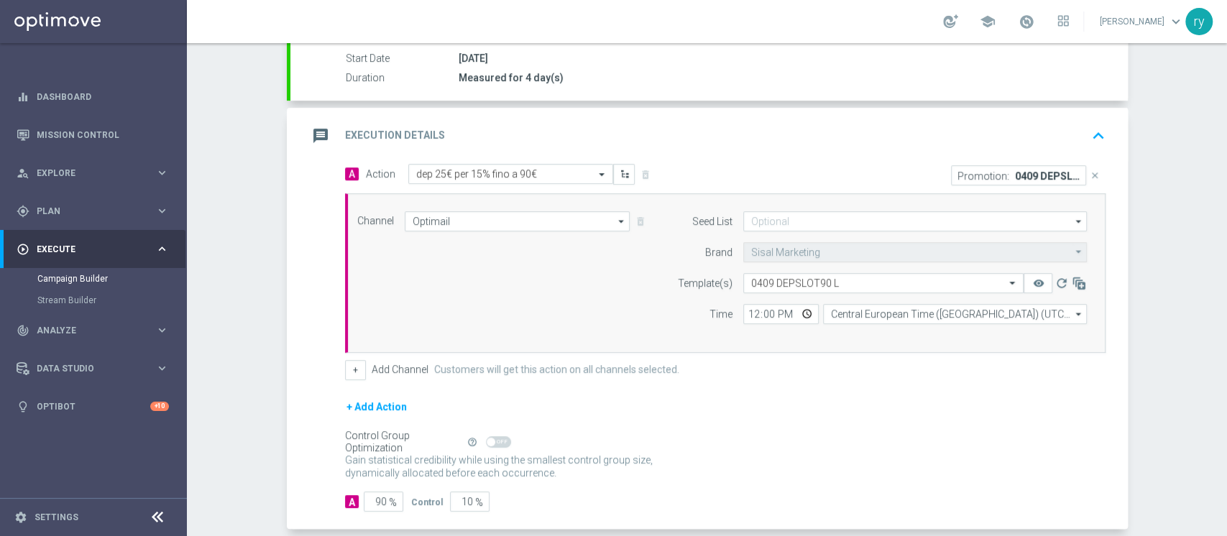
click at [648, 290] on div "Channel Optimail Optimail arrow_drop_down Drag here to set row groups Drag here…" at bounding box center [722, 273] width 752 height 124
click at [750, 309] on input "12:00" at bounding box center [780, 314] width 75 height 20
type input "18:00"
click at [852, 360] on div "+ Add Channel Customers will get this action on all channels selected." at bounding box center [725, 370] width 760 height 20
click at [355, 365] on button "+" at bounding box center [355, 370] width 21 height 20
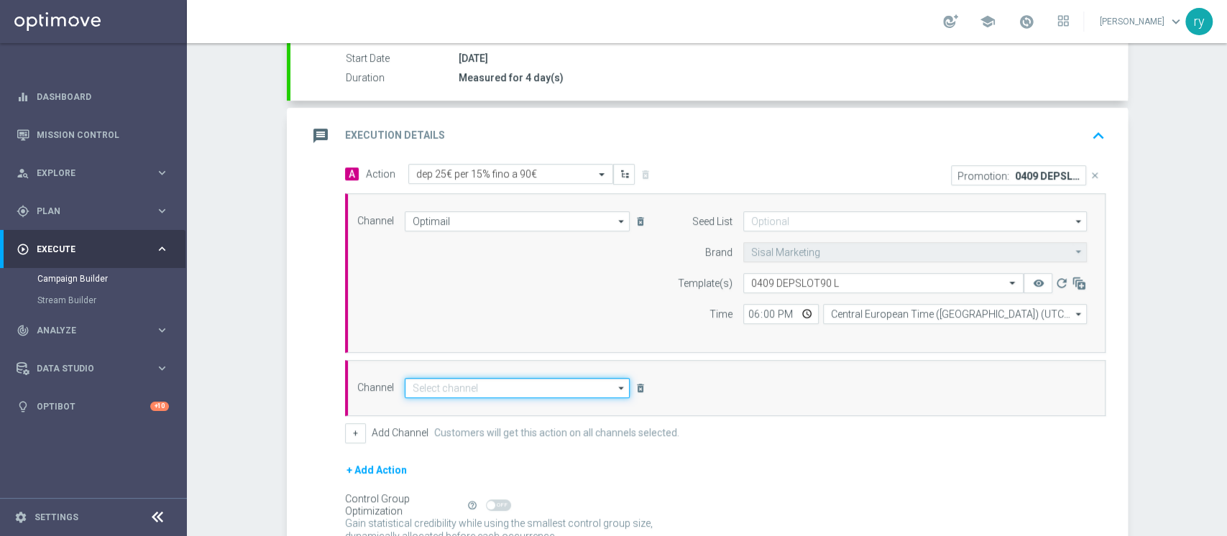
click at [483, 392] on input at bounding box center [518, 388] width 226 height 20
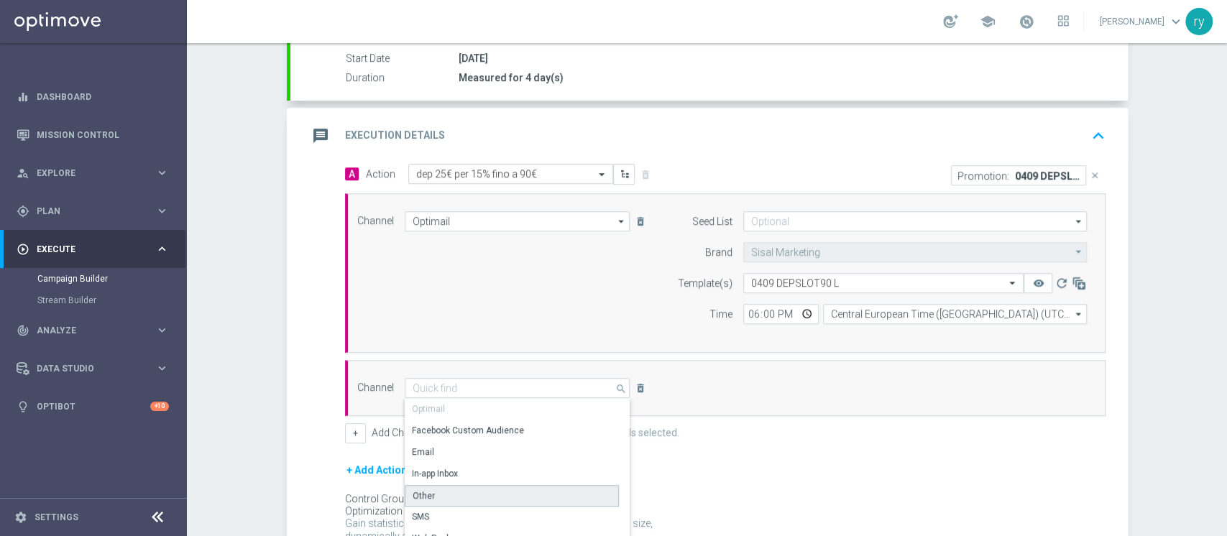
click at [477, 494] on div "Other" at bounding box center [512, 496] width 214 height 22
type input "Other"
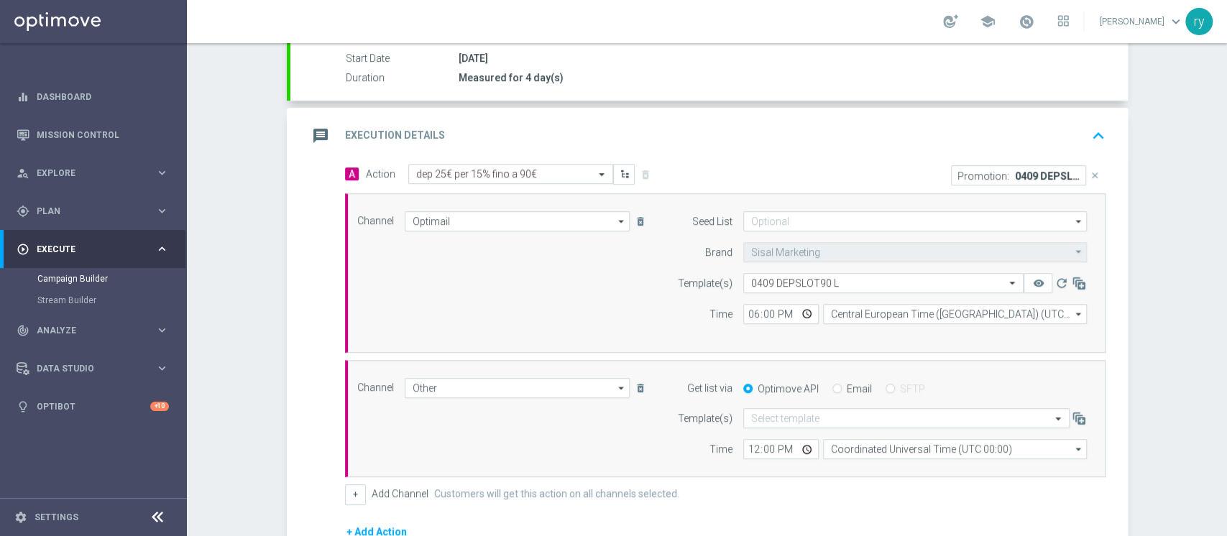
drag, startPoint x: 831, startPoint y: 385, endPoint x: 824, endPoint y: 388, distance: 7.4
click at [832, 388] on input "Email" at bounding box center [836, 389] width 9 height 9
radio input "true"
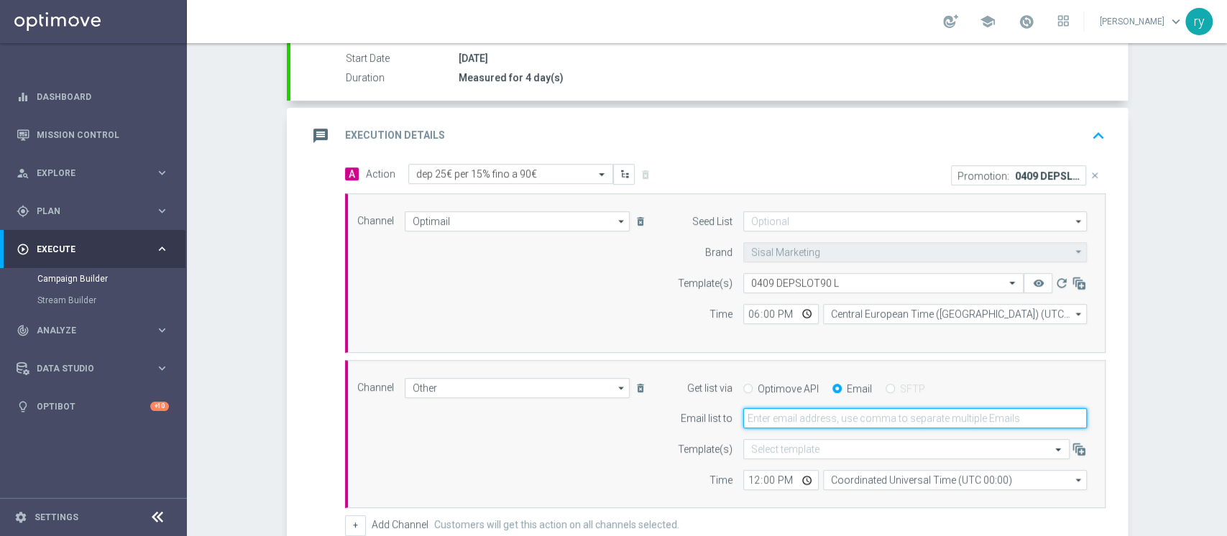
click at [818, 425] on input "email" at bounding box center [915, 418] width 344 height 20
type input "[EMAIL_ADDRESS][DOMAIN_NAME]"
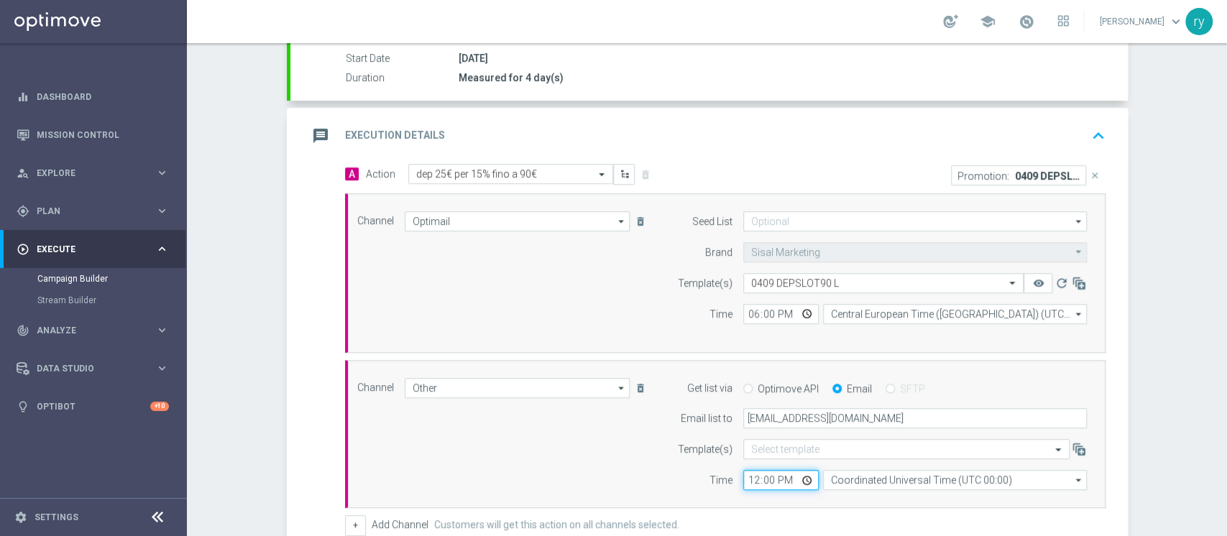
click at [743, 479] on input "12:00" at bounding box center [780, 480] width 75 height 20
type input "18:00"
click at [760, 497] on div "Channel Other Other arrow_drop_down Drag here to set row groups Drag here to se…" at bounding box center [725, 434] width 760 height 149
click at [670, 464] on form "Template(s) Select template Time 18:00 Coordinated Universal Time (UTC 00:00) C…" at bounding box center [878, 464] width 417 height 51
click at [977, 482] on input "Coordinated Universal Time (UTC 00:00)" at bounding box center [955, 480] width 264 height 20
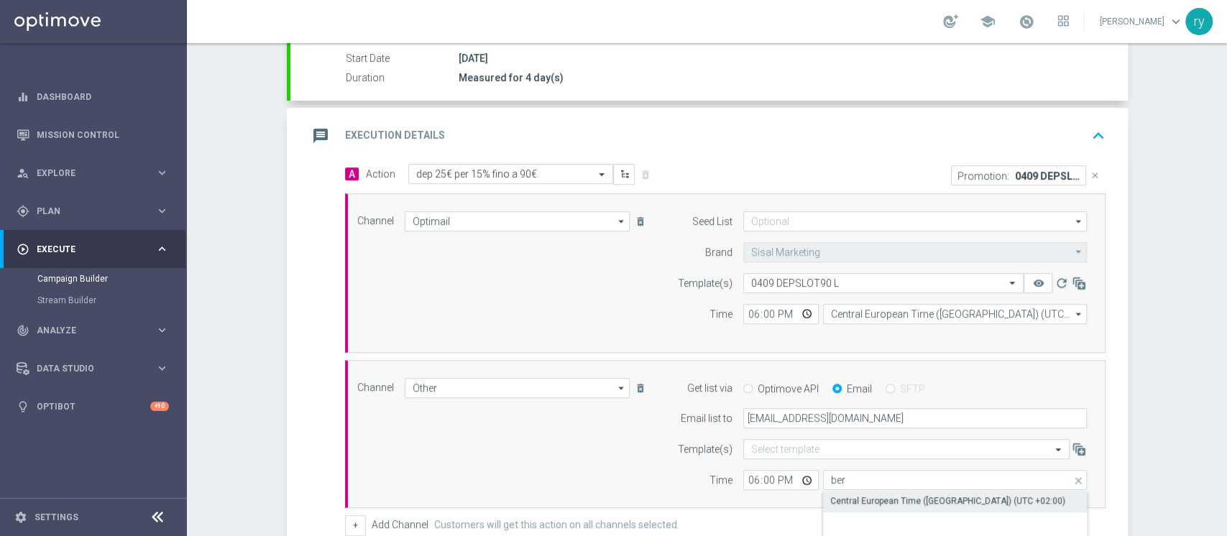
click at [964, 494] on div "Central European Time ([GEOGRAPHIC_DATA]) (UTC +02:00)" at bounding box center [947, 500] width 235 height 13
type input "Central European Time ([GEOGRAPHIC_DATA]) (UTC +02:00)"
click at [672, 490] on div "Channel Other Other arrow_drop_down Drag here to set row groups Drag here to se…" at bounding box center [725, 434] width 760 height 149
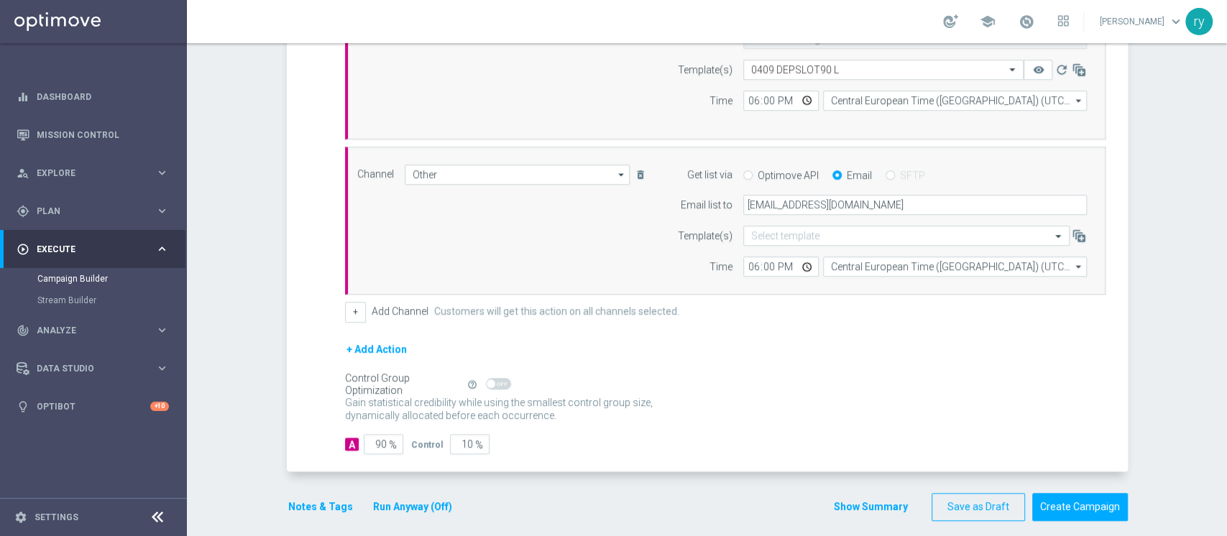
scroll to position [465, 0]
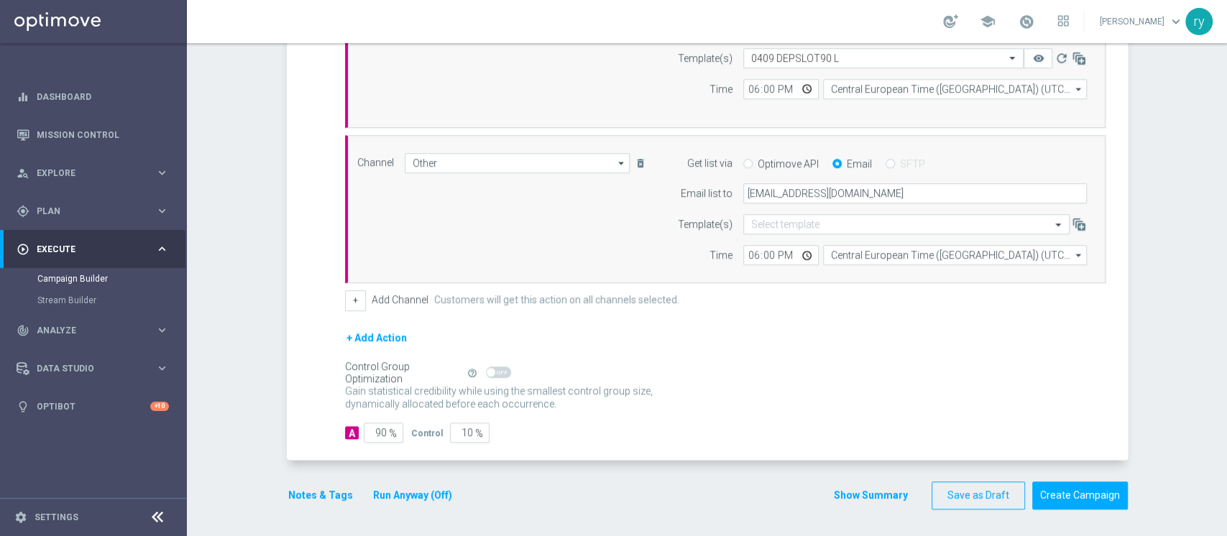
click at [333, 499] on button "Notes & Tags" at bounding box center [321, 496] width 68 height 18
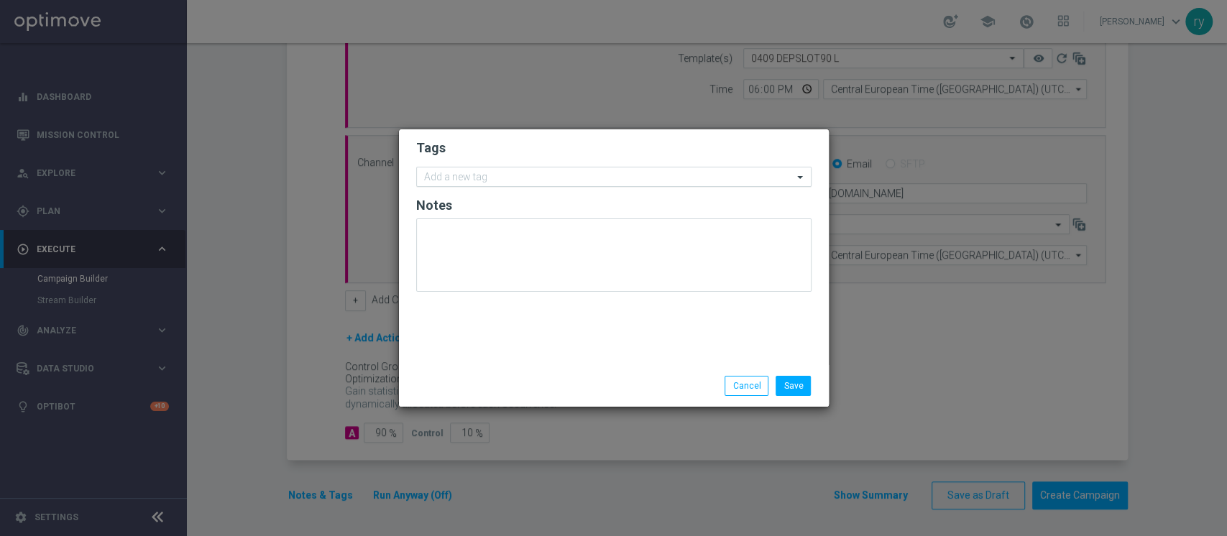
click at [480, 175] on input "text" at bounding box center [608, 178] width 369 height 12
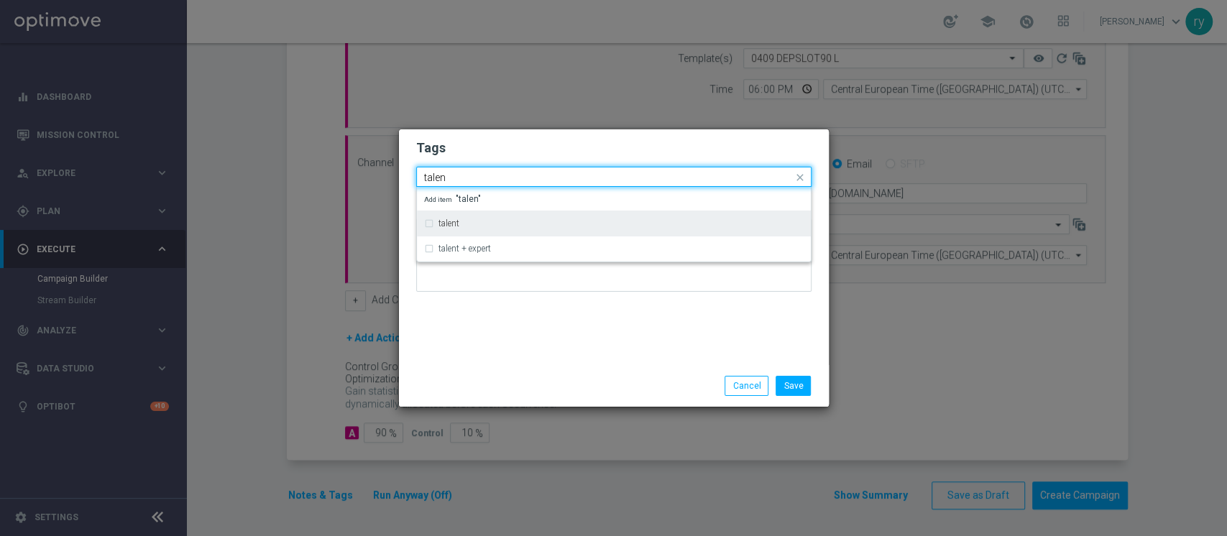
click at [479, 221] on div "talent" at bounding box center [620, 223] width 365 height 9
type input "talen"
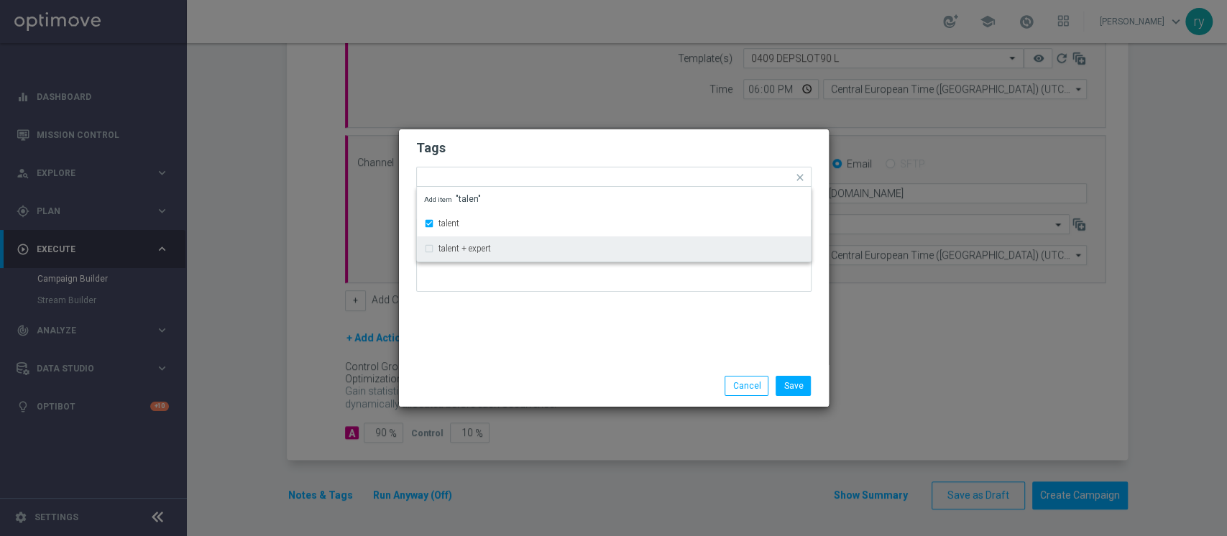
click at [554, 338] on div "Tags Quick find × talent talent talent + expert Add item "talen" Notes" at bounding box center [614, 247] width 430 height 236
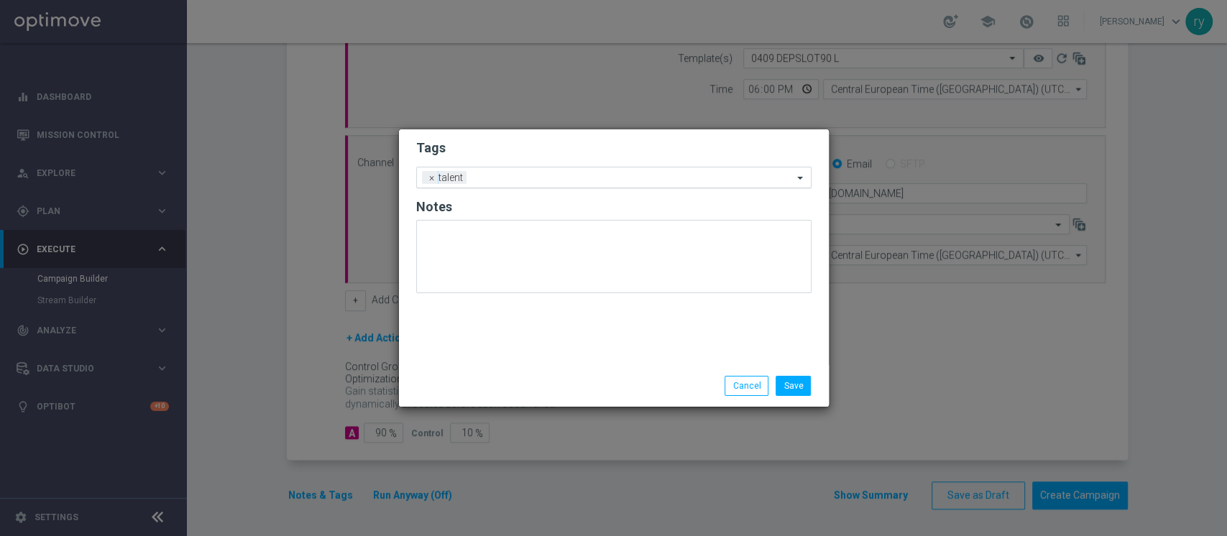
click at [576, 173] on input "text" at bounding box center [632, 178] width 321 height 12
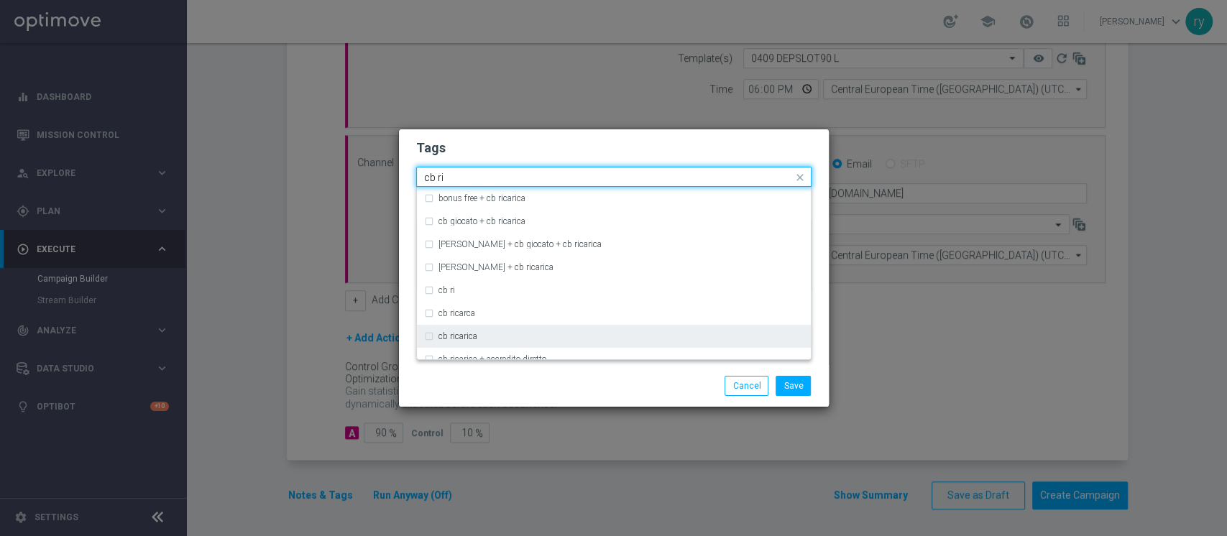
click at [522, 341] on div "cb ricarica" at bounding box center [613, 336] width 379 height 23
type input "cb ri"
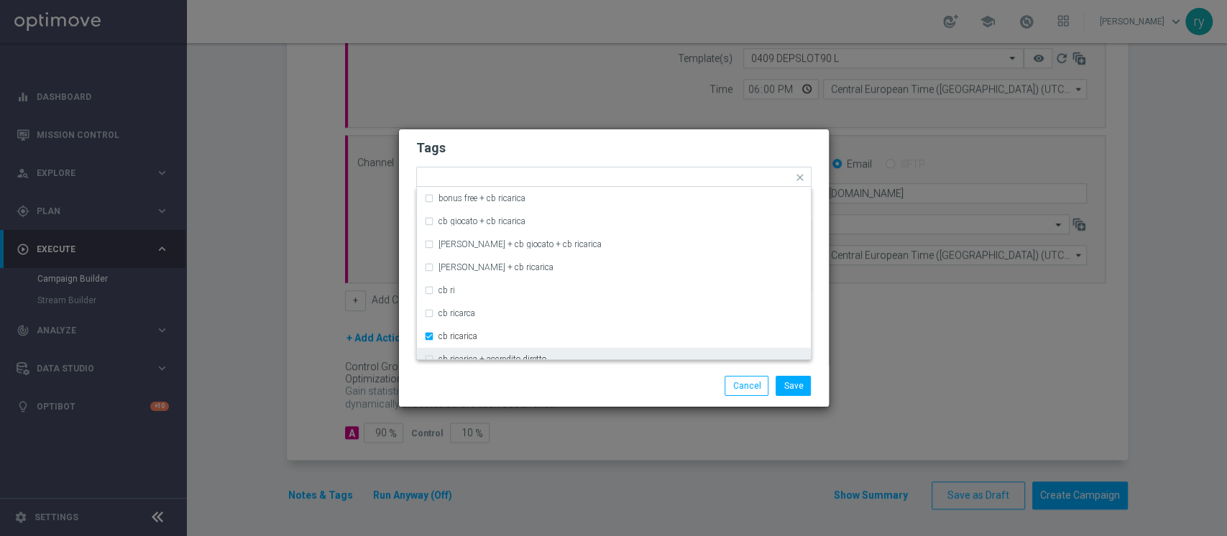
click at [528, 377] on div "Save Cancel" at bounding box center [613, 386] width 417 height 20
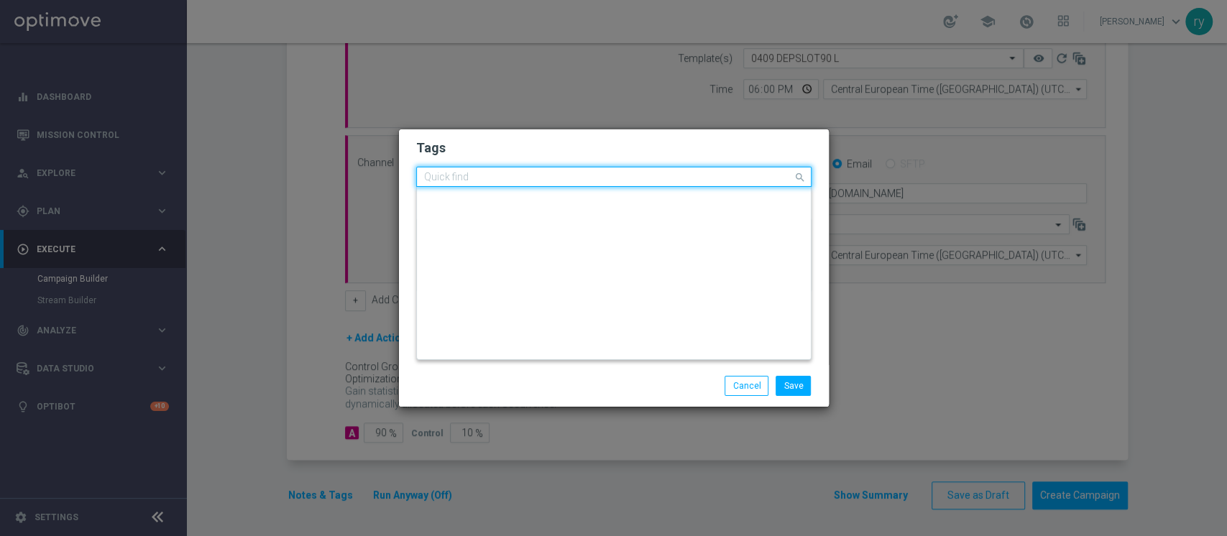
click at [569, 182] on input "text" at bounding box center [608, 178] width 369 height 12
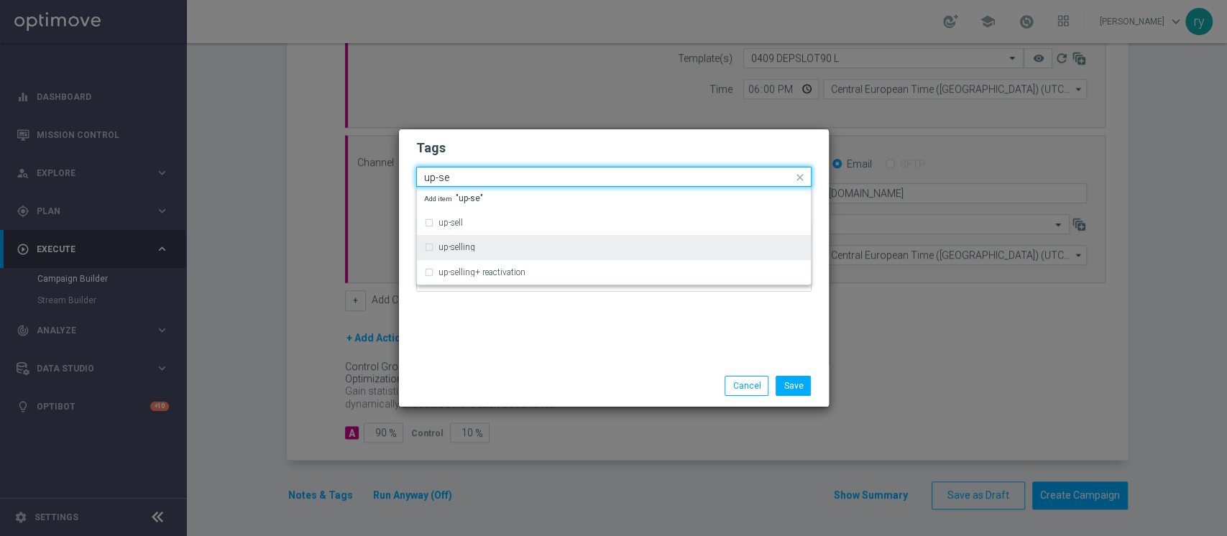
click at [645, 244] on div "up-selling" at bounding box center [620, 247] width 365 height 9
type input "up-se"
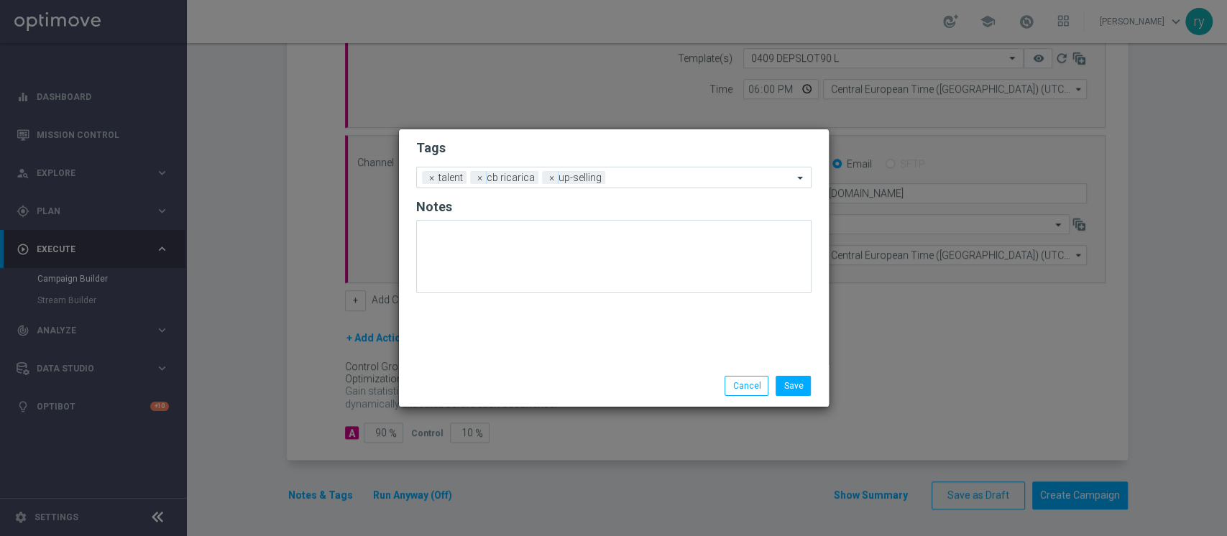
click at [650, 345] on div "Tags Add a new tag × talent × cb ricarica × up-selling Notes" at bounding box center [614, 247] width 430 height 236
click at [673, 172] on input "text" at bounding box center [702, 178] width 182 height 12
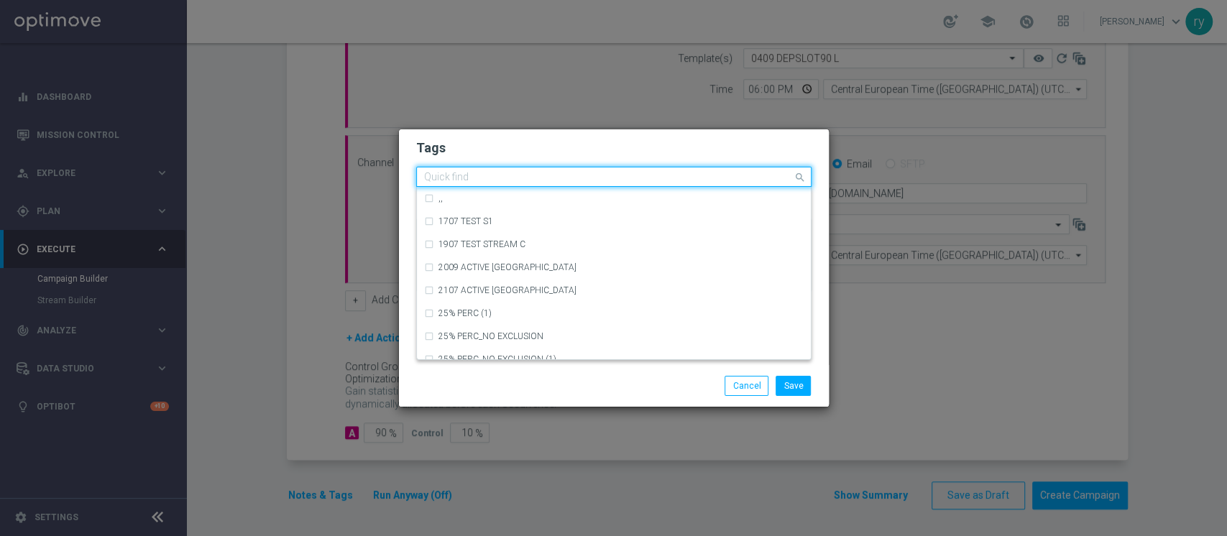
click at [668, 180] on input "text" at bounding box center [608, 178] width 369 height 12
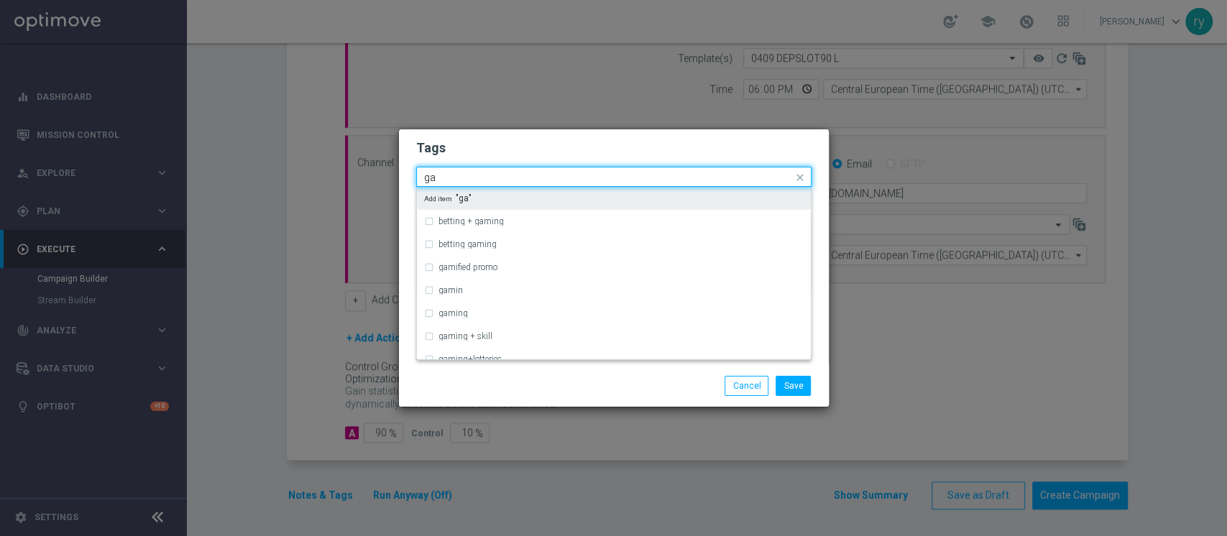
type input "g"
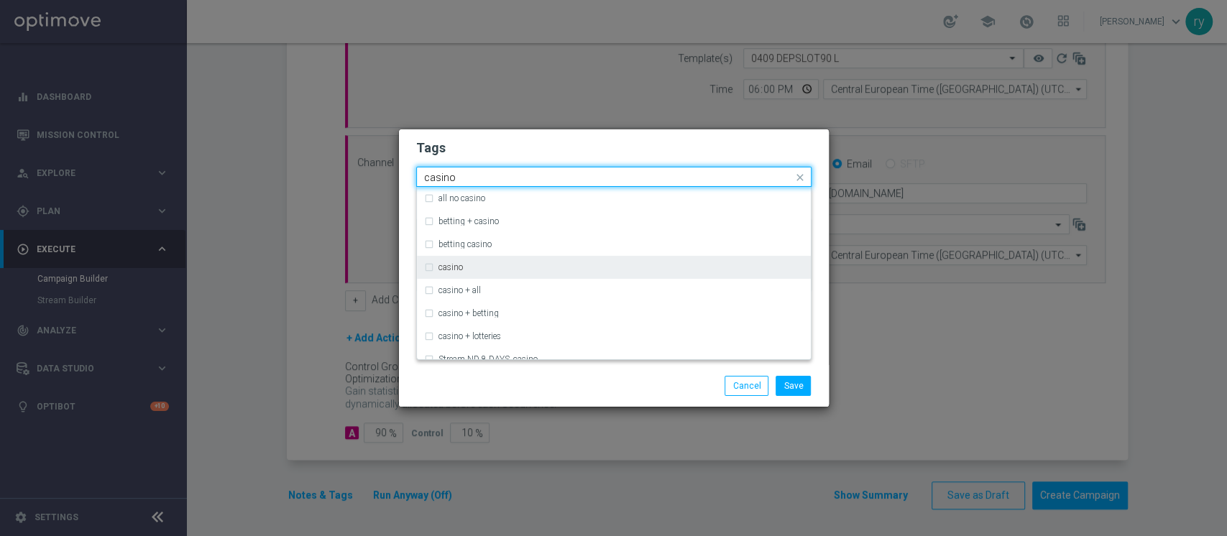
click at [552, 273] on div "casino" at bounding box center [613, 267] width 379 height 23
type input "casino"
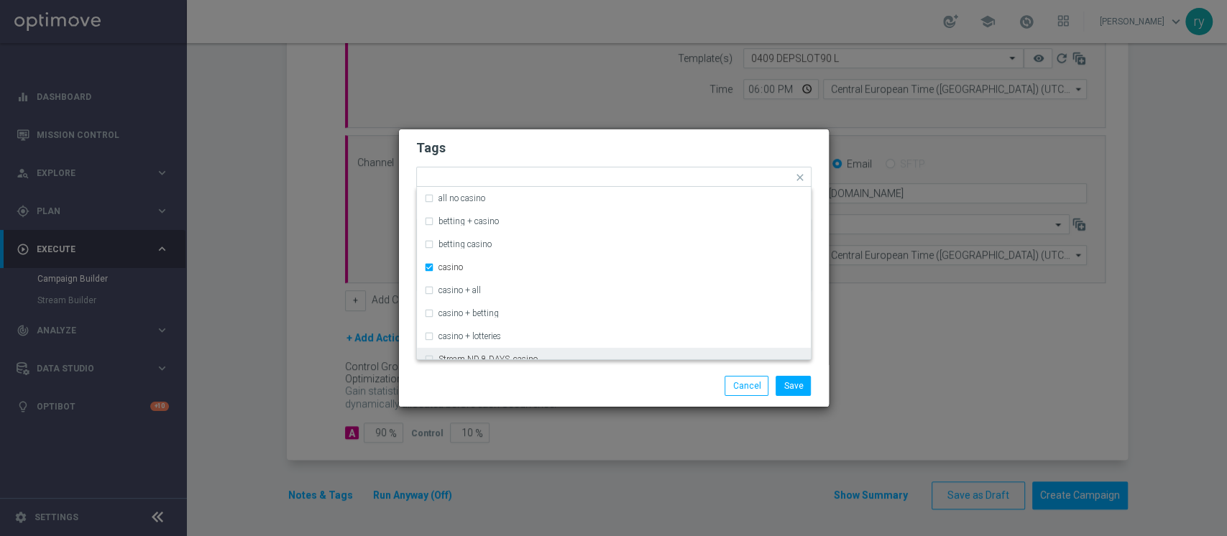
click at [559, 379] on div "Save Cancel" at bounding box center [683, 386] width 278 height 20
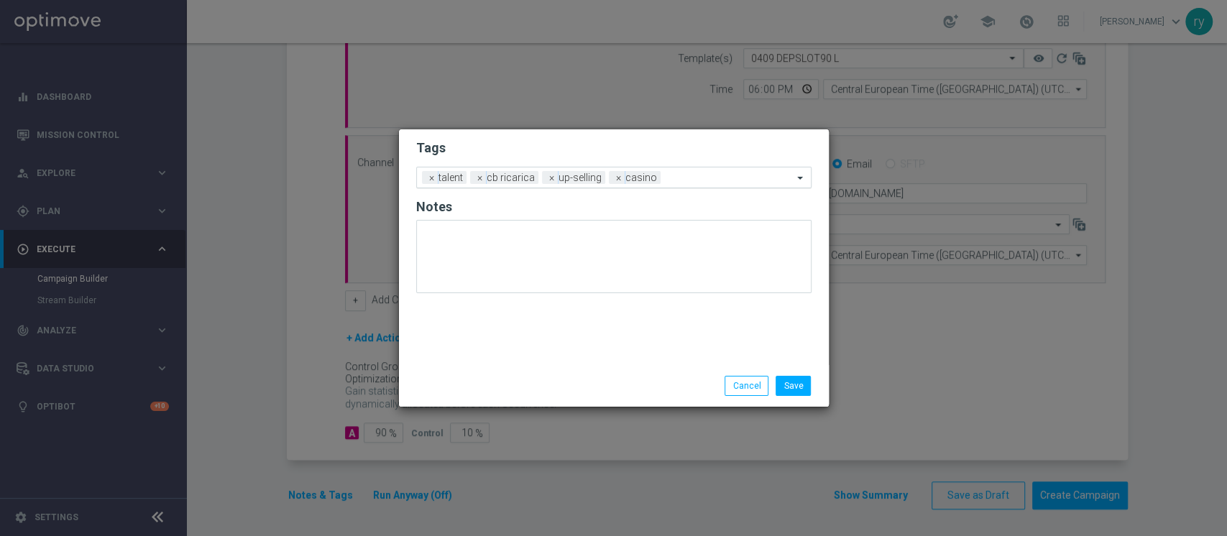
click at [702, 177] on input "text" at bounding box center [729, 178] width 126 height 12
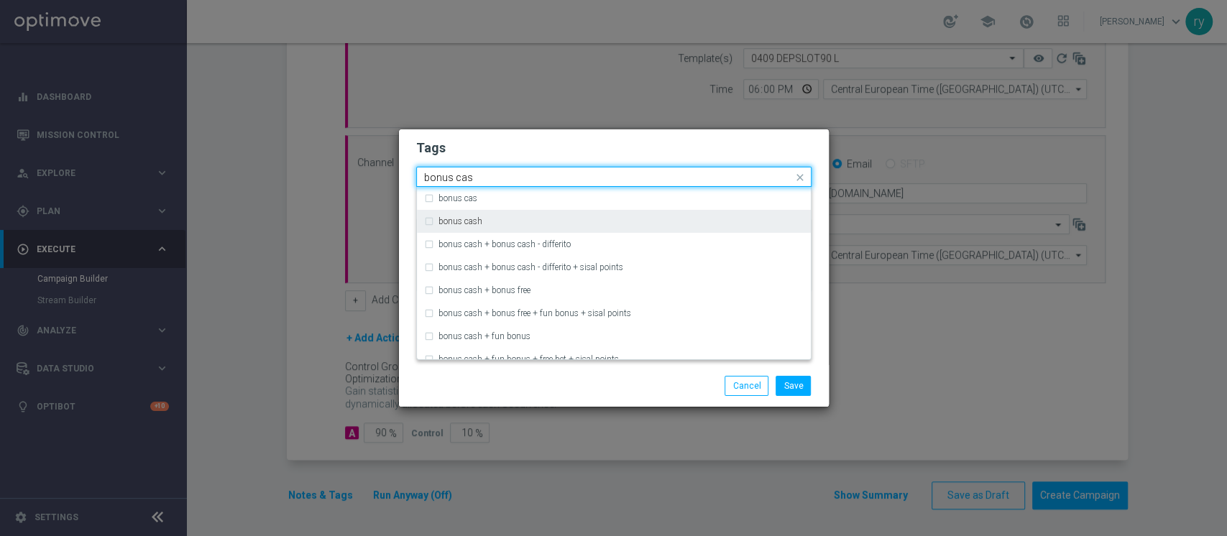
click at [535, 220] on div "bonus cash" at bounding box center [620, 221] width 365 height 9
type input "bonus cas"
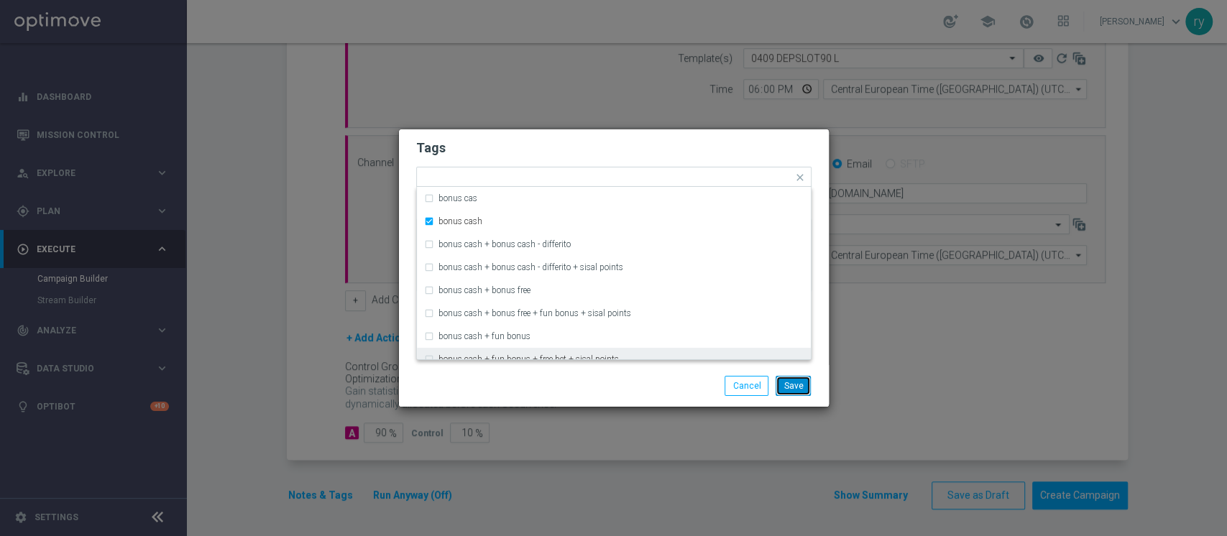
click at [791, 385] on button "Save" at bounding box center [793, 386] width 35 height 20
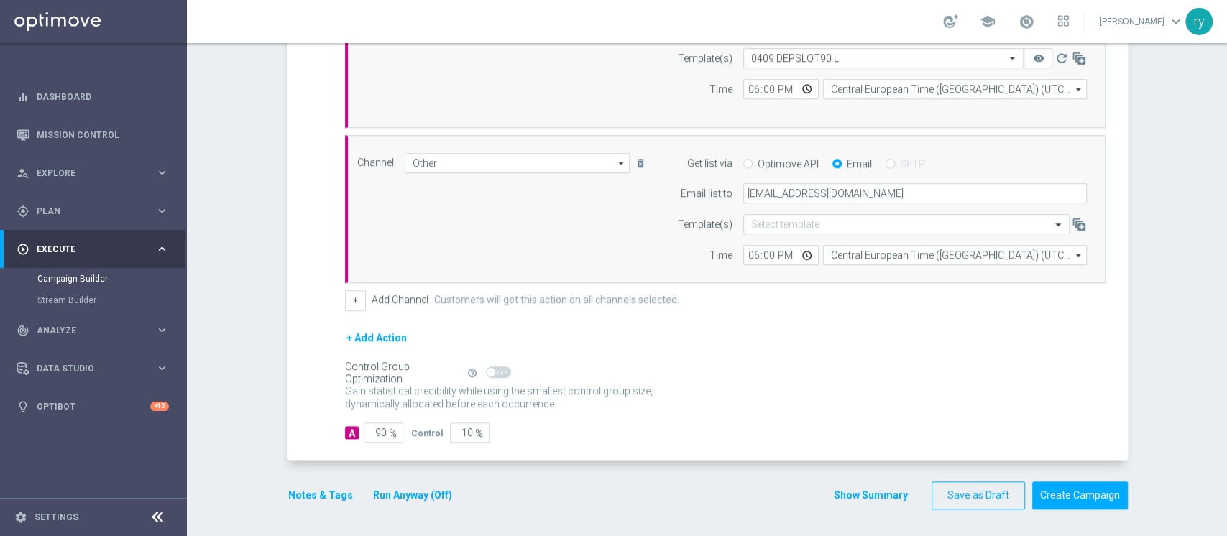
click at [420, 497] on button "Run Anyway (Off)" at bounding box center [413, 496] width 82 height 18
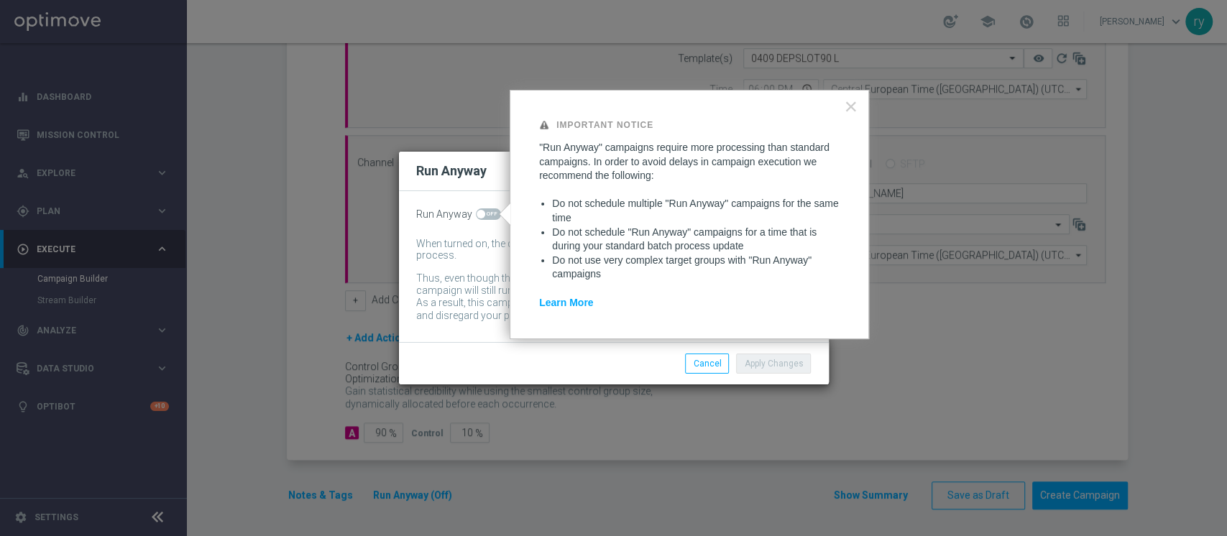
click at [492, 211] on span at bounding box center [488, 213] width 25 height 11
click at [492, 211] on input "checkbox" at bounding box center [488, 213] width 25 height 11
checkbox input "true"
click at [765, 361] on button "Apply Changes" at bounding box center [773, 364] width 75 height 20
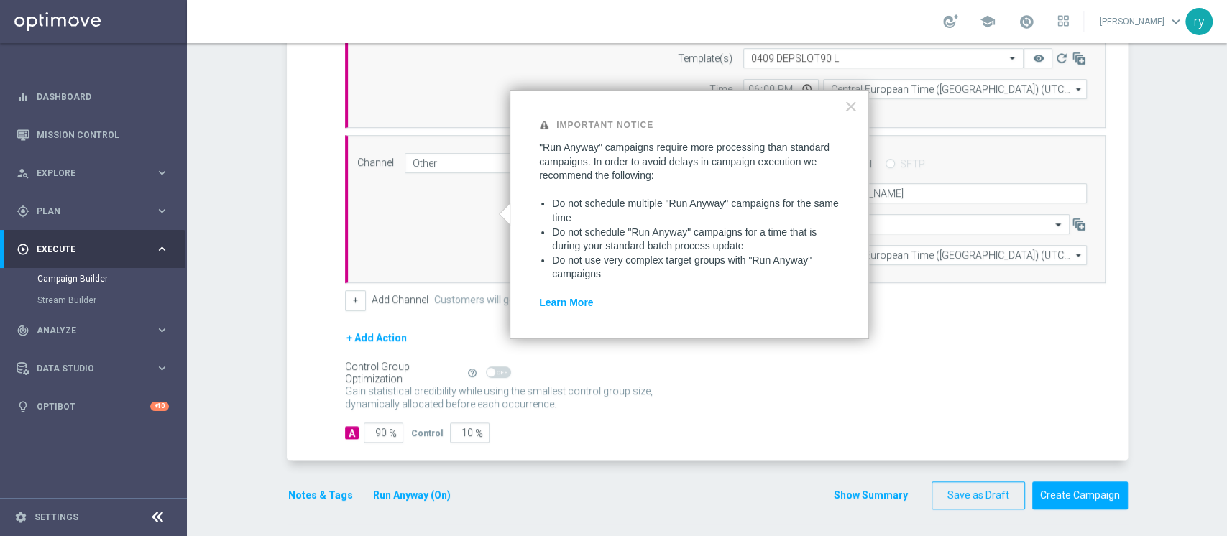
click at [741, 406] on div "Gain statistical credibility while using the smallest control group size, dynam…" at bounding box center [725, 398] width 760 height 34
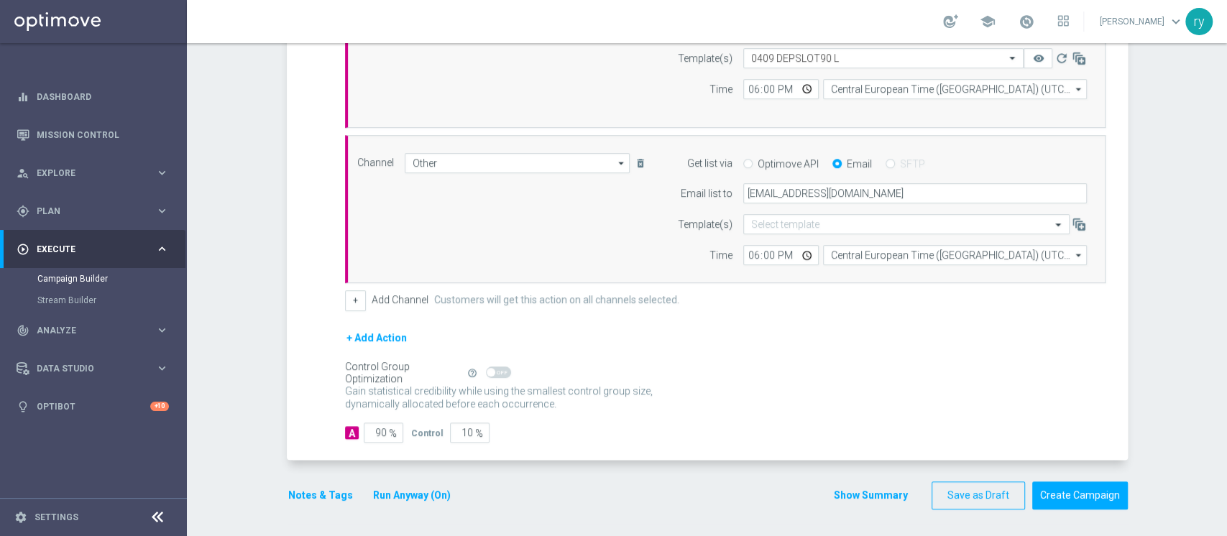
click at [858, 492] on button "Show Summary" at bounding box center [870, 495] width 75 height 17
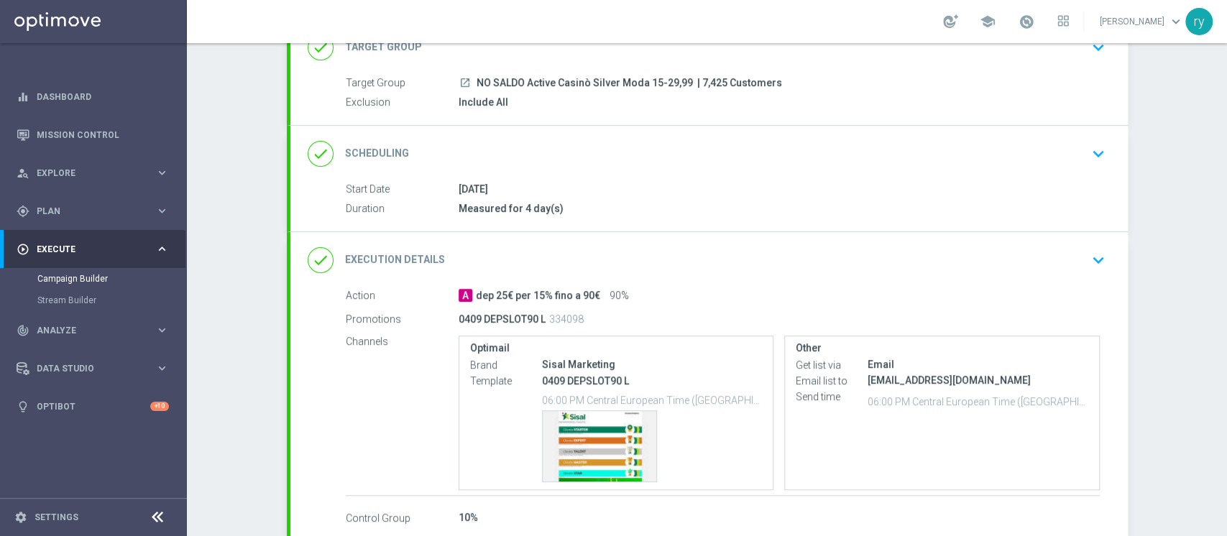
scroll to position [190, 0]
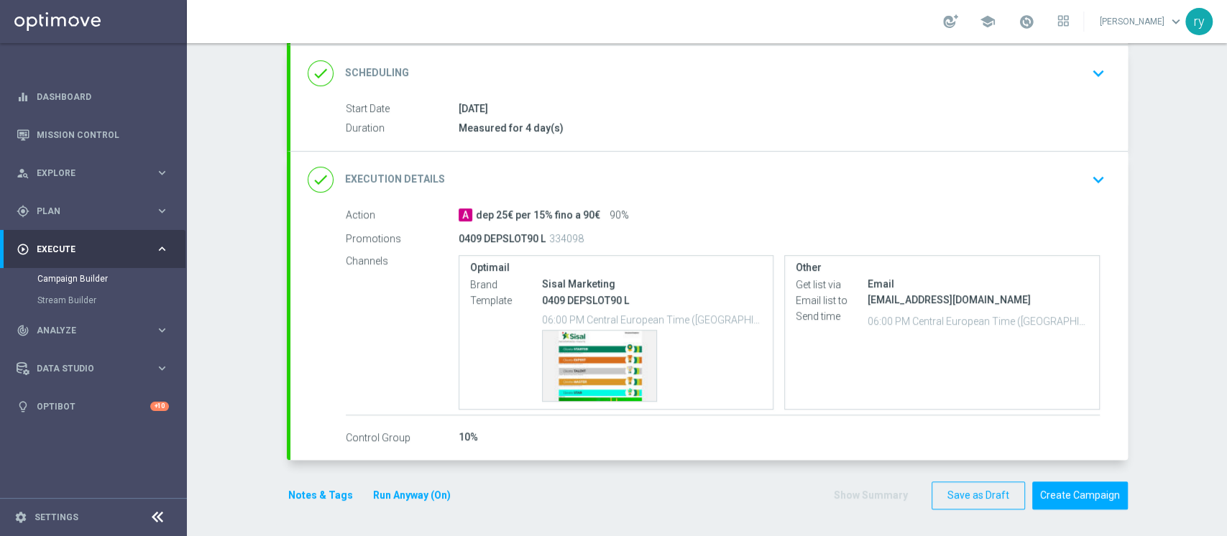
click at [305, 493] on button "Notes & Tags" at bounding box center [321, 496] width 68 height 18
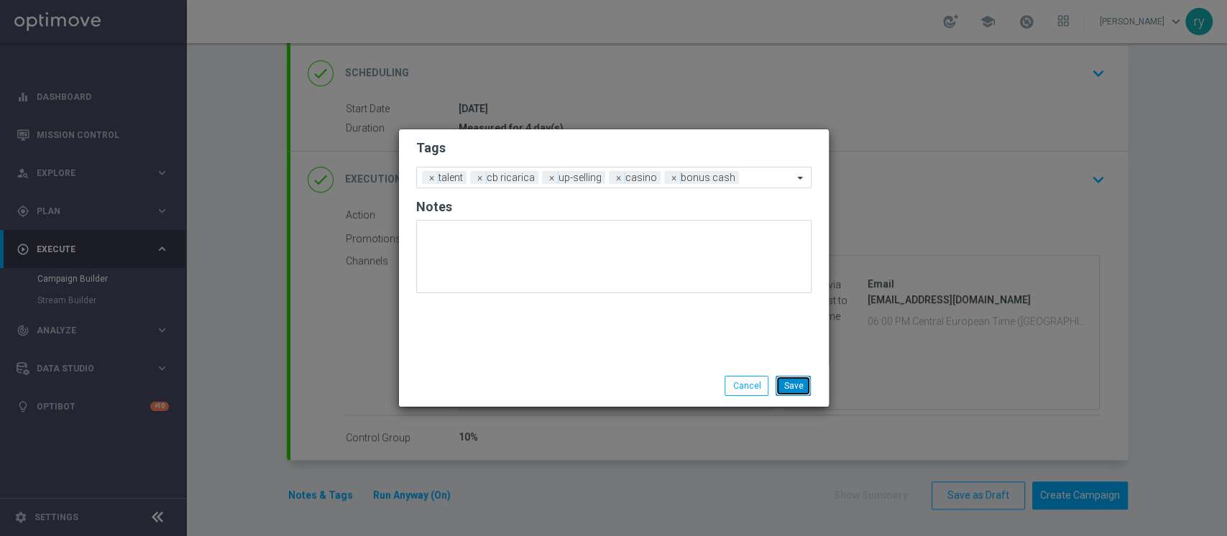
click at [799, 386] on button "Save" at bounding box center [793, 386] width 35 height 20
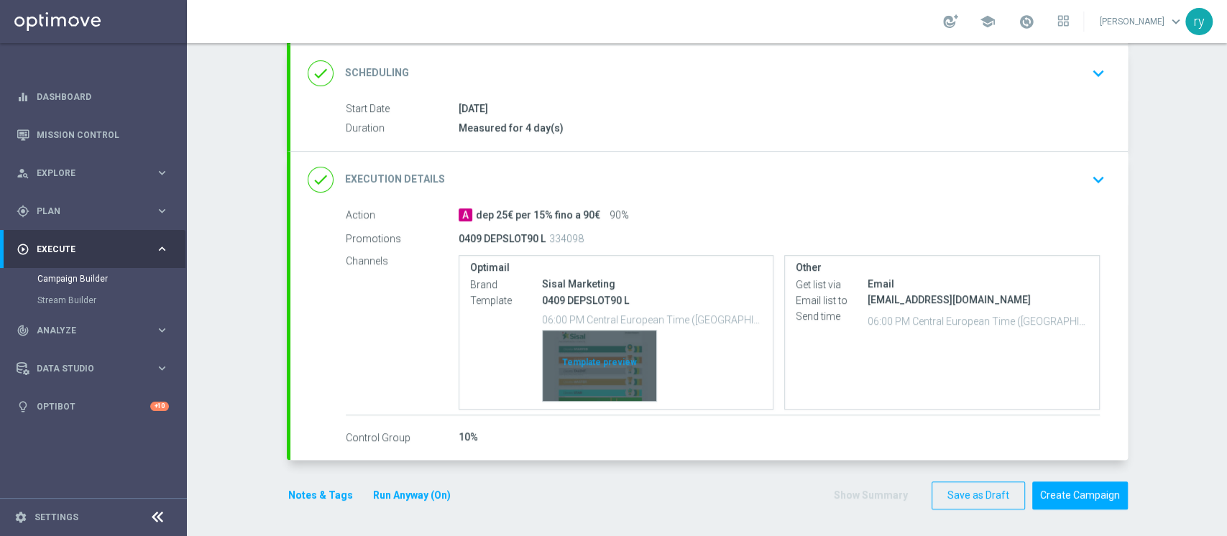
click at [586, 359] on div "Template preview" at bounding box center [600, 366] width 114 height 70
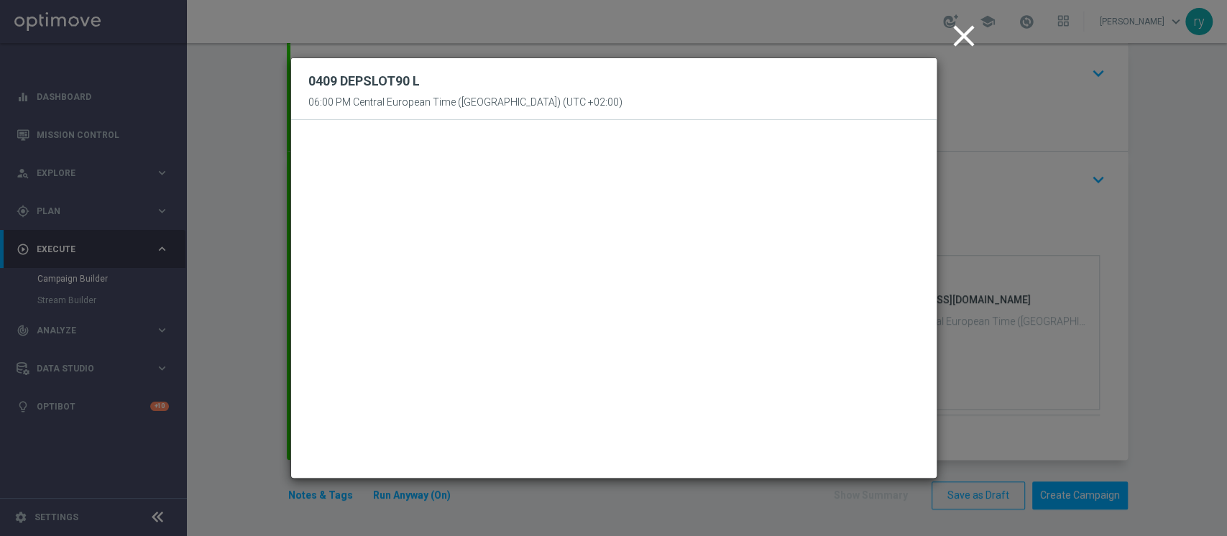
click at [960, 30] on icon "close" at bounding box center [964, 36] width 36 height 36
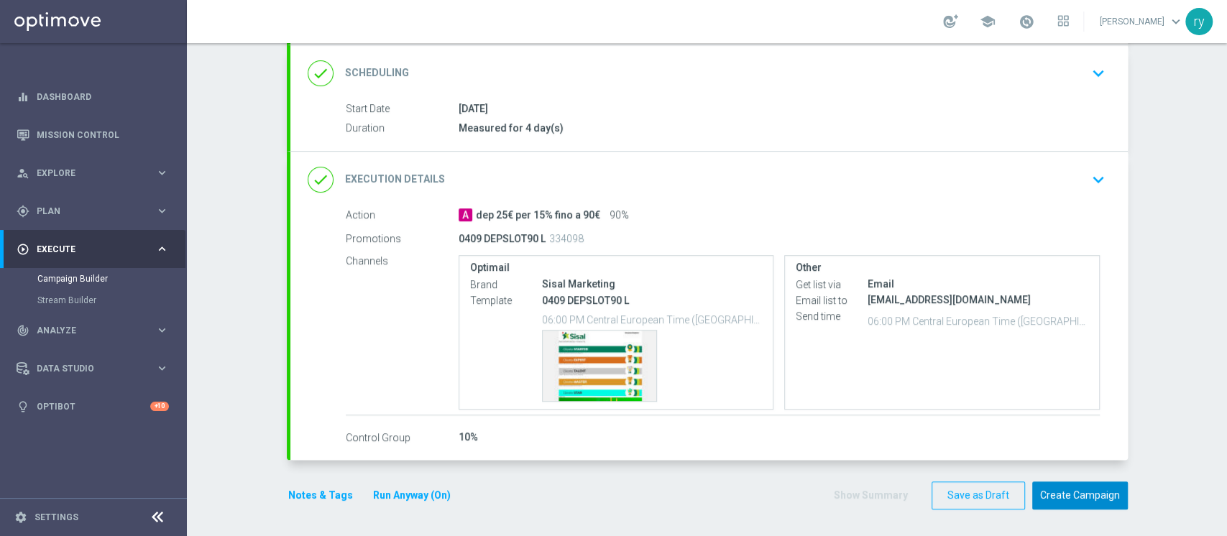
click at [1069, 500] on button "Create Campaign" at bounding box center [1080, 496] width 96 height 28
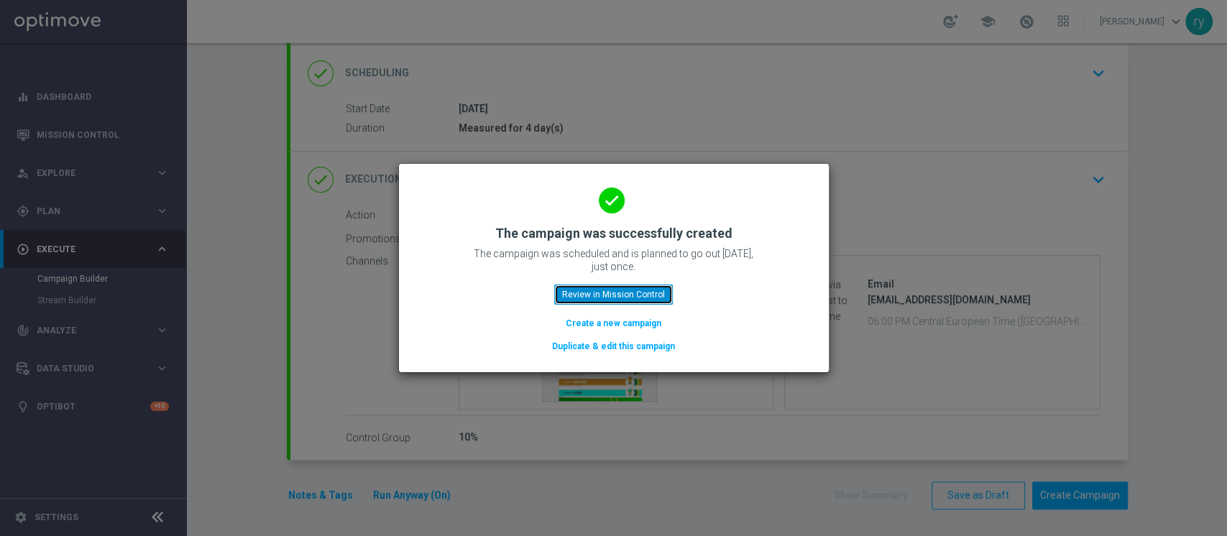
click at [646, 297] on button "Review in Mission Control" at bounding box center [613, 295] width 119 height 20
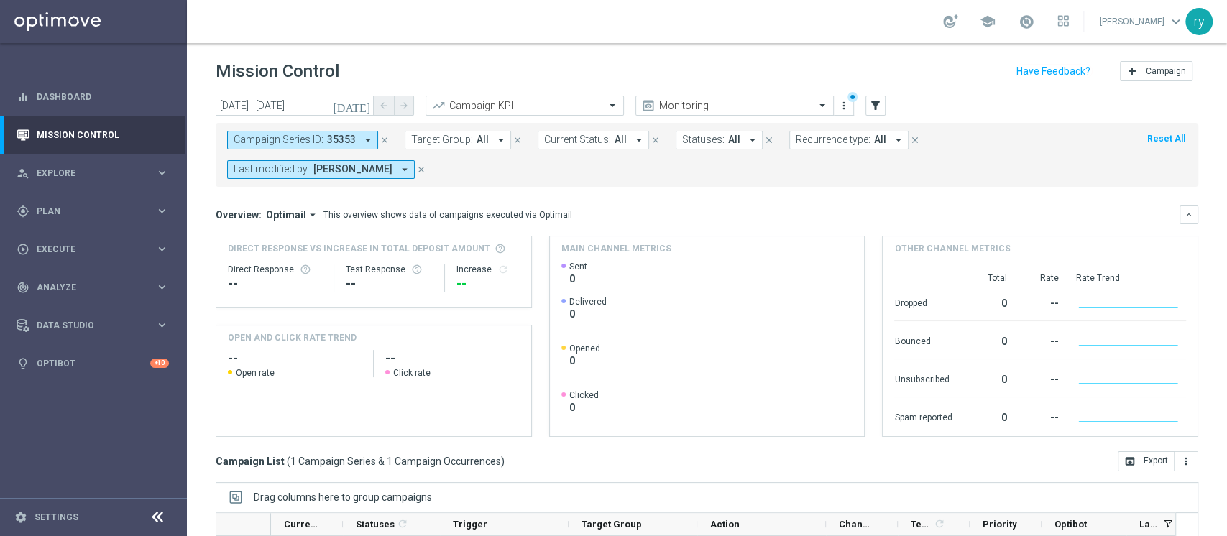
click at [372, 136] on icon "arrow_drop_down" at bounding box center [368, 140] width 13 height 13
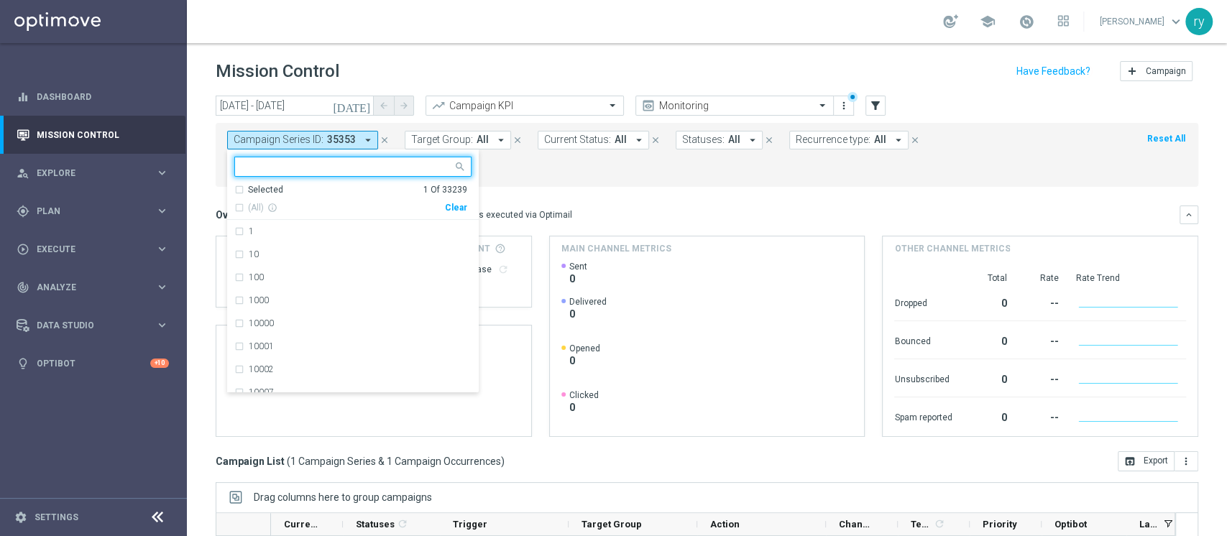
click at [0, 0] on div "Clear" at bounding box center [0, 0] width 0 height 0
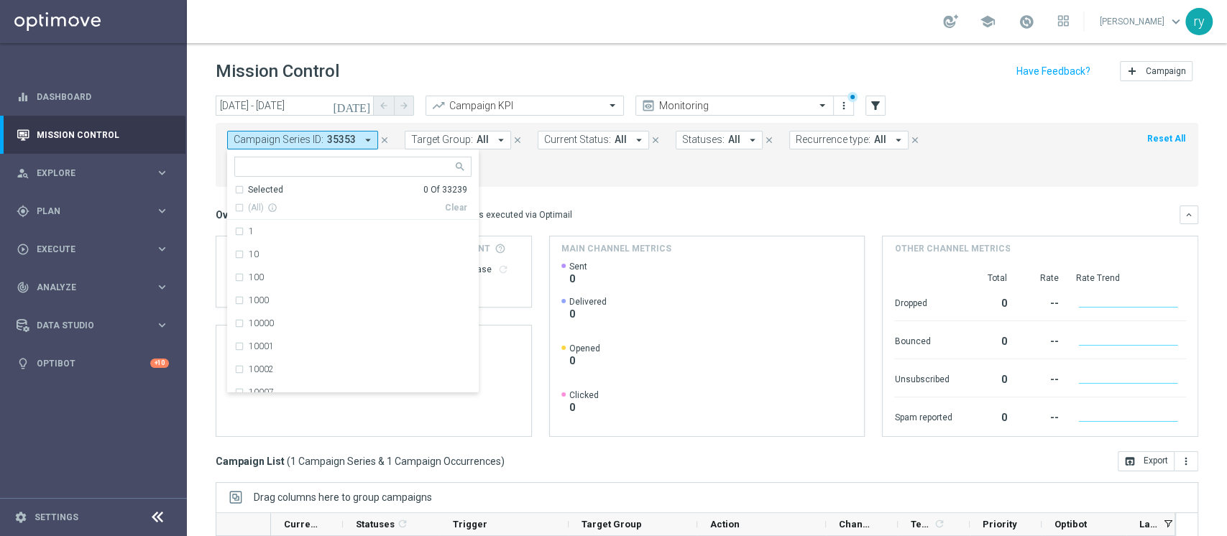
click at [519, 188] on mini-dashboard "Overview: Optimail arrow_drop_down This overview shows data of campaigns execut…" at bounding box center [707, 319] width 983 height 264
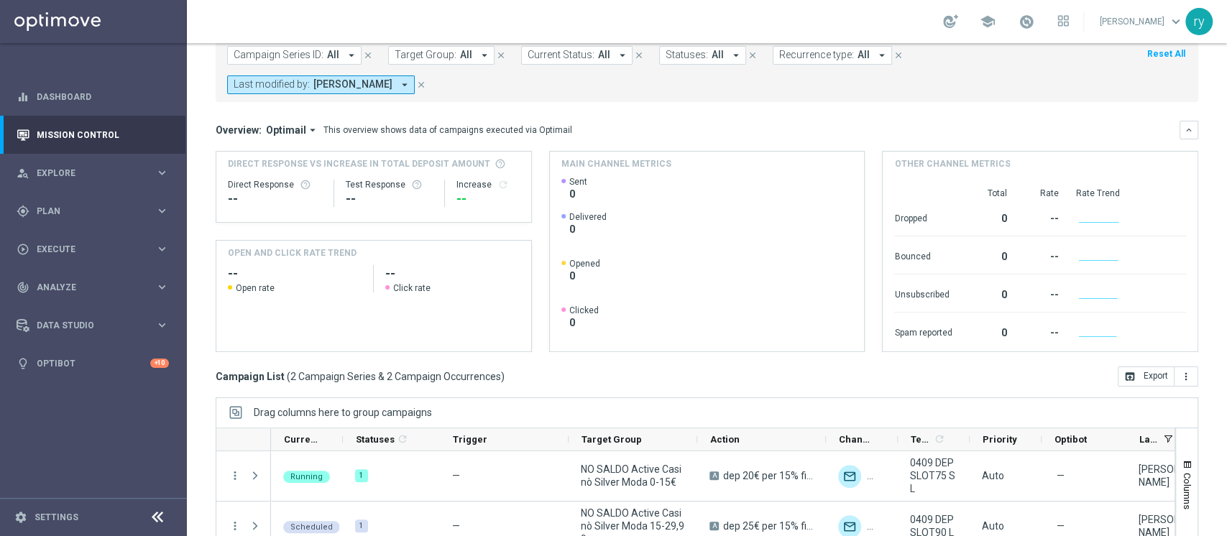
scroll to position [191, 0]
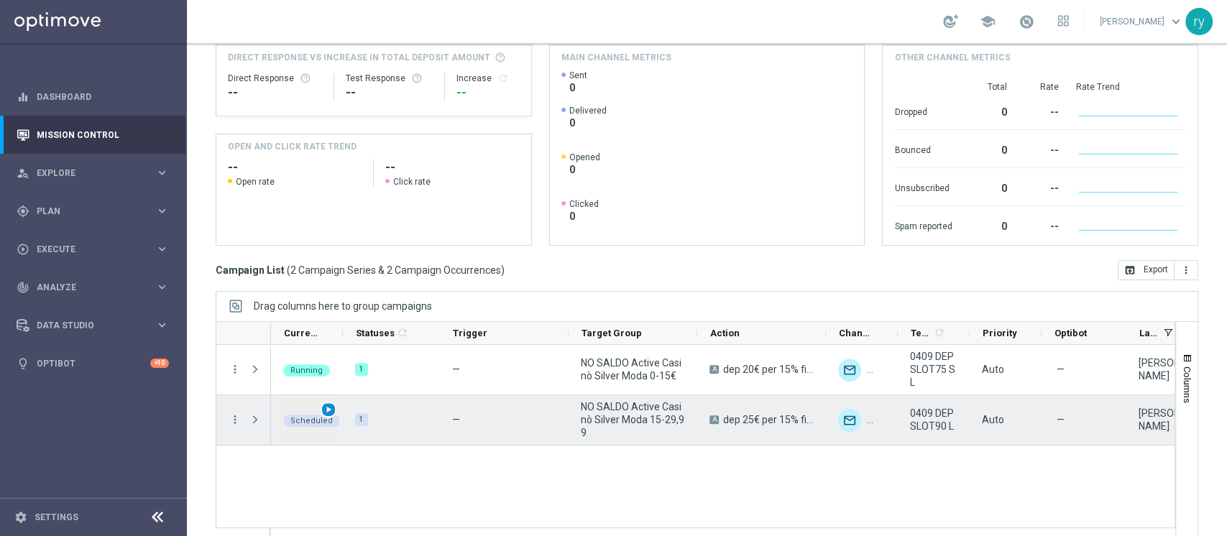
click at [329, 405] on span "play_arrow" at bounding box center [328, 410] width 10 height 10
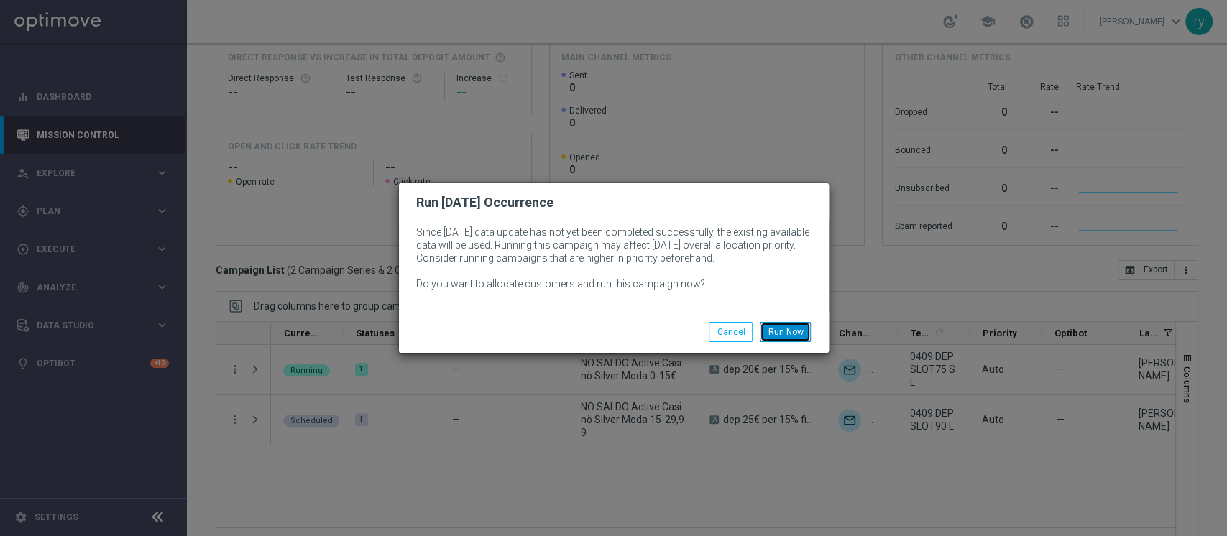
click at [781, 327] on button "Run Now" at bounding box center [785, 332] width 51 height 20
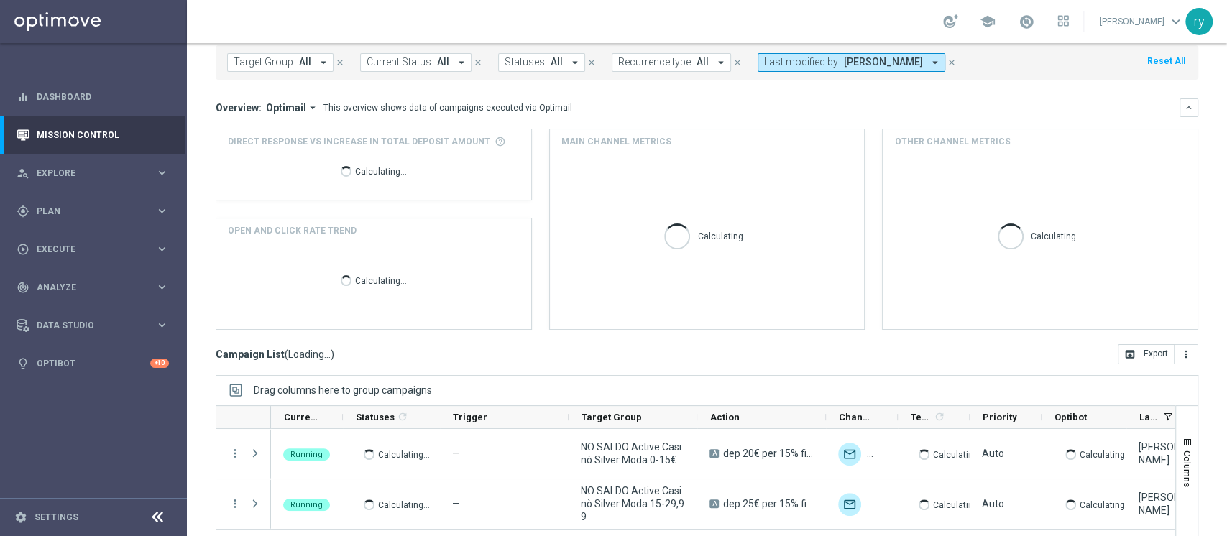
scroll to position [182, 0]
